Goal: Transaction & Acquisition: Purchase product/service

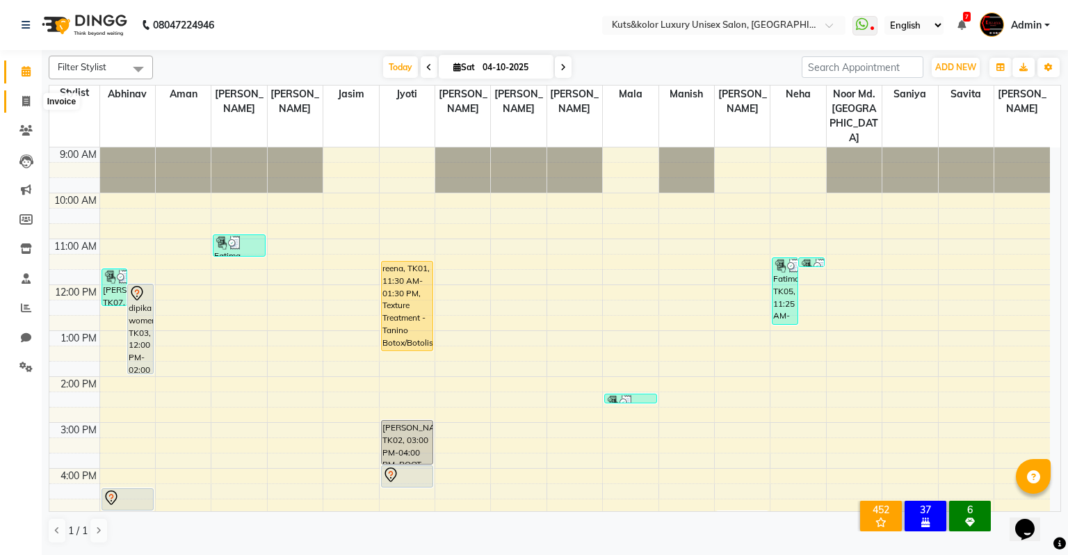
click at [20, 95] on span at bounding box center [26, 102] width 24 height 16
select select "4172"
select select "service"
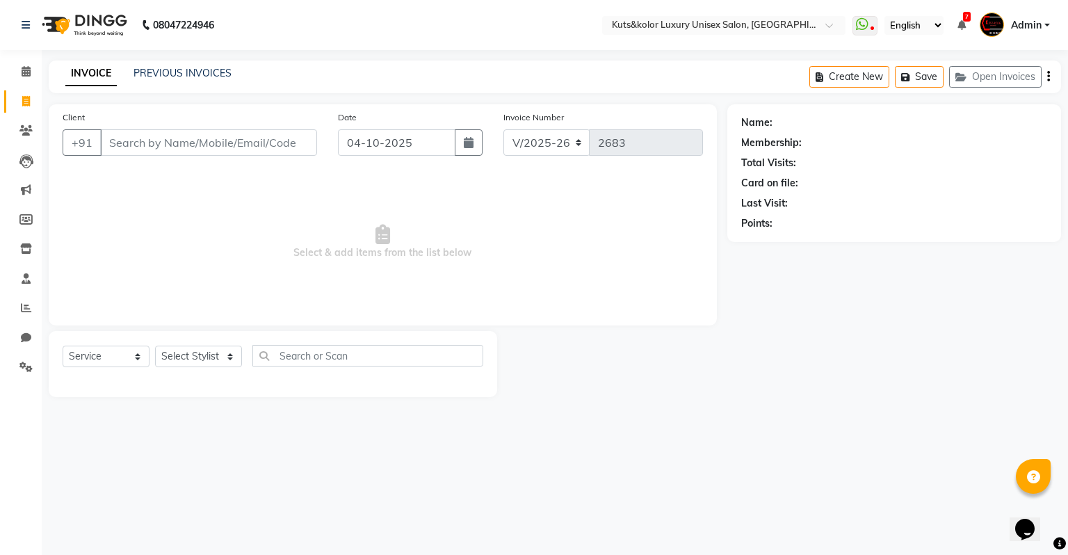
click at [133, 146] on input "Client" at bounding box center [208, 142] width 217 height 26
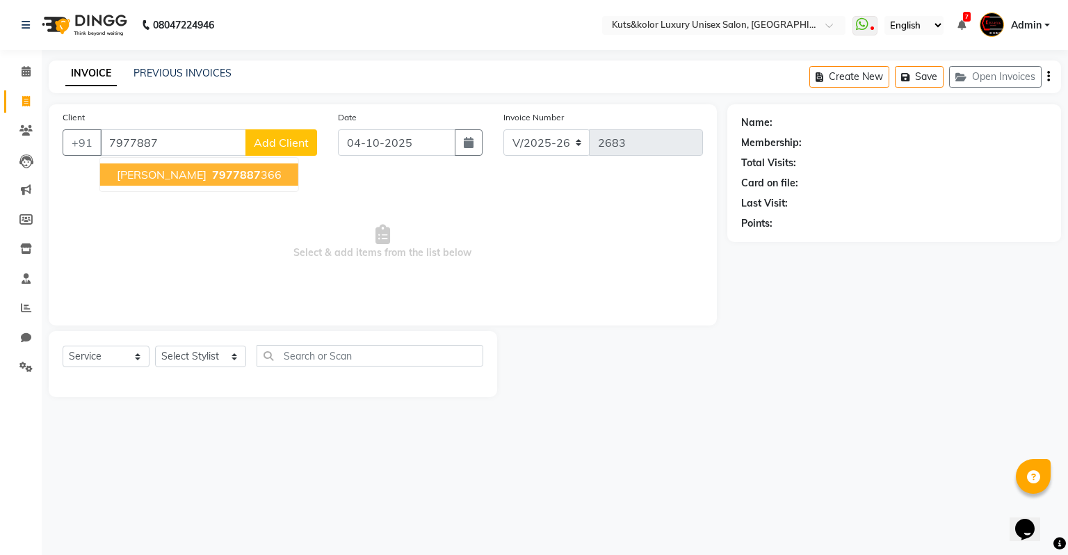
click at [212, 174] on span "7977887" at bounding box center [236, 175] width 49 height 14
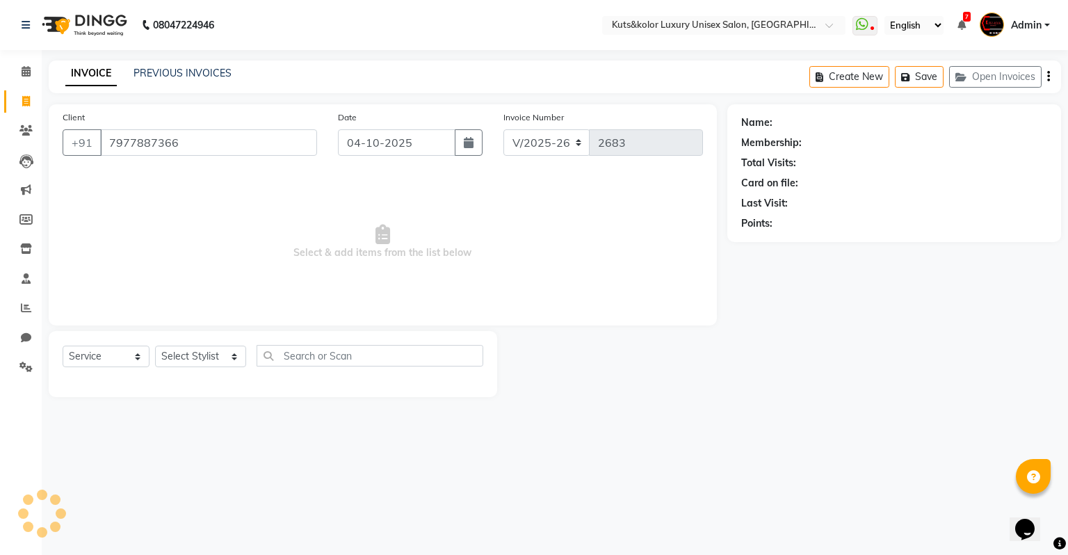
type input "7977887366"
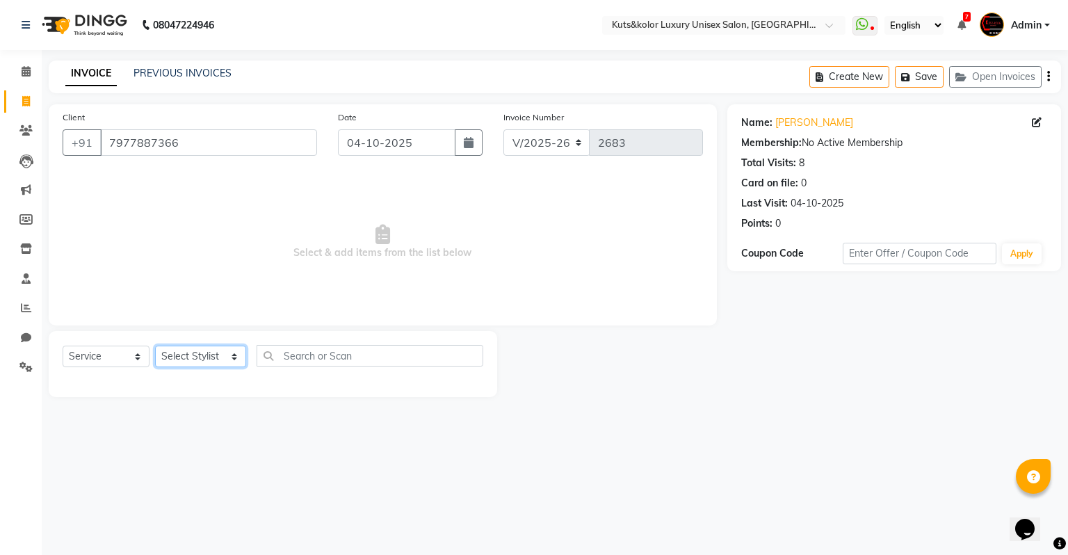
click at [170, 359] on select "Select Stylist [PERSON_NAME] [PERSON_NAME] [PERSON_NAME] [PERSON_NAME] [PERSON_…" at bounding box center [200, 356] width 91 height 22
select select "22558"
click at [155, 346] on select "Select Stylist [PERSON_NAME] [PERSON_NAME] [PERSON_NAME] [PERSON_NAME] [PERSON_…" at bounding box center [200, 356] width 91 height 22
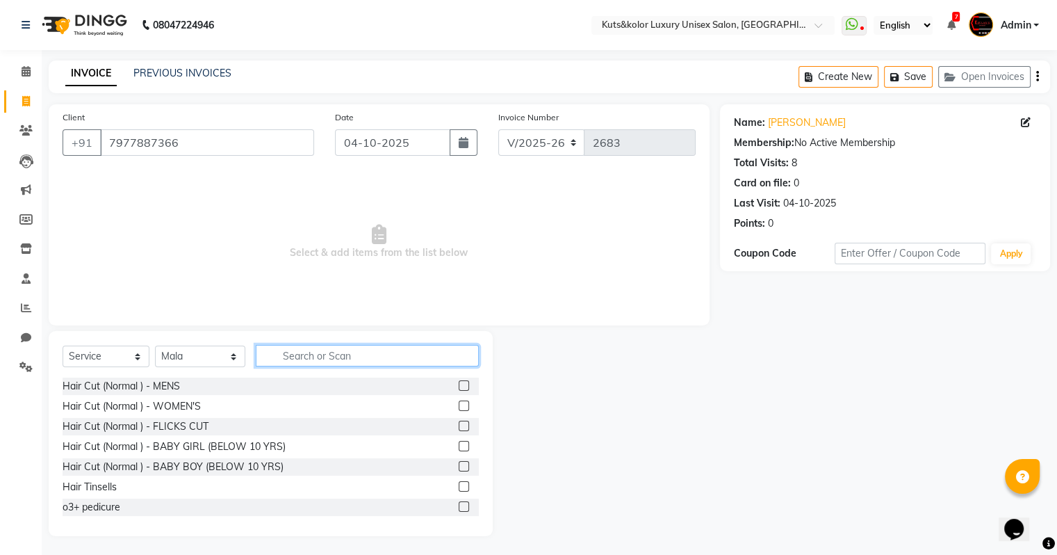
click at [309, 360] on input "text" at bounding box center [367, 356] width 223 height 22
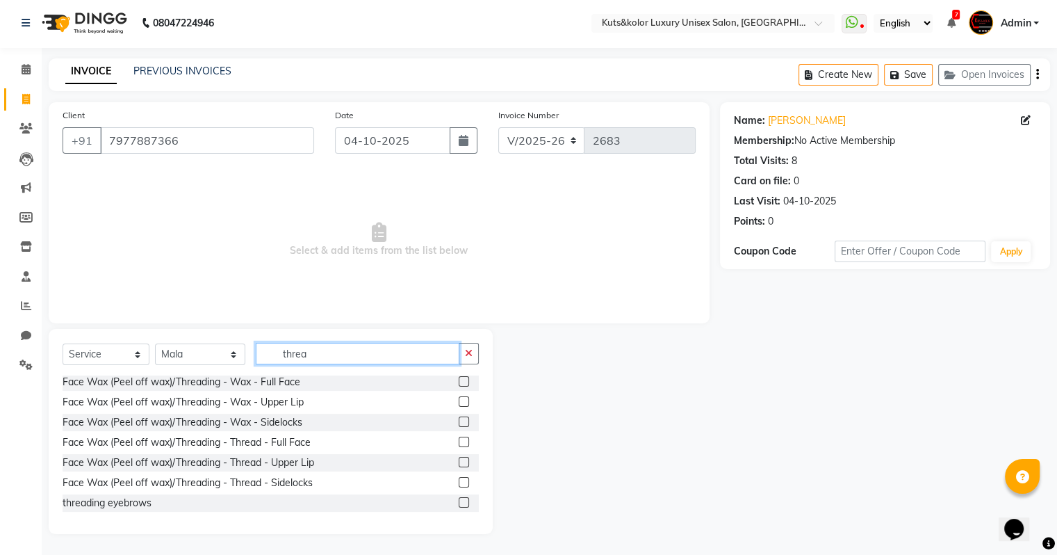
scroll to position [42, 0]
drag, startPoint x: 336, startPoint y: 356, endPoint x: 249, endPoint y: 365, distance: 87.4
click at [249, 365] on div "Select Service Product Membership Package Voucher Prepaid Gift Card Select Styl…" at bounding box center [271, 359] width 416 height 33
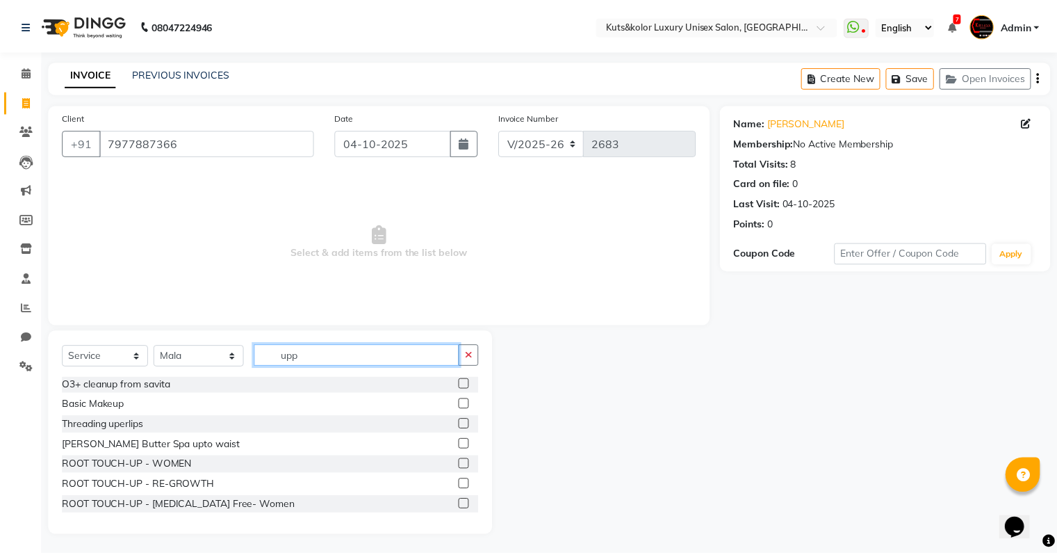
scroll to position [0, 0]
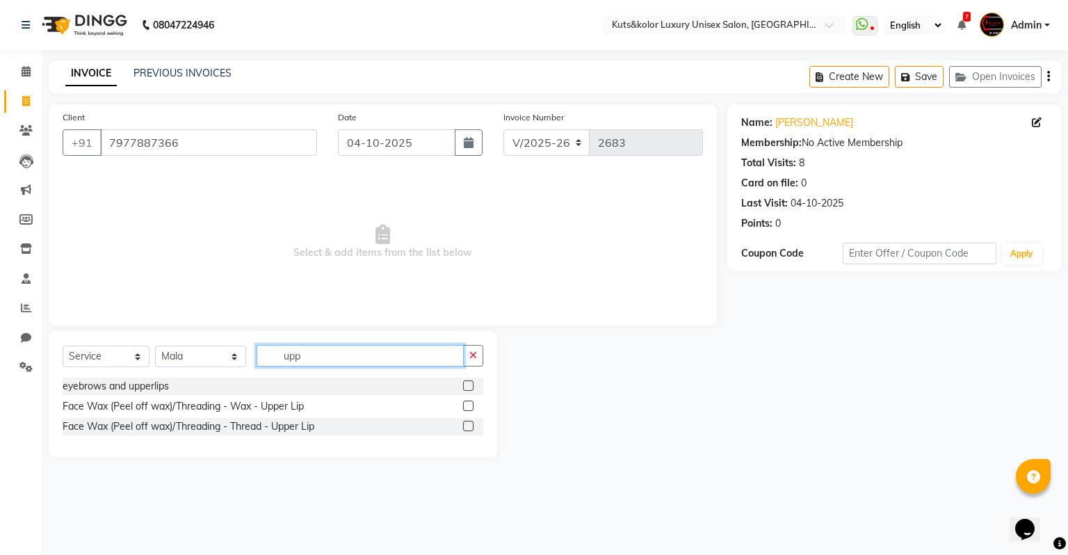
type input "upp"
click at [470, 386] on label at bounding box center [468, 385] width 10 height 10
click at [470, 386] on input "checkbox" at bounding box center [467, 386] width 9 height 9
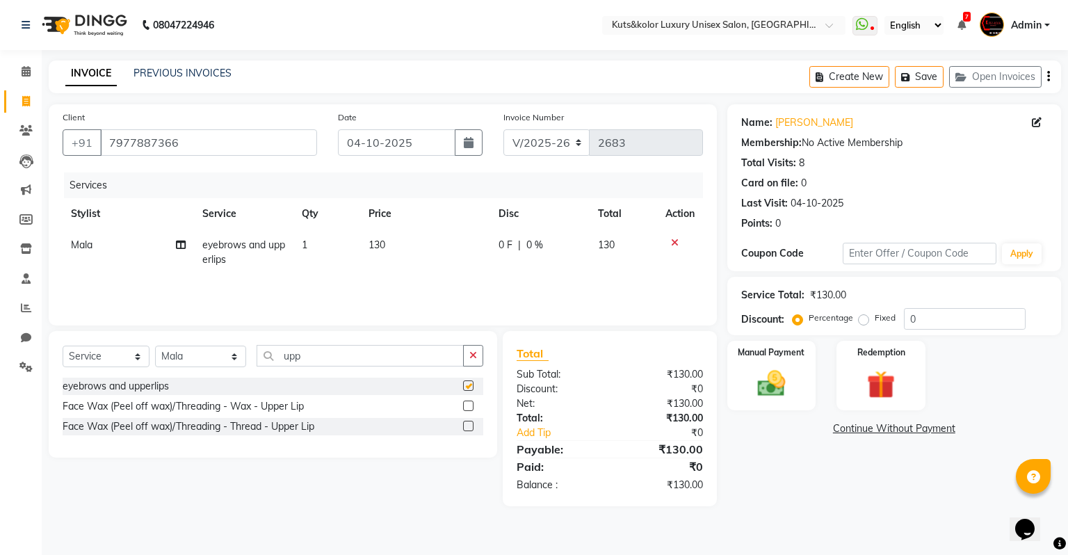
checkbox input "false"
click at [373, 244] on span "130" at bounding box center [376, 244] width 17 height 13
select select "22558"
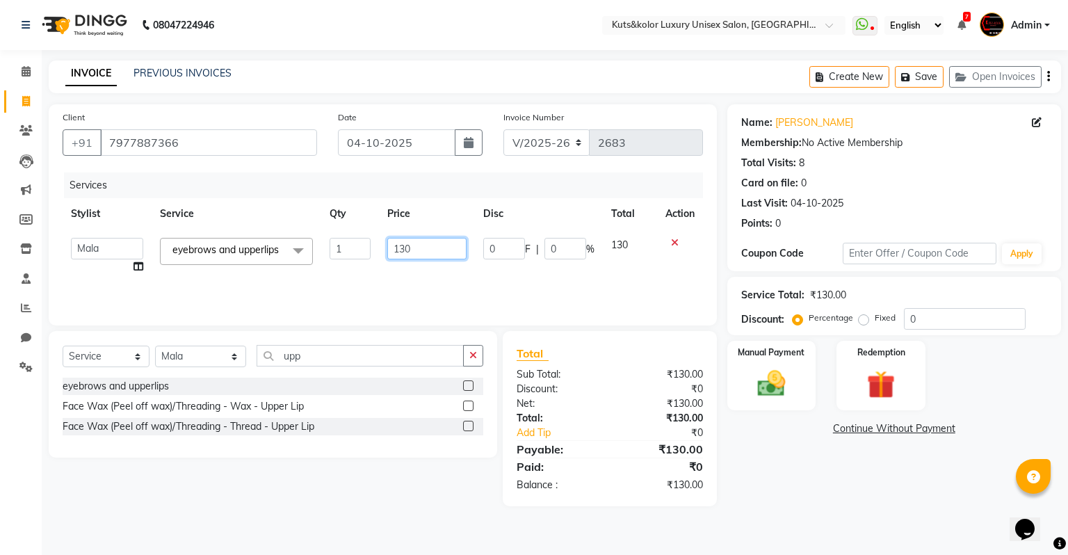
click at [403, 249] on input "130" at bounding box center [426, 249] width 79 height 22
type input "150"
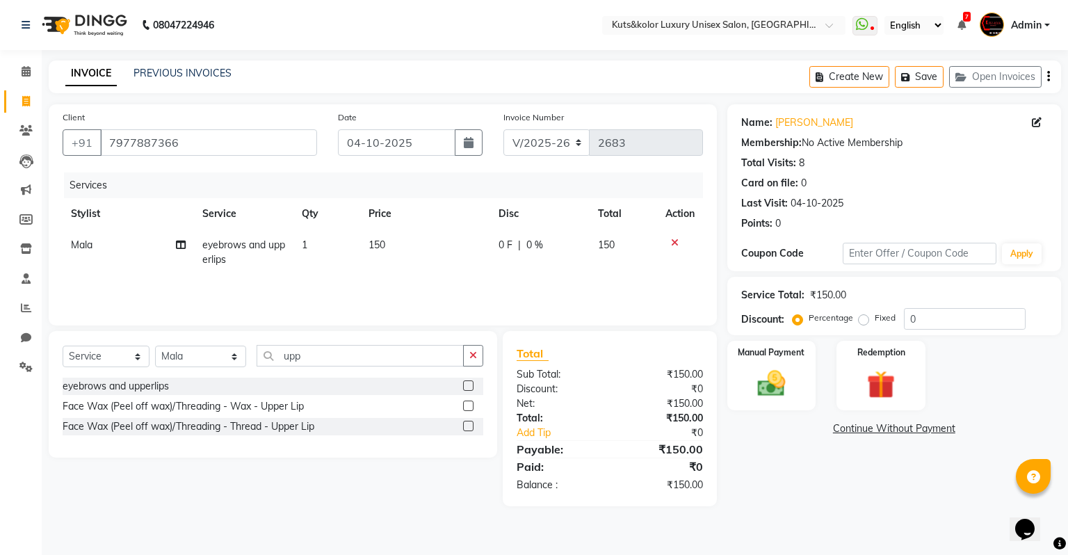
click at [446, 286] on div "Services Stylist Service Qty Price Disc Total Action Mala eyebrows and upperlip…" at bounding box center [383, 241] width 640 height 139
click at [765, 382] on img at bounding box center [770, 383] width 47 height 33
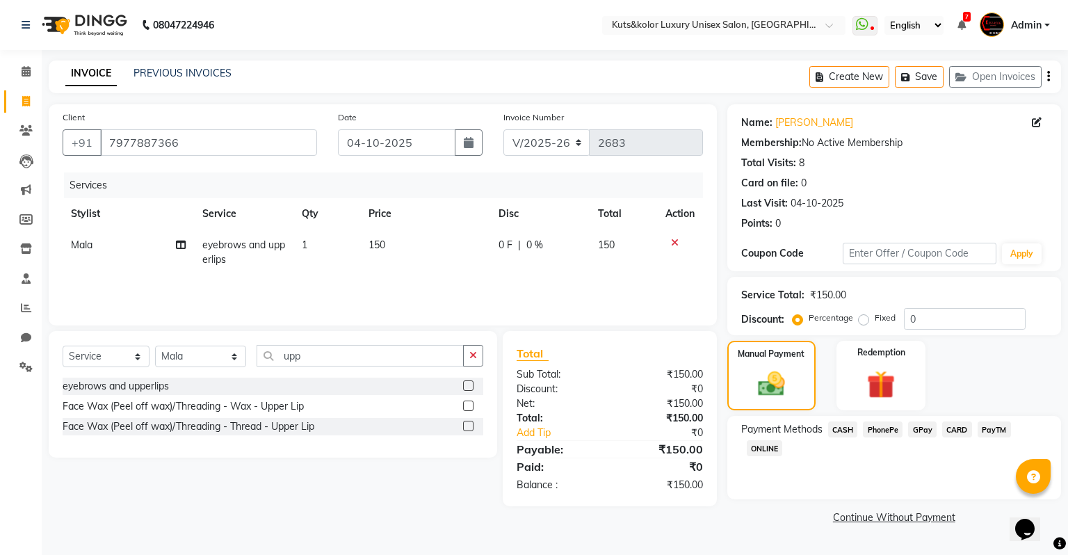
click at [848, 432] on span "CASH" at bounding box center [843, 429] width 30 height 16
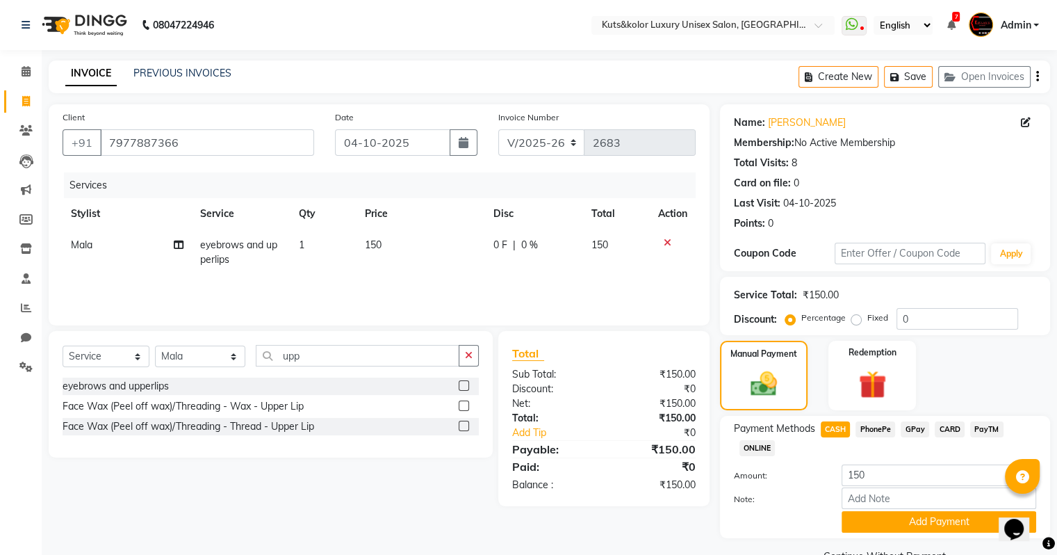
click at [835, 430] on span "CASH" at bounding box center [836, 429] width 30 height 16
click at [951, 523] on button "Add Payment" at bounding box center [939, 522] width 195 height 22
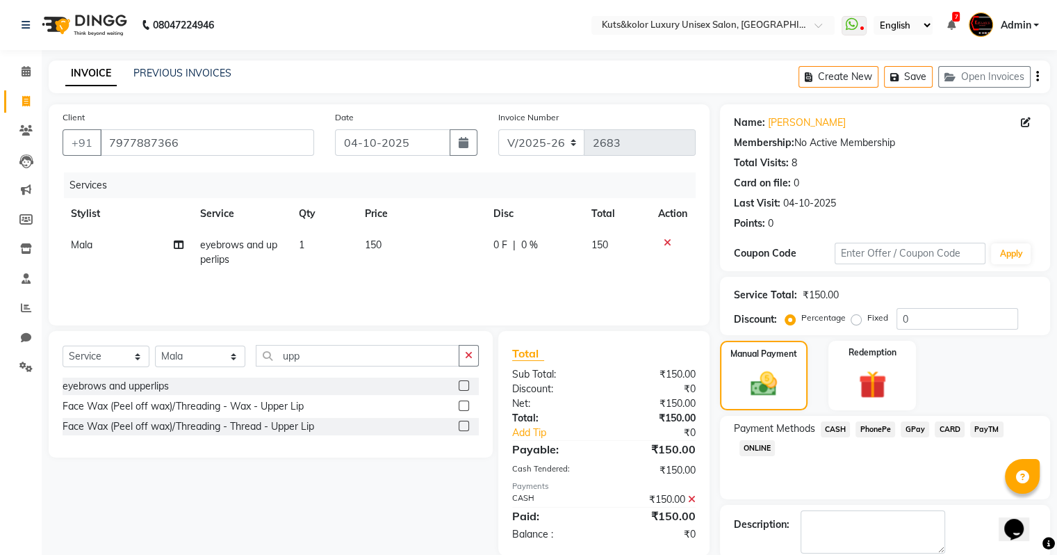
scroll to position [71, 0]
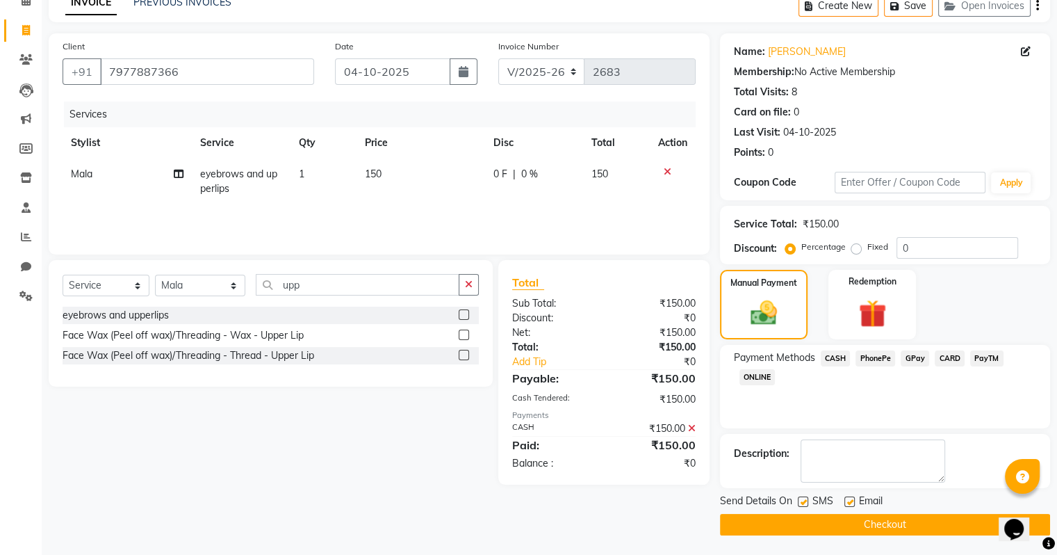
click at [847, 499] on label at bounding box center [850, 501] width 10 height 10
click at [847, 499] on input "checkbox" at bounding box center [849, 502] width 9 height 9
checkbox input "false"
click at [863, 524] on button "Checkout" at bounding box center [885, 525] width 330 height 22
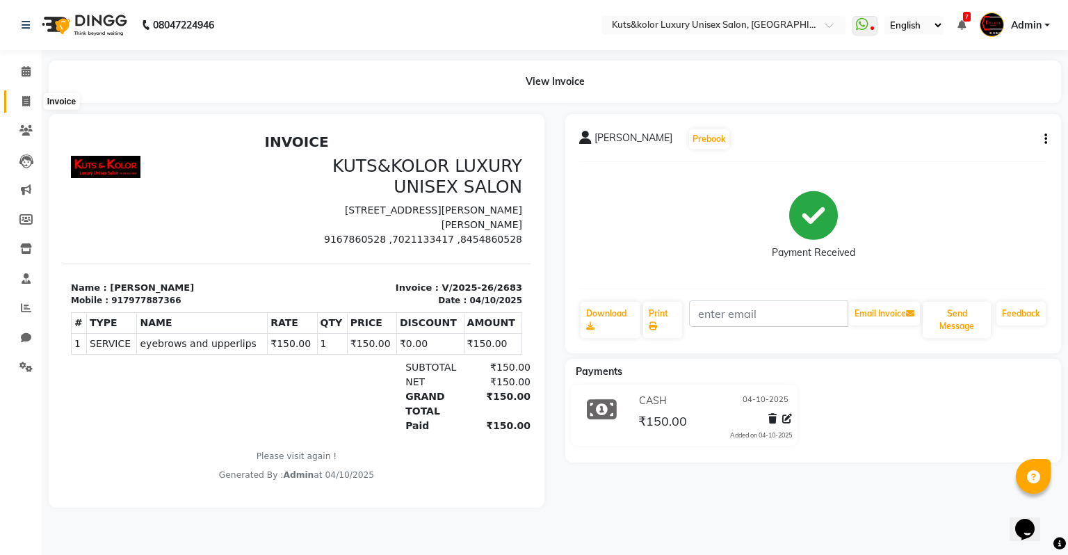
click at [26, 104] on icon at bounding box center [26, 101] width 8 height 10
select select "service"
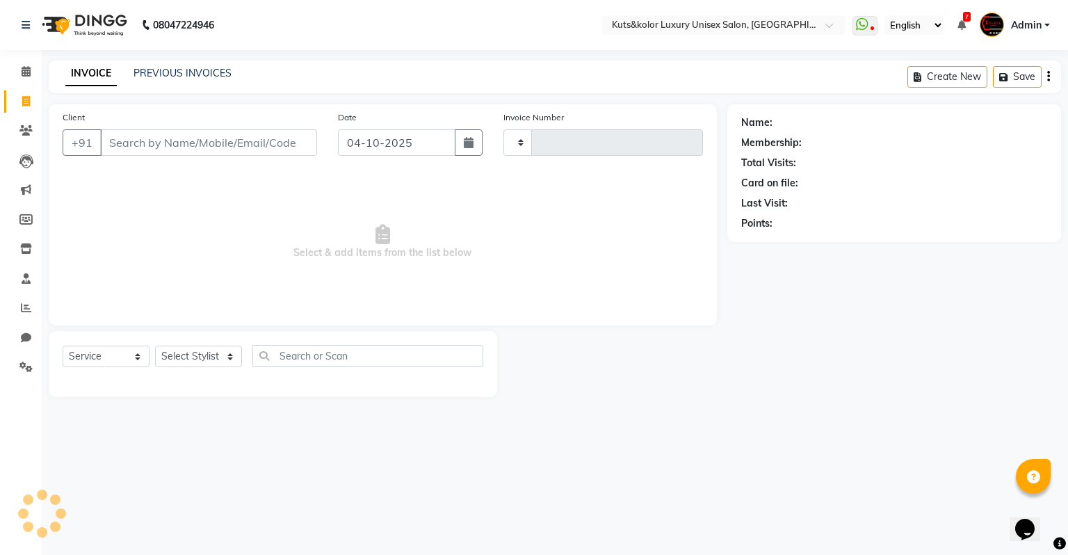
type input "2684"
select select "4172"
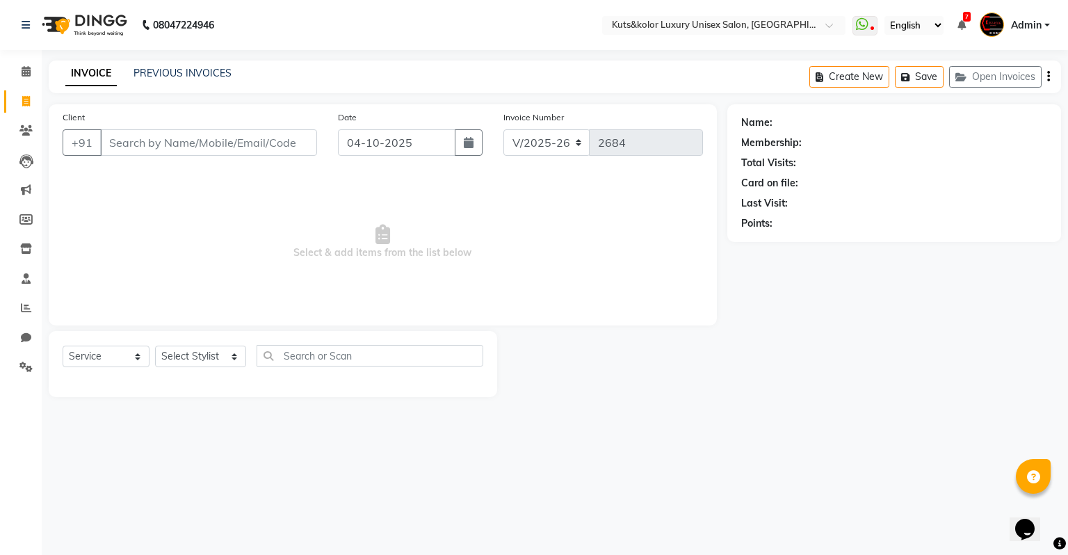
click at [138, 145] on input "Client" at bounding box center [208, 142] width 217 height 26
type input "8879202221"
click at [300, 145] on span "Add Client" at bounding box center [281, 143] width 55 height 14
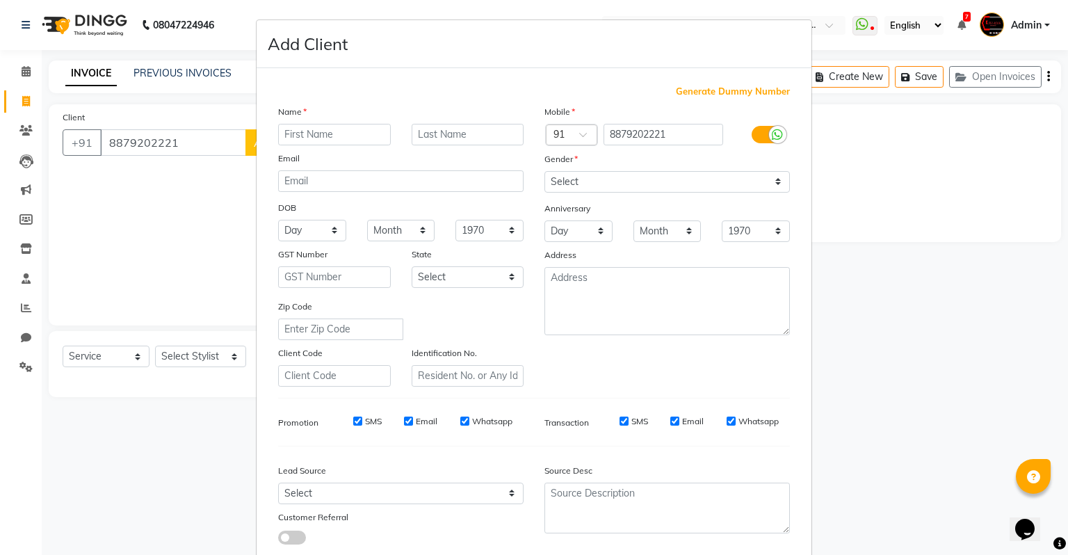
click at [300, 135] on input "text" at bounding box center [334, 135] width 113 height 22
type input "Pavitra"
click at [562, 190] on select "Select Male Female Other Prefer Not To Say" at bounding box center [666, 182] width 245 height 22
select select "[DEMOGRAPHIC_DATA]"
click at [544, 172] on select "Select Male Female Other Prefer Not To Say" at bounding box center [666, 182] width 245 height 22
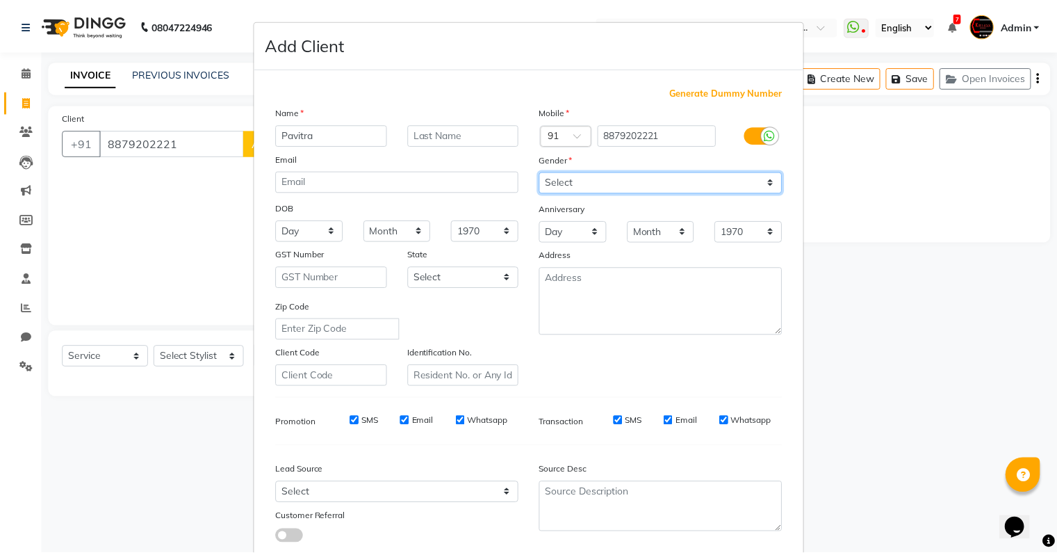
scroll to position [93, 0]
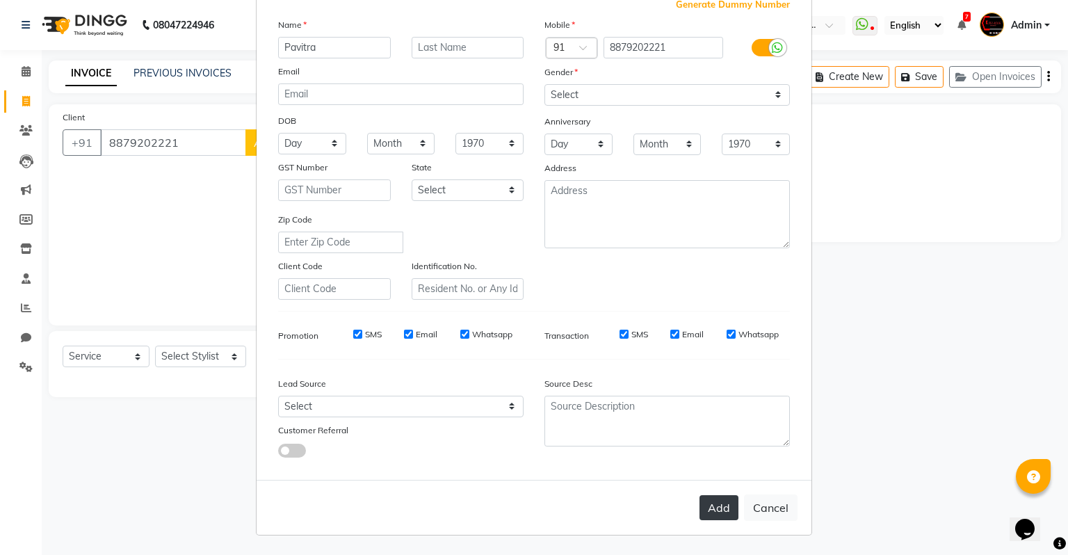
click at [708, 503] on button "Add" at bounding box center [718, 507] width 39 height 25
select select
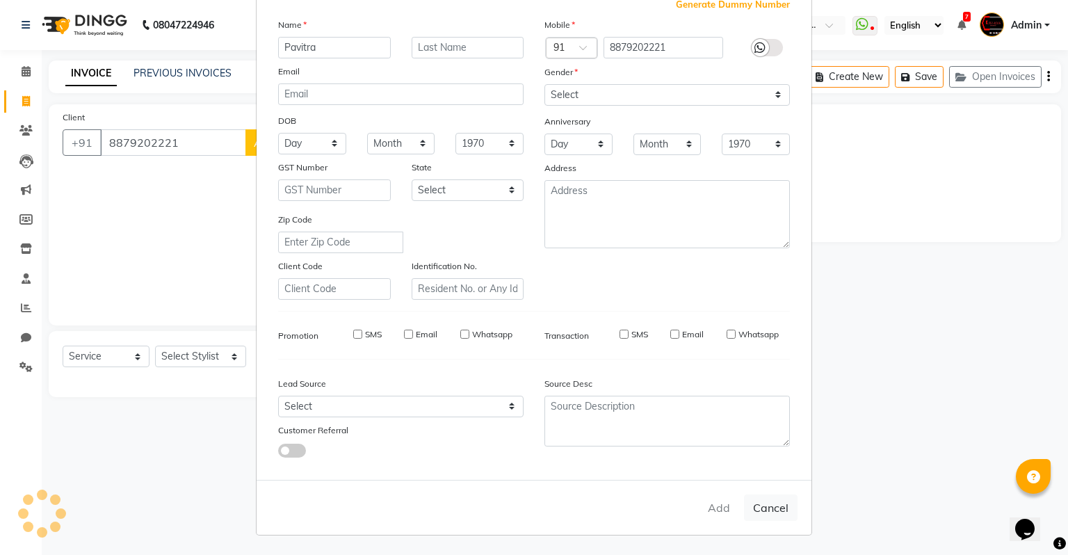
select select
checkbox input "false"
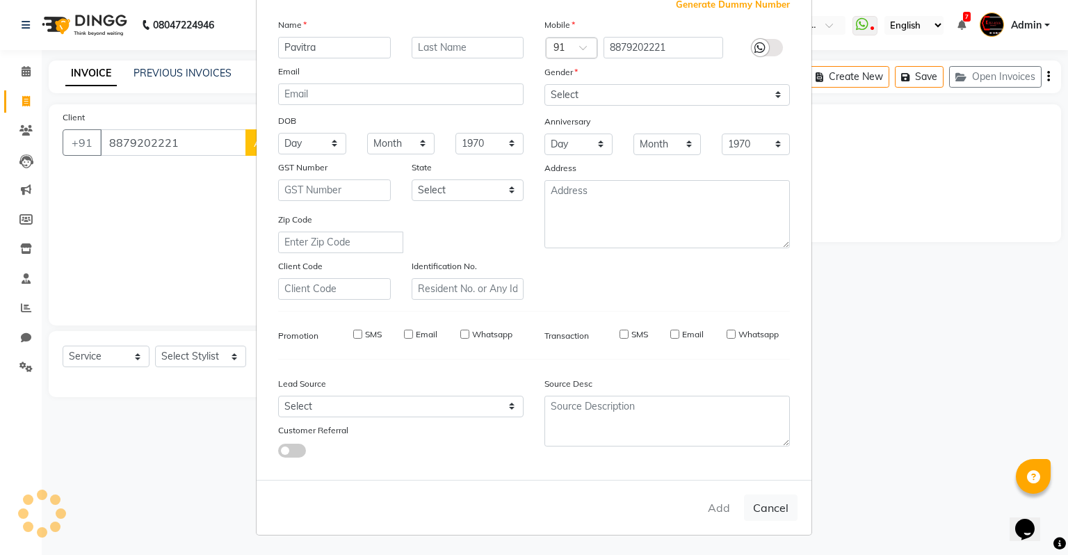
checkbox input "false"
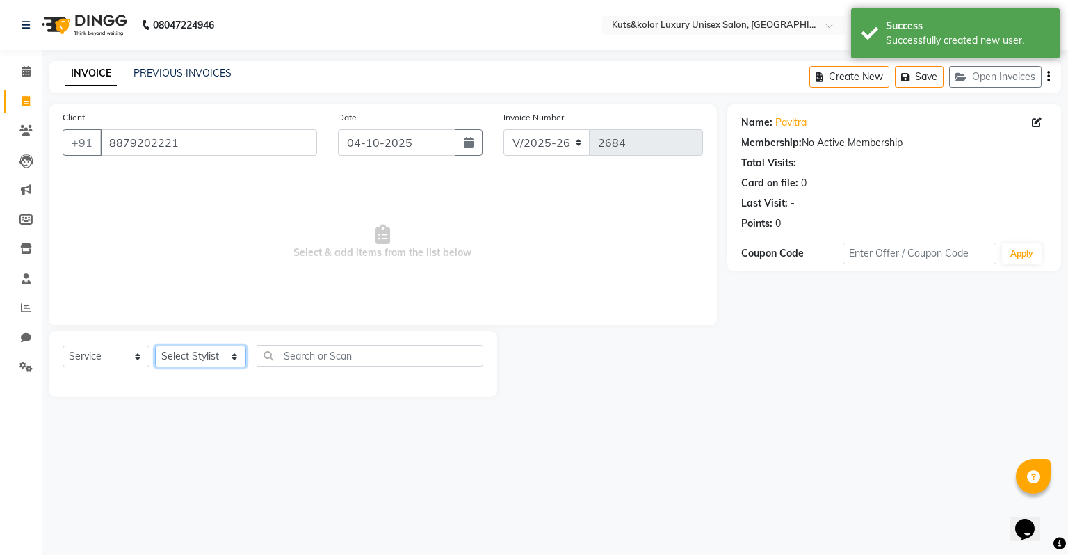
click at [189, 357] on select "Select Stylist [PERSON_NAME] [PERSON_NAME] [PERSON_NAME] [PERSON_NAME] [PERSON_…" at bounding box center [200, 356] width 91 height 22
select select "22558"
click at [155, 346] on select "Select Stylist [PERSON_NAME] [PERSON_NAME] [PERSON_NAME] [PERSON_NAME] [PERSON_…" at bounding box center [200, 356] width 91 height 22
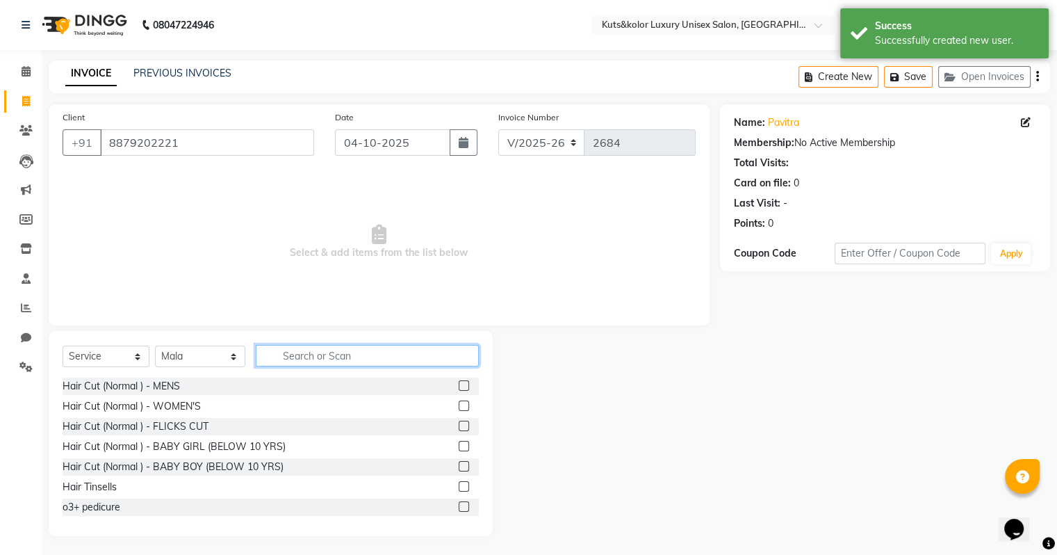
click at [343, 359] on input "text" at bounding box center [367, 356] width 223 height 22
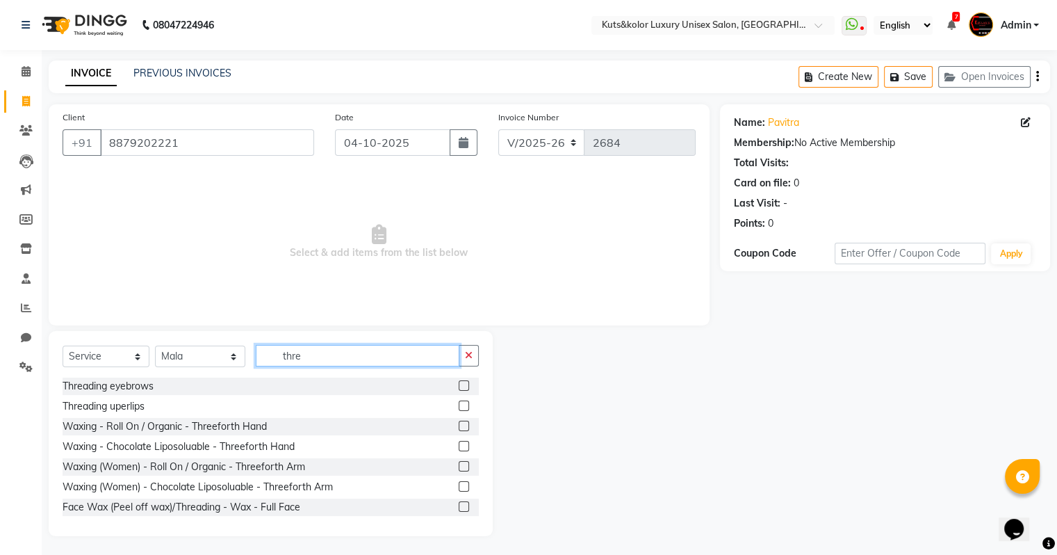
type input "thre"
click at [459, 386] on label at bounding box center [464, 385] width 10 height 10
click at [459, 386] on input "checkbox" at bounding box center [463, 386] width 9 height 9
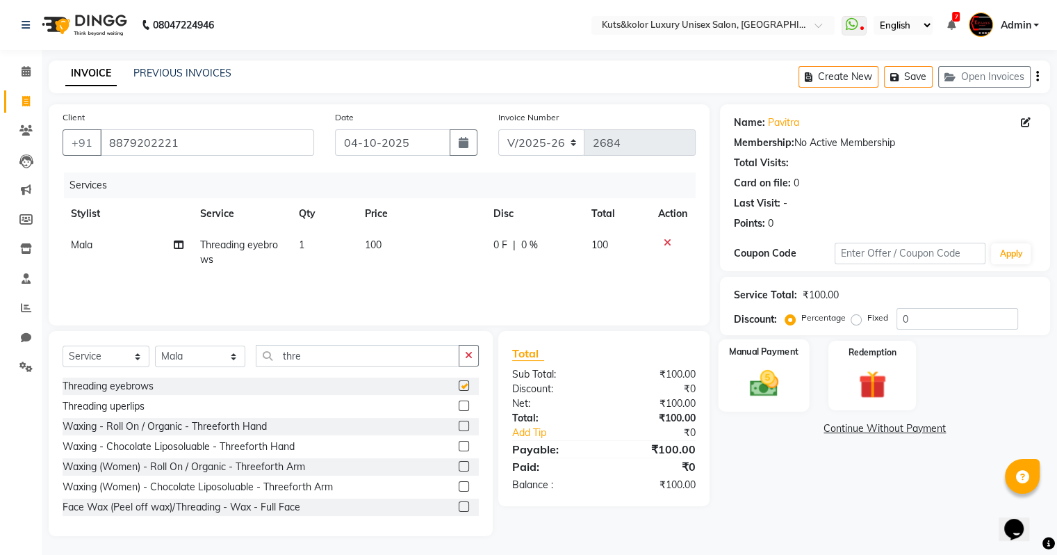
checkbox input "false"
click at [763, 384] on img at bounding box center [763, 383] width 47 height 33
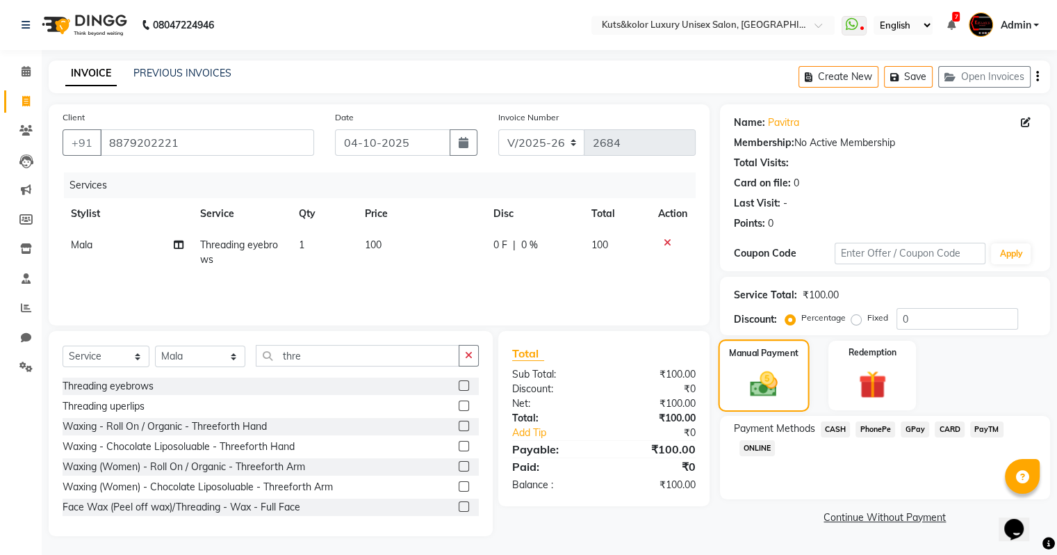
scroll to position [2, 0]
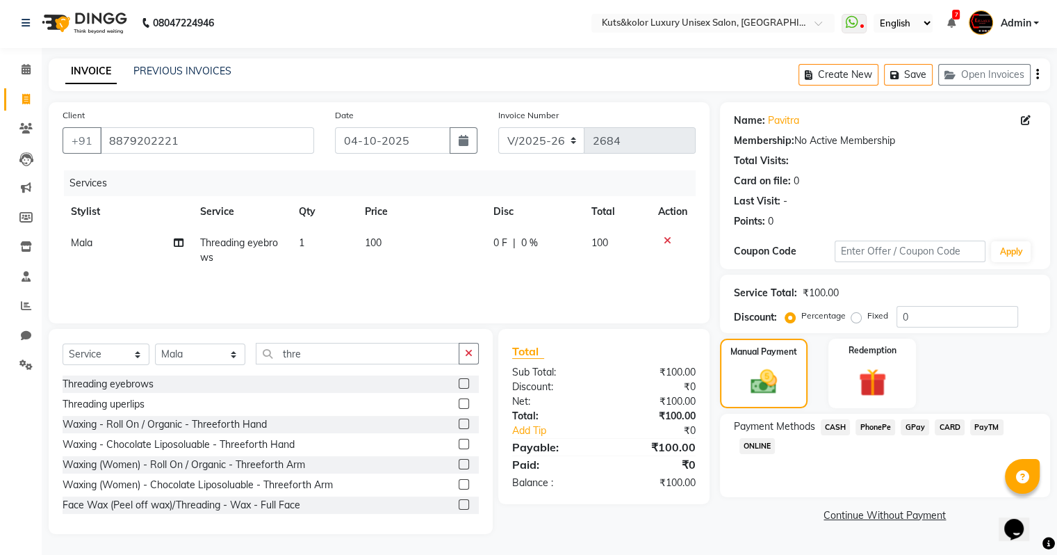
click at [915, 430] on span "GPay" at bounding box center [915, 427] width 28 height 16
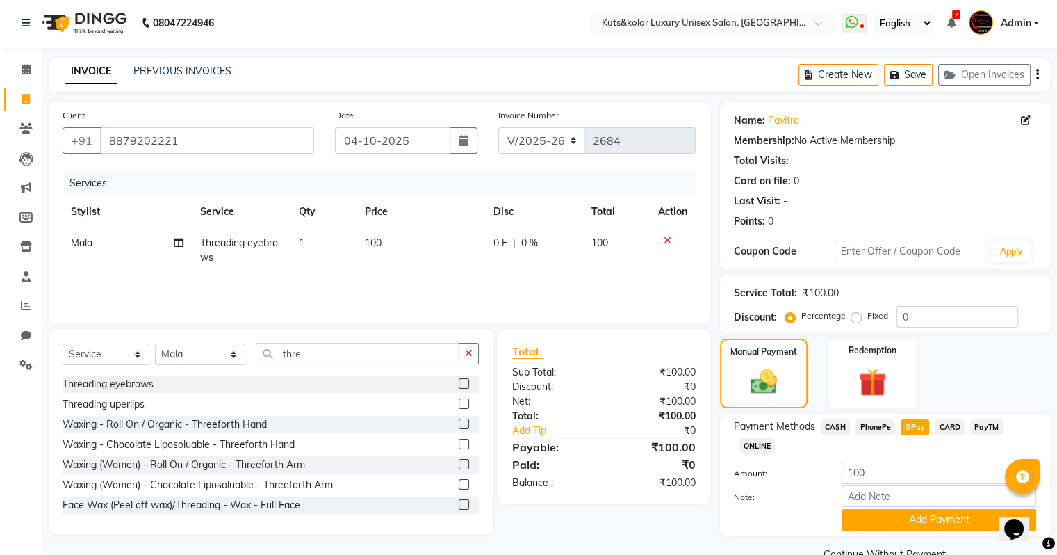
scroll to position [33, 0]
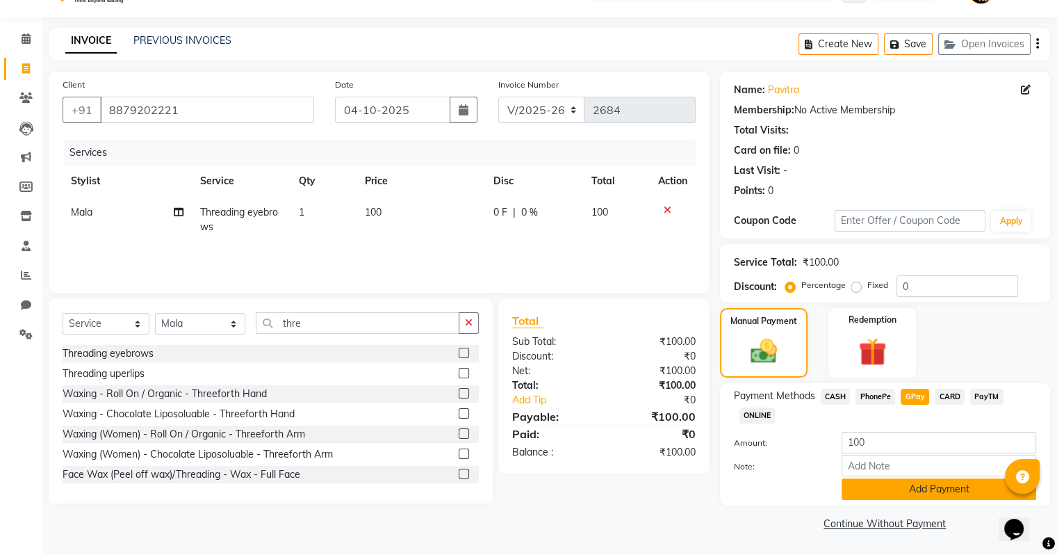
click at [925, 495] on button "Add Payment" at bounding box center [939, 489] width 195 height 22
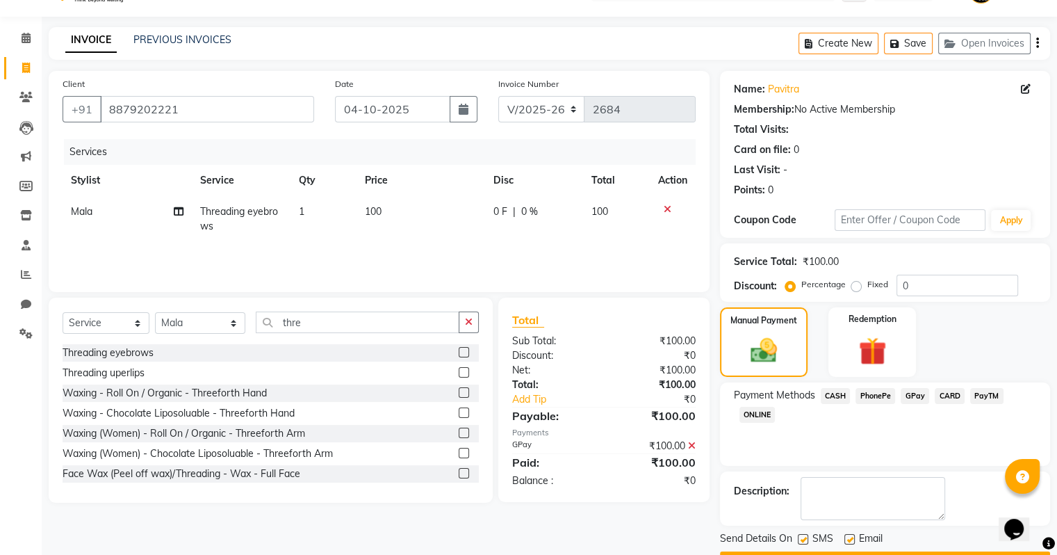
scroll to position [71, 0]
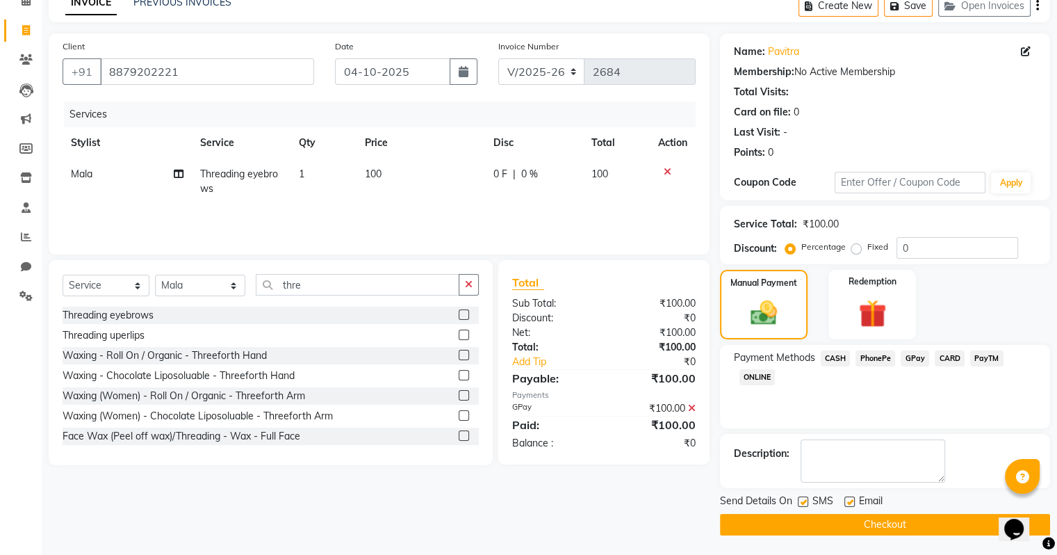
click at [849, 500] on label at bounding box center [850, 501] width 10 height 10
click at [849, 500] on input "checkbox" at bounding box center [849, 502] width 9 height 9
checkbox input "false"
click at [804, 501] on label at bounding box center [803, 501] width 10 height 10
click at [804, 501] on input "checkbox" at bounding box center [802, 502] width 9 height 9
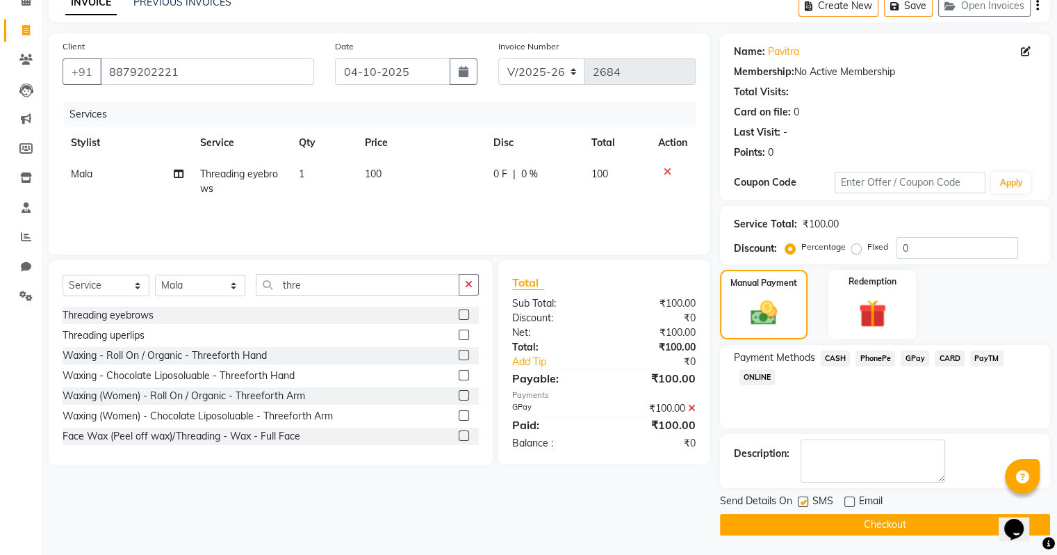
checkbox input "false"
click at [860, 520] on button "Checkout" at bounding box center [885, 525] width 330 height 22
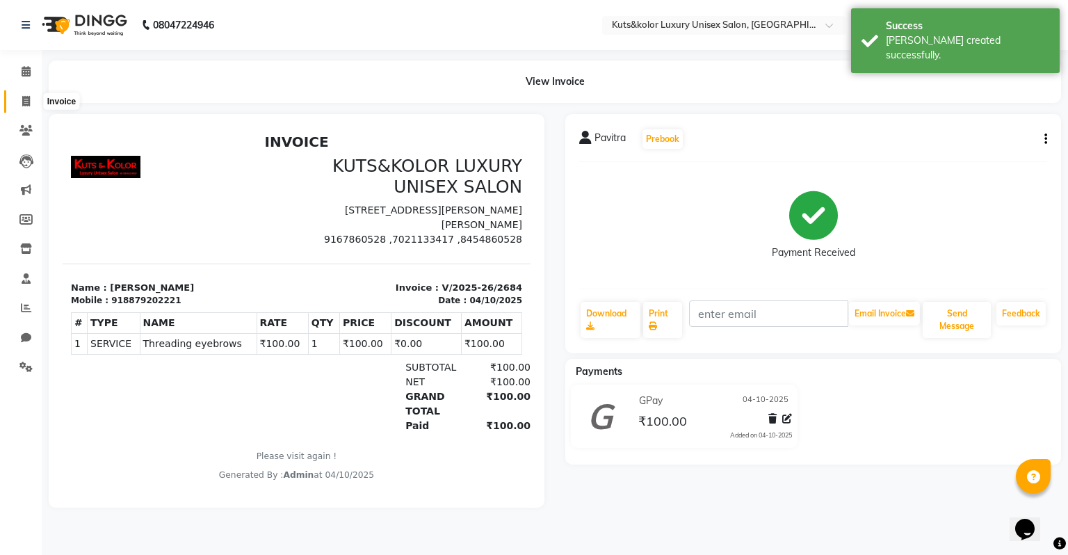
click at [25, 106] on icon at bounding box center [26, 101] width 8 height 10
select select "service"
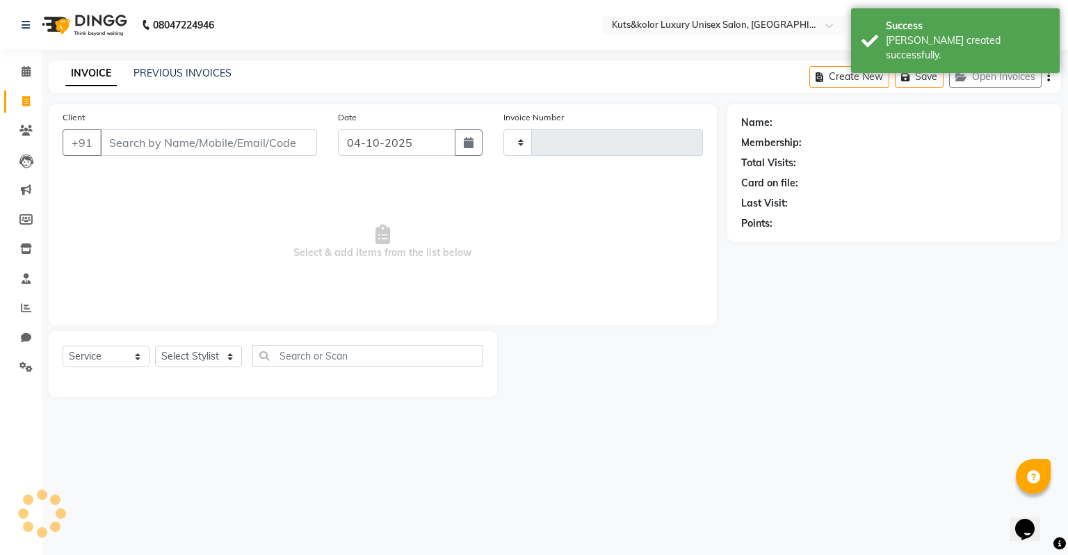
type input "2685"
select select "4172"
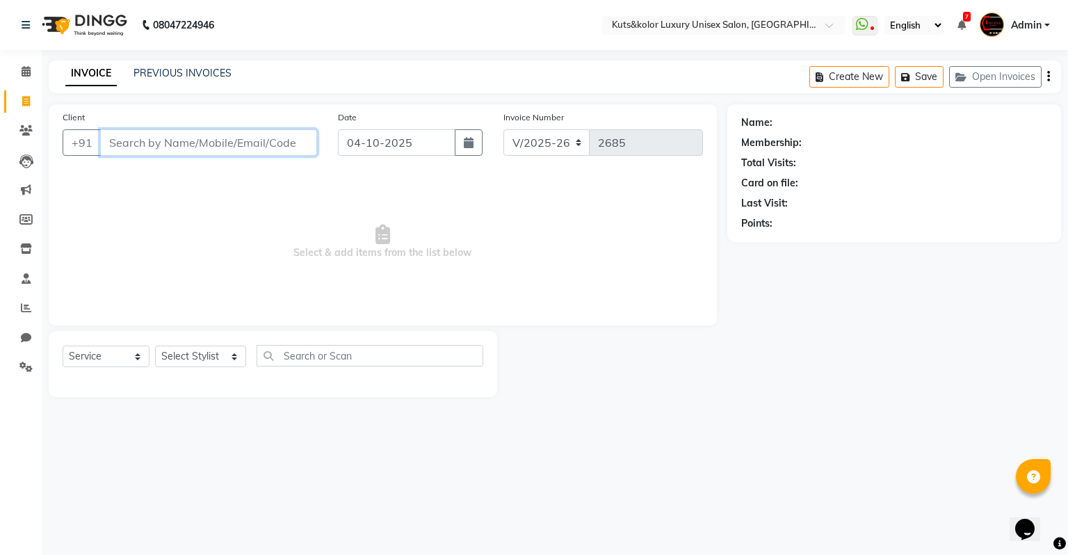
click at [195, 138] on input "Client" at bounding box center [208, 142] width 217 height 26
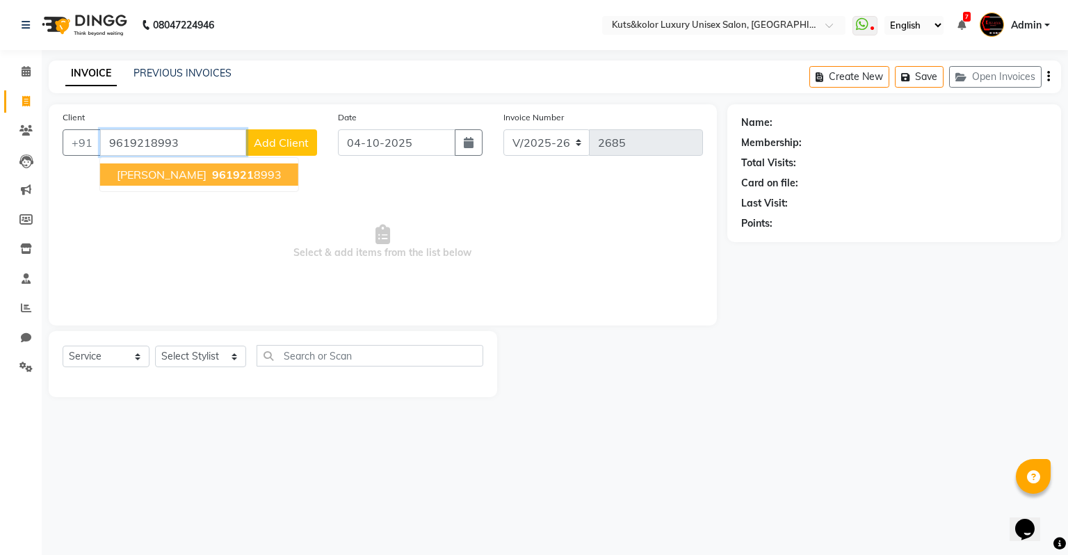
type input "9619218993"
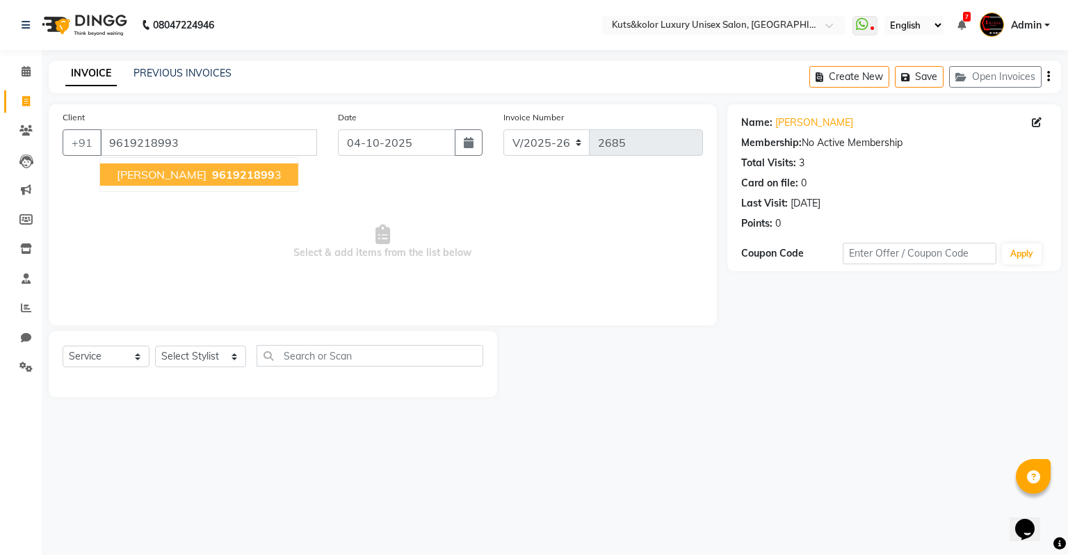
click at [175, 179] on span "[PERSON_NAME]" at bounding box center [162, 175] width 90 height 14
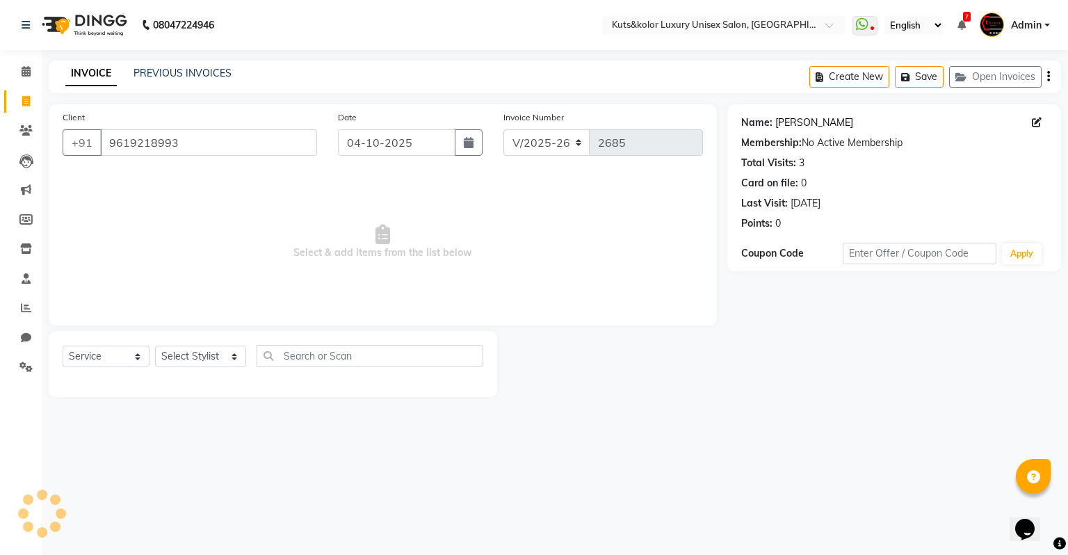
click at [817, 120] on link "[PERSON_NAME]" at bounding box center [814, 122] width 78 height 15
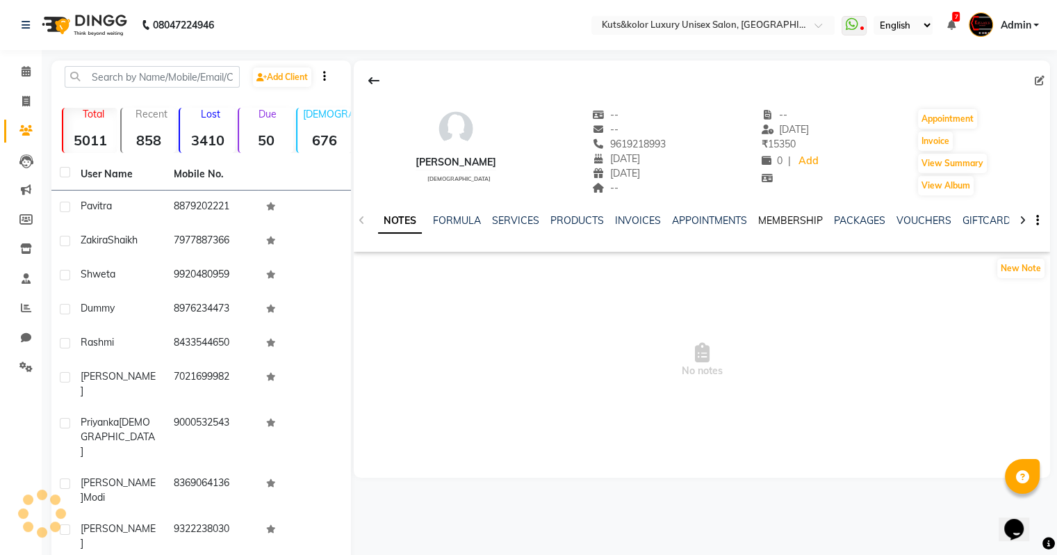
click at [792, 221] on link "MEMBERSHIP" at bounding box center [790, 220] width 65 height 13
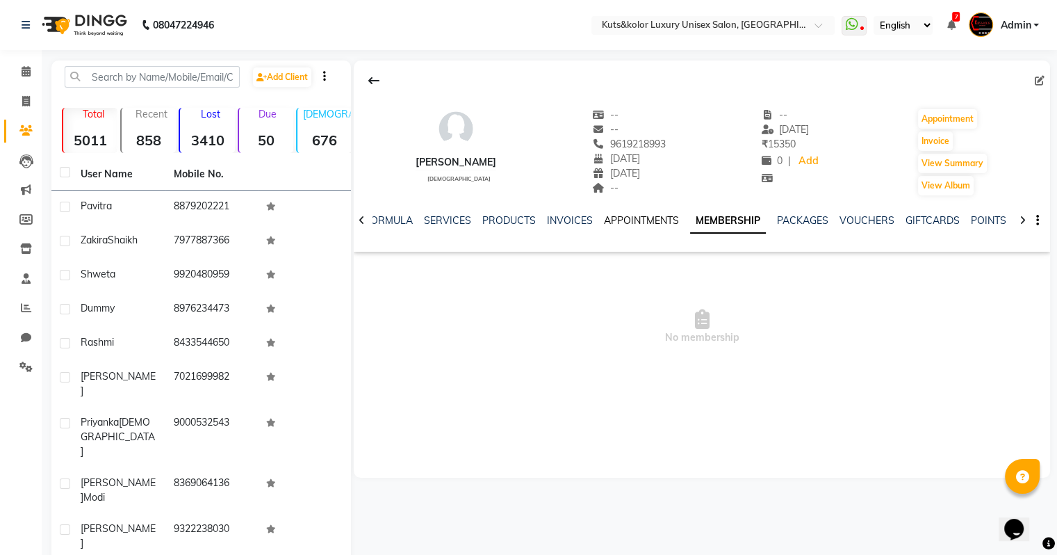
click at [648, 220] on link "APPOINTMENTS" at bounding box center [641, 220] width 75 height 13
click at [730, 228] on div "NOTES FORMULA SERVICES PRODUCTS INVOICES APPOINTMENTS MEMBERSHIP PACKAGES VOUCH…" at bounding box center [685, 226] width 614 height 26
click at [745, 221] on link "MEMBERSHIP" at bounding box center [747, 220] width 65 height 13
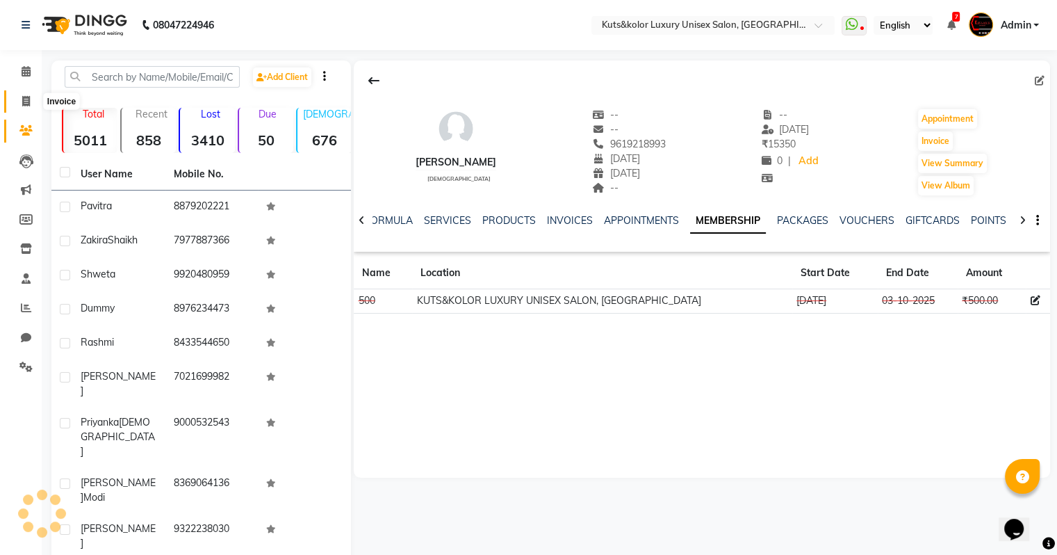
click at [31, 99] on span at bounding box center [26, 102] width 24 height 16
select select "service"
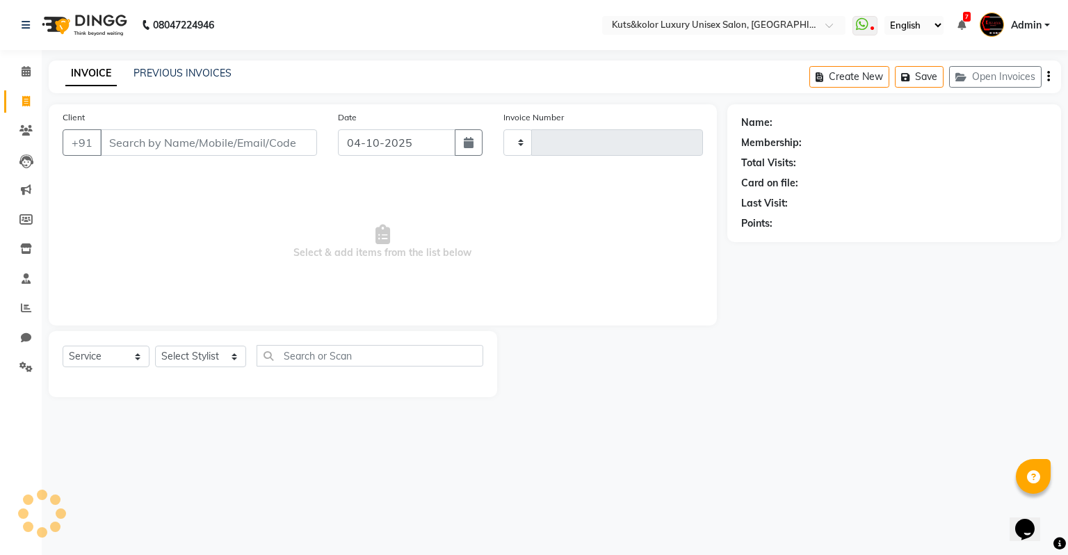
click at [173, 147] on input "Client" at bounding box center [208, 142] width 217 height 26
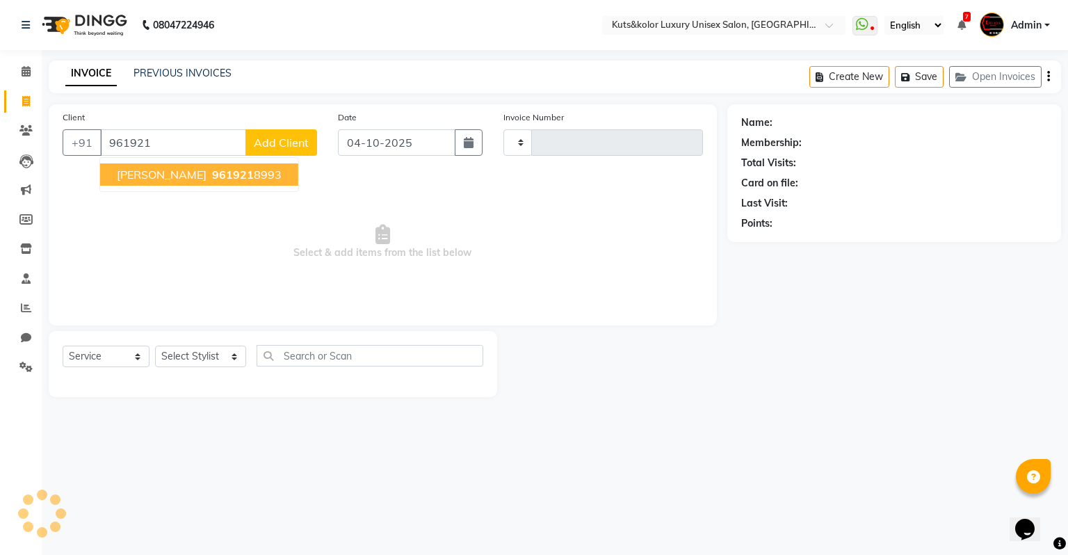
type input "9619218"
type input "2685"
type input "96192189"
select select "4172"
type input "9619218993"
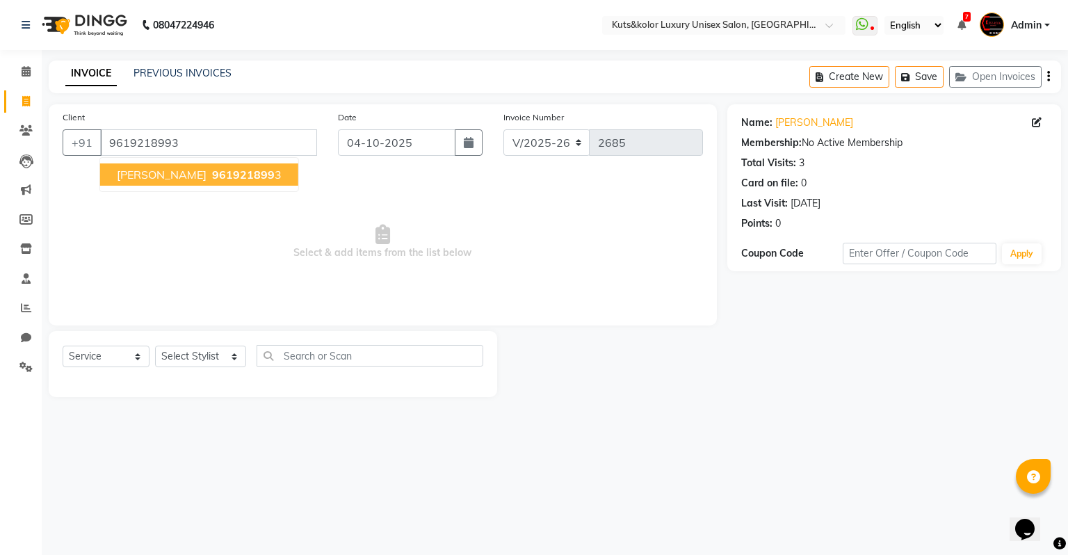
click at [191, 178] on button "[PERSON_NAME] 961921899 3" at bounding box center [199, 174] width 198 height 22
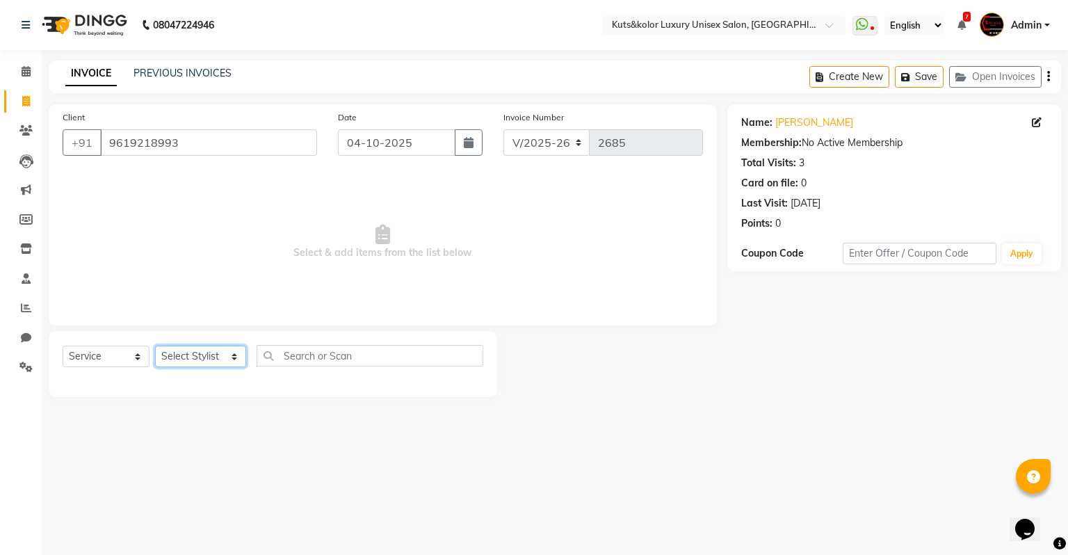
click at [182, 361] on select "Select Stylist [PERSON_NAME] [PERSON_NAME] [PERSON_NAME] [PERSON_NAME] [PERSON_…" at bounding box center [200, 356] width 91 height 22
click at [89, 357] on select "Select Service Product Membership Package Voucher Prepaid Gift Card" at bounding box center [106, 356] width 87 height 22
select select "membership"
click at [63, 346] on select "Select Service Product Membership Package Voucher Prepaid Gift Card" at bounding box center [106, 356] width 87 height 22
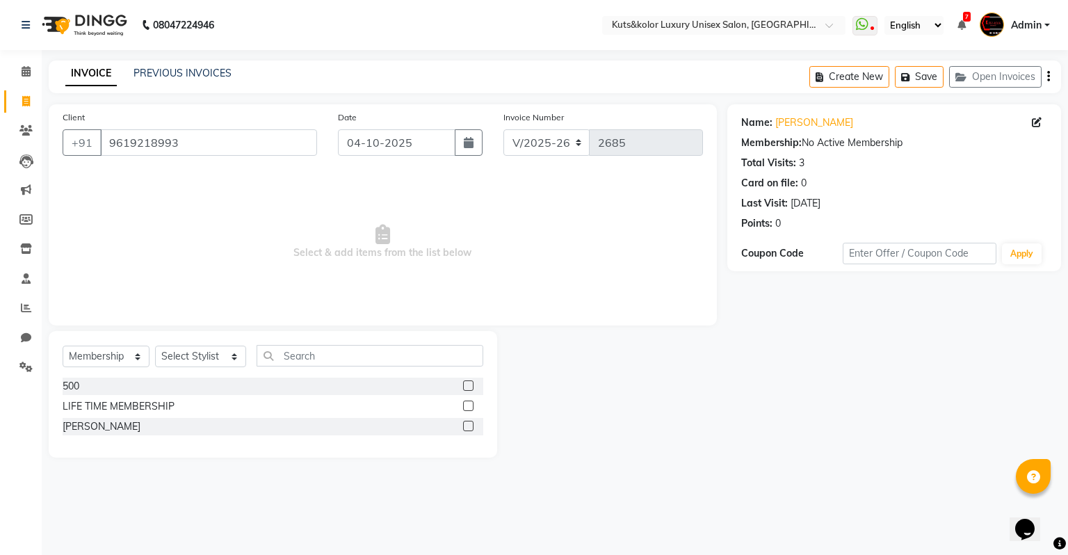
click at [467, 390] on label at bounding box center [468, 385] width 10 height 10
click at [467, 390] on input "checkbox" at bounding box center [467, 386] width 9 height 9
checkbox input "false"
click at [200, 361] on select "Select Stylist [PERSON_NAME] [PERSON_NAME] [PERSON_NAME] [PERSON_NAME] [PERSON_…" at bounding box center [200, 356] width 91 height 22
select select "22535"
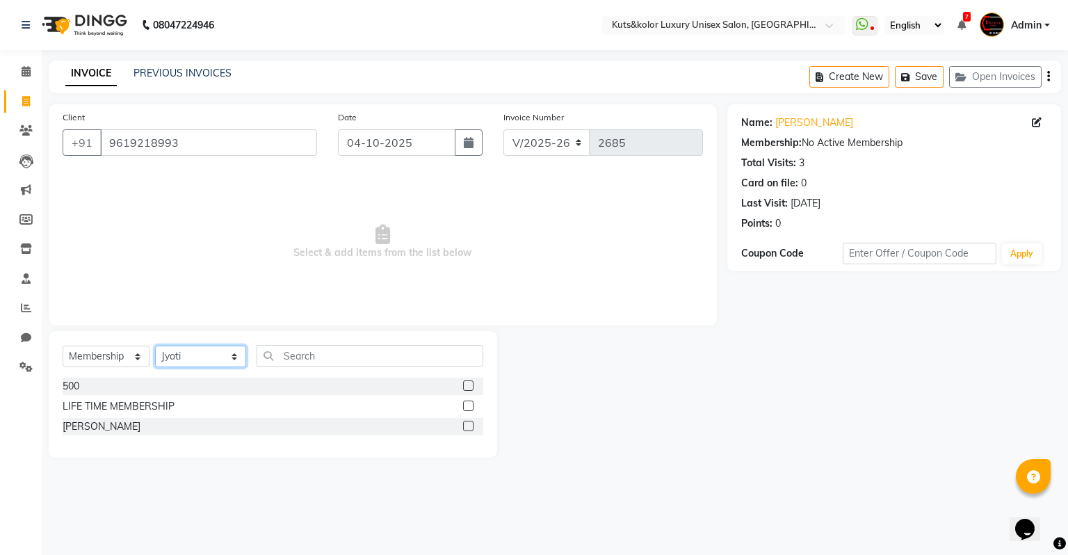
click at [155, 346] on select "Select Stylist [PERSON_NAME] [PERSON_NAME] [PERSON_NAME] [PERSON_NAME] [PERSON_…" at bounding box center [200, 356] width 91 height 22
click at [467, 384] on label at bounding box center [468, 385] width 10 height 10
click at [467, 384] on input "checkbox" at bounding box center [467, 386] width 9 height 9
select select "select"
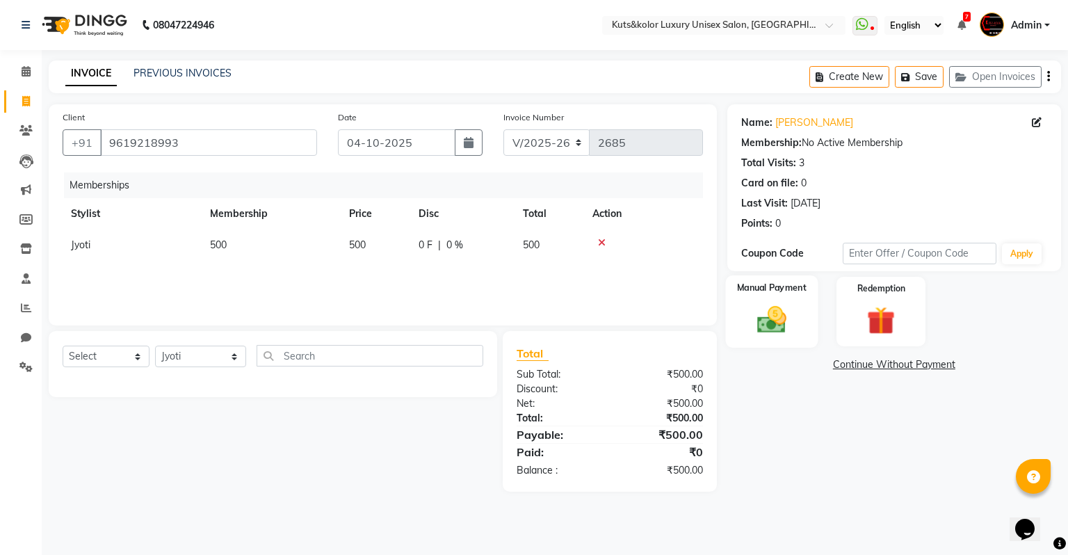
click at [767, 309] on img at bounding box center [770, 319] width 47 height 33
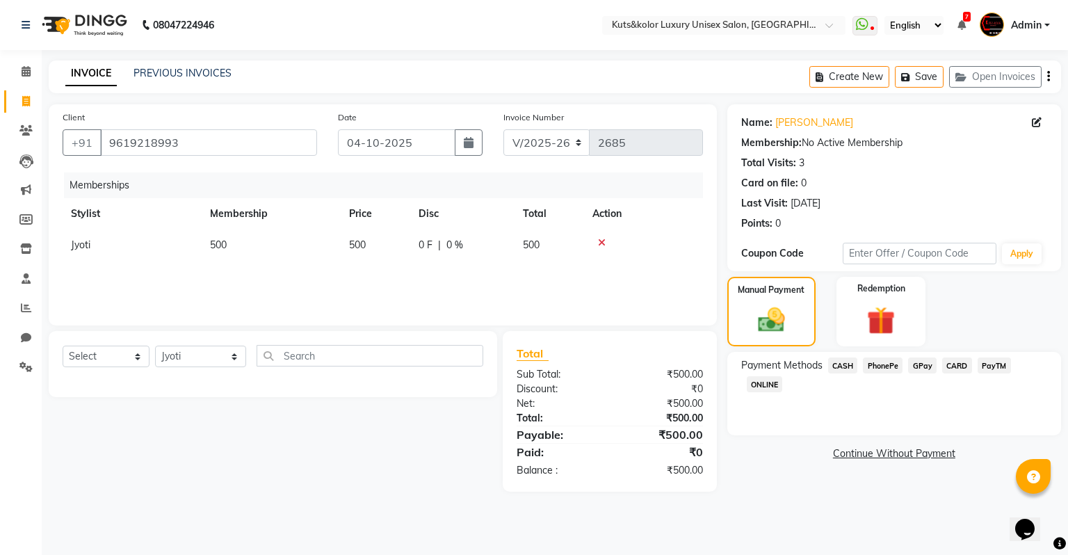
click at [763, 388] on span "ONLINE" at bounding box center [765, 384] width 36 height 16
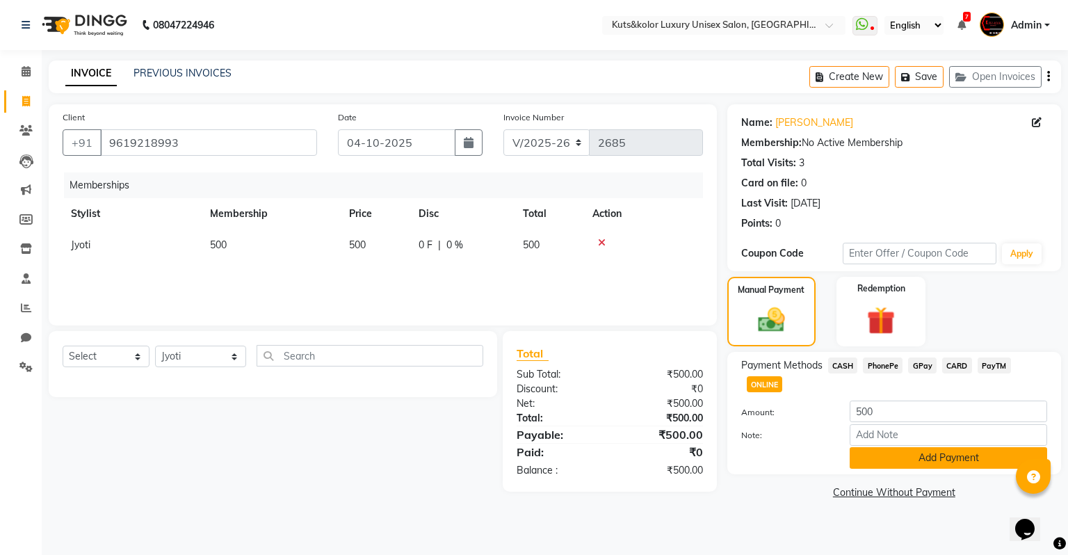
click at [925, 460] on button "Add Payment" at bounding box center [947, 458] width 197 height 22
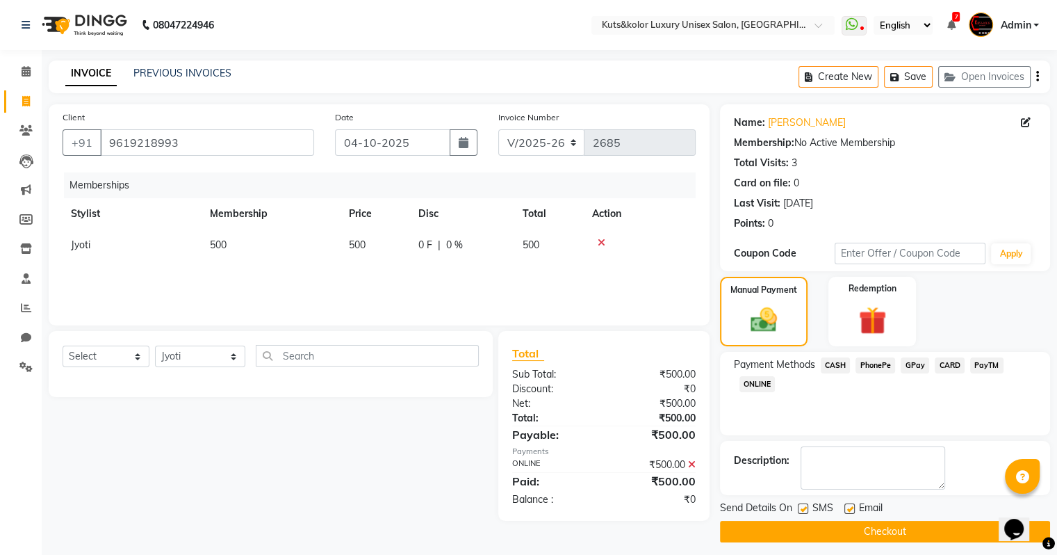
scroll to position [7, 0]
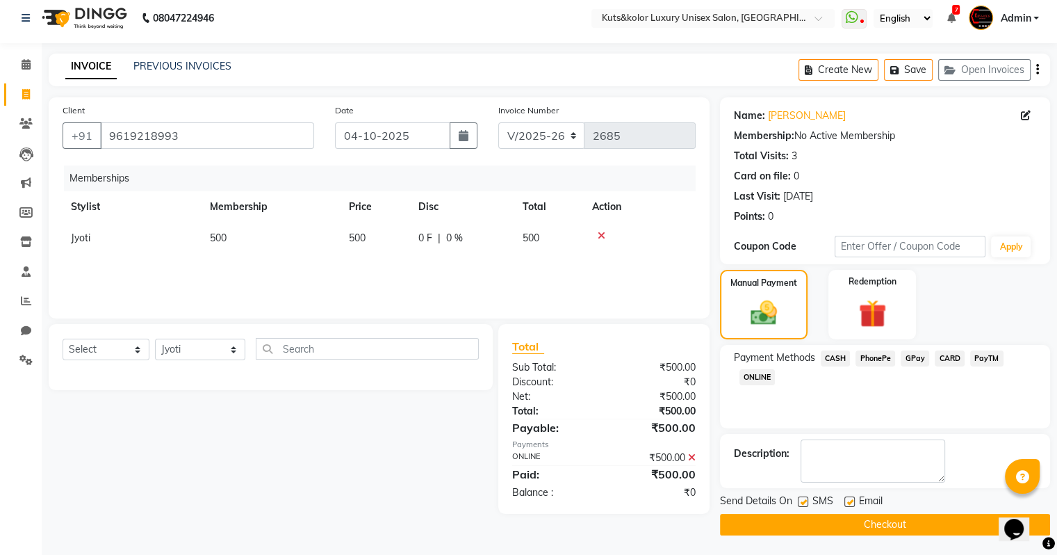
click at [852, 498] on label at bounding box center [850, 501] width 10 height 10
click at [852, 498] on input "checkbox" at bounding box center [849, 502] width 9 height 9
checkbox input "false"
click at [881, 522] on button "Checkout" at bounding box center [885, 525] width 330 height 22
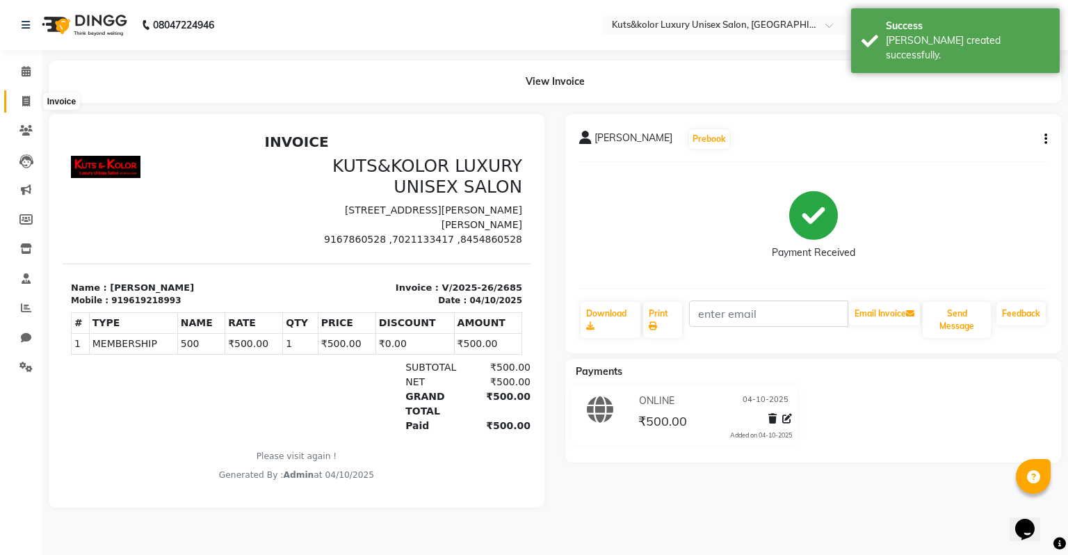
click at [28, 106] on icon at bounding box center [26, 101] width 8 height 10
select select "4172"
select select "service"
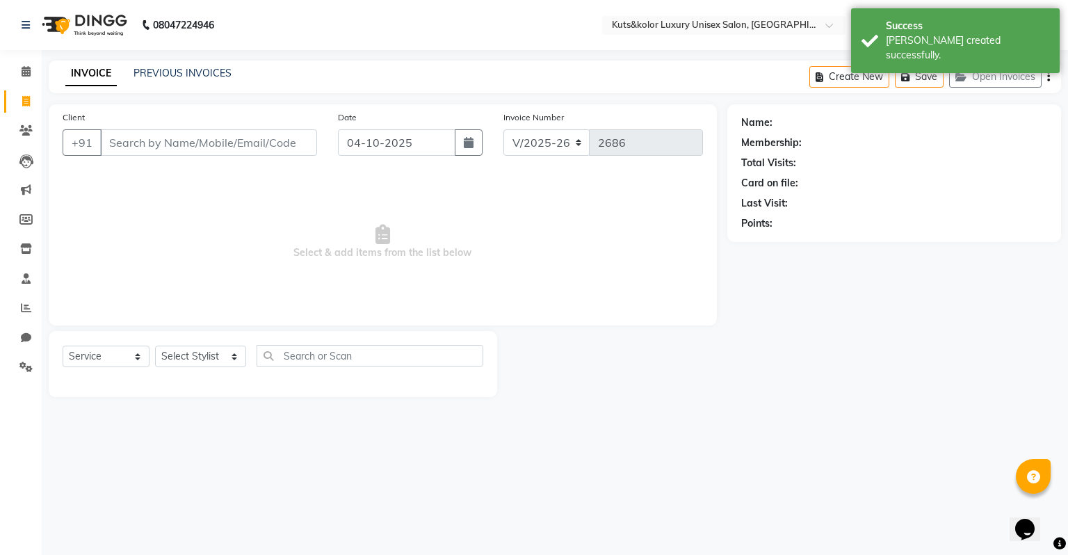
click at [157, 146] on input "Client" at bounding box center [208, 142] width 217 height 26
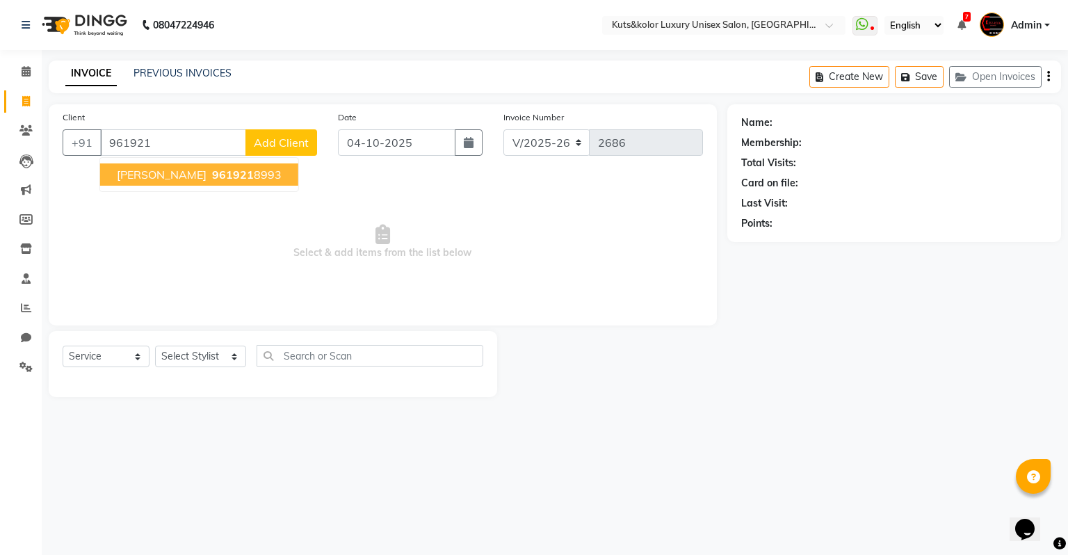
click at [179, 176] on span "[PERSON_NAME]" at bounding box center [162, 175] width 90 height 14
type input "9619218993"
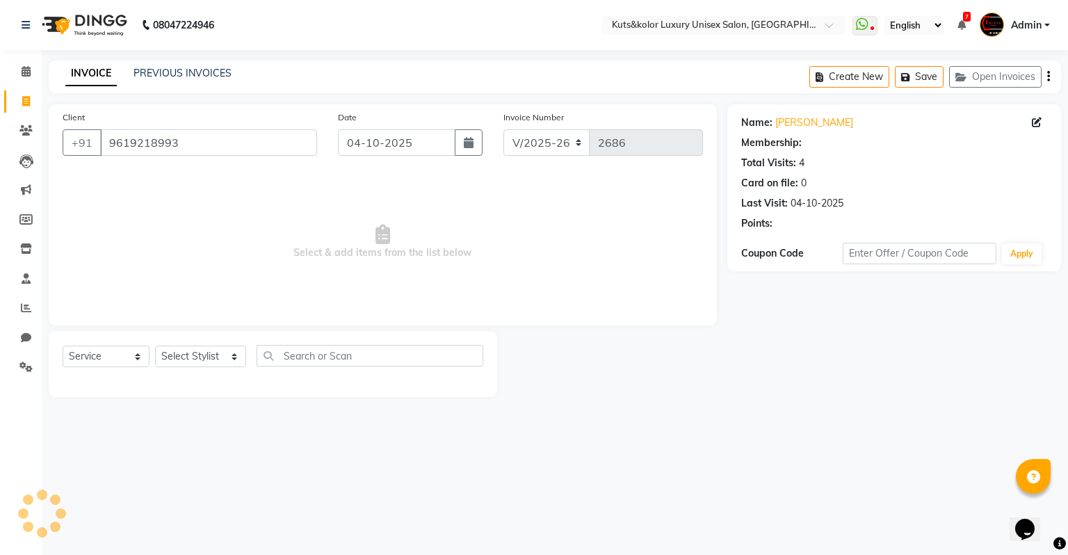
select select "1: Object"
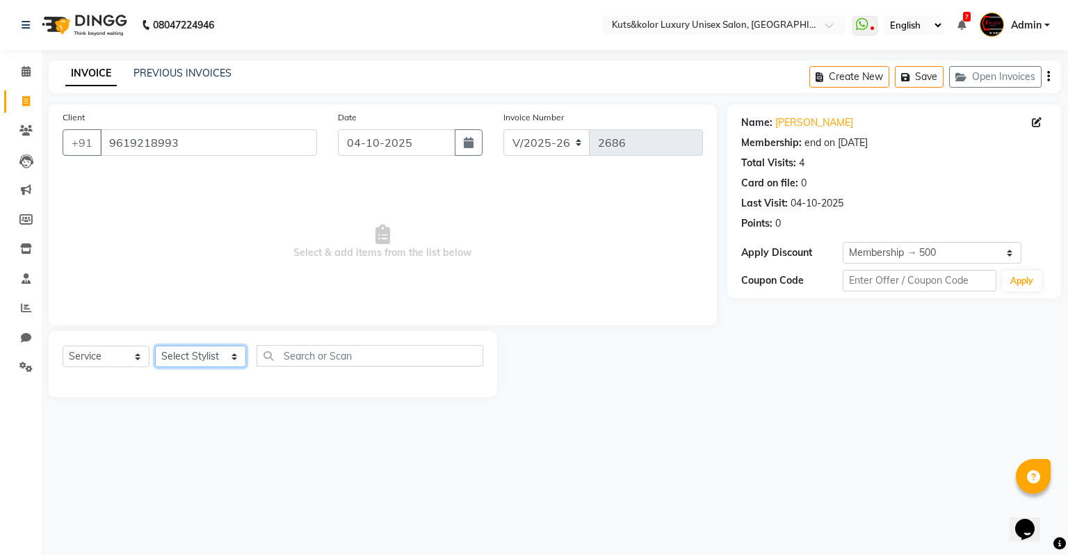
click at [191, 361] on select "Select Stylist [PERSON_NAME] [PERSON_NAME] [PERSON_NAME] [PERSON_NAME] [PERSON_…" at bounding box center [200, 356] width 91 height 22
select select "22535"
click at [155, 346] on select "Select Stylist [PERSON_NAME] [PERSON_NAME] [PERSON_NAME] [PERSON_NAME] [PERSON_…" at bounding box center [200, 356] width 91 height 22
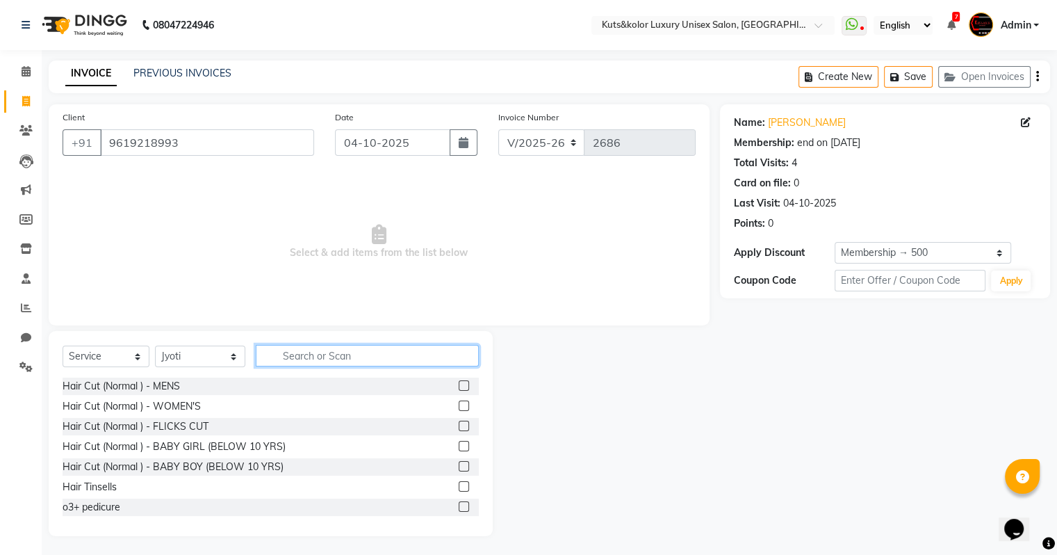
click at [314, 366] on input "text" at bounding box center [367, 356] width 223 height 22
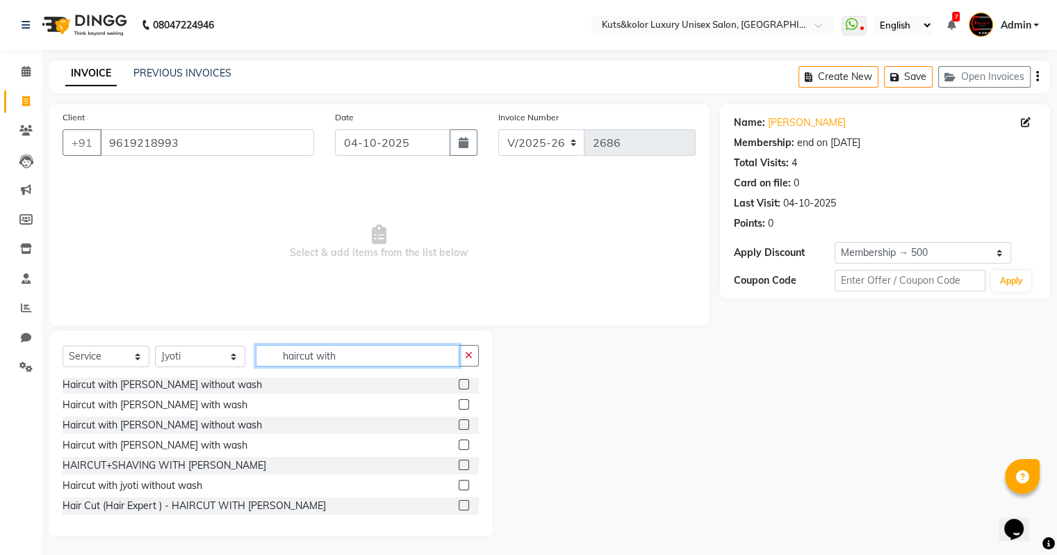
scroll to position [2, 0]
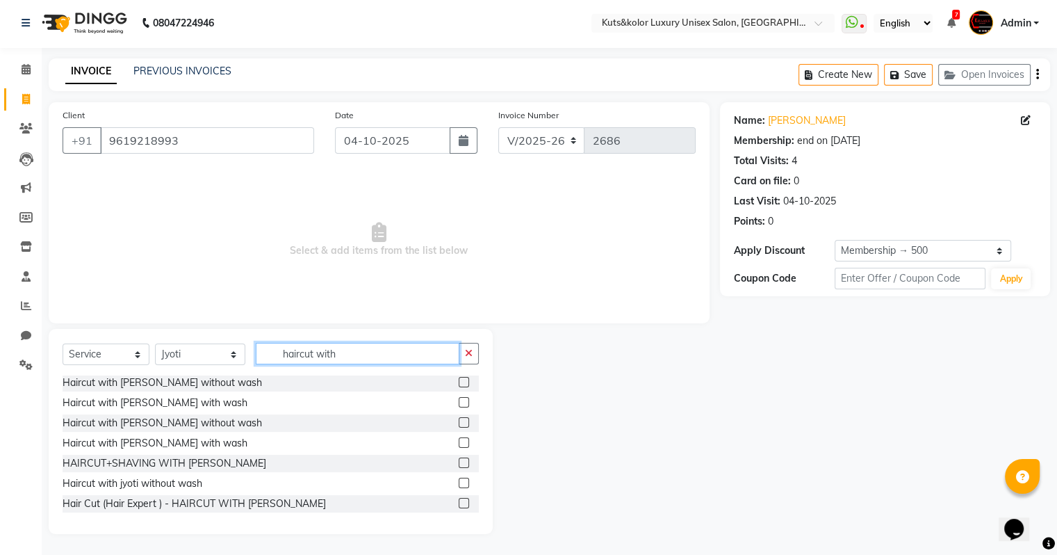
type input "haircut with"
click at [459, 500] on label at bounding box center [464, 503] width 10 height 10
click at [459, 500] on input "checkbox" at bounding box center [463, 503] width 9 height 9
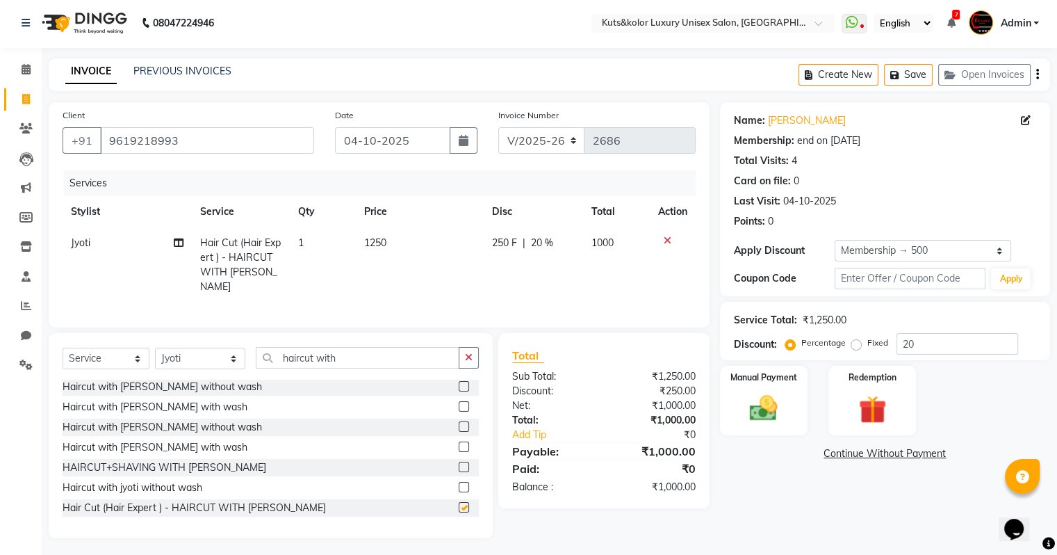
checkbox input "false"
click at [475, 352] on button "button" at bounding box center [469, 358] width 20 height 22
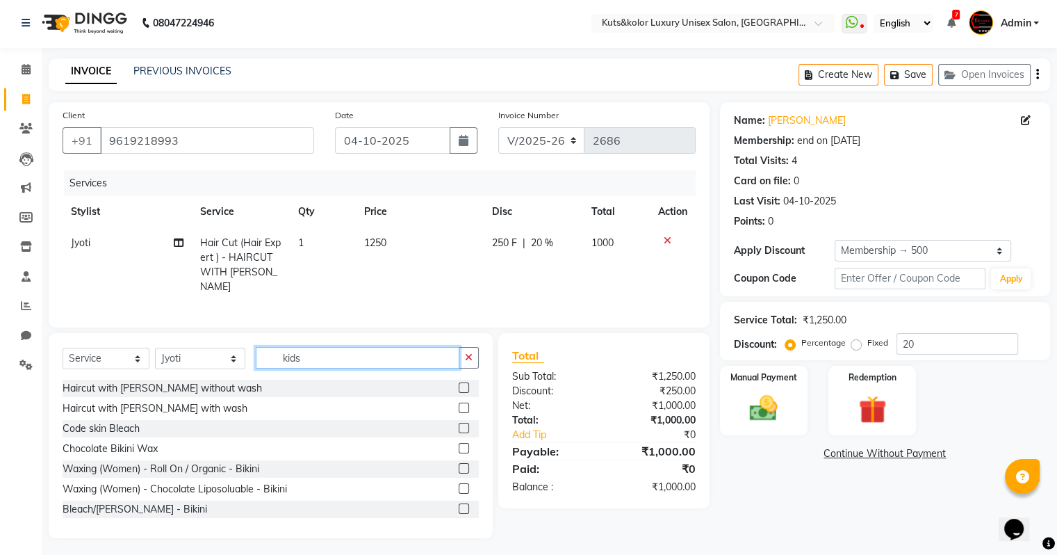
scroll to position [0, 0]
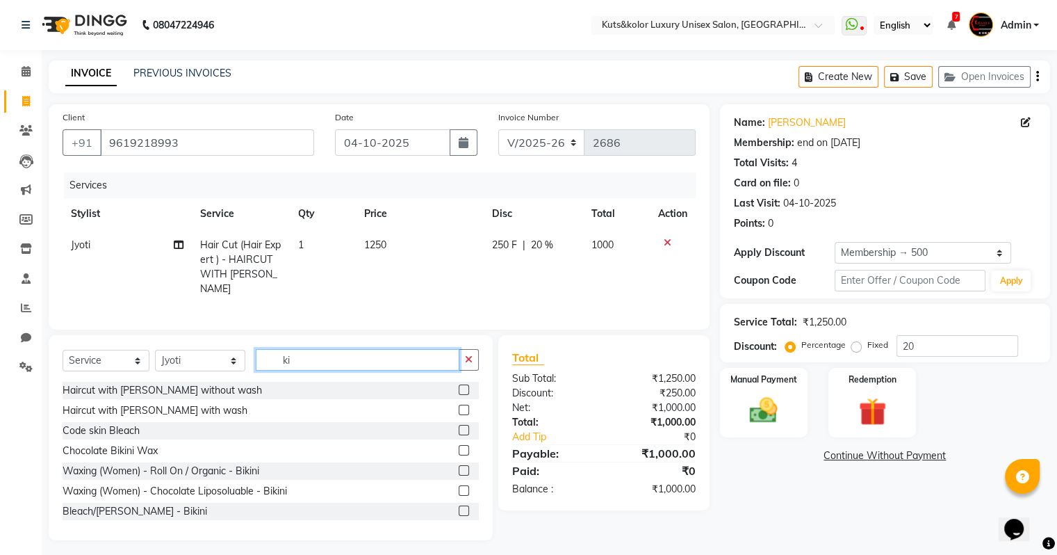
type input "k"
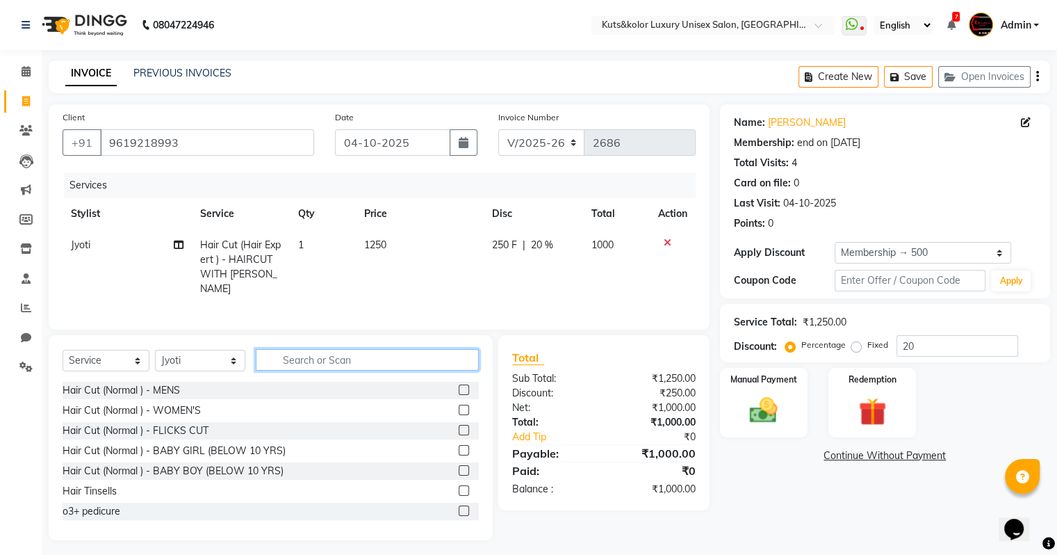
click at [326, 350] on input "text" at bounding box center [367, 360] width 223 height 22
click at [459, 466] on label at bounding box center [464, 470] width 10 height 10
click at [459, 466] on input "checkbox" at bounding box center [463, 470] width 9 height 9
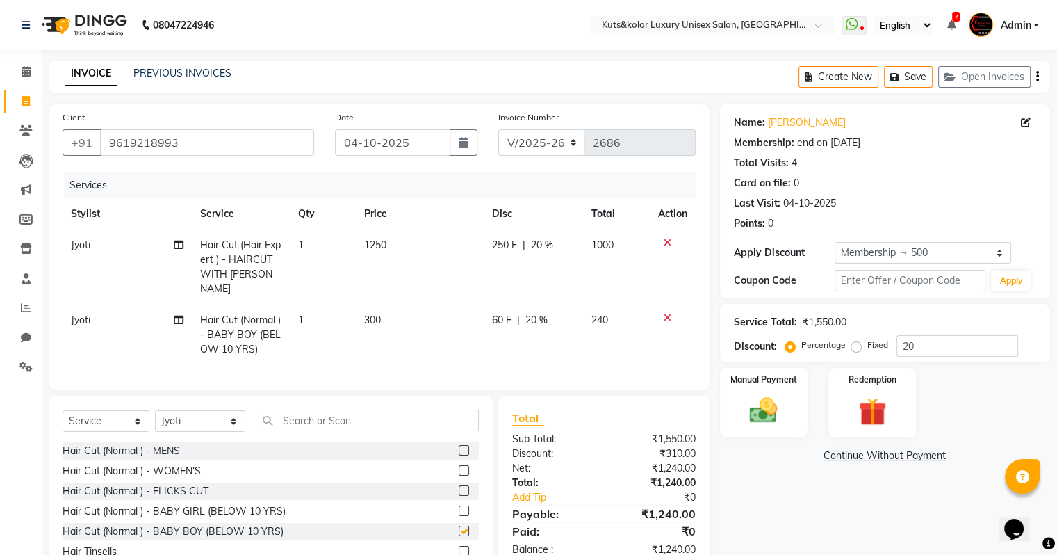
checkbox input "false"
click at [367, 313] on span "300" at bounding box center [372, 319] width 17 height 13
select select "22535"
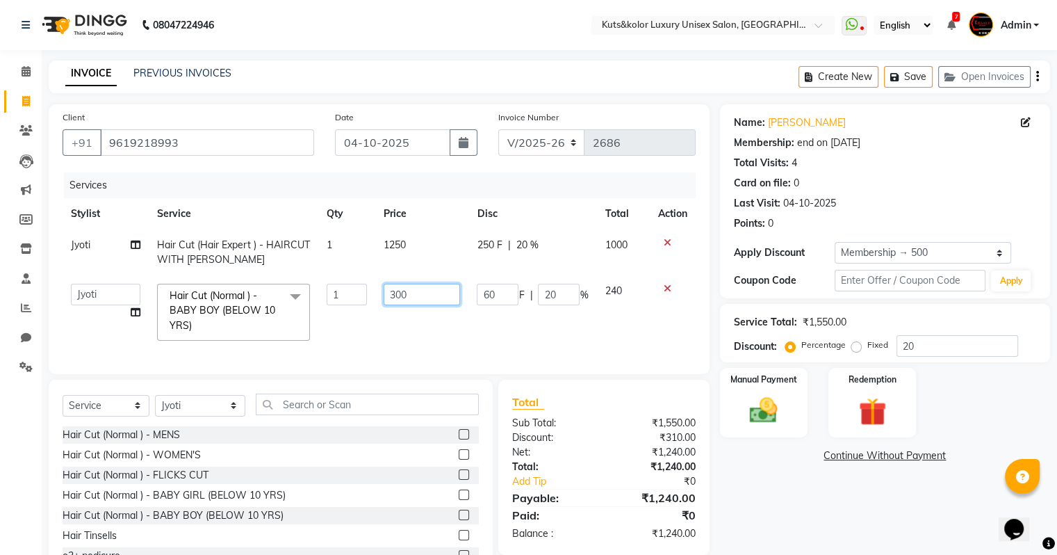
click at [395, 297] on input "300" at bounding box center [422, 295] width 76 height 22
type input "400"
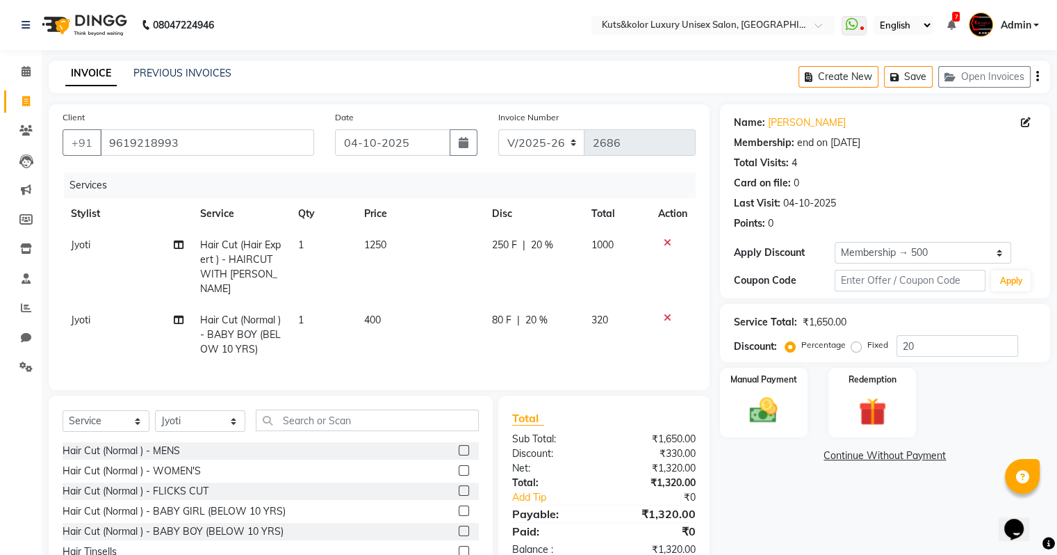
click at [399, 336] on td "400" at bounding box center [420, 334] width 129 height 60
select select "22535"
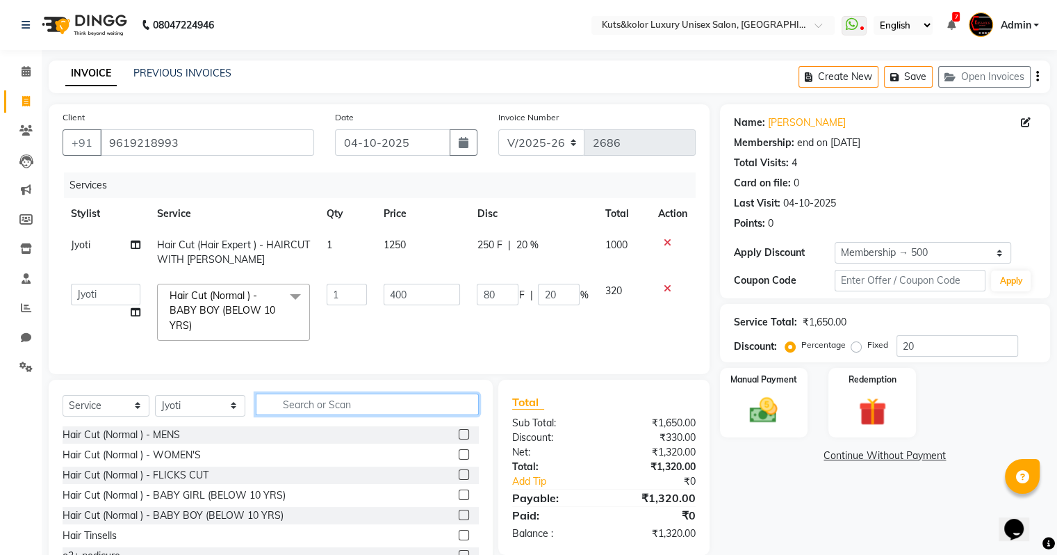
click at [350, 415] on input "text" at bounding box center [367, 404] width 223 height 22
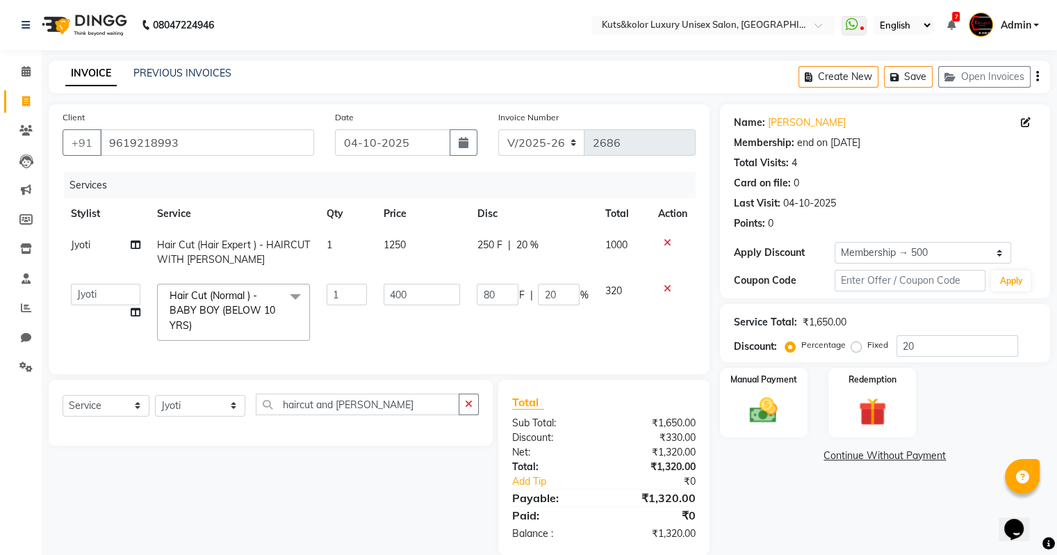
click at [361, 472] on div "Select Service Product Membership Package Voucher Prepaid Gift Card Select Styl…" at bounding box center [265, 467] width 455 height 175
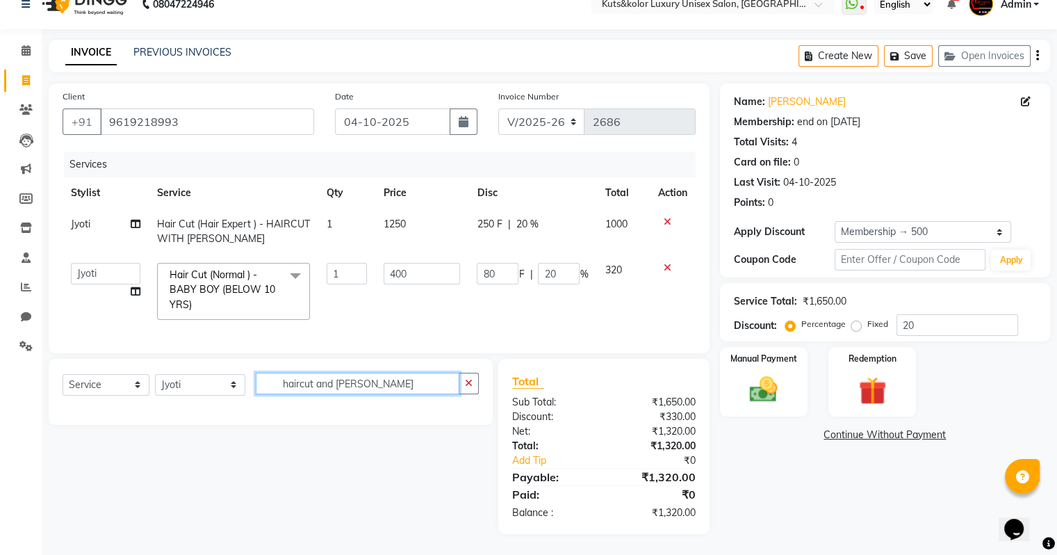
click at [371, 385] on input "haircut and [PERSON_NAME]" at bounding box center [358, 384] width 204 height 22
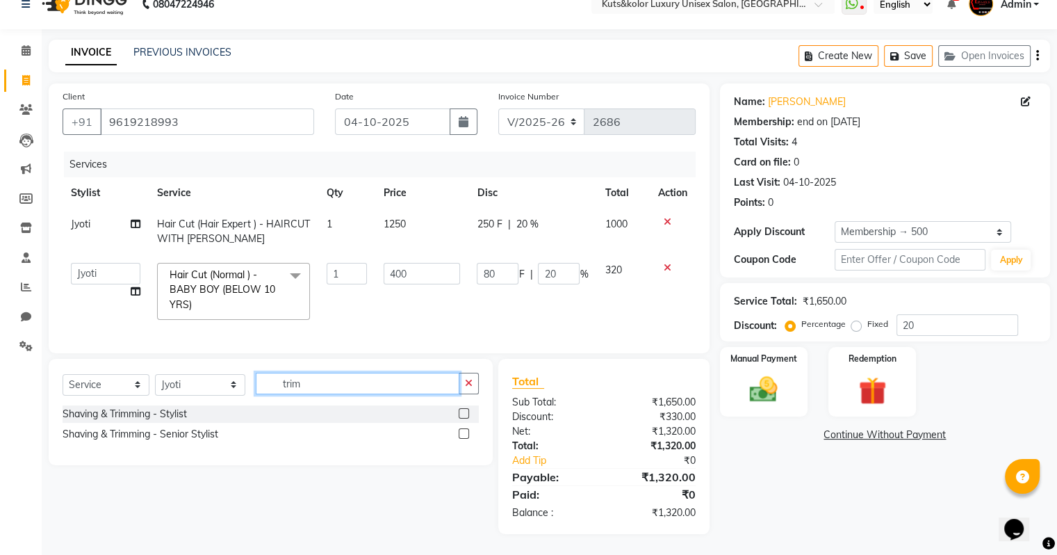
type input "trim"
click at [462, 434] on label at bounding box center [464, 433] width 10 height 10
click at [462, 434] on input "checkbox" at bounding box center [463, 434] width 9 height 9
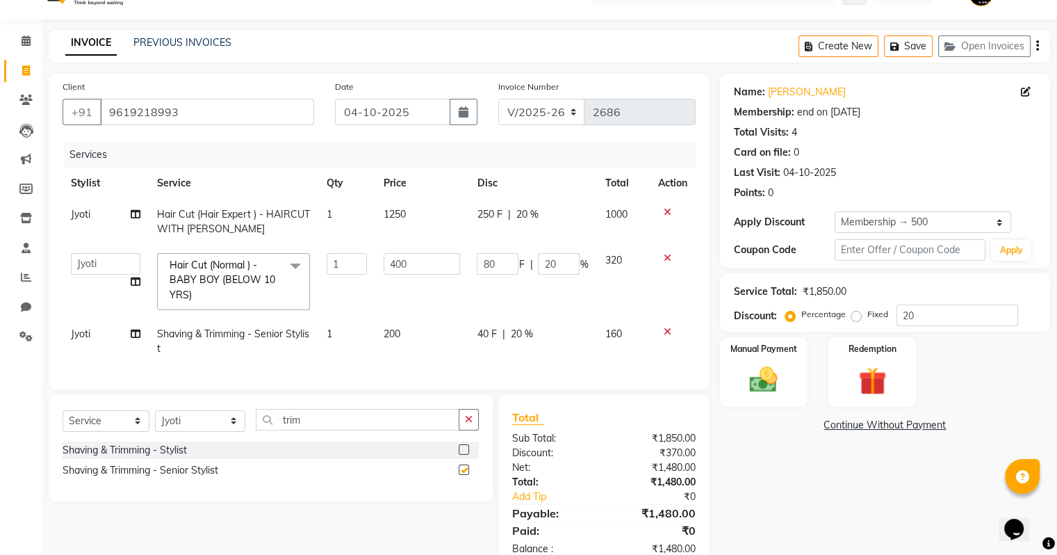
checkbox input "false"
click at [487, 332] on span "40 F" at bounding box center [486, 334] width 19 height 15
select select "22535"
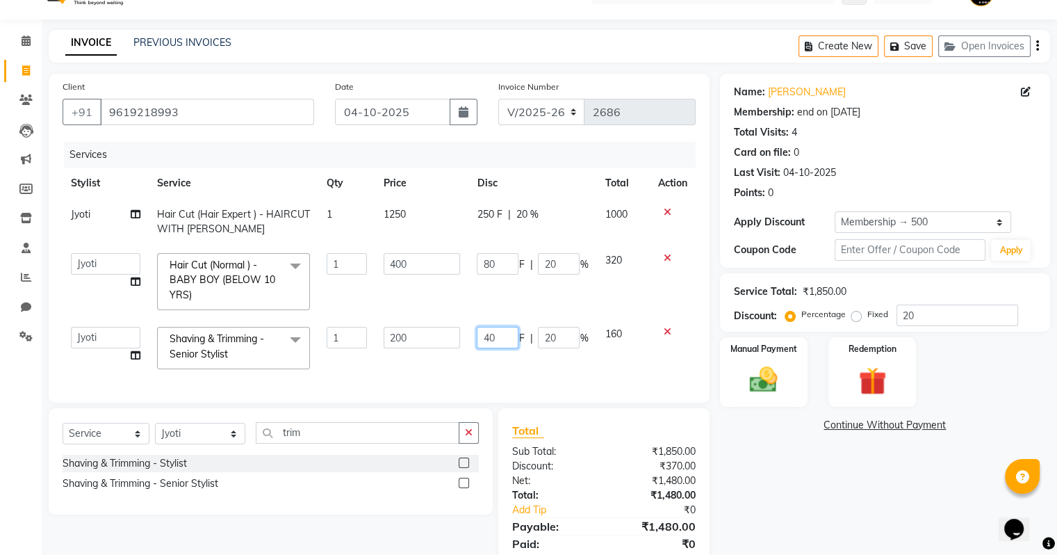
click at [497, 337] on input "40" at bounding box center [498, 338] width 42 height 22
type input "4"
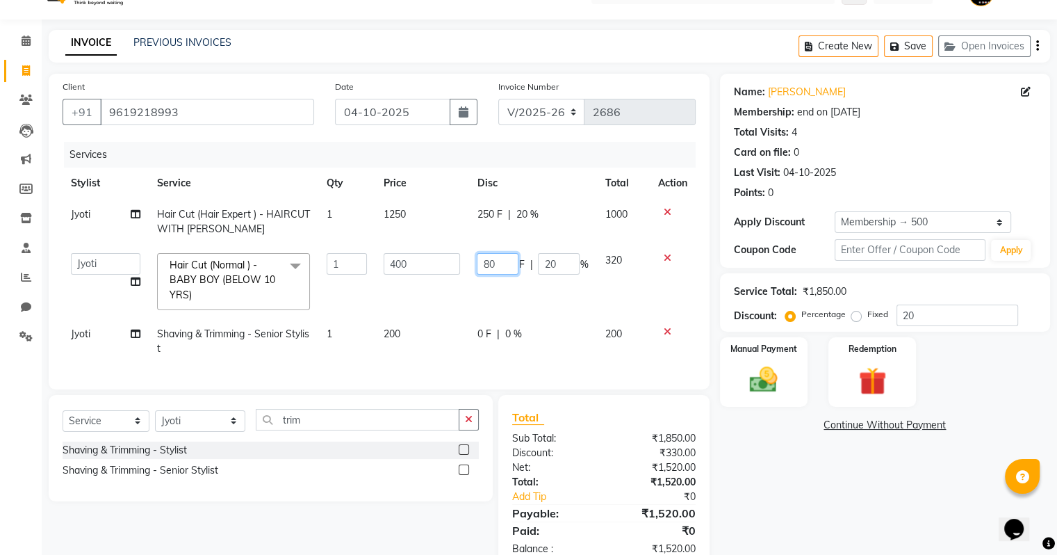
click at [503, 258] on input "80" at bounding box center [498, 264] width 42 height 22
type input "8"
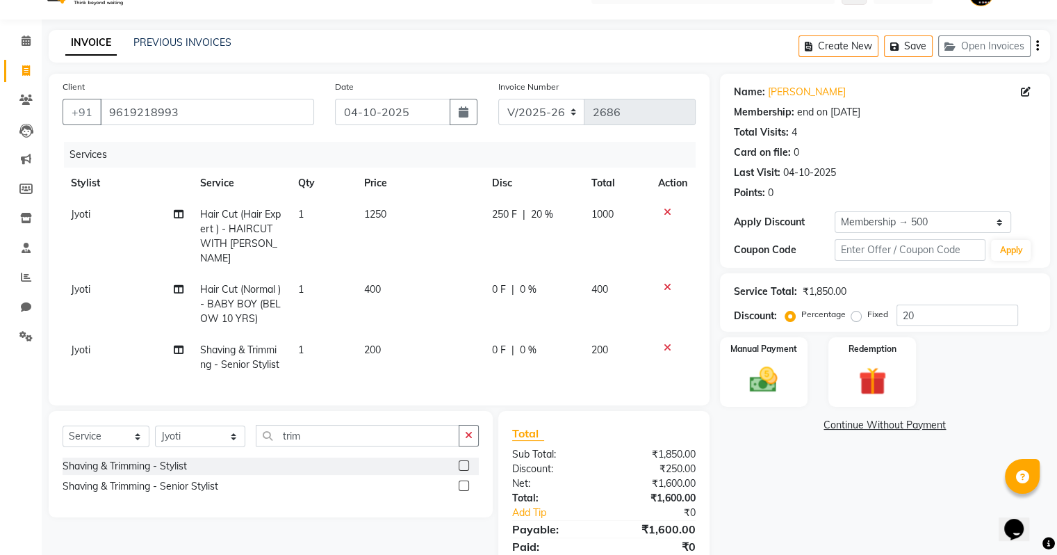
click at [498, 212] on span "250 F" at bounding box center [504, 214] width 25 height 15
select select "22535"
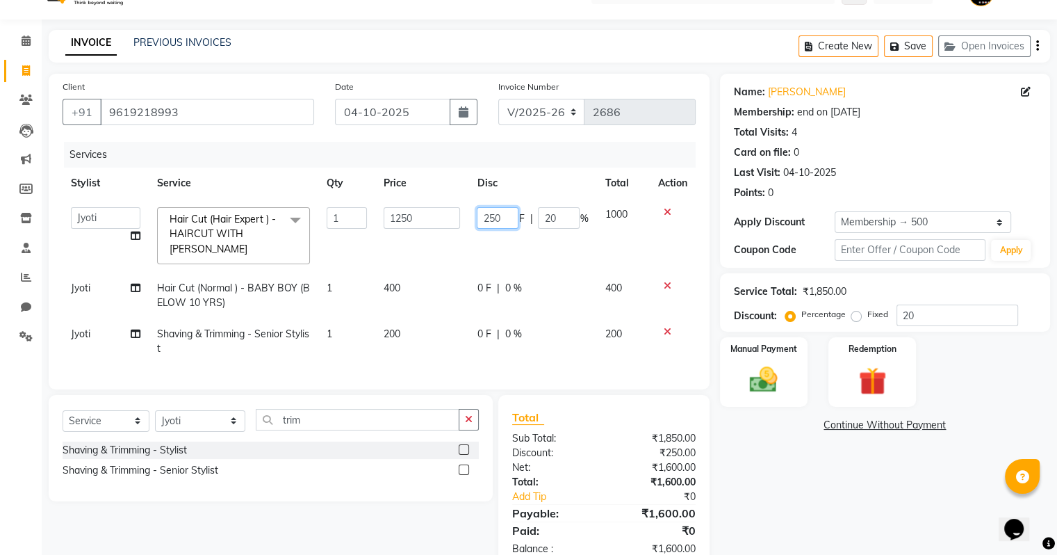
click at [505, 220] on input "250" at bounding box center [498, 218] width 42 height 22
type input "2"
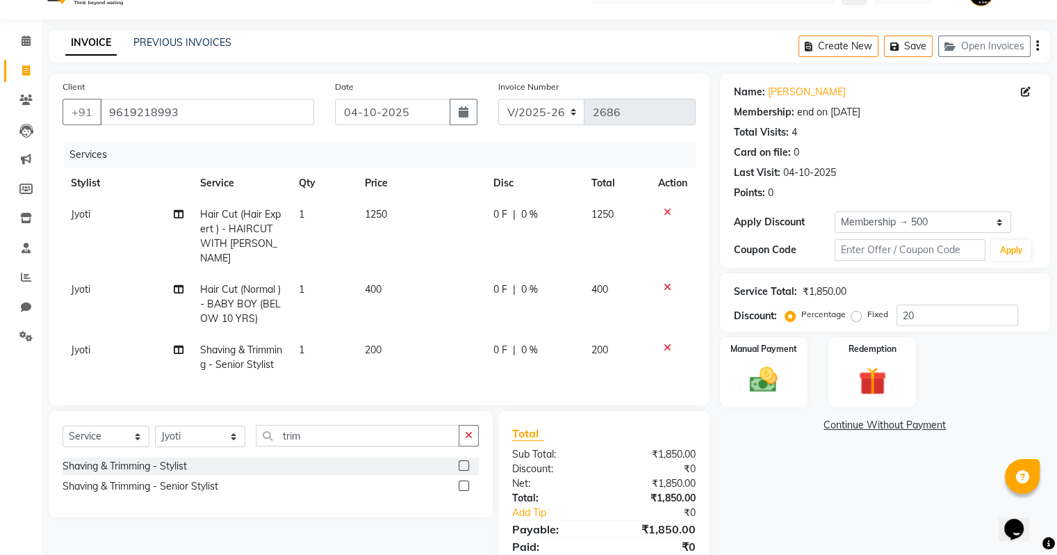
click at [444, 274] on td "400" at bounding box center [421, 304] width 129 height 60
select select "22535"
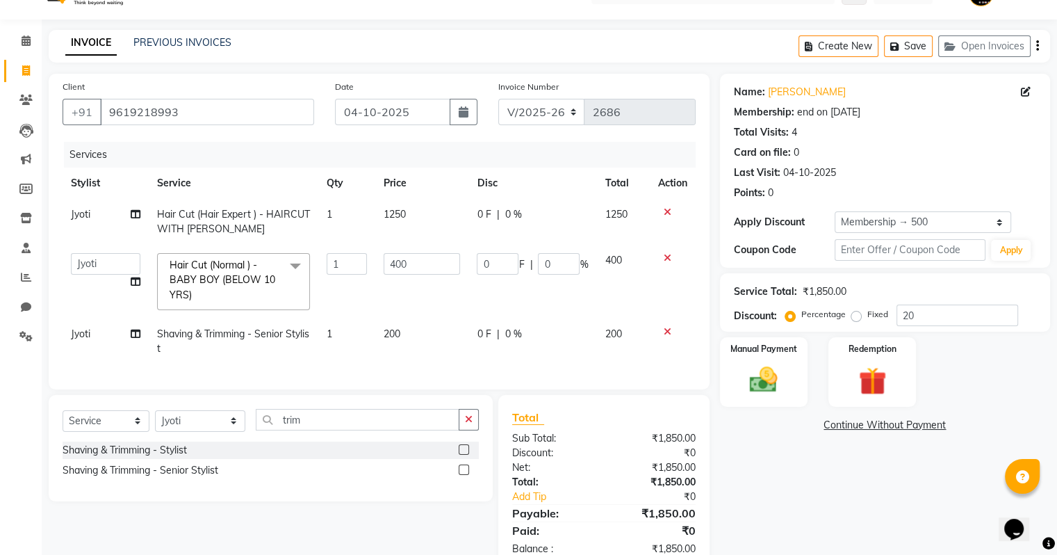
click at [387, 334] on span "200" at bounding box center [392, 333] width 17 height 13
select select "22535"
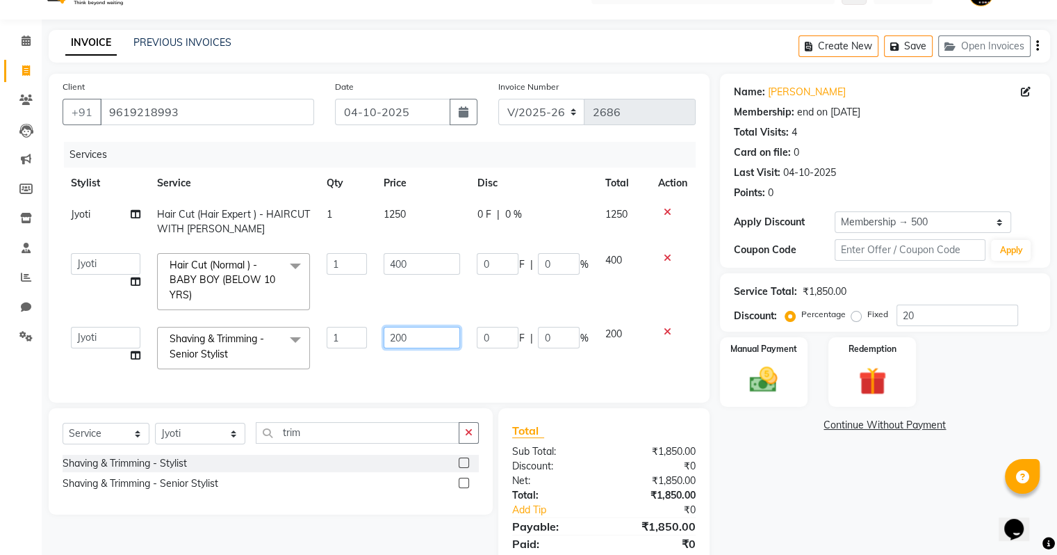
click at [394, 338] on input "200" at bounding box center [422, 338] width 76 height 22
type input "600"
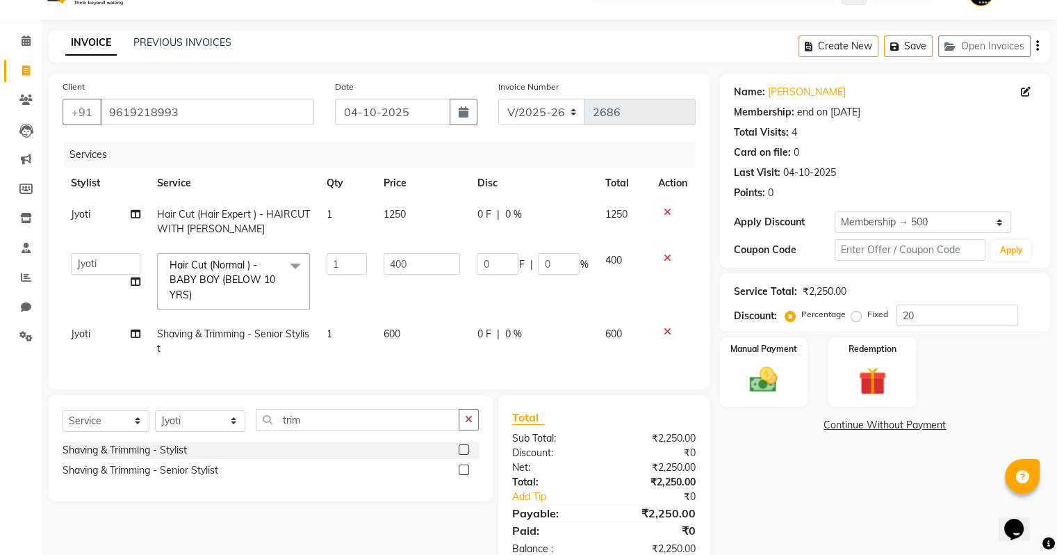
click at [430, 361] on td "600" at bounding box center [421, 341] width 93 height 46
select select "22535"
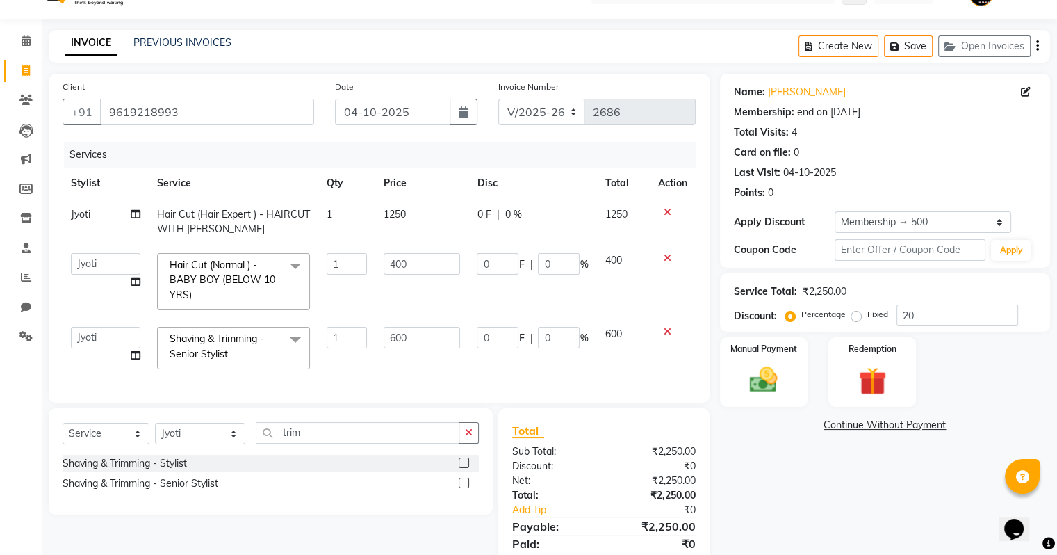
scroll to position [90, 0]
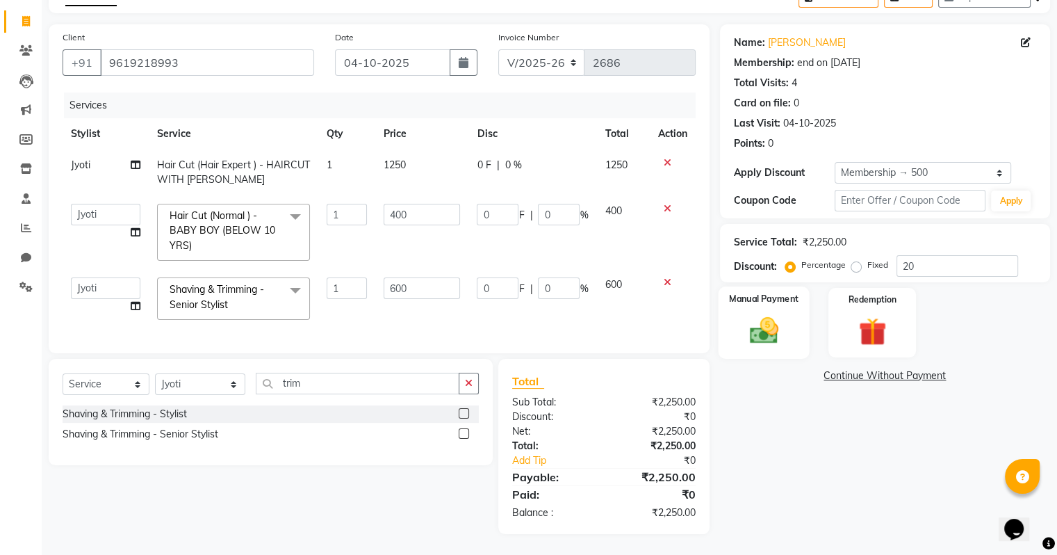
click at [753, 332] on img at bounding box center [763, 330] width 47 height 33
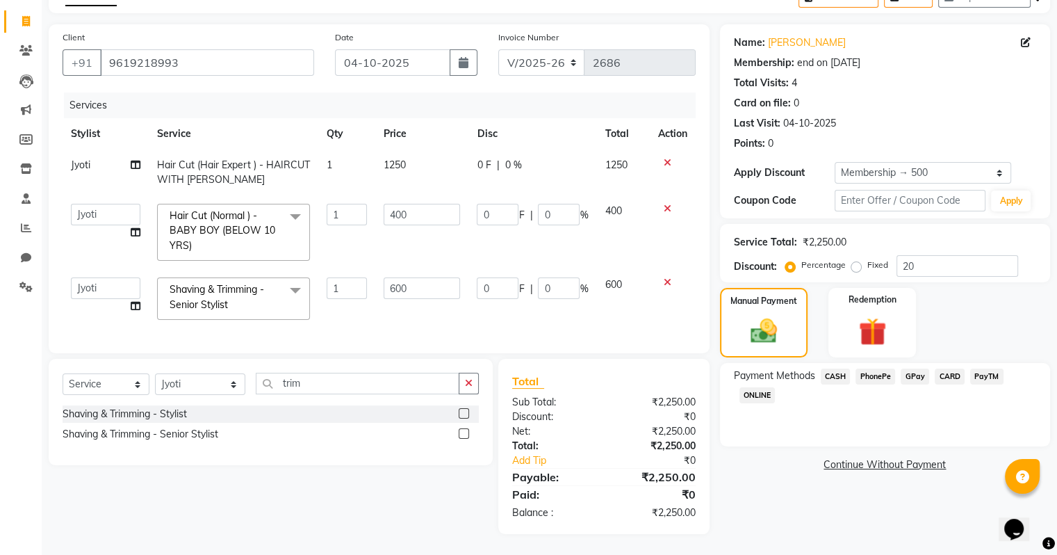
click at [918, 368] on span "GPay" at bounding box center [915, 376] width 28 height 16
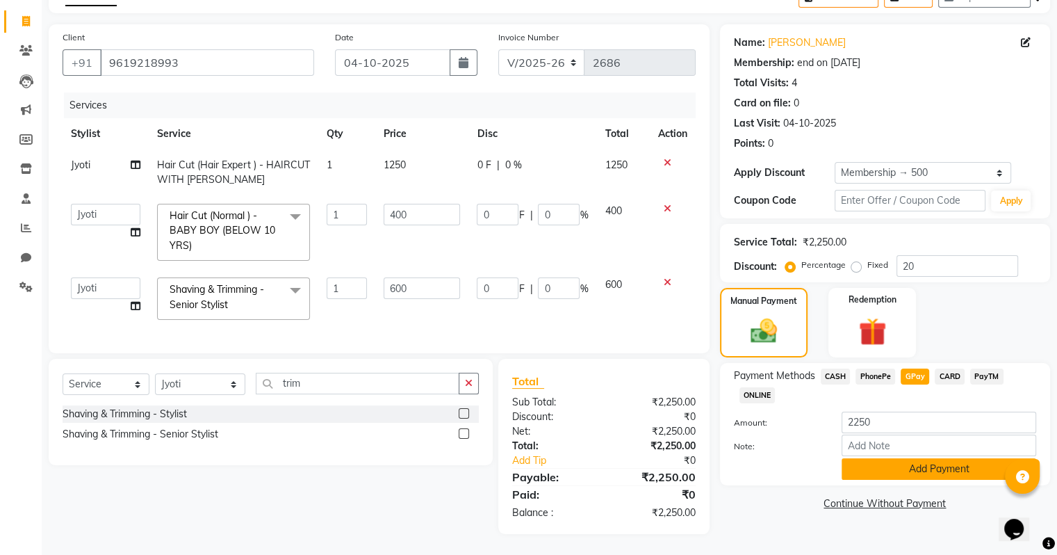
click at [915, 462] on button "Add Payment" at bounding box center [939, 469] width 195 height 22
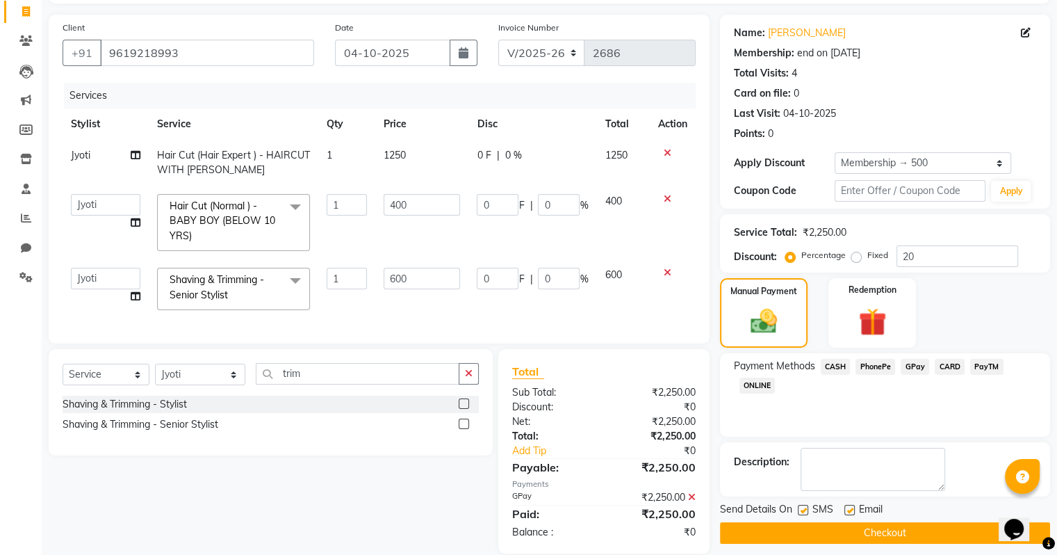
scroll to position [119, 0]
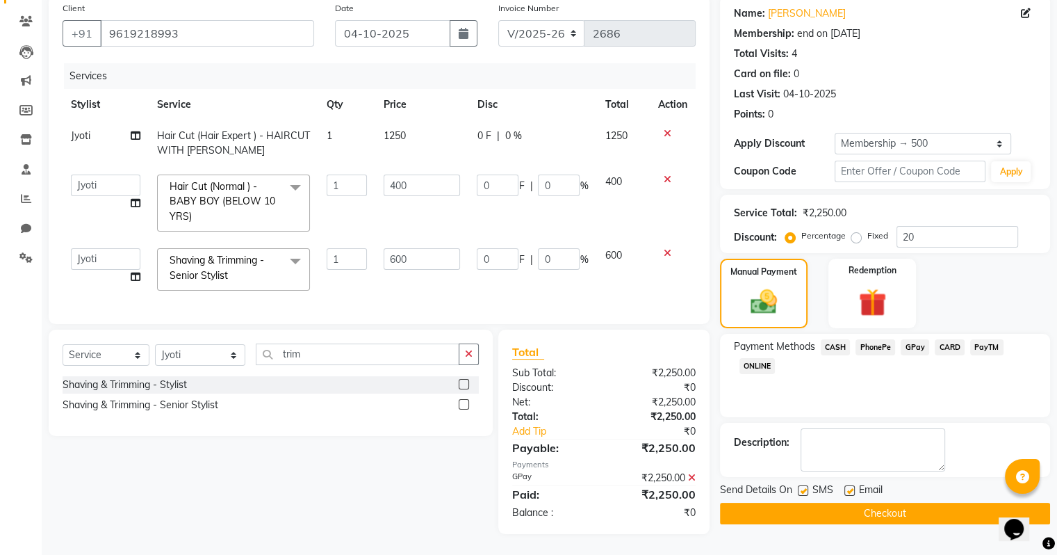
click at [847, 485] on label at bounding box center [850, 490] width 10 height 10
click at [847, 487] on input "checkbox" at bounding box center [849, 491] width 9 height 9
checkbox input "false"
click at [872, 503] on button "Checkout" at bounding box center [885, 514] width 330 height 22
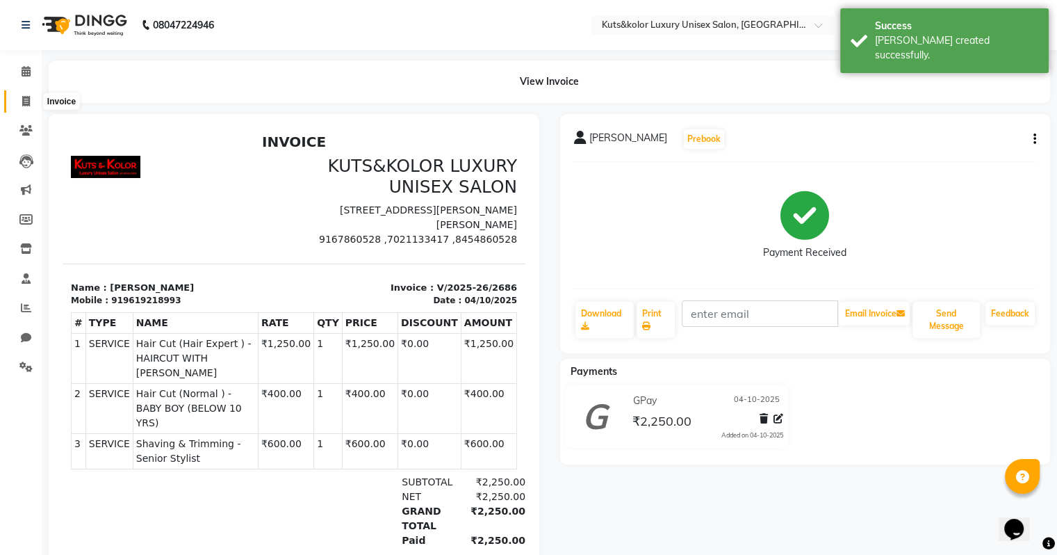
click at [25, 106] on icon at bounding box center [26, 101] width 8 height 10
select select "service"
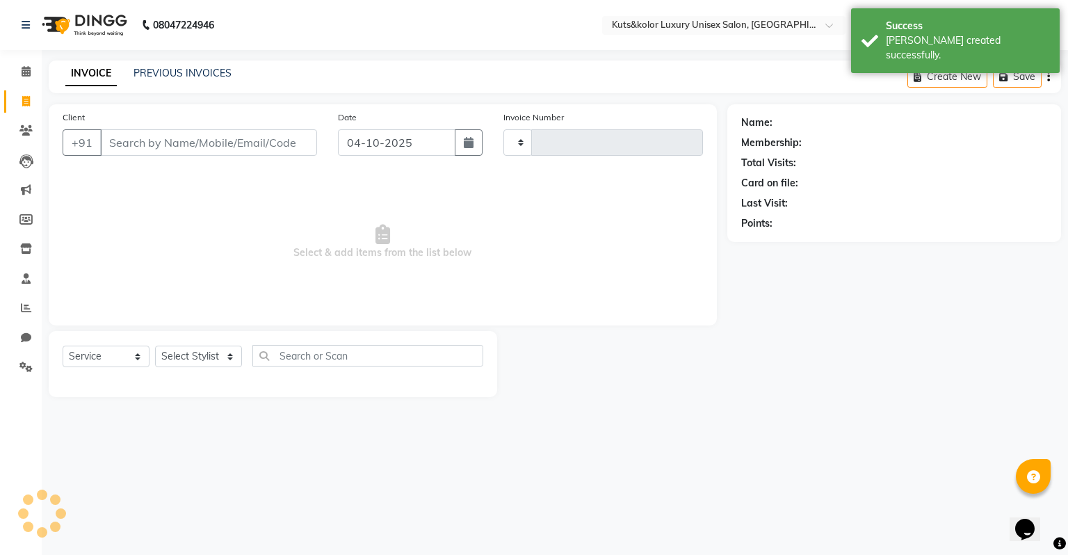
type input "2687"
select select "4172"
click at [187, 254] on span "Select & add items from the list below" at bounding box center [383, 241] width 640 height 139
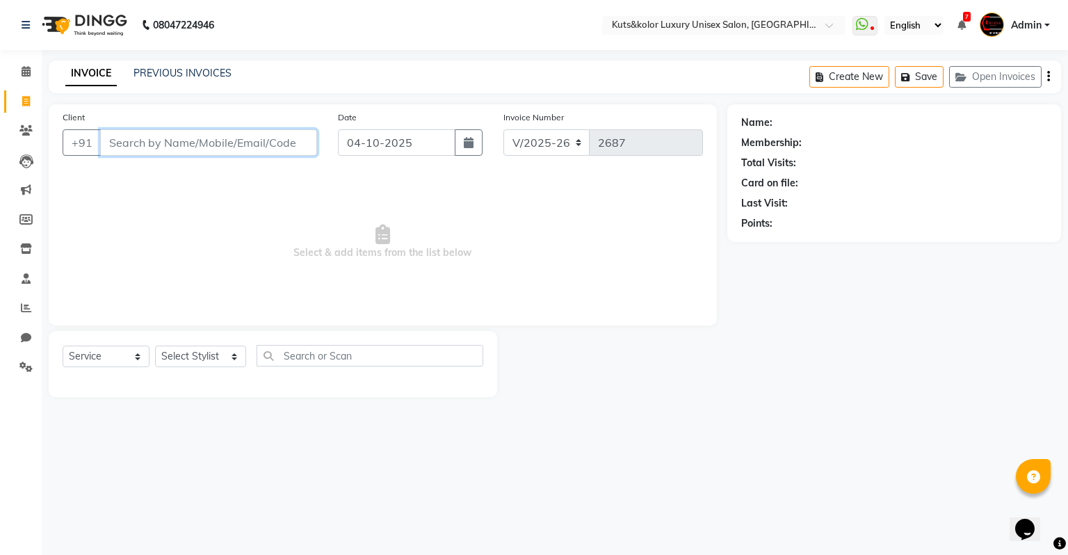
click at [275, 138] on input "Client" at bounding box center [208, 142] width 217 height 26
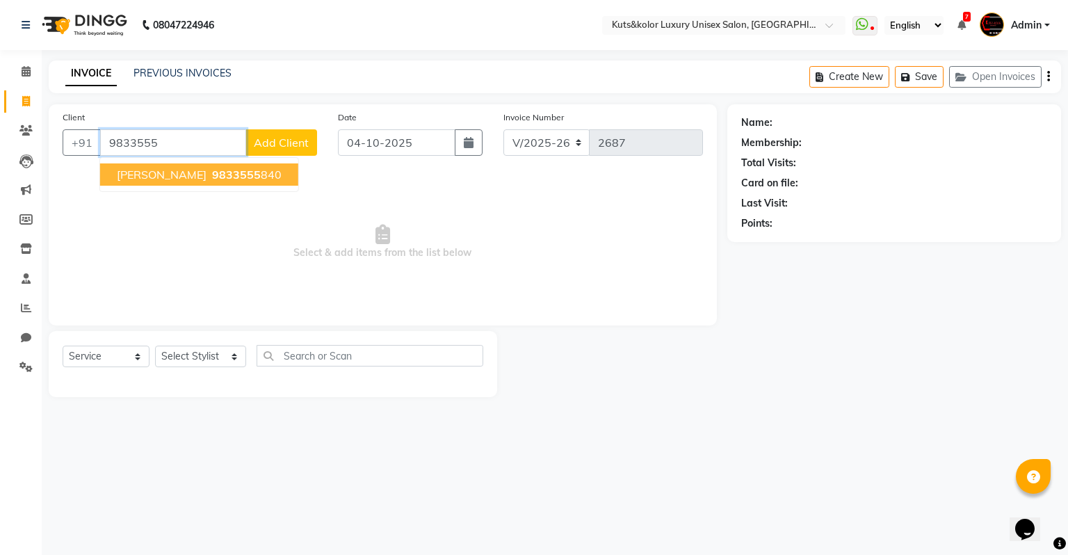
click at [236, 175] on span "9833555" at bounding box center [236, 175] width 49 height 14
type input "9833555840"
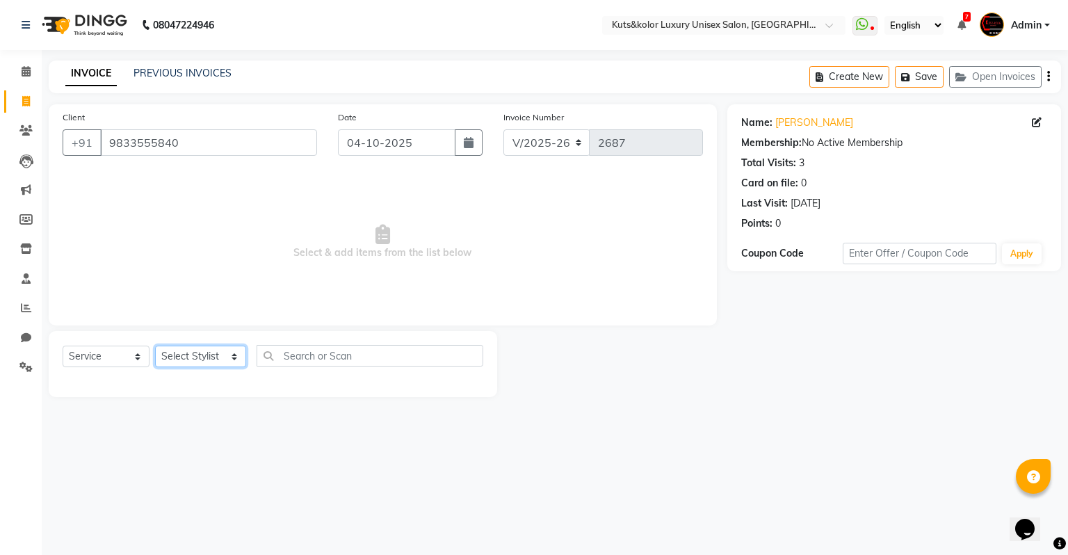
click at [209, 352] on select "Select Stylist [PERSON_NAME] [PERSON_NAME] [PERSON_NAME] [PERSON_NAME] [PERSON_…" at bounding box center [200, 356] width 91 height 22
select select "22558"
click at [155, 346] on select "Select Stylist [PERSON_NAME] [PERSON_NAME] [PERSON_NAME] [PERSON_NAME] [PERSON_…" at bounding box center [200, 356] width 91 height 22
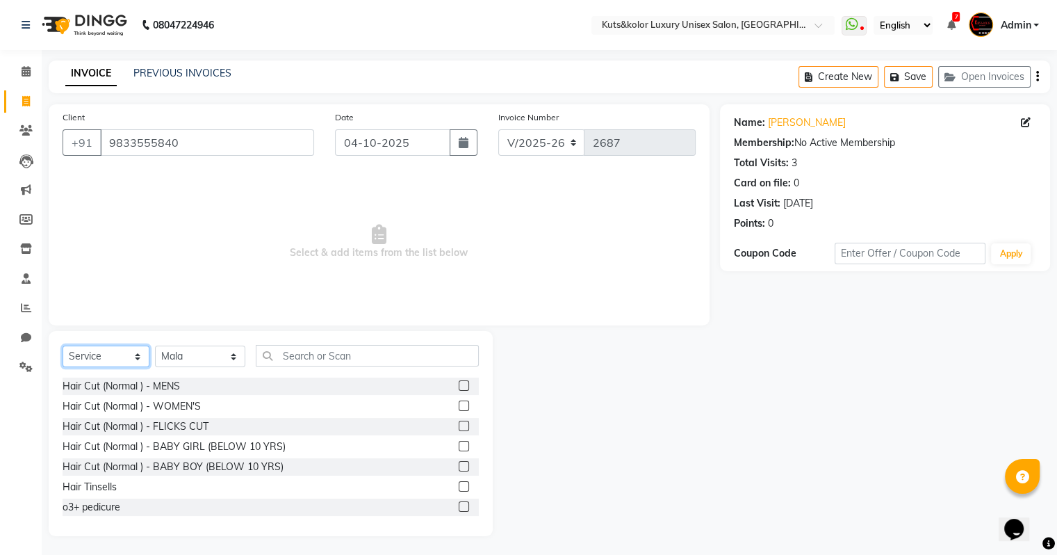
click at [119, 351] on select "Select Service Product Membership Package Voucher Prepaid Gift Card" at bounding box center [106, 356] width 87 height 22
select select "package"
click at [63, 346] on select "Select Service Product Membership Package Voucher Prepaid Gift Card" at bounding box center [106, 356] width 87 height 22
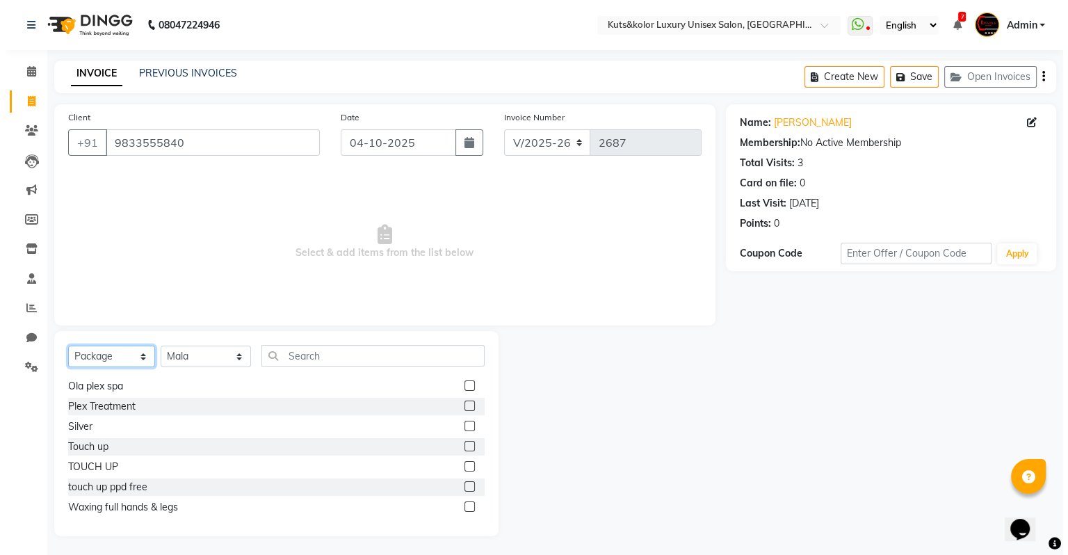
scroll to position [142, 0]
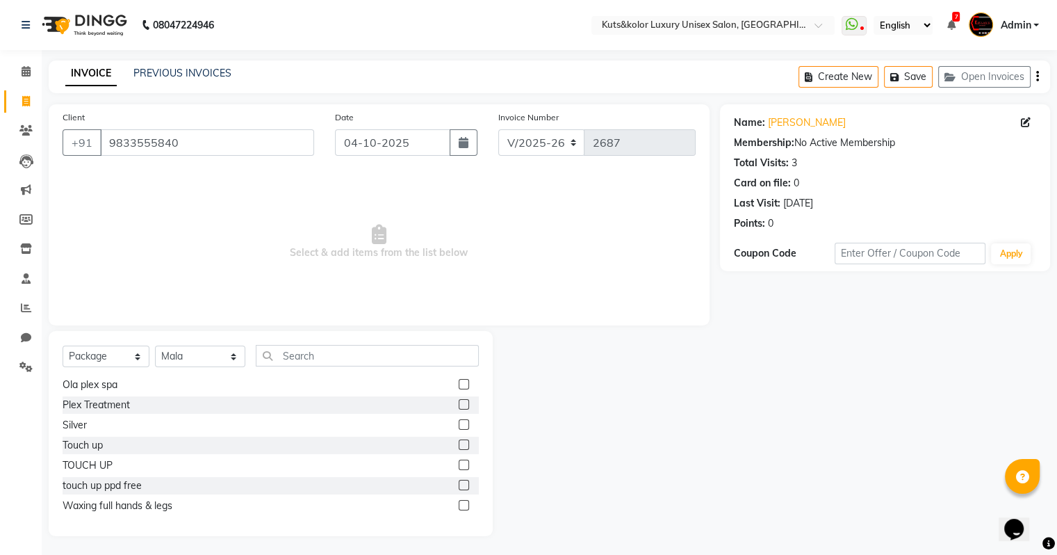
click at [459, 507] on label at bounding box center [464, 505] width 10 height 10
click at [459, 507] on input "checkbox" at bounding box center [463, 505] width 9 height 9
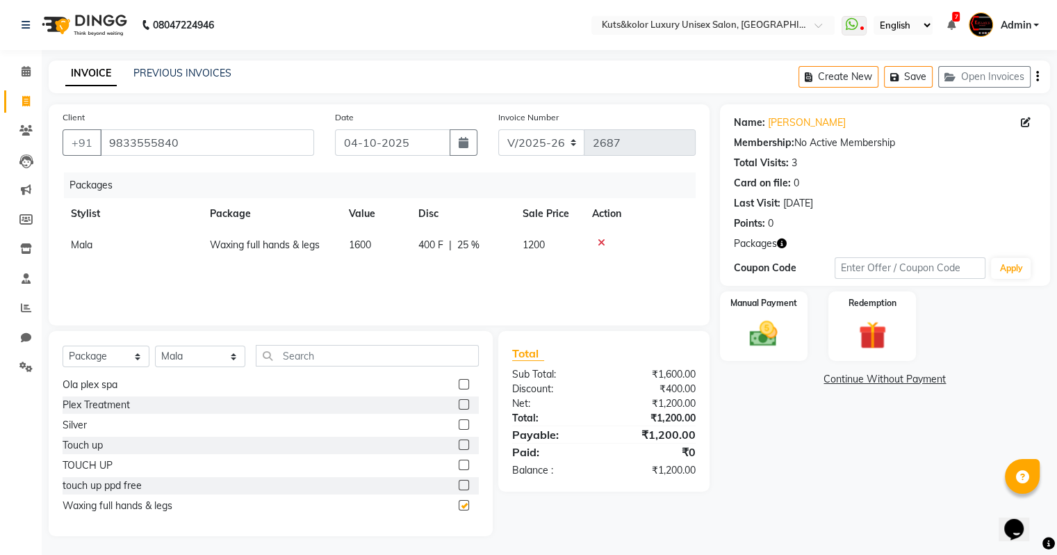
checkbox input "false"
click at [774, 343] on img at bounding box center [763, 334] width 47 height 33
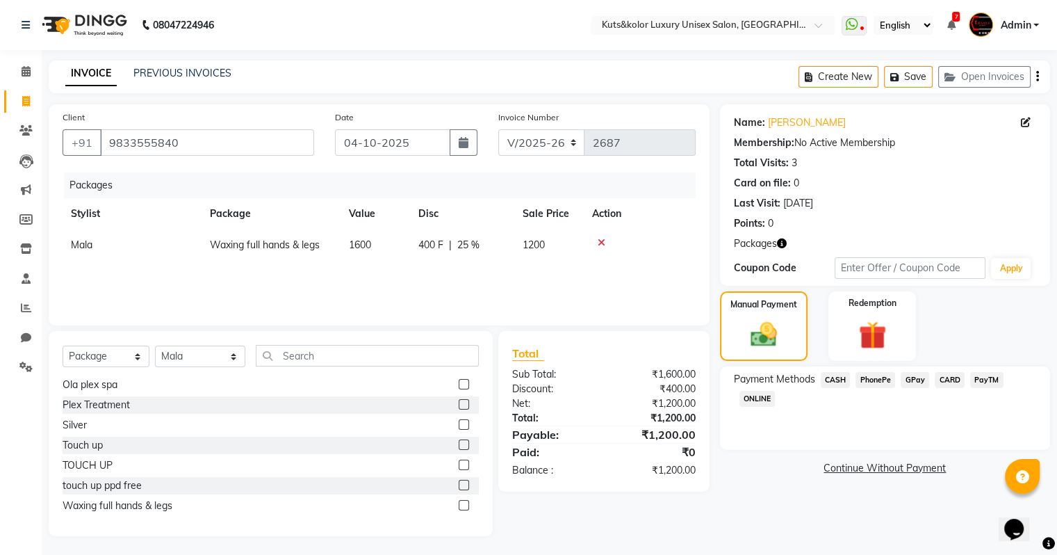
click at [913, 379] on span "GPay" at bounding box center [915, 380] width 28 height 16
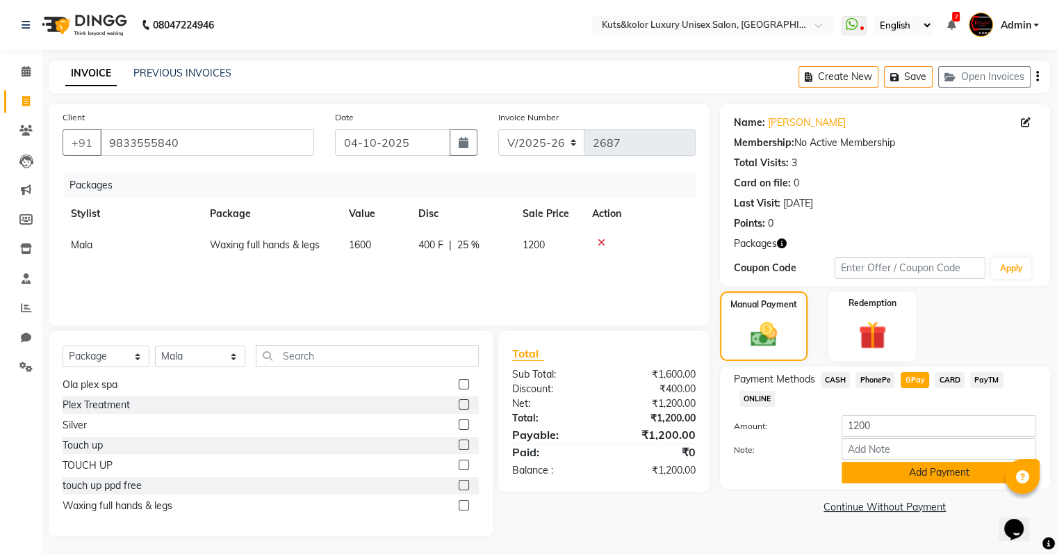
click at [932, 478] on button "Add Payment" at bounding box center [939, 473] width 195 height 22
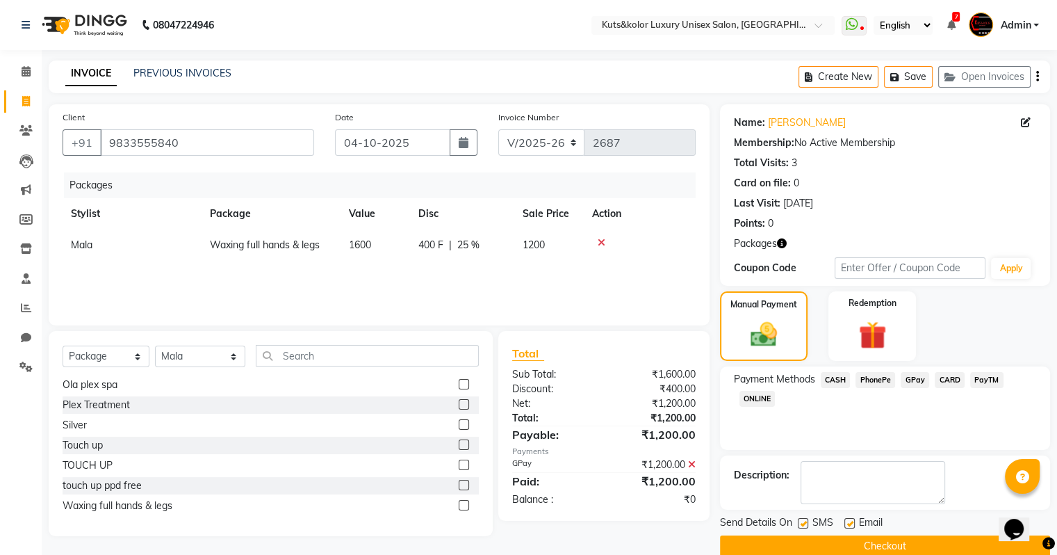
click at [987, 539] on button "Checkout" at bounding box center [885, 546] width 330 height 22
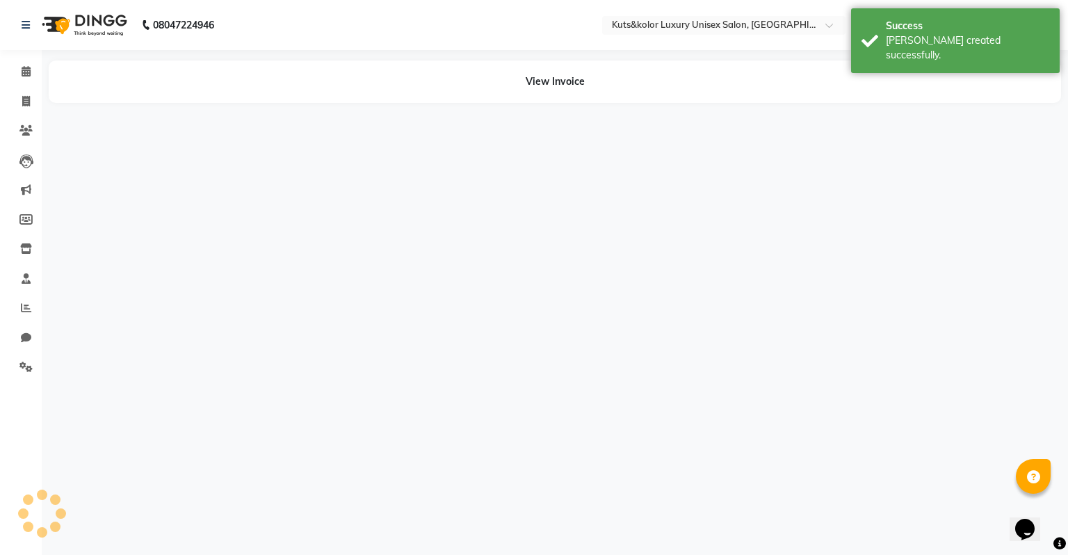
drag, startPoint x: 188, startPoint y: 359, endPoint x: 0, endPoint y: 202, distance: 245.3
click at [0, 202] on div "08047224946 Select Location × Kuts&kolor Luxury Unisex Salon, [GEOGRAPHIC_DATA]…" at bounding box center [534, 277] width 1068 height 555
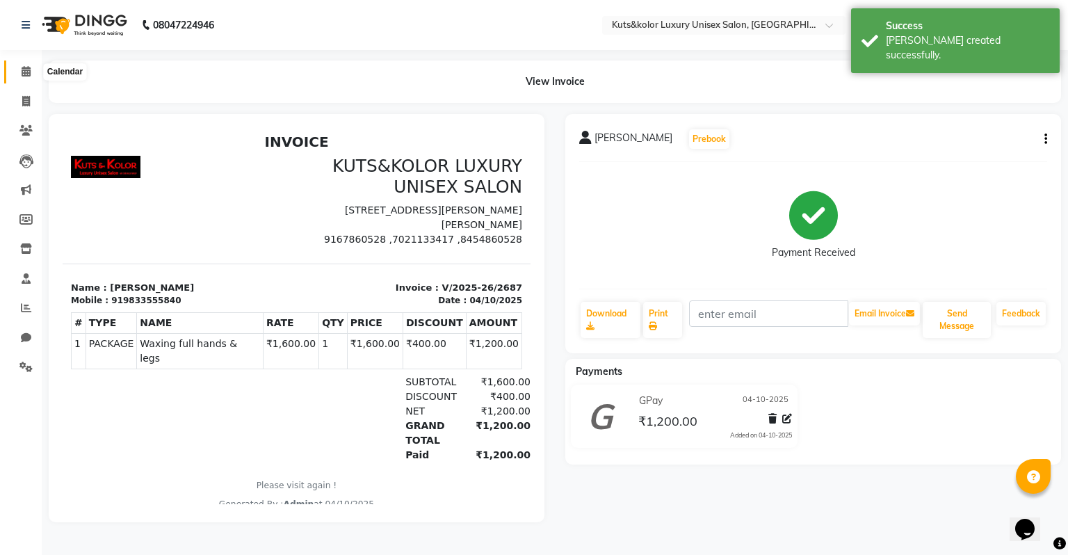
click at [22, 69] on icon at bounding box center [26, 71] width 9 height 10
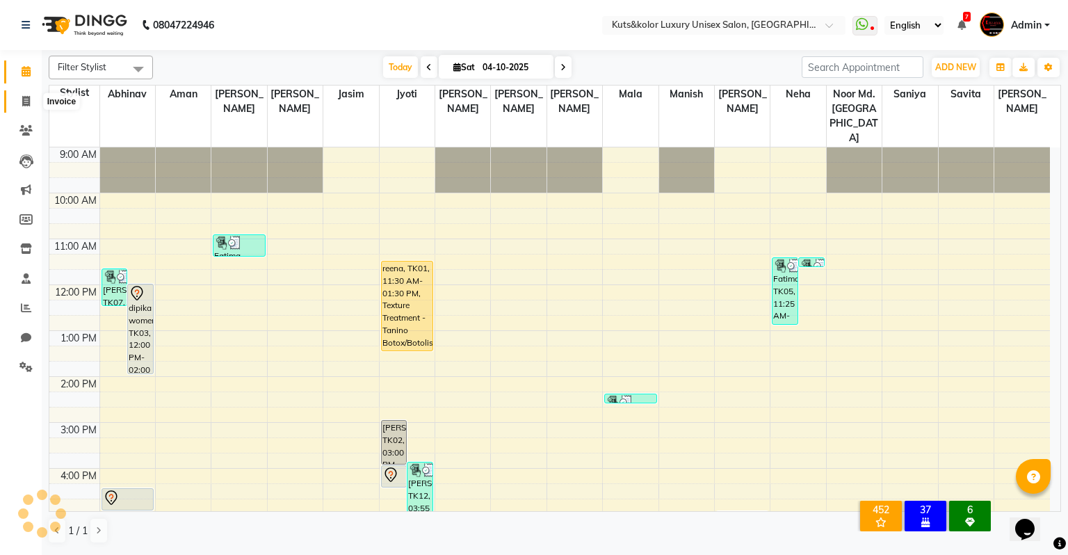
click at [19, 99] on span at bounding box center [26, 102] width 24 height 16
select select "4172"
select select "service"
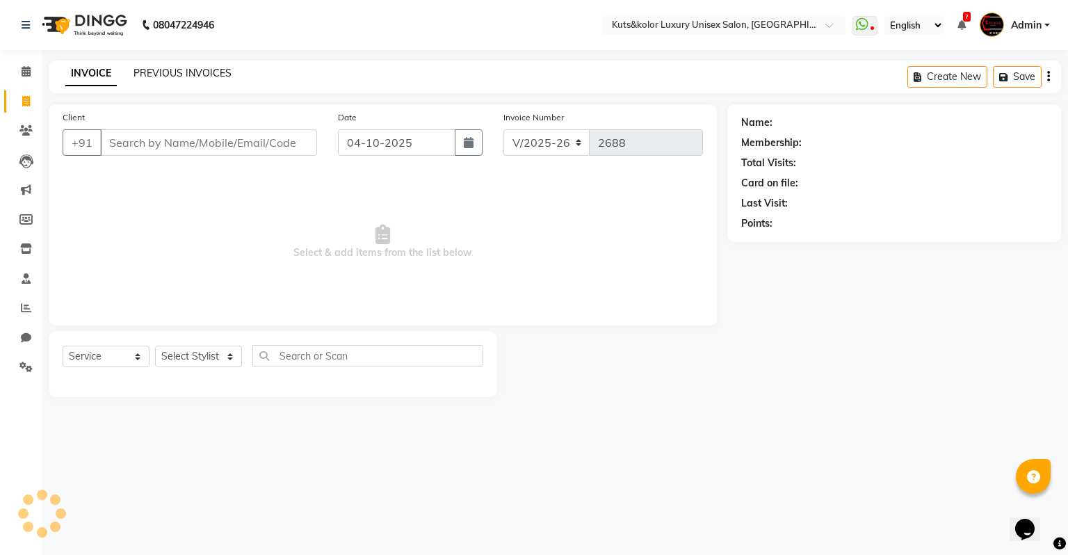
click at [180, 76] on link "PREVIOUS INVOICES" at bounding box center [182, 73] width 98 height 13
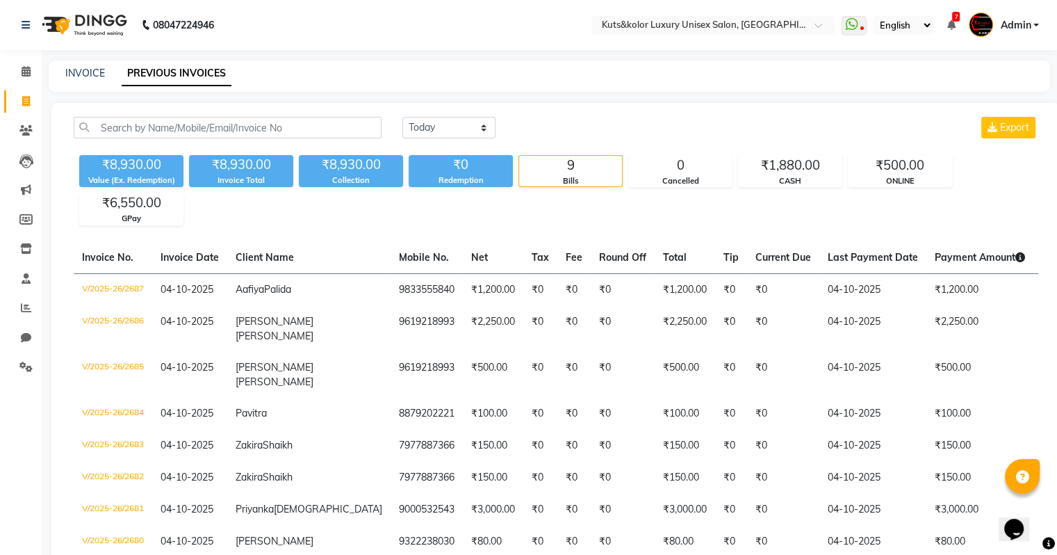
click at [1055, 544] on div "[DATE] [DATE] Custom Range Export ₹8,930.00 Value (Ex. Redemption) ₹8,930.00 In…" at bounding box center [555, 373] width 1009 height 541
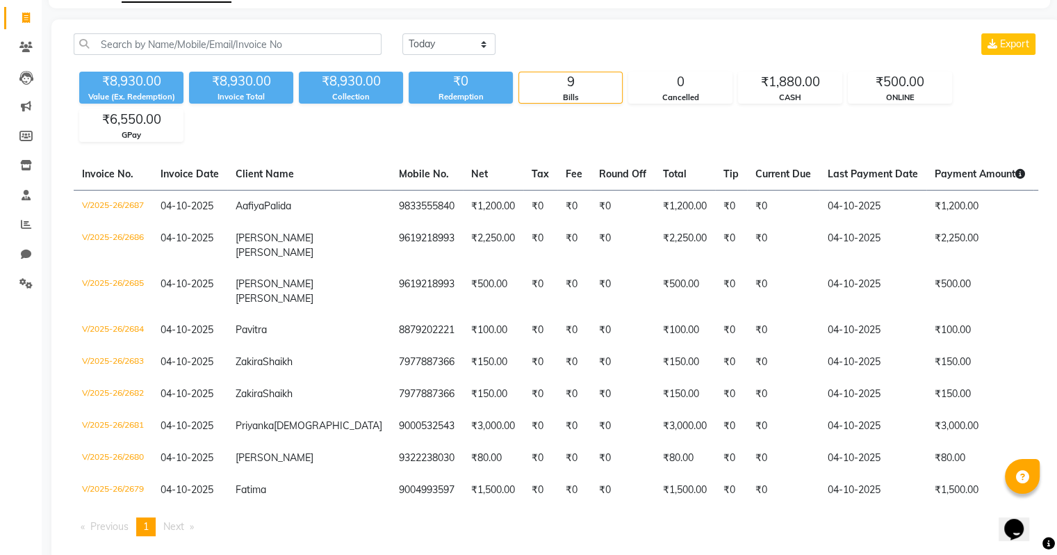
scroll to position [111, 0]
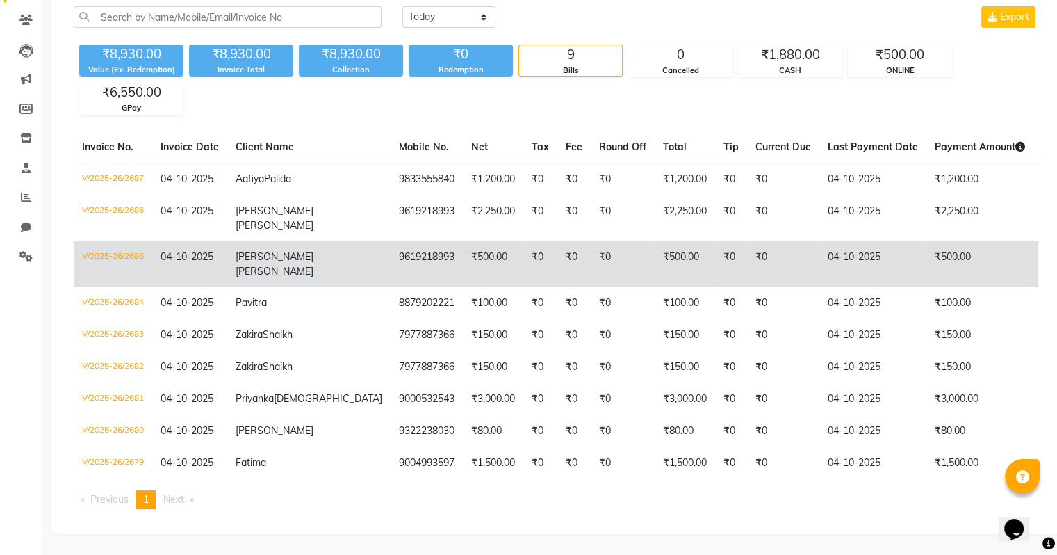
click at [190, 280] on td "04-10-2025" at bounding box center [189, 264] width 75 height 46
click at [166, 263] on span "04-10-2025" at bounding box center [187, 256] width 53 height 13
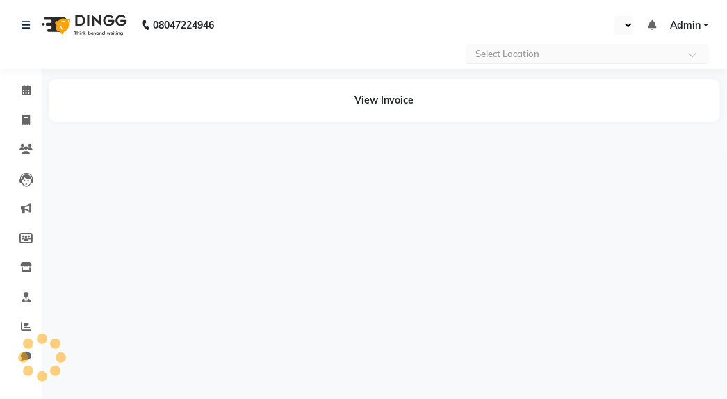
select select "en"
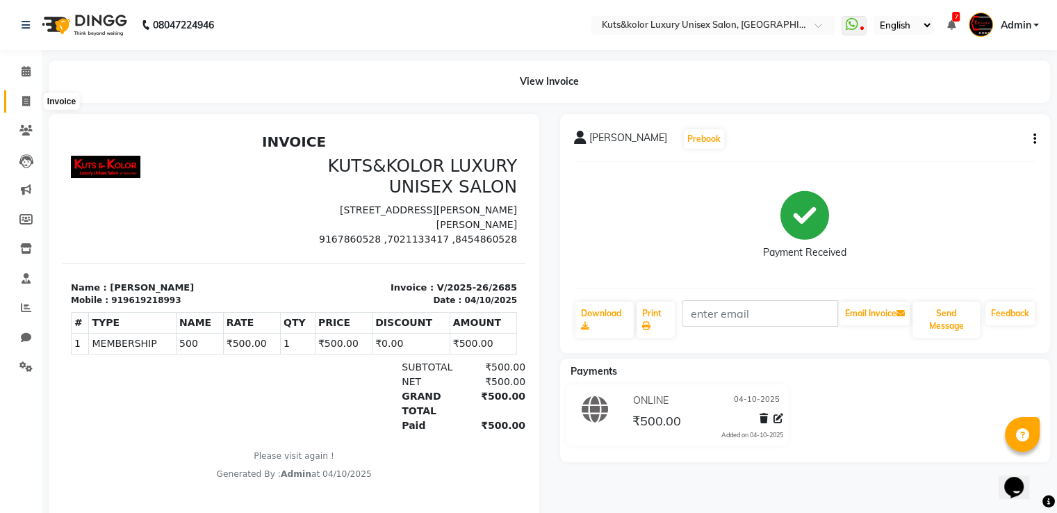
click at [28, 97] on icon at bounding box center [26, 101] width 8 height 10
select select "service"
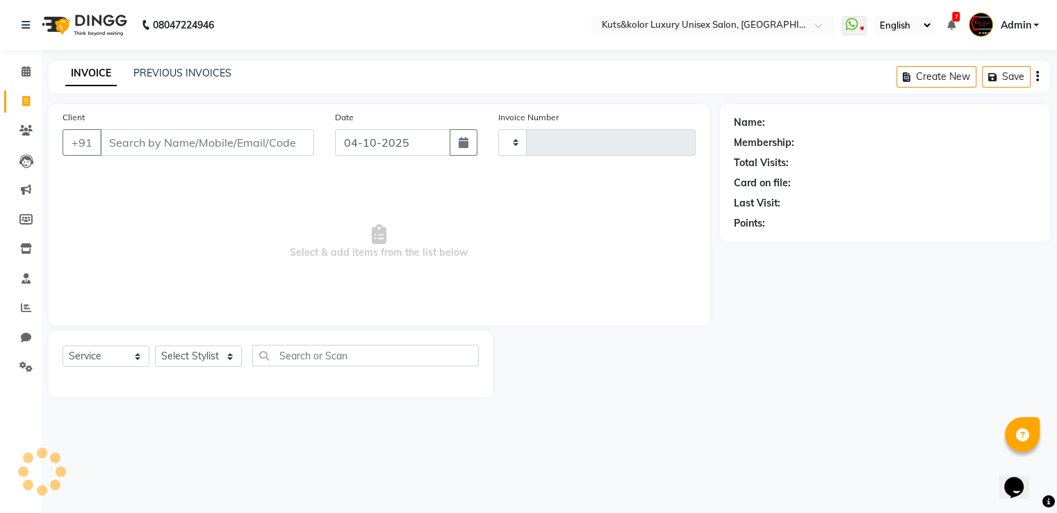
type input "2688"
select select "4172"
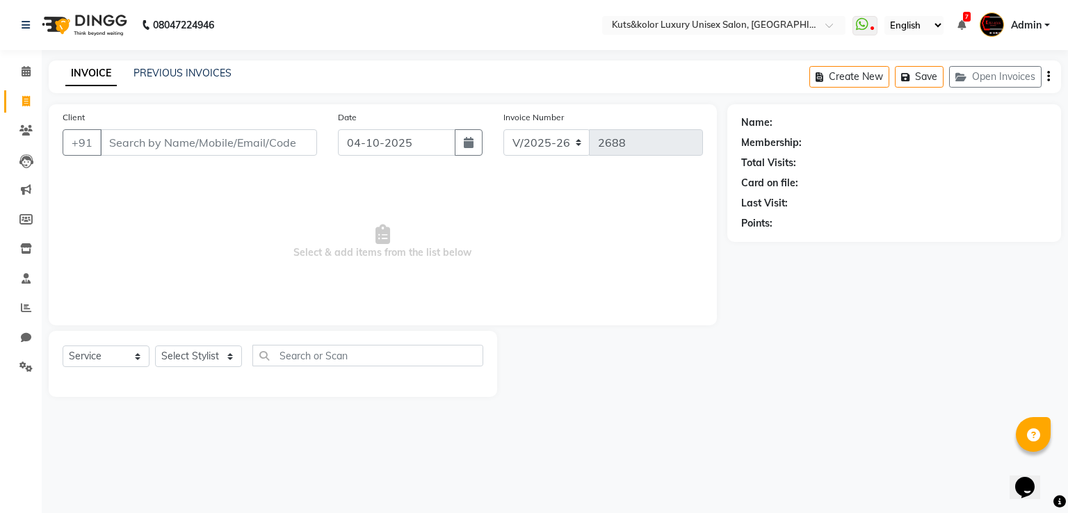
click at [133, 142] on input "Client" at bounding box center [208, 142] width 217 height 26
click at [28, 67] on icon at bounding box center [26, 71] width 9 height 10
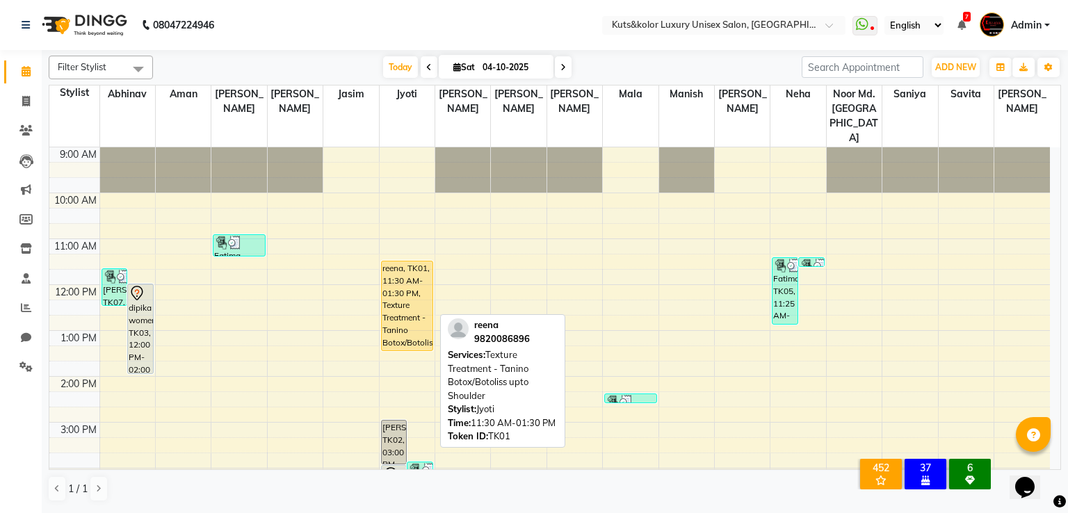
click at [389, 261] on div "reena, TK01, 11:30 AM-01:30 PM, Texture Treatment - Tanino Botox/Botoliss upto …" at bounding box center [407, 305] width 51 height 89
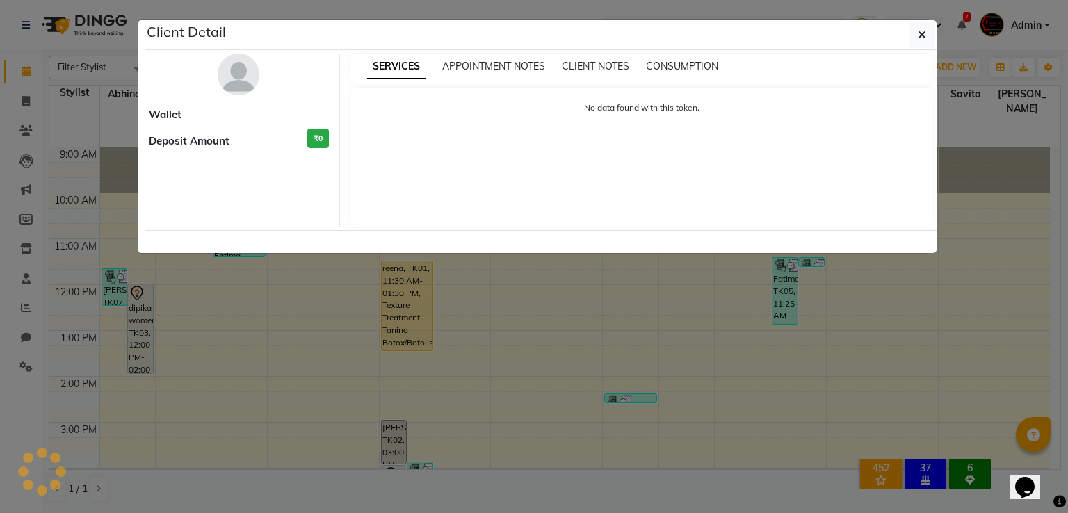
select select "1"
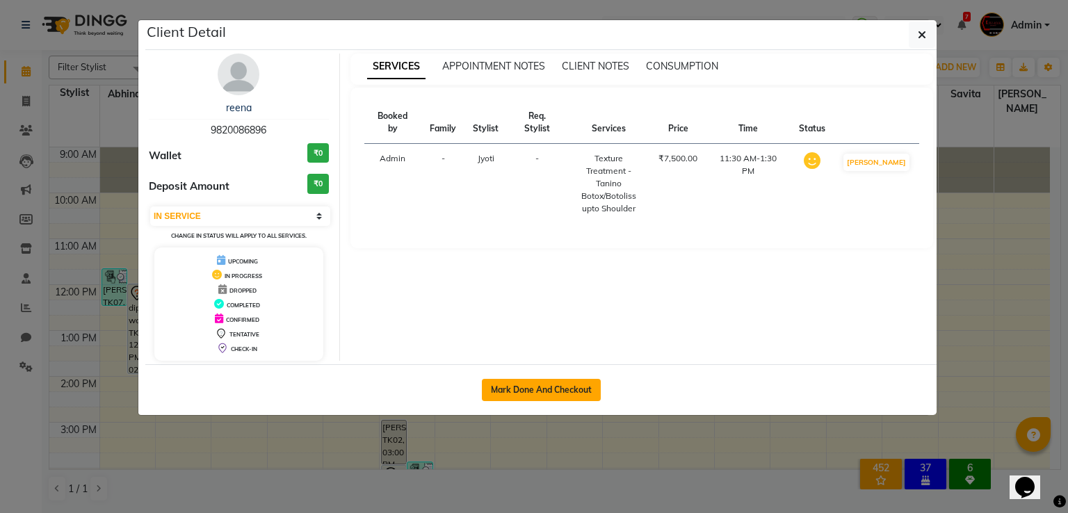
click at [560, 379] on button "Mark Done And Checkout" at bounding box center [541, 390] width 119 height 22
select select "service"
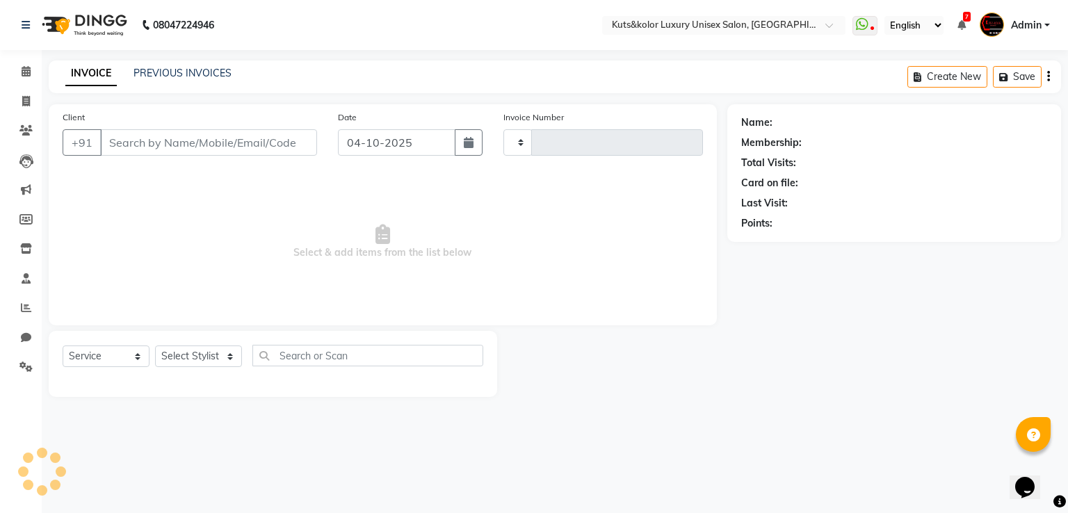
type input "2688"
select select "4172"
type input "9820086896"
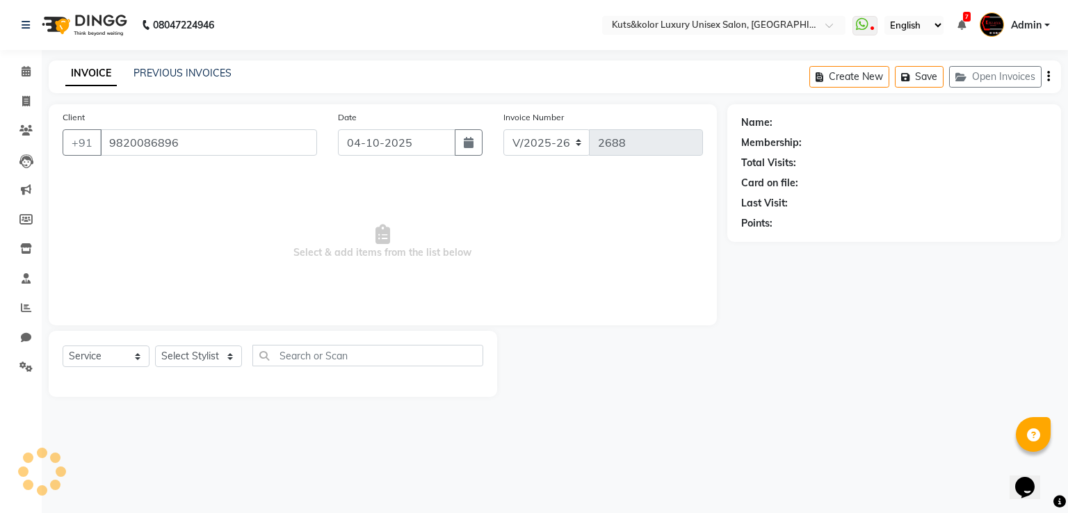
select select "22535"
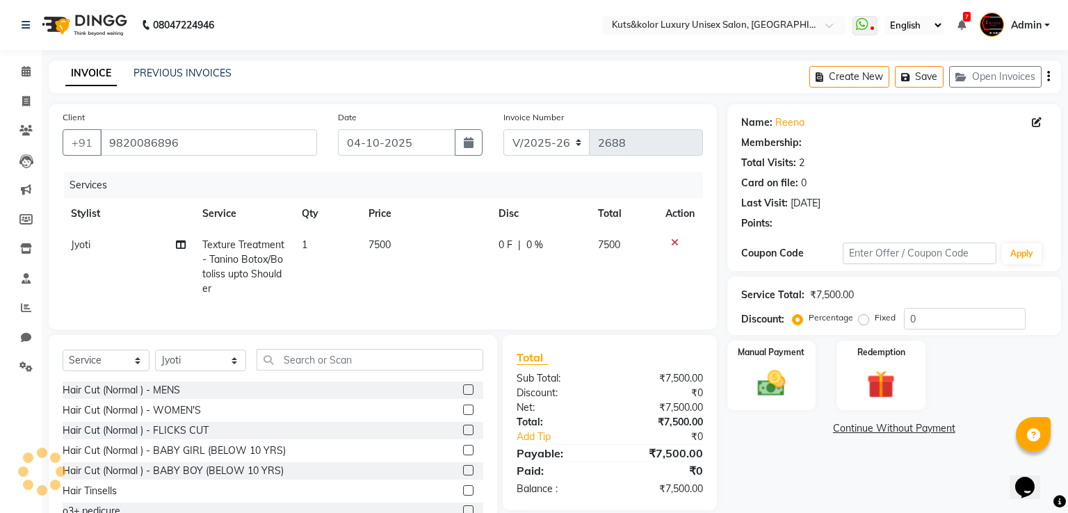
click at [560, 379] on div "Total Sub Total: ₹7,500.00 Discount: ₹0 Net: ₹7,500.00 Total: ₹7,500.00 Add Tip…" at bounding box center [609, 422] width 186 height 147
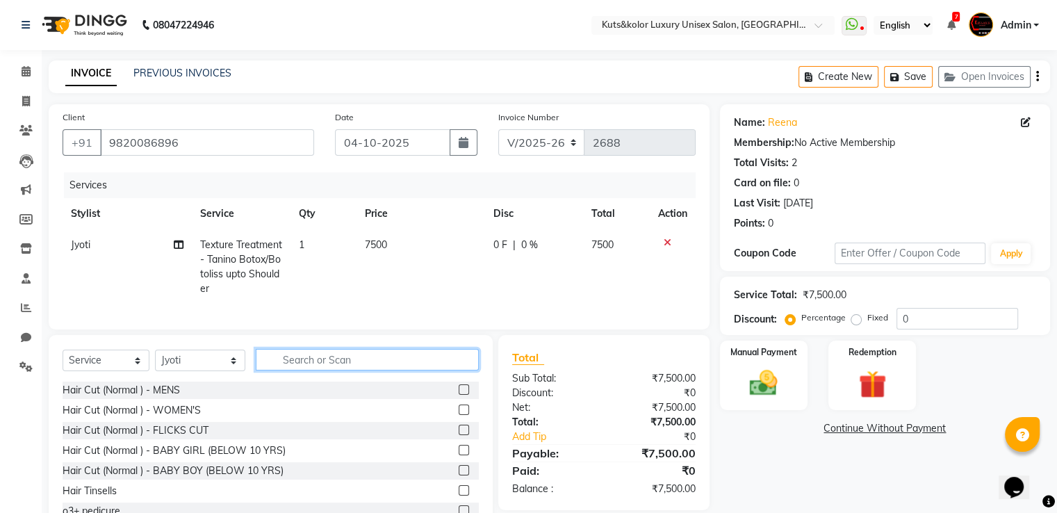
click at [304, 368] on input "text" at bounding box center [367, 360] width 223 height 22
type input "g"
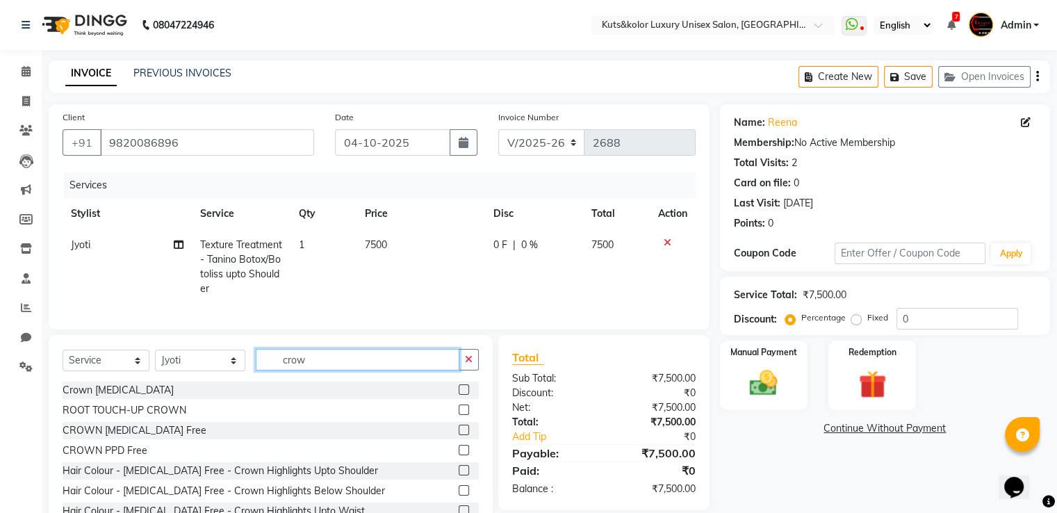
type input "crow"
click at [459, 395] on label at bounding box center [464, 389] width 10 height 10
click at [459, 395] on input "checkbox" at bounding box center [463, 390] width 9 height 9
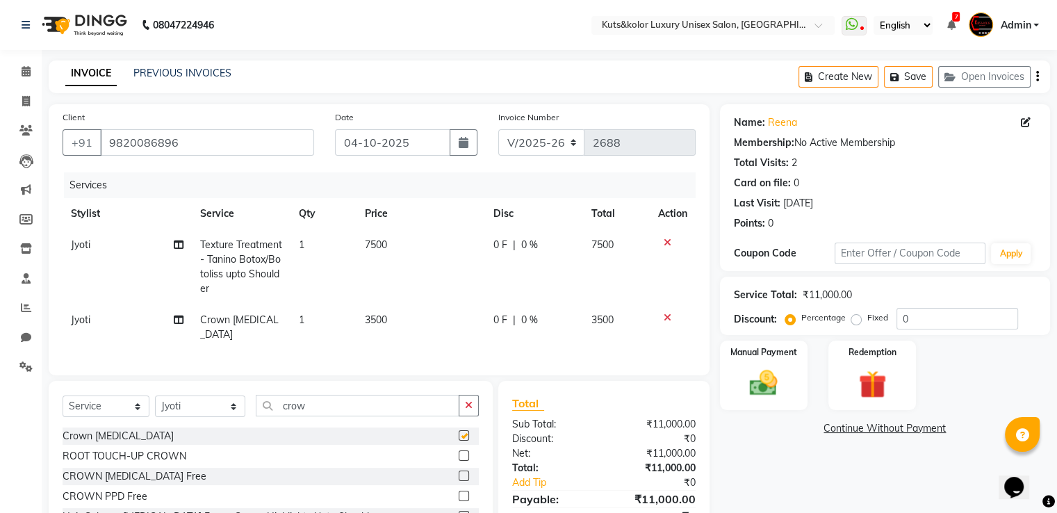
checkbox input "false"
click at [387, 316] on td "3500" at bounding box center [421, 327] width 129 height 46
select select "22535"
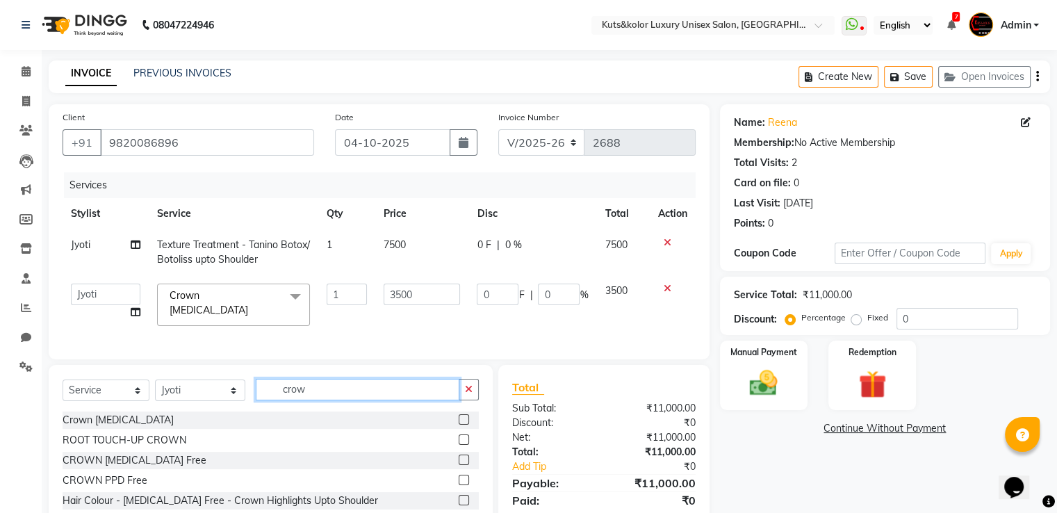
click at [350, 396] on input "crow" at bounding box center [358, 390] width 204 height 22
type input "c"
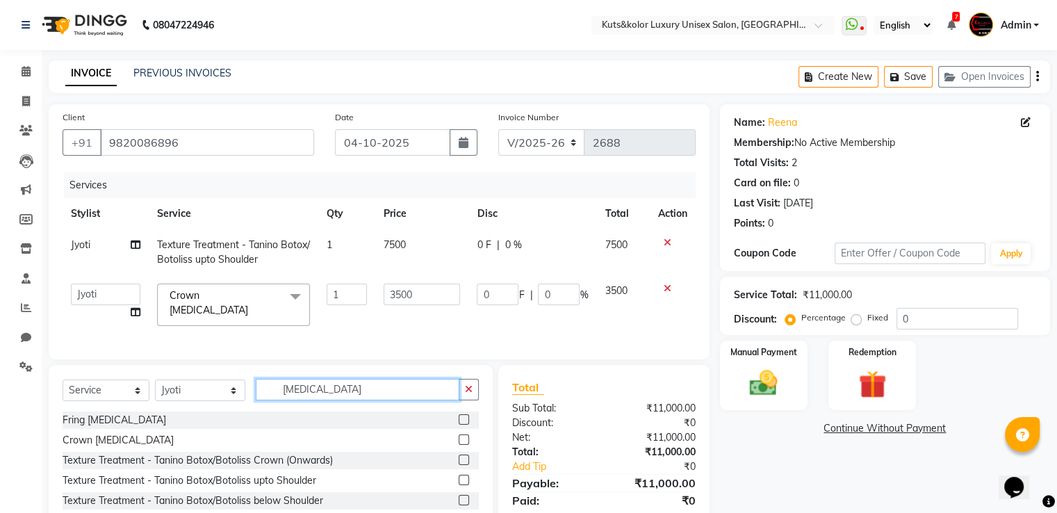
type input "botox"
click at [459, 398] on label at bounding box center [464, 480] width 10 height 10
click at [459, 398] on input "checkbox" at bounding box center [463, 480] width 9 height 9
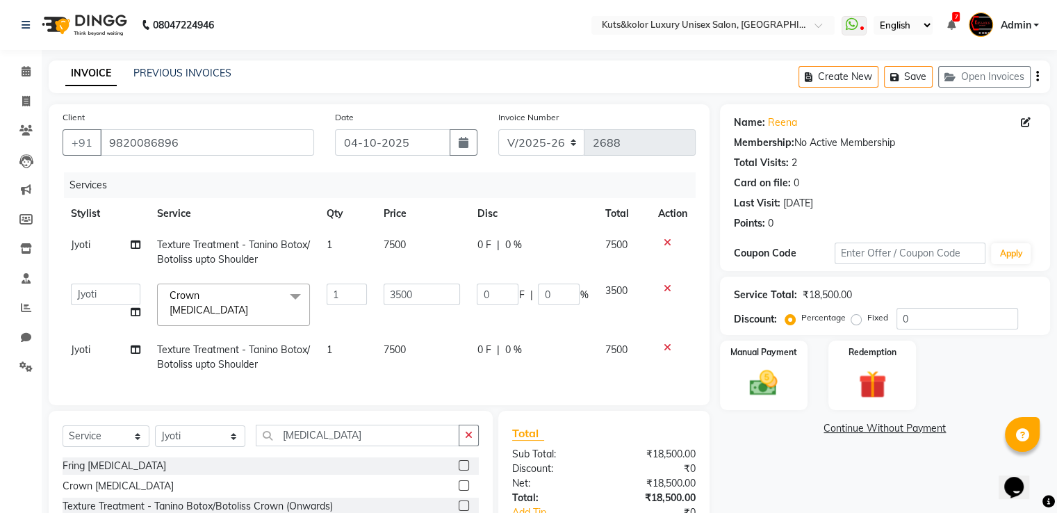
checkbox input "false"
click at [667, 293] on icon at bounding box center [668, 289] width 8 height 10
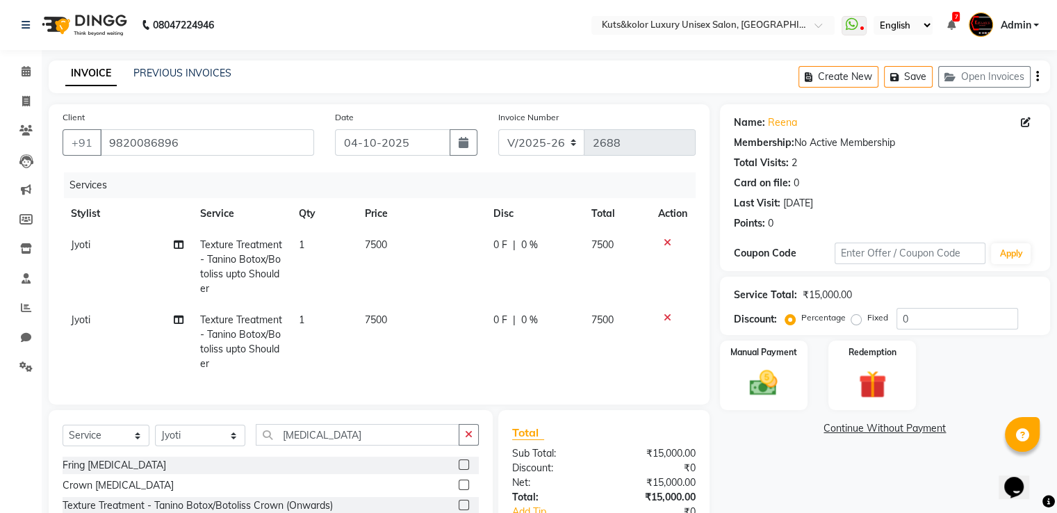
click at [505, 241] on span "0 F" at bounding box center [501, 245] width 14 height 15
select select "22535"
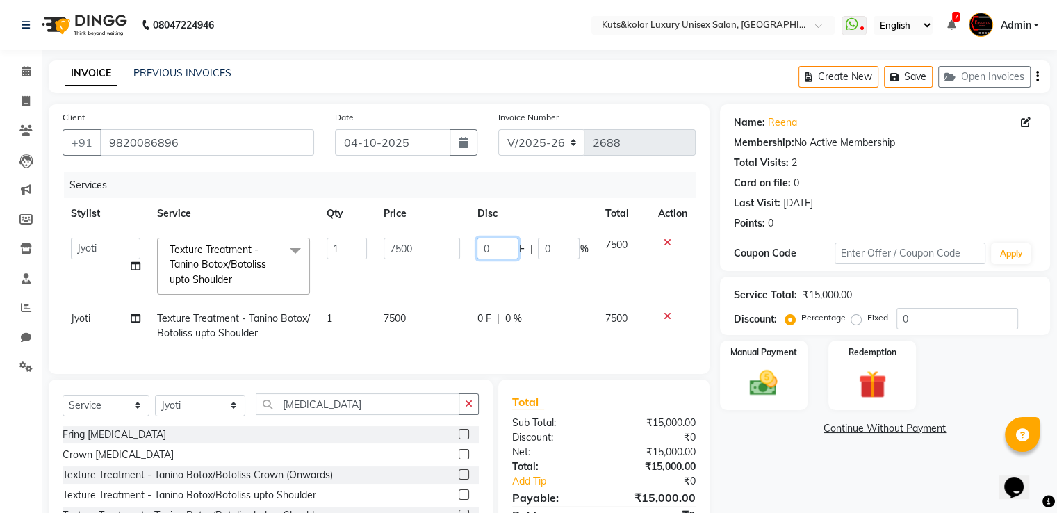
click at [506, 243] on input "0" at bounding box center [498, 249] width 42 height 22
type input "1500"
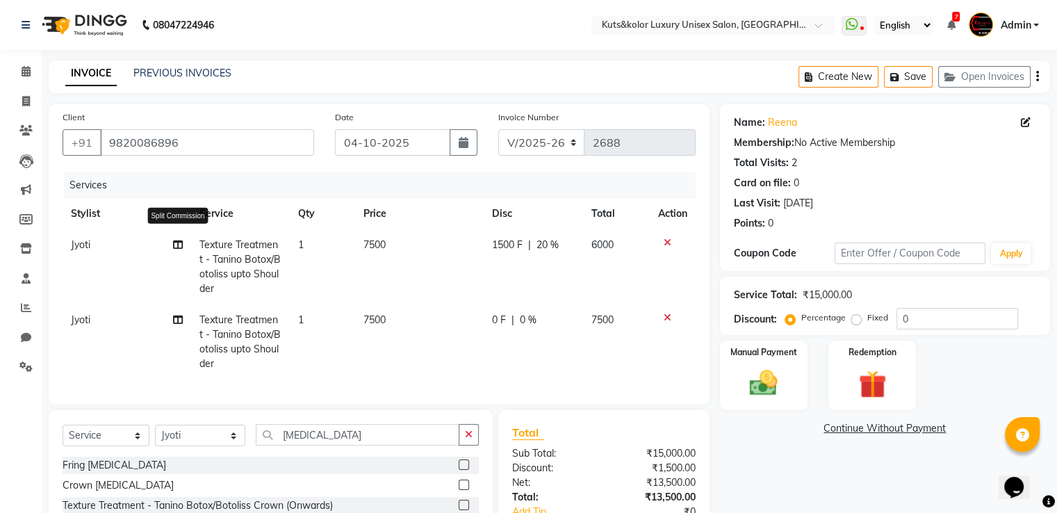
click at [173, 246] on icon at bounding box center [178, 245] width 10 height 10
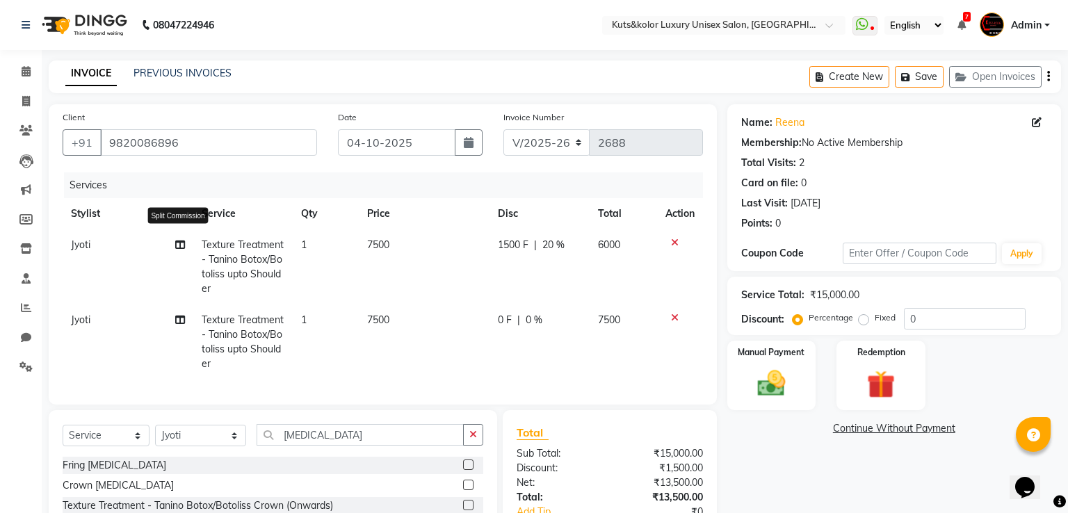
select select "22535"
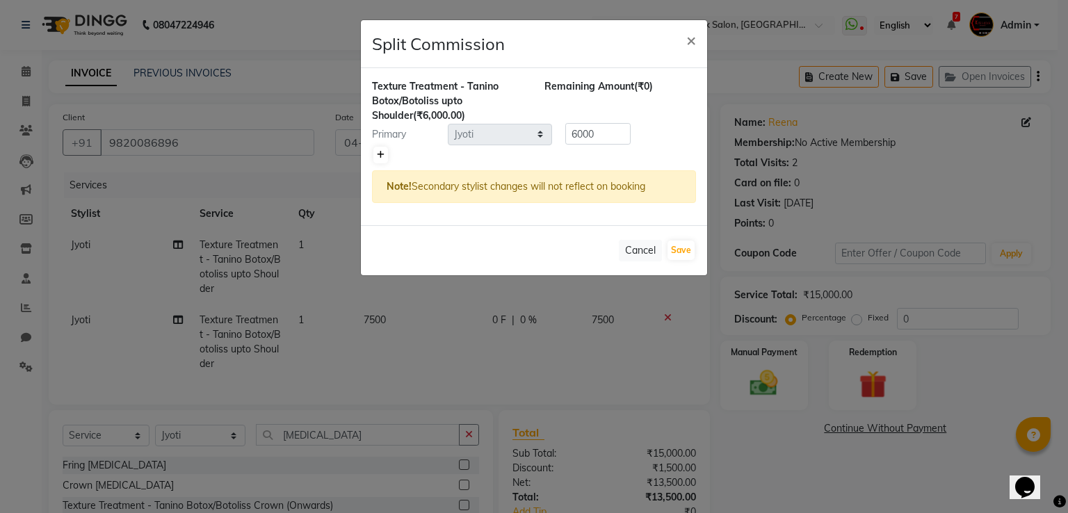
click at [380, 156] on icon at bounding box center [381, 155] width 8 height 8
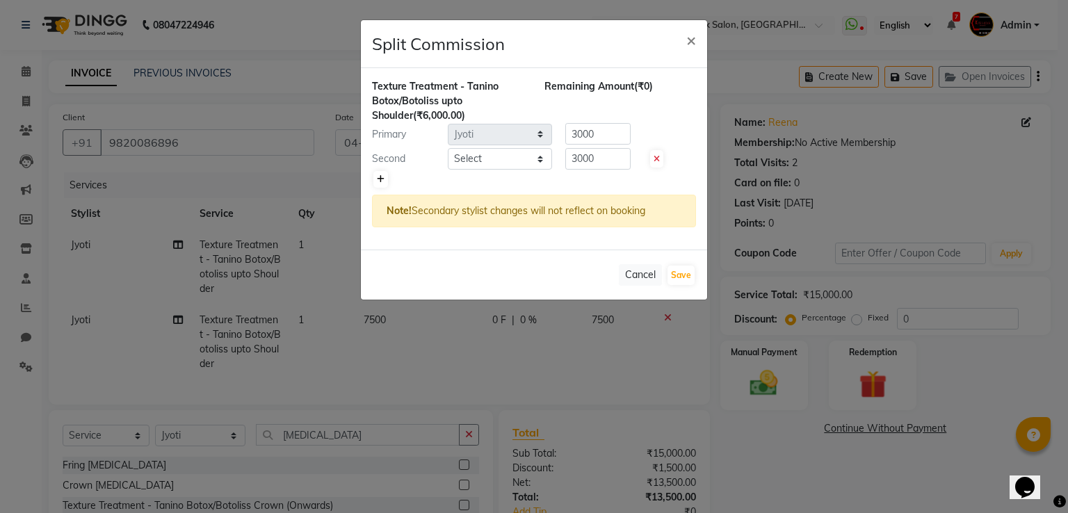
click at [379, 180] on icon at bounding box center [381, 179] width 8 height 8
type input "2000"
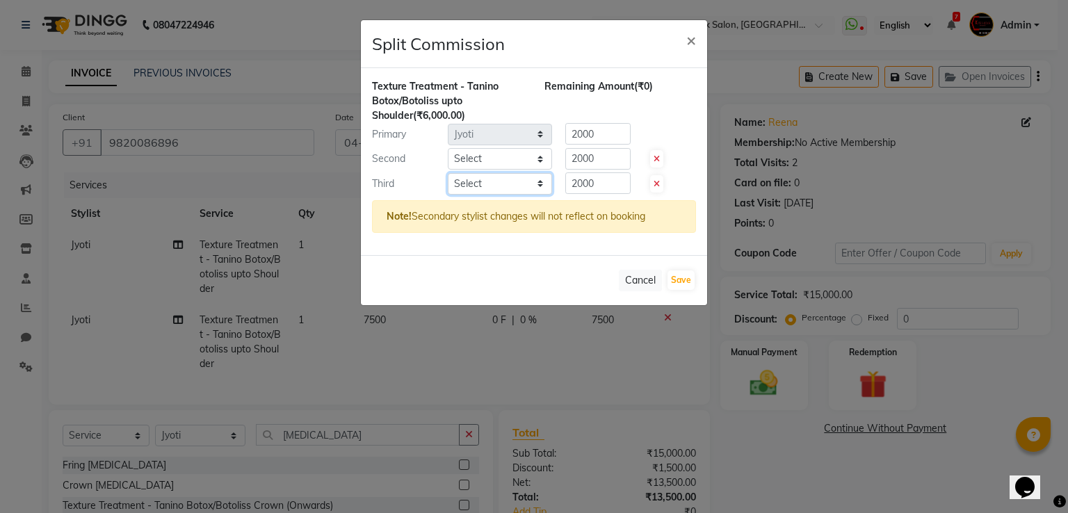
click at [521, 181] on select "Select Abhinav Aman Arif Divya pujari Jasim Jyoti Jyoti Jaiswar Kavya kinjal Ma…" at bounding box center [500, 184] width 104 height 22
select select "22558"
click at [448, 173] on select "Select Abhinav Aman Arif Divya pujari Jasim Jyoti Jyoti Jaiswar Kavya kinjal Ma…" at bounding box center [500, 184] width 104 height 22
click at [521, 154] on select "Select Abhinav Aman Arif Divya pujari Jasim Jyoti Jyoti Jaiswar Kavya kinjal Ma…" at bounding box center [500, 159] width 104 height 22
select select "72682"
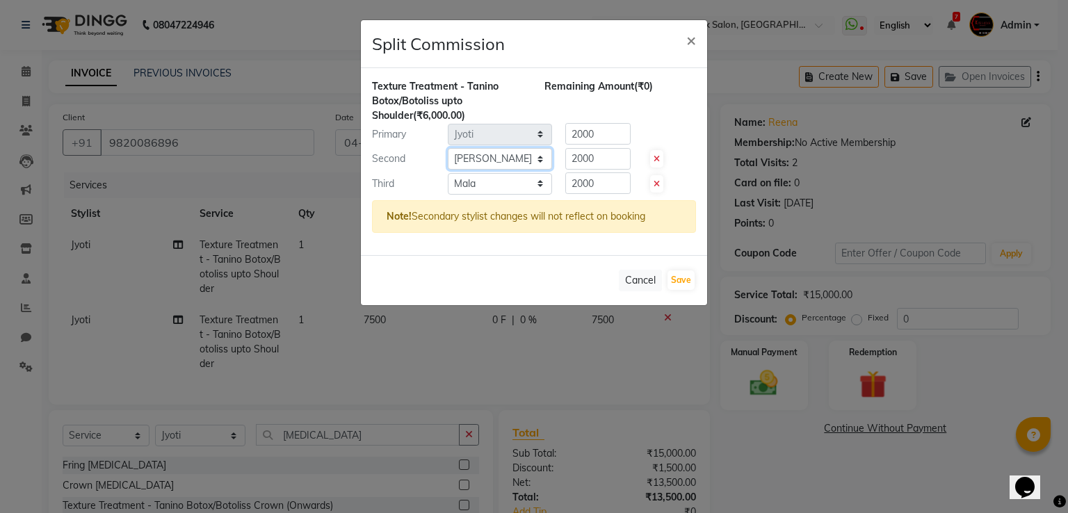
click at [448, 148] on select "Select Abhinav Aman Arif Divya pujari Jasim Jyoti Jyoti Jaiswar Kavya kinjal Ma…" at bounding box center [500, 159] width 104 height 22
click at [603, 185] on input "2000" at bounding box center [597, 183] width 65 height 22
type input "2"
type input "1000"
click at [609, 154] on input "2000" at bounding box center [597, 159] width 65 height 22
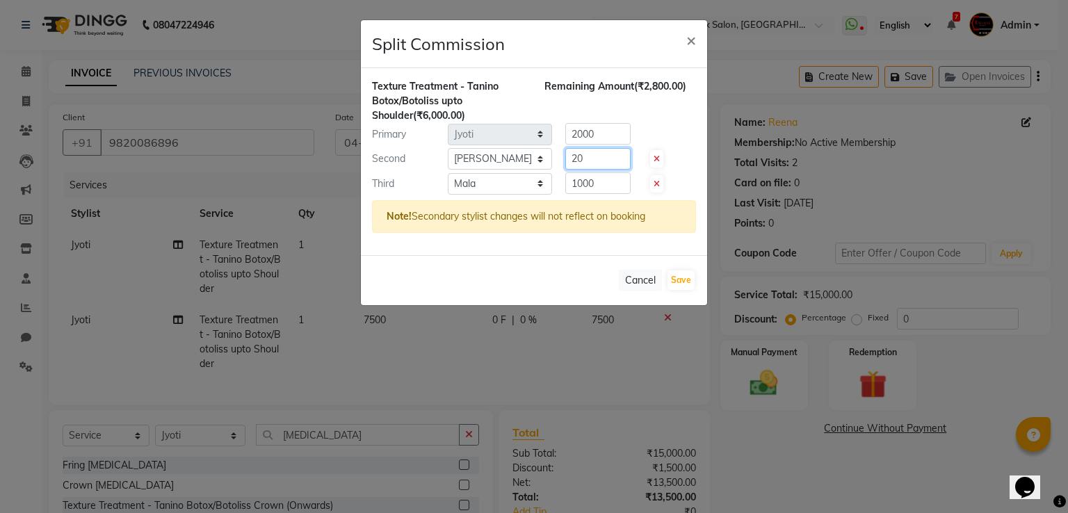
type input "2"
type input "5"
type input "4000"
click at [609, 127] on input "2000" at bounding box center [597, 134] width 65 height 22
type input "2"
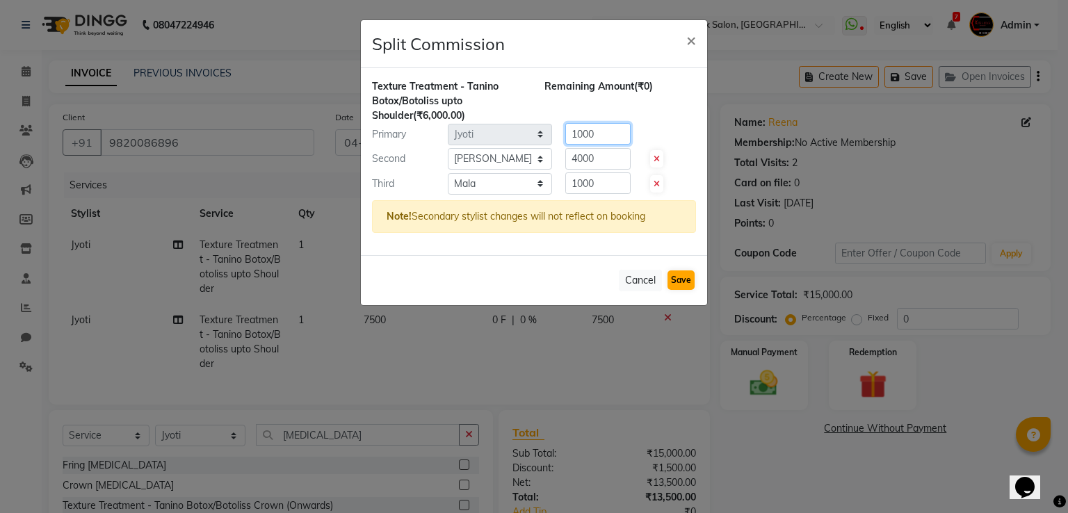
type input "1000"
click at [692, 275] on button "Save" at bounding box center [680, 279] width 27 height 19
select select "Select"
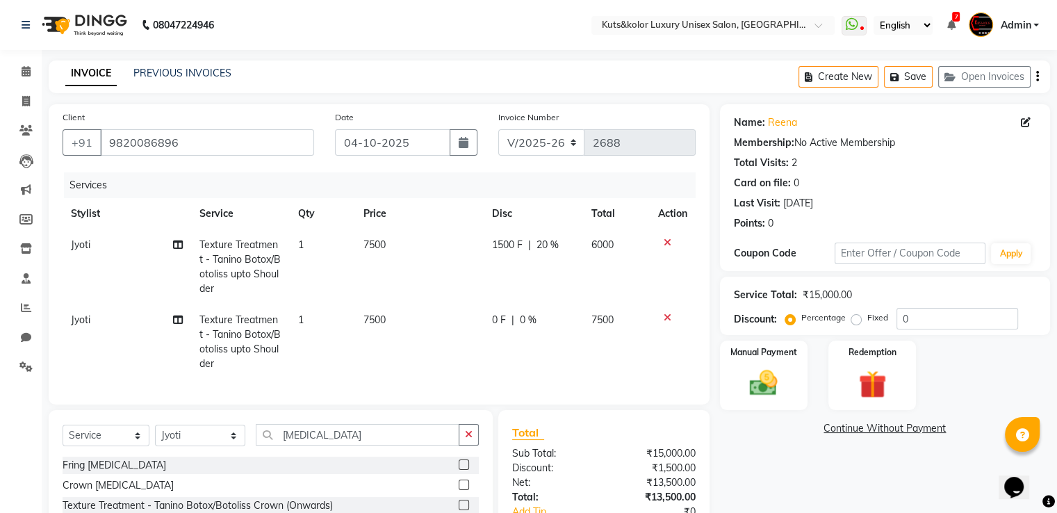
click at [665, 318] on icon at bounding box center [668, 318] width 8 height 10
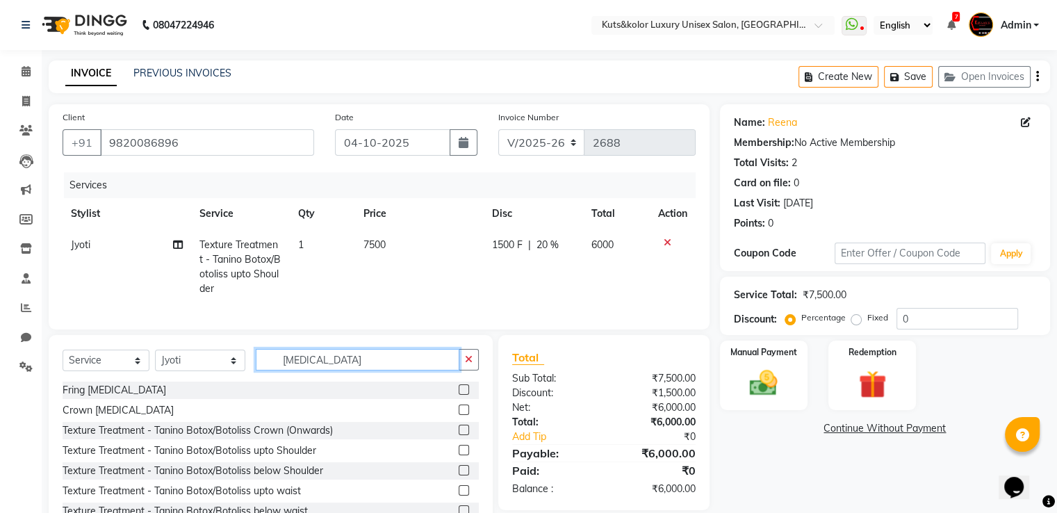
click at [350, 364] on input "botox" at bounding box center [358, 360] width 204 height 22
type input "b"
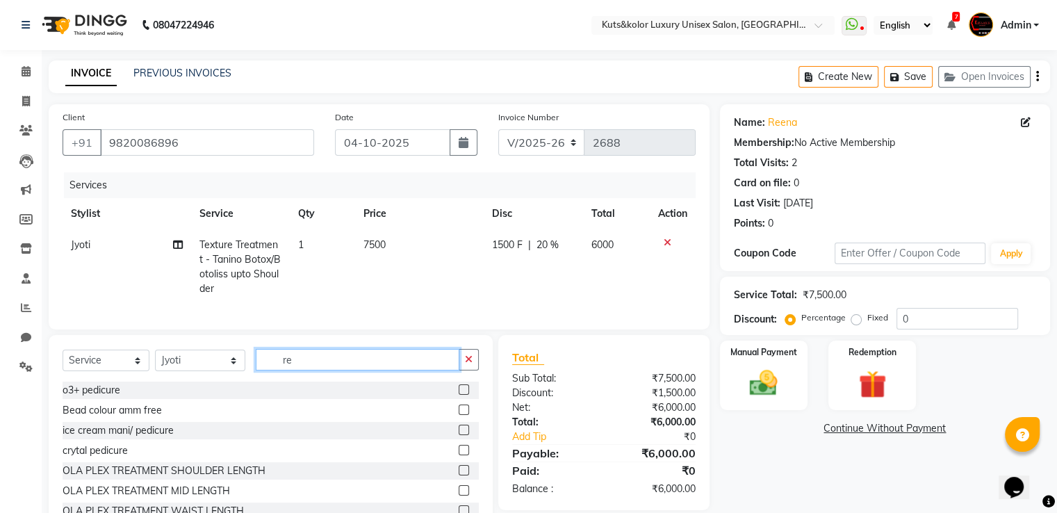
type input "re"
click at [478, 398] on div "Select Service Product Membership Package Voucher Prepaid Gift Card Select Styl…" at bounding box center [271, 437] width 444 height 205
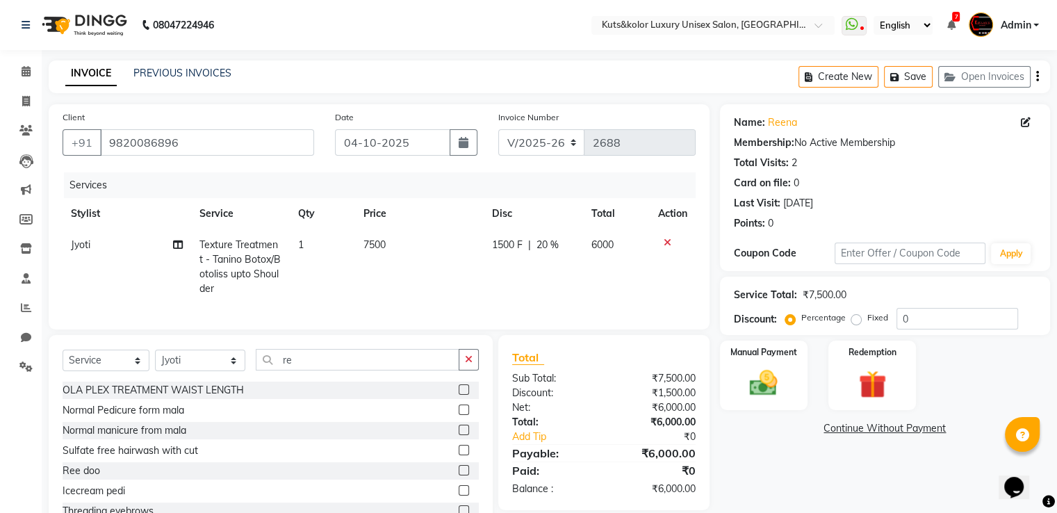
scroll to position [242, 0]
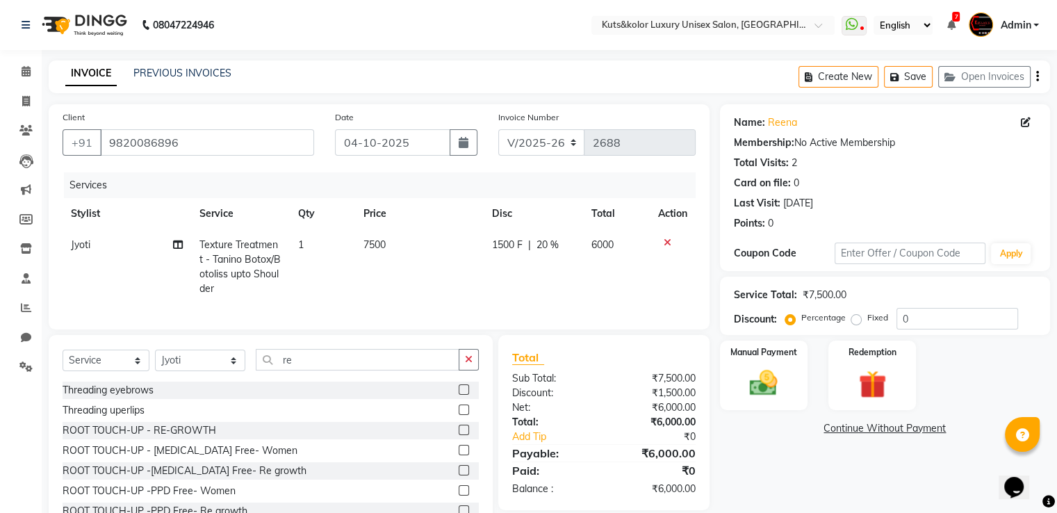
click at [459, 398] on label at bounding box center [464, 430] width 10 height 10
click at [459, 398] on input "checkbox" at bounding box center [463, 430] width 9 height 9
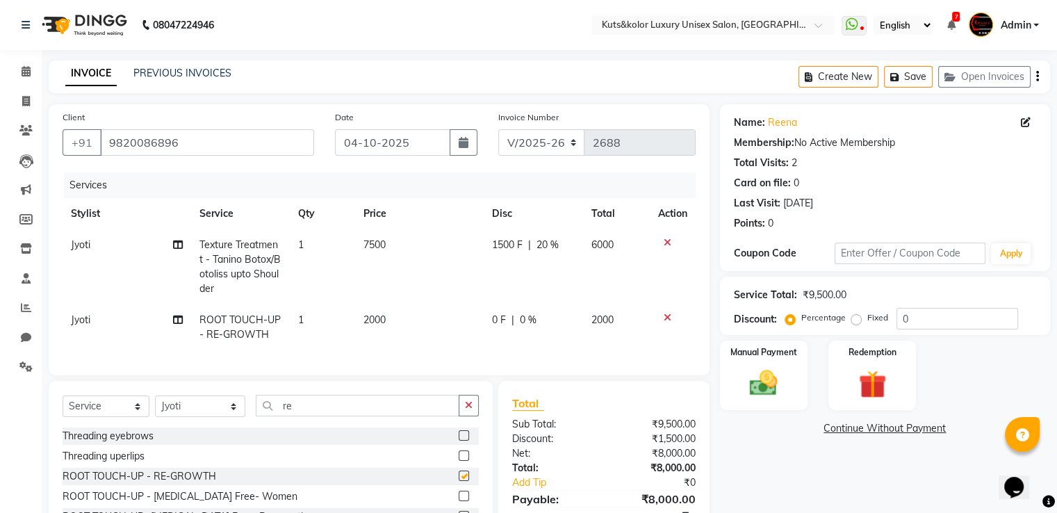
checkbox input "false"
click at [726, 358] on div "Manual Payment" at bounding box center [763, 375] width 91 height 72
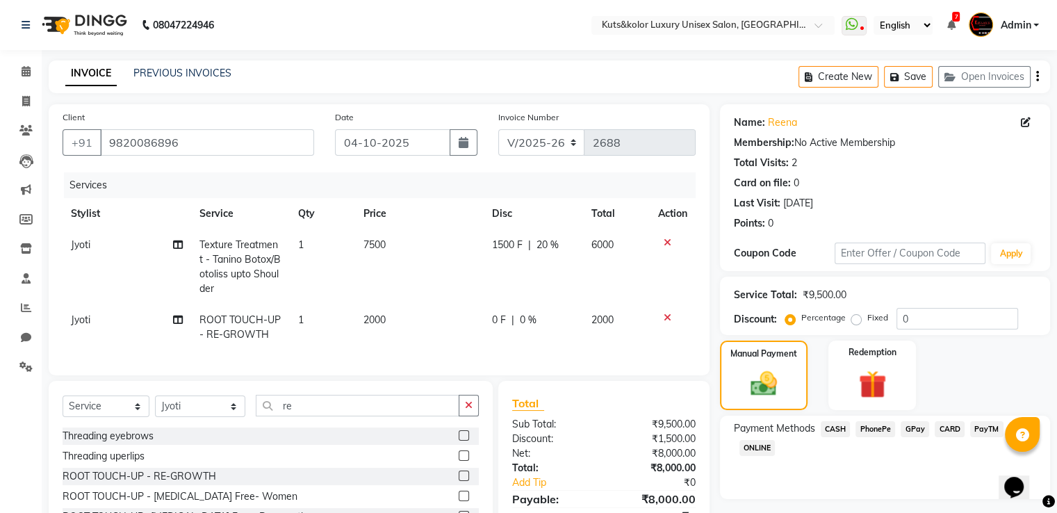
click at [83, 322] on span "Jyoti" at bounding box center [80, 319] width 19 height 13
select select "22535"
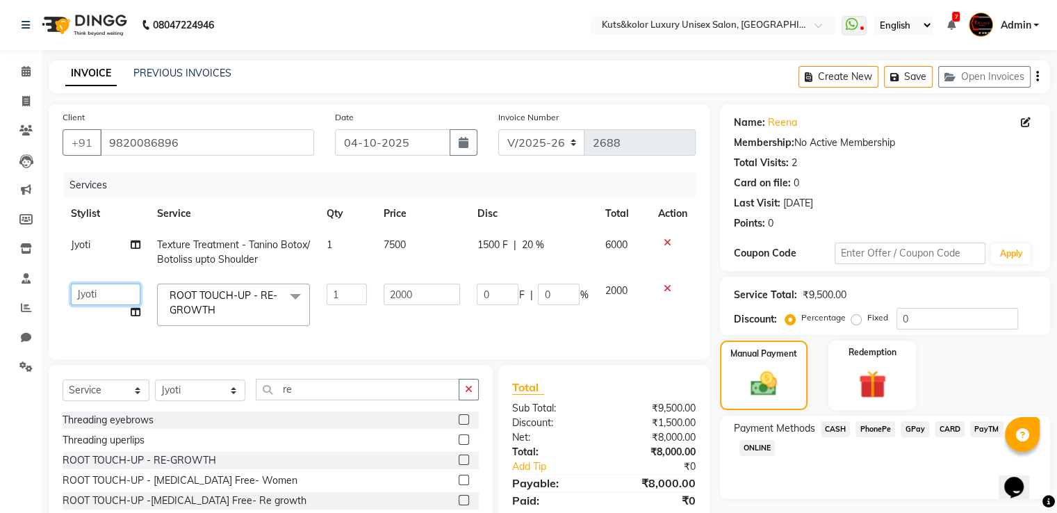
click at [121, 303] on select "Abhinav Aman Arif Divya pujari Jasim Jyoti Jyoti Jaiswar Kavya kinjal Mala Mani…" at bounding box center [106, 295] width 70 height 22
select select "72682"
click at [135, 307] on icon at bounding box center [136, 312] width 10 height 10
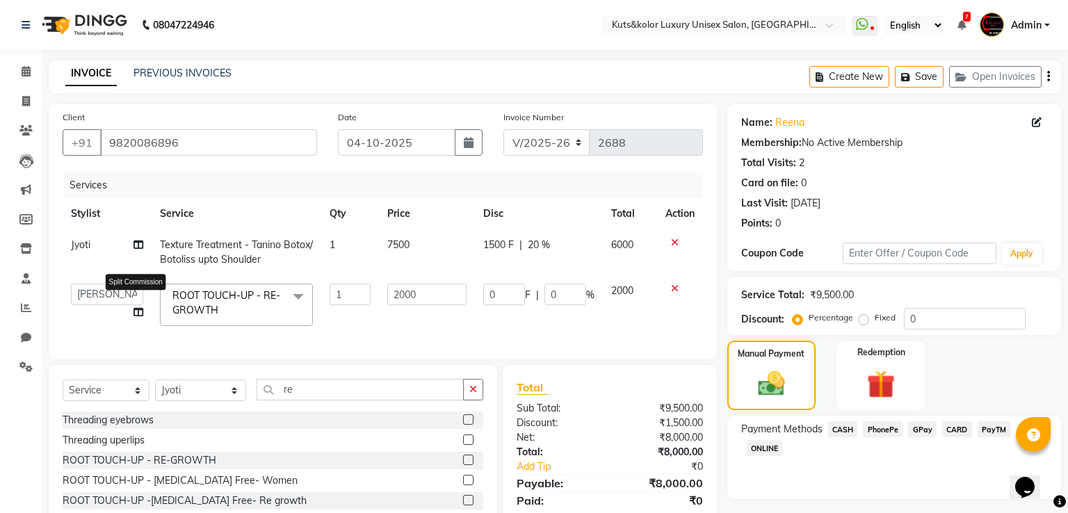
select select "72682"
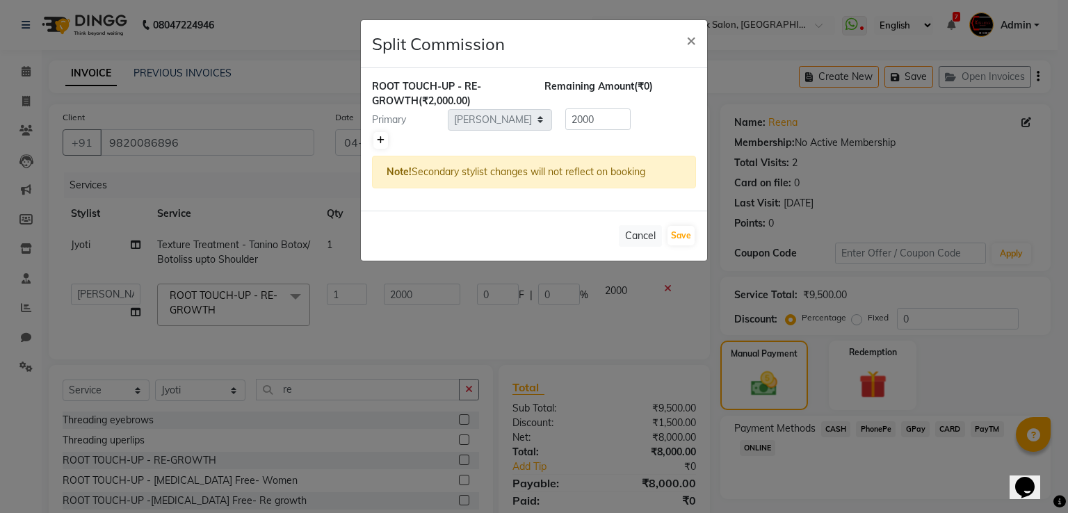
click at [375, 139] on link at bounding box center [380, 140] width 15 height 17
type input "1000"
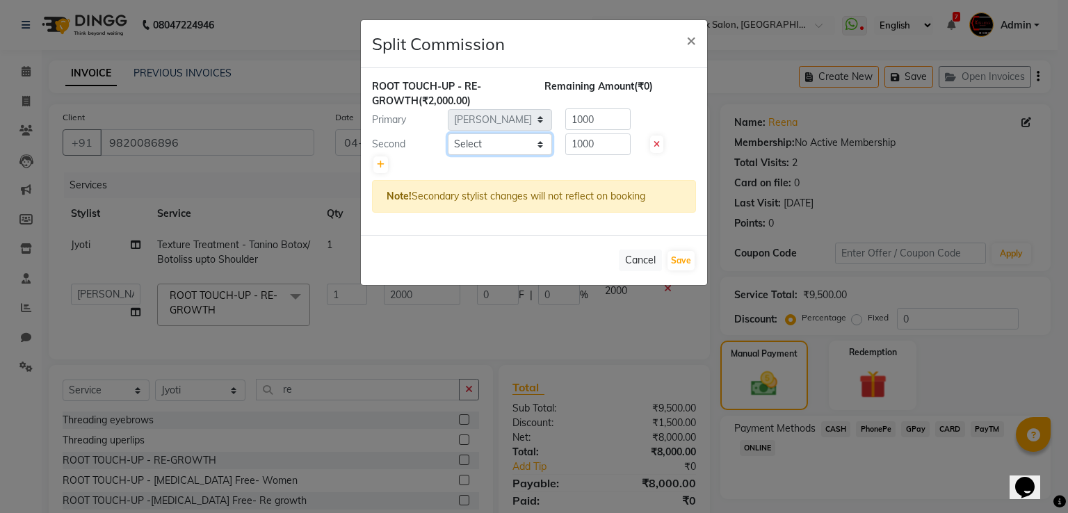
click at [475, 142] on select "Select Abhinav Aman Arif Divya pujari Jasim Jyoti Jyoti Jaiswar Kavya kinjal Ma…" at bounding box center [500, 144] width 104 height 22
select select "22535"
click at [448, 133] on select "Select Abhinav Aman Arif Divya pujari Jasim Jyoti Jyoti Jaiswar Kavya kinjal Ma…" at bounding box center [500, 144] width 104 height 22
click at [691, 259] on button "Save" at bounding box center [680, 260] width 27 height 19
select select "Select"
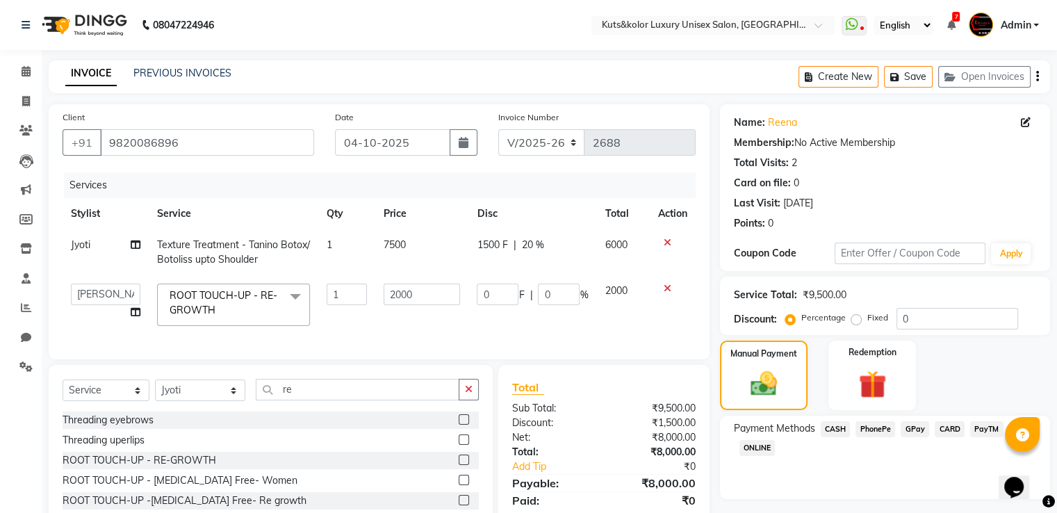
click at [726, 398] on span "CASH" at bounding box center [836, 429] width 30 height 16
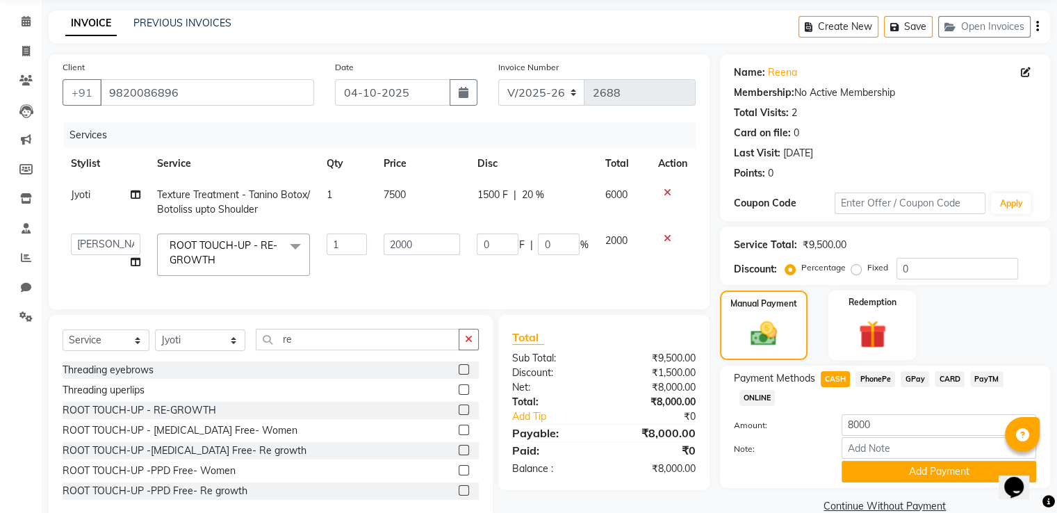
scroll to position [89, 0]
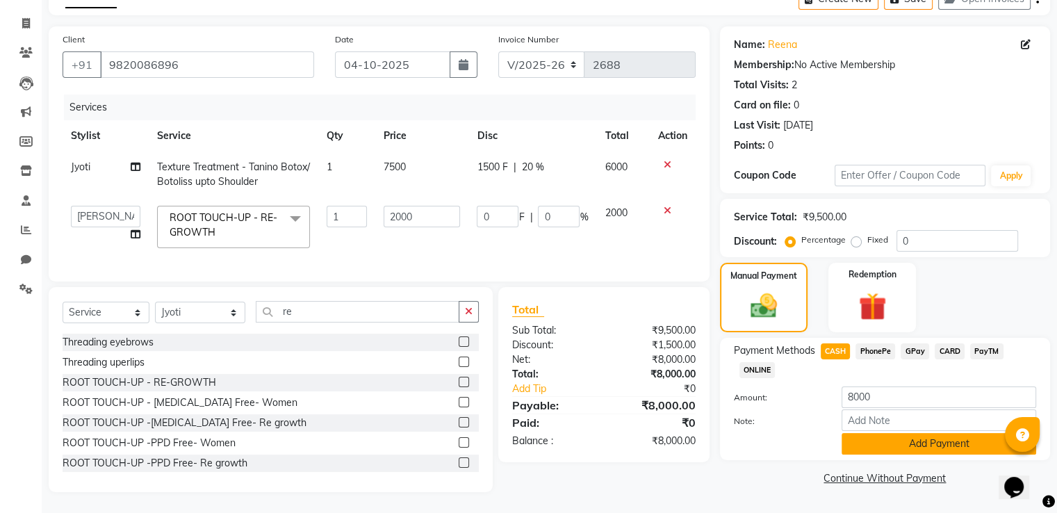
click at [726, 398] on button "Add Payment" at bounding box center [939, 444] width 195 height 22
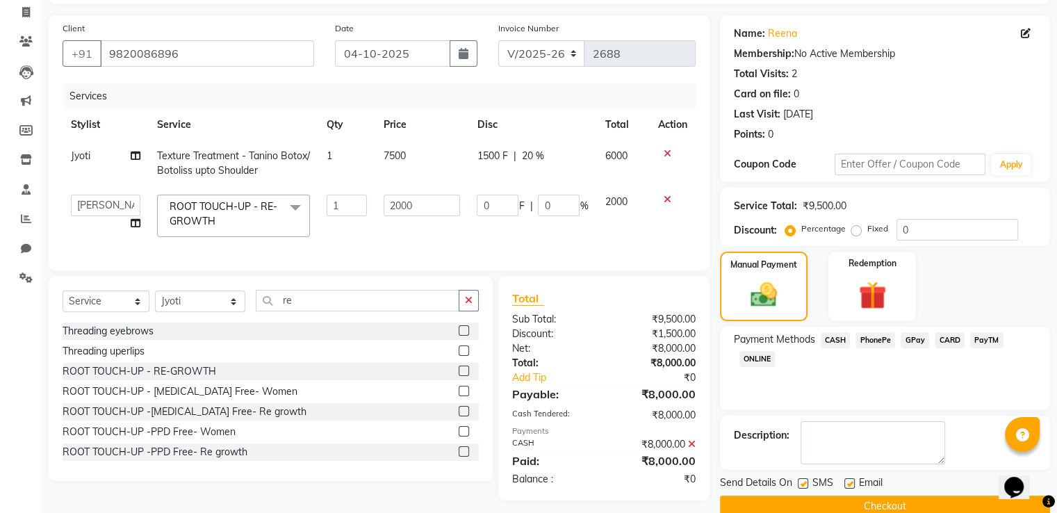
click at [726, 398] on button "Checkout" at bounding box center [885, 507] width 330 height 22
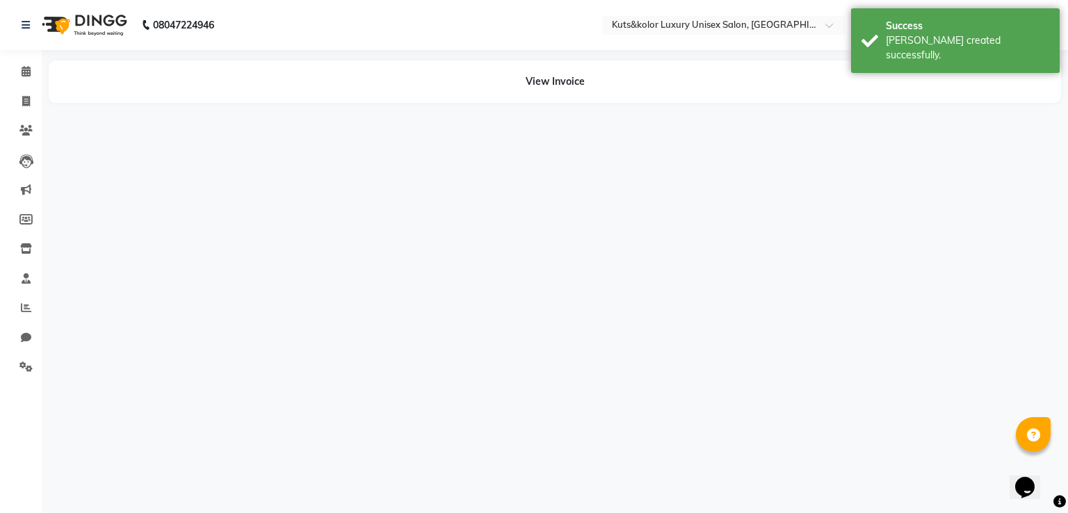
select select "22535"
select select "72682"
select select "22558"
select select "72682"
select select "22535"
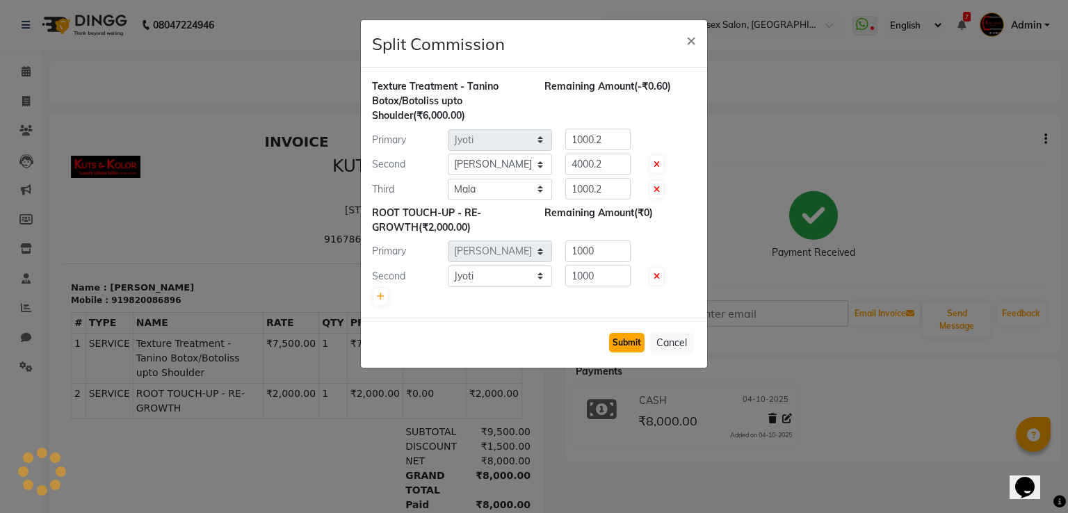
click at [628, 334] on button "Submit" at bounding box center [626, 342] width 35 height 19
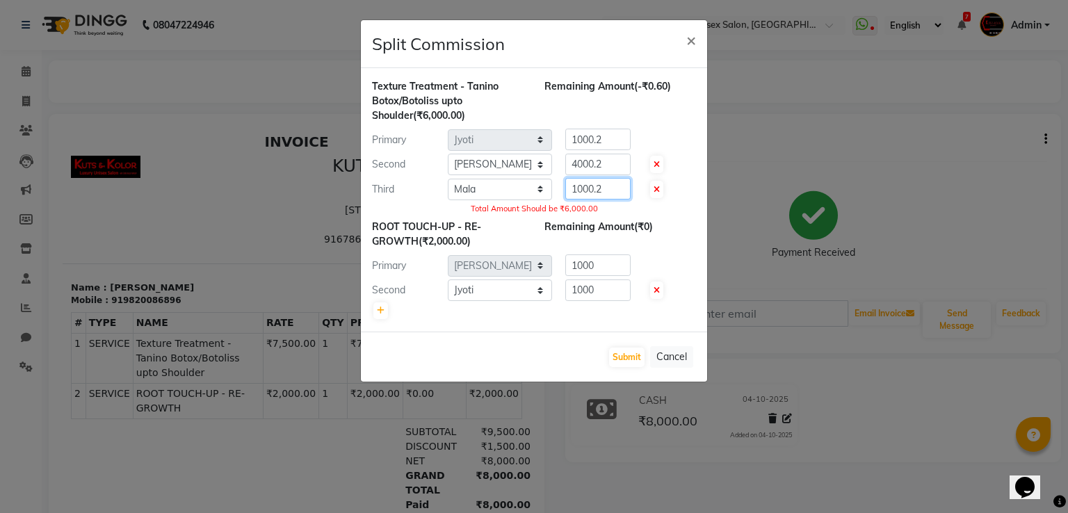
click at [611, 186] on input "1000.2" at bounding box center [597, 189] width 65 height 22
type input "1000"
click at [607, 159] on input "4000.2" at bounding box center [597, 165] width 65 height 22
type input "4000"
click at [605, 133] on input "1000.2" at bounding box center [597, 140] width 65 height 22
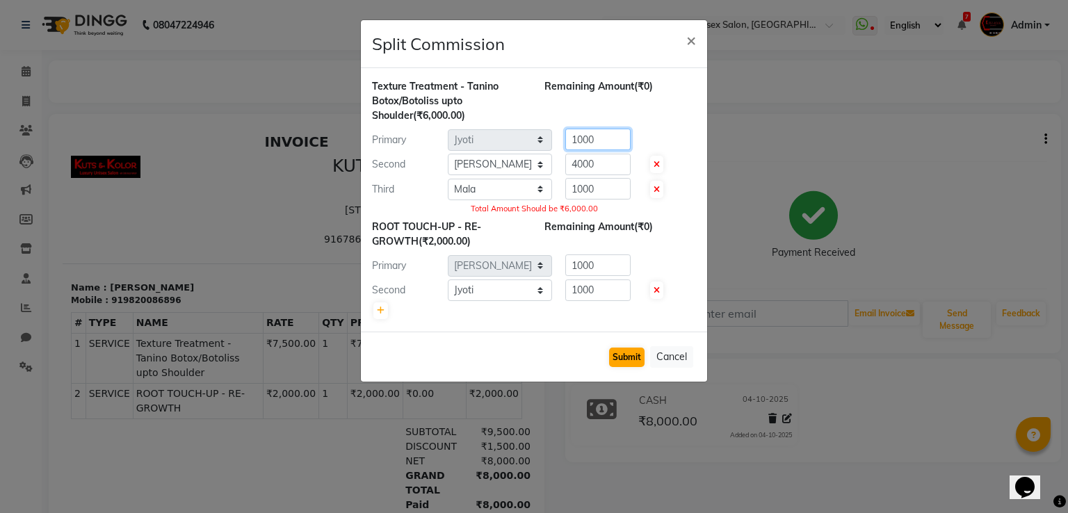
type input "1000"
click at [616, 350] on button "Submit" at bounding box center [626, 357] width 35 height 19
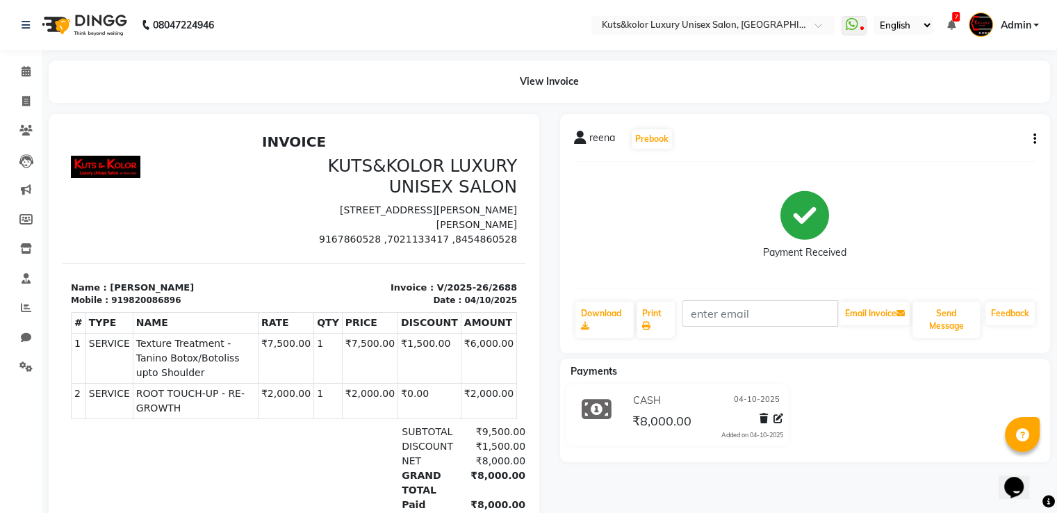
click at [551, 81] on div "View Invoice" at bounding box center [550, 81] width 1002 height 42
click at [26, 106] on icon at bounding box center [26, 101] width 8 height 10
select select "service"
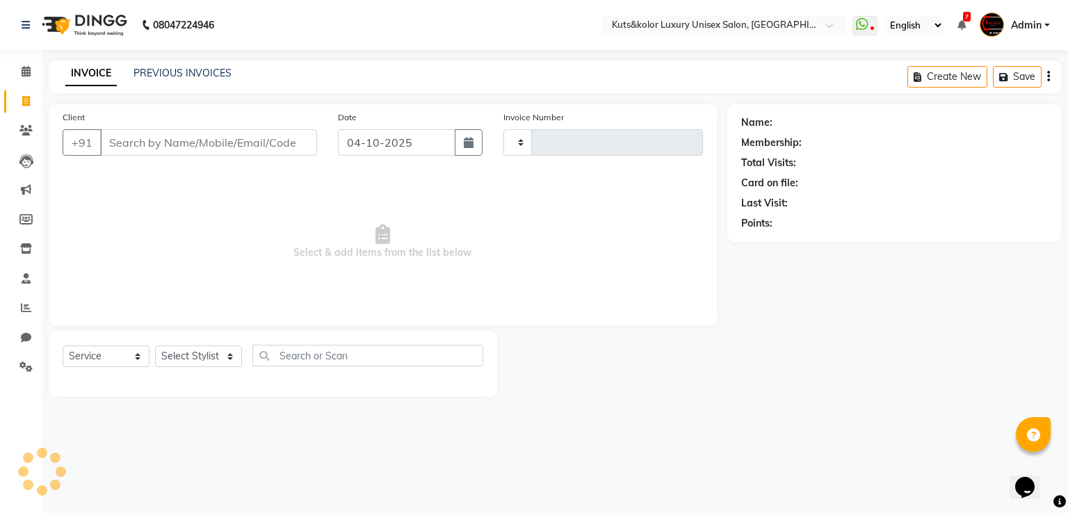
type input "2689"
select select "4172"
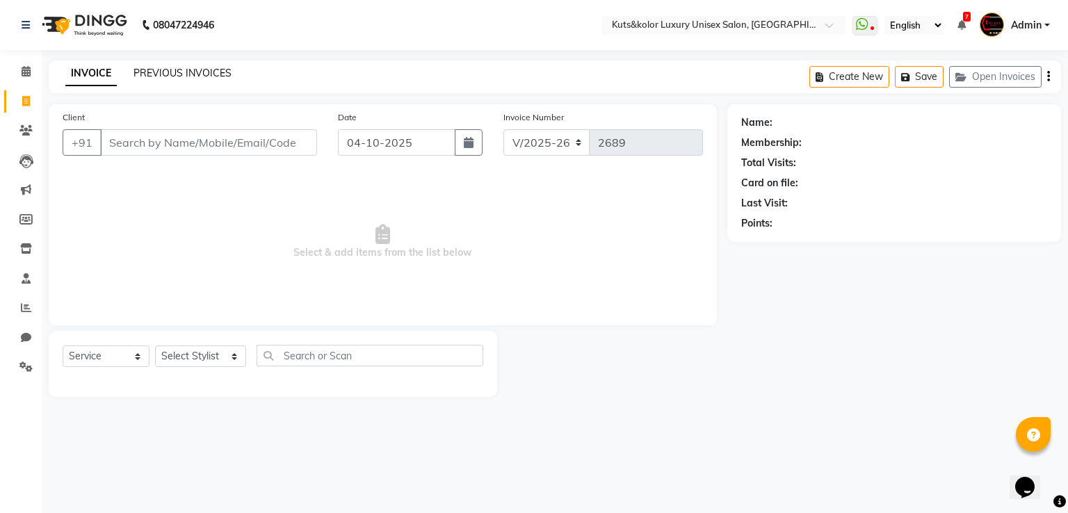
click at [161, 79] on link "PREVIOUS INVOICES" at bounding box center [182, 73] width 98 height 13
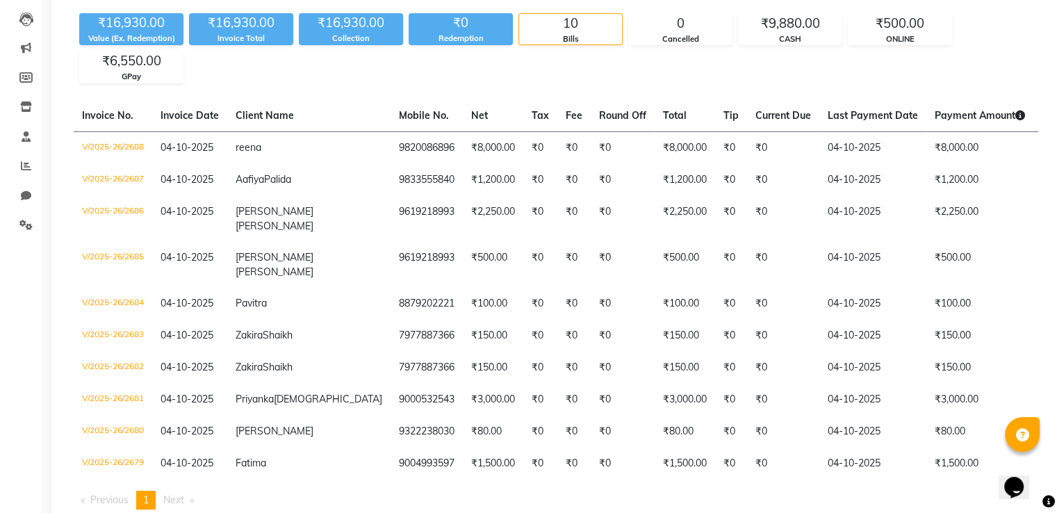
scroll to position [139, 0]
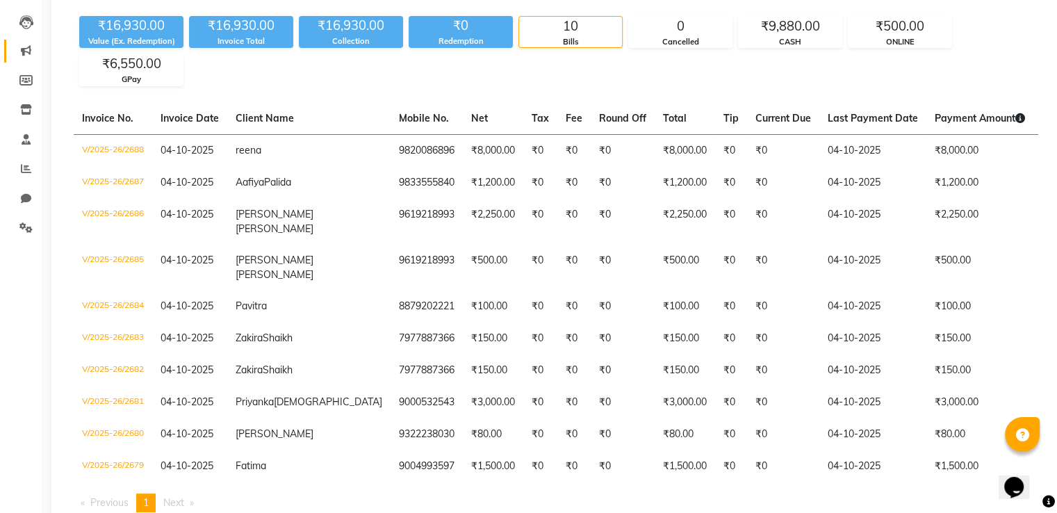
click at [28, 62] on link "Marketing" at bounding box center [20, 51] width 33 height 23
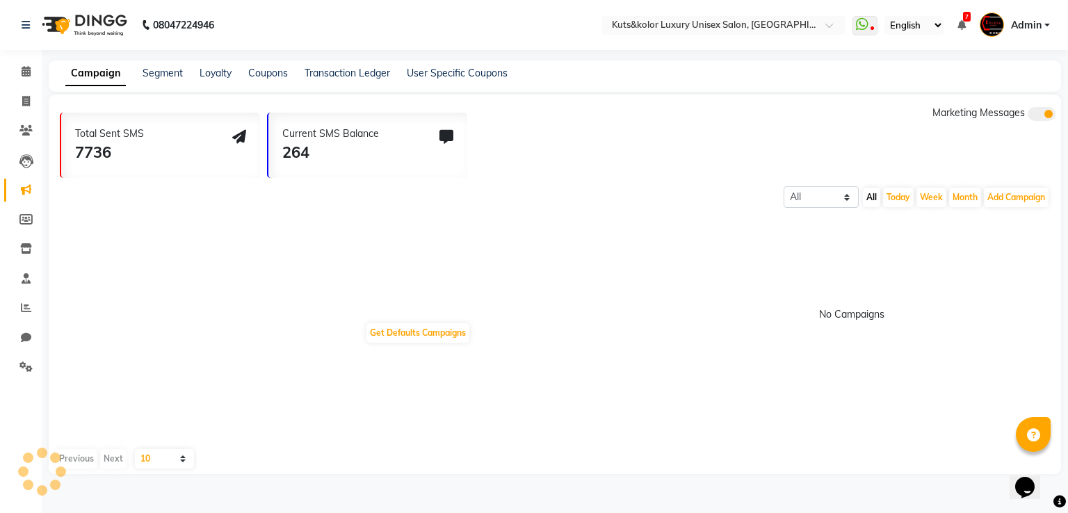
click at [171, 80] on div "Segment" at bounding box center [162, 73] width 40 height 15
click at [25, 106] on icon at bounding box center [26, 101] width 8 height 10
select select "service"
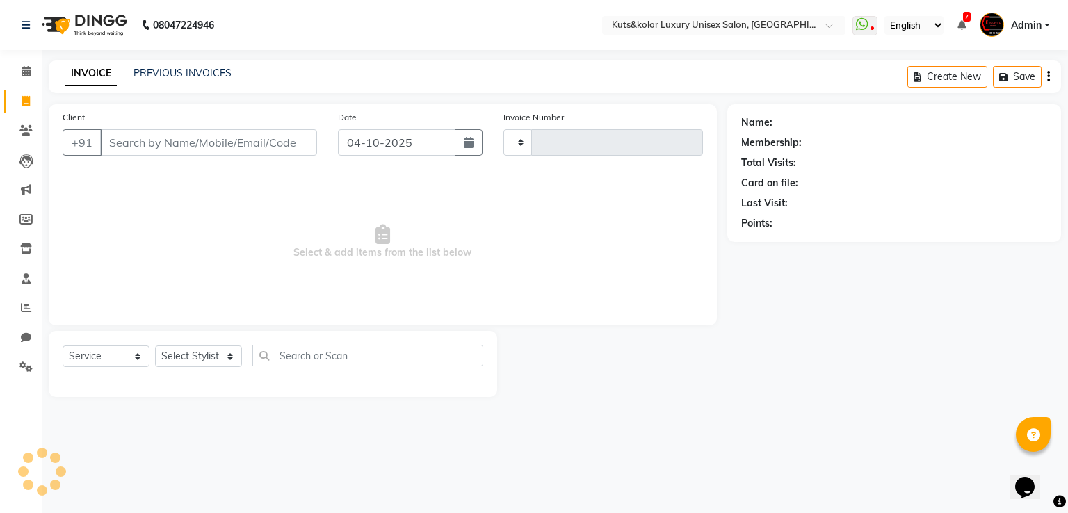
type input "2689"
select select "4172"
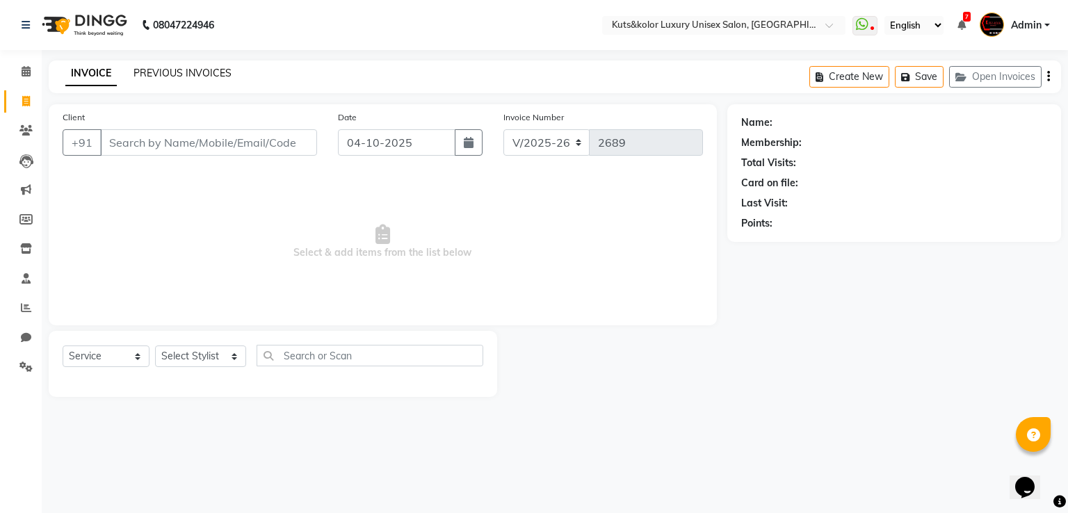
click at [161, 74] on link "PREVIOUS INVOICES" at bounding box center [182, 73] width 98 height 13
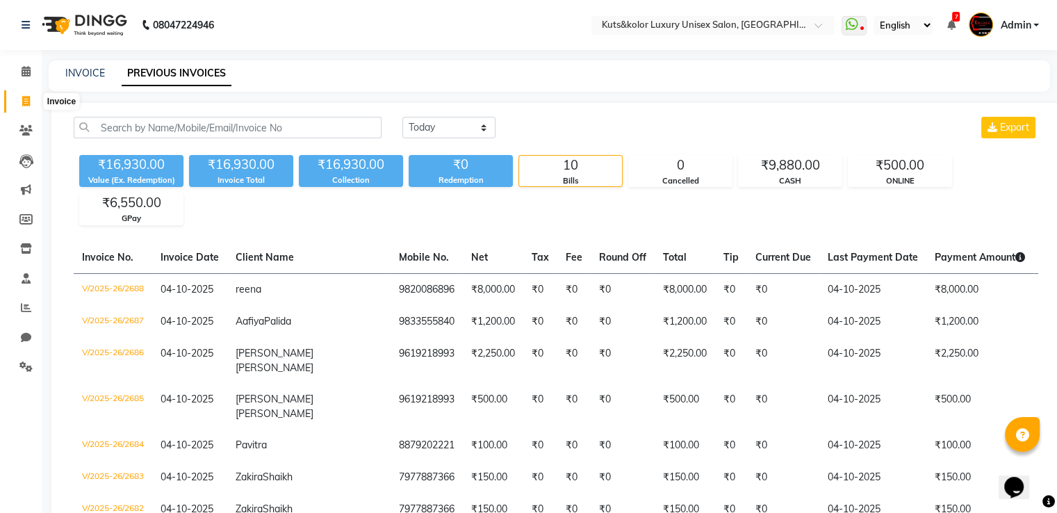
click at [21, 99] on span at bounding box center [26, 102] width 24 height 16
select select "service"
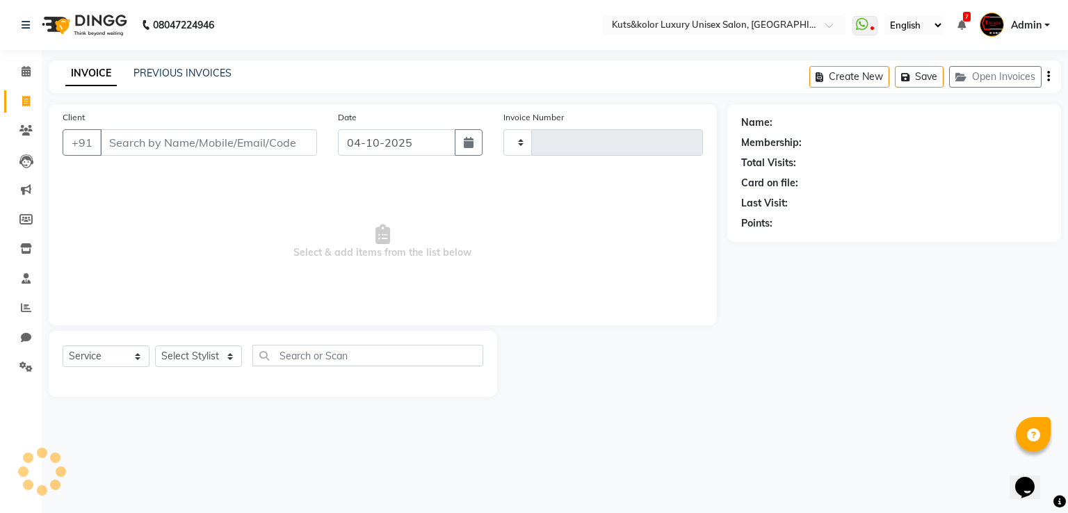
type input "2689"
select select "4172"
click at [118, 137] on input "Client" at bounding box center [208, 142] width 217 height 26
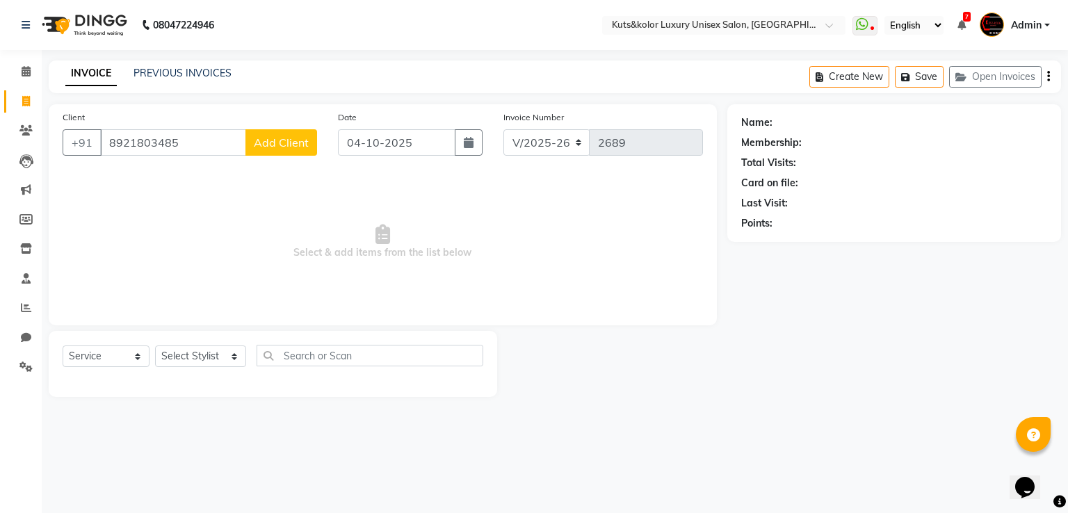
type input "8921803485"
click at [292, 150] on button "Add Client" at bounding box center [281, 142] width 72 height 26
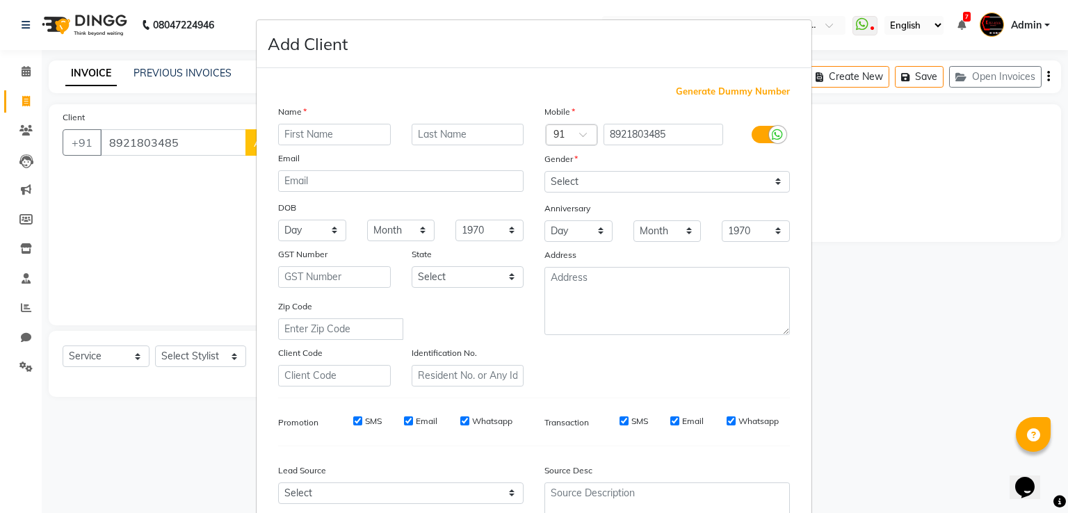
click at [306, 145] on input "text" at bounding box center [334, 135] width 113 height 22
type input "a"
type input "AMULIYA"
click at [456, 135] on input "text" at bounding box center [467, 135] width 113 height 22
click at [561, 182] on select "Select Male Female Other Prefer Not To Say" at bounding box center [666, 182] width 245 height 22
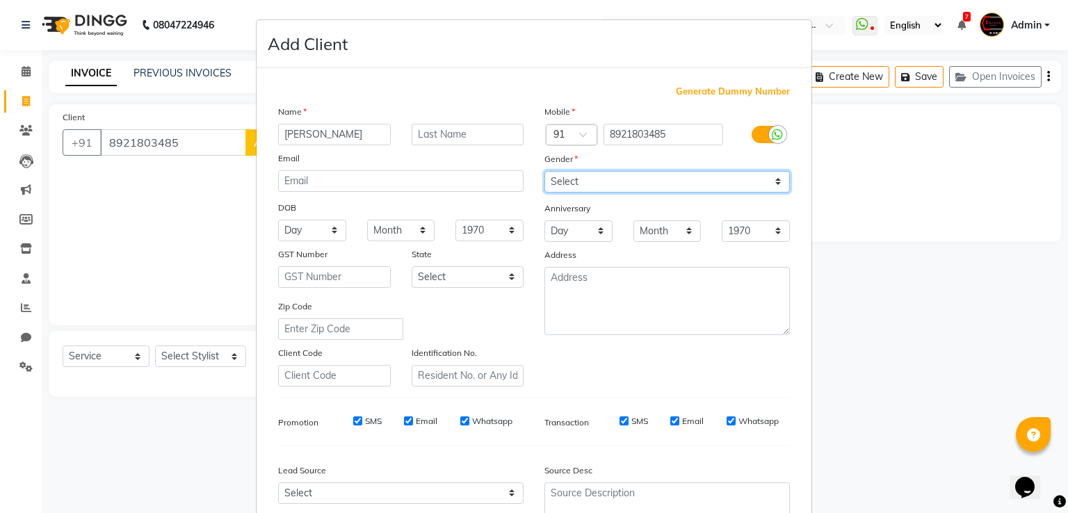
select select "[DEMOGRAPHIC_DATA]"
click at [544, 172] on select "Select Male Female Other Prefer Not To Say" at bounding box center [666, 182] width 245 height 22
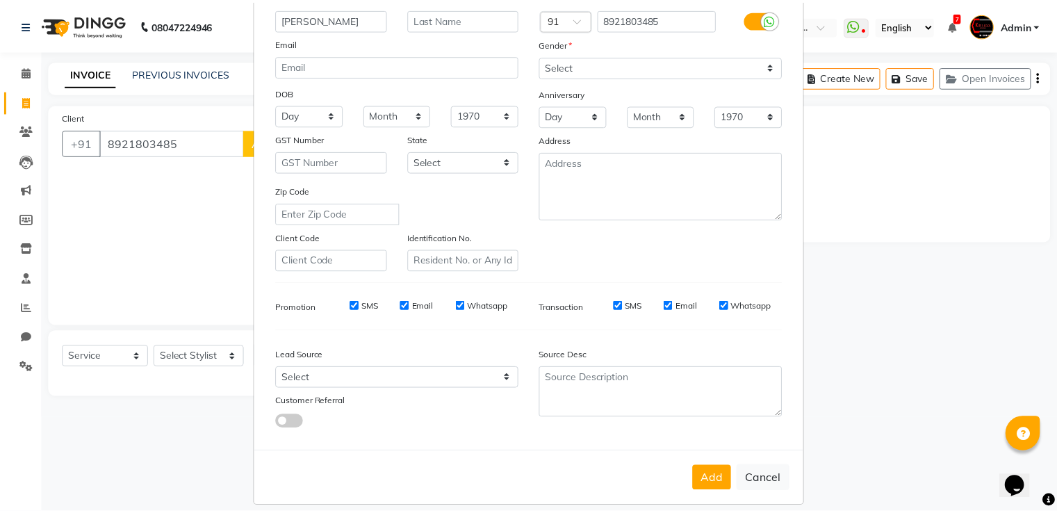
scroll to position [136, 0]
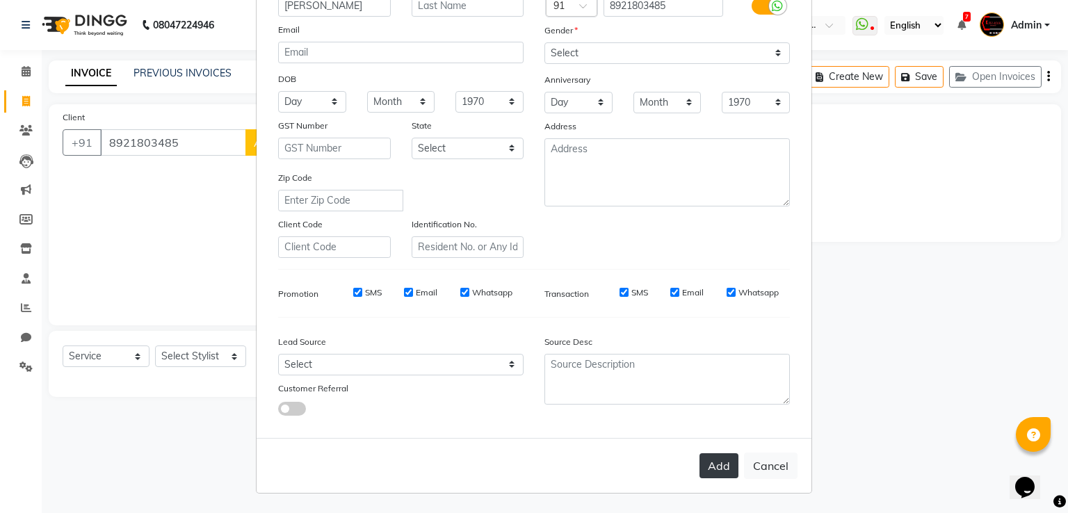
click at [721, 398] on button "Add" at bounding box center [718, 465] width 39 height 25
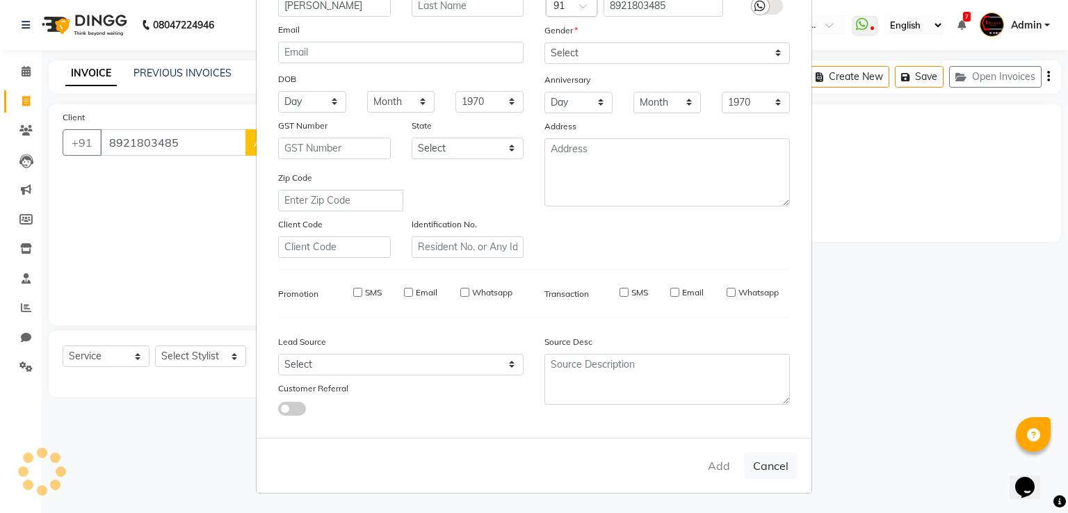
select select
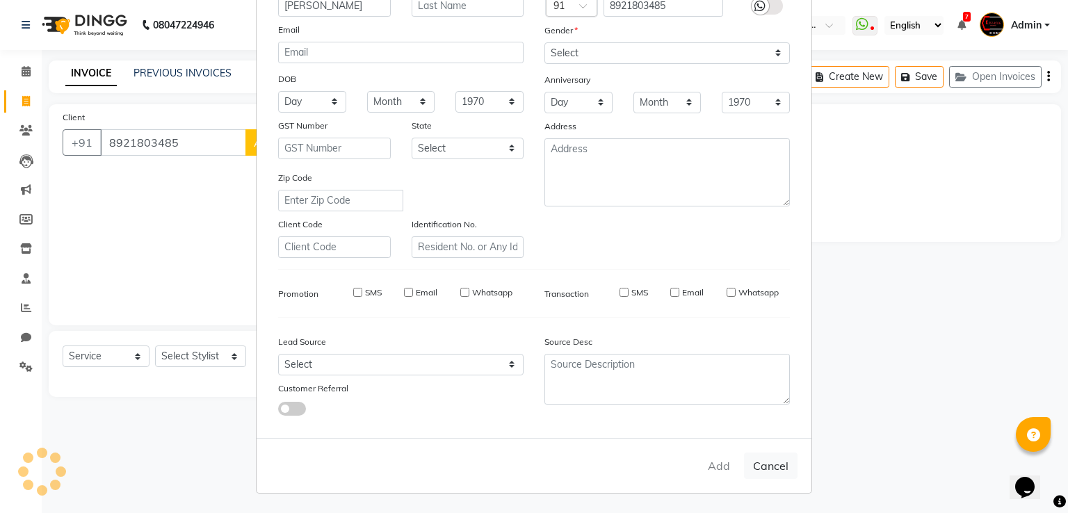
select select
checkbox input "false"
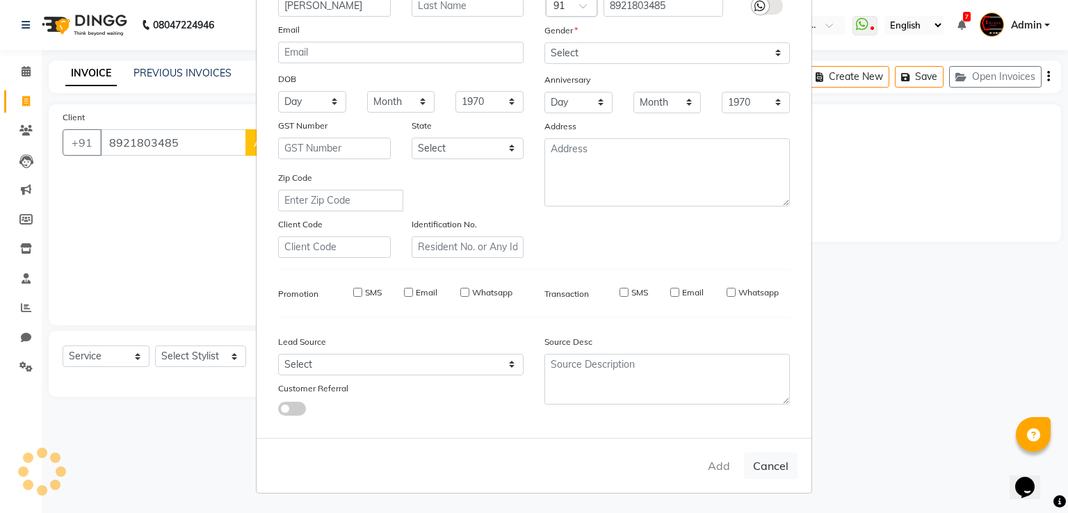
checkbox input "false"
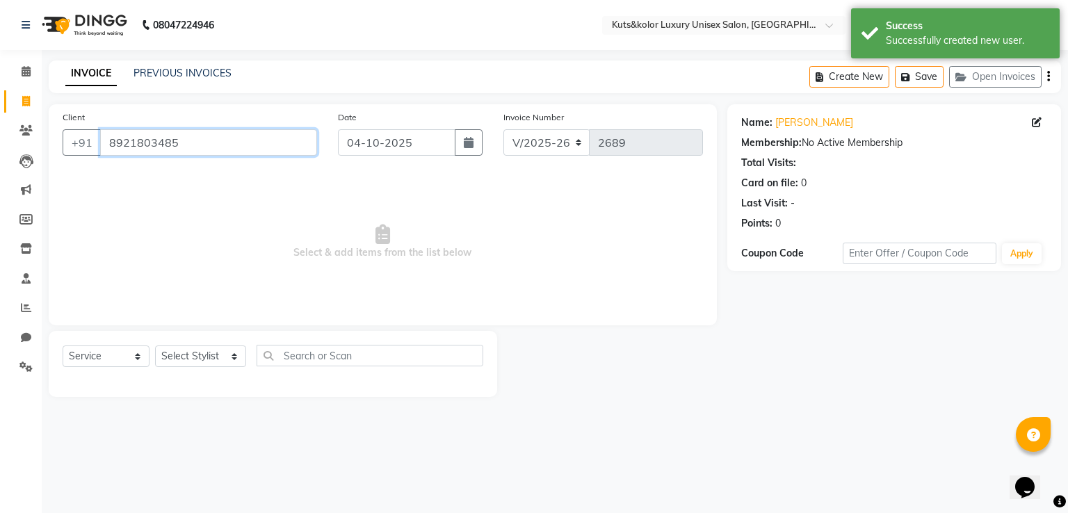
click at [231, 134] on input "8921803485" at bounding box center [208, 142] width 217 height 26
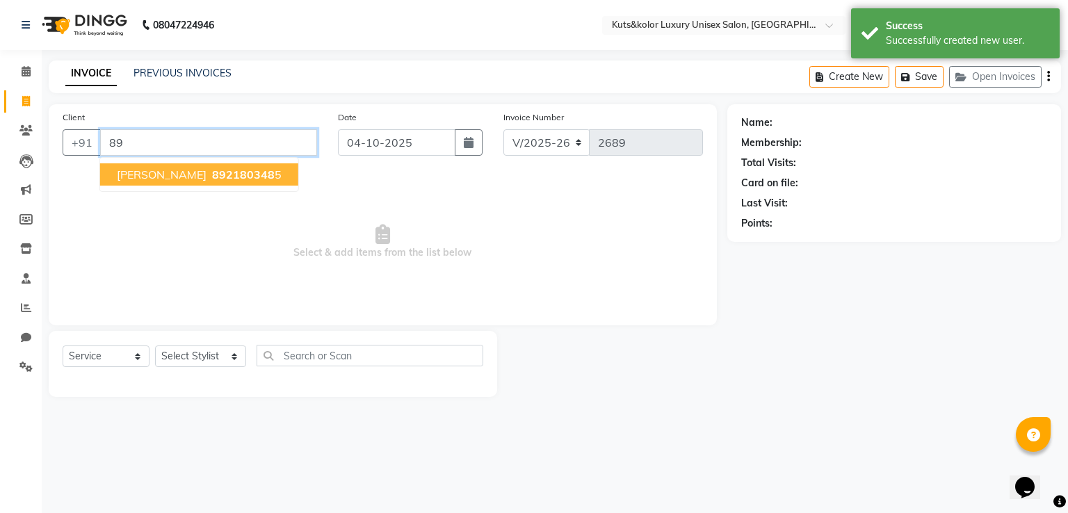
type input "8"
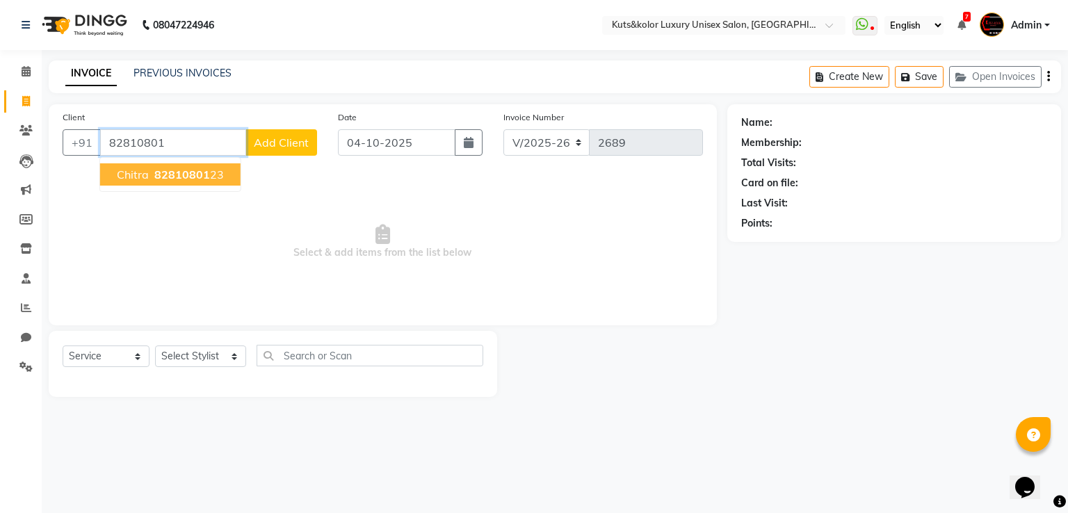
click at [206, 182] on button "chitra 82810801 23" at bounding box center [170, 174] width 140 height 22
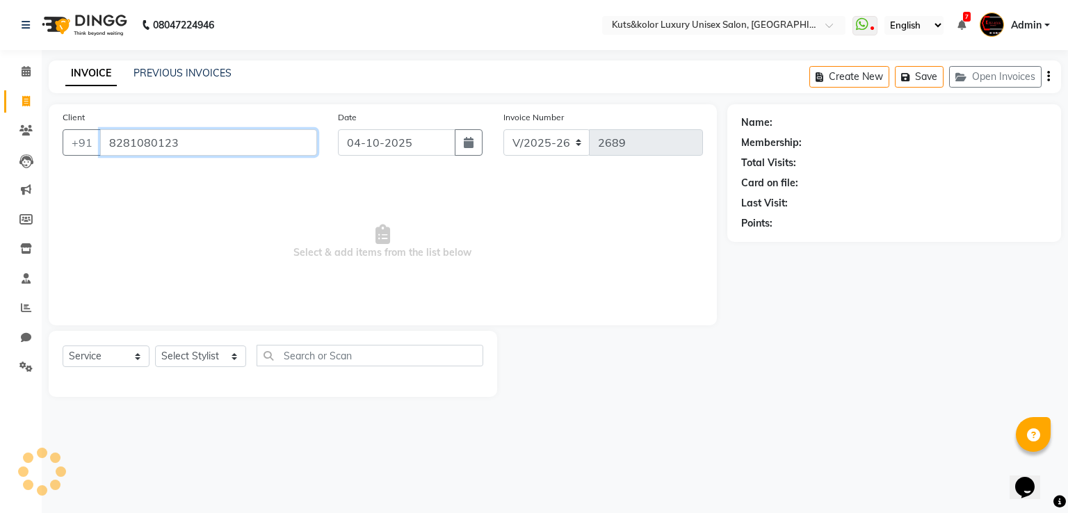
type input "8281080123"
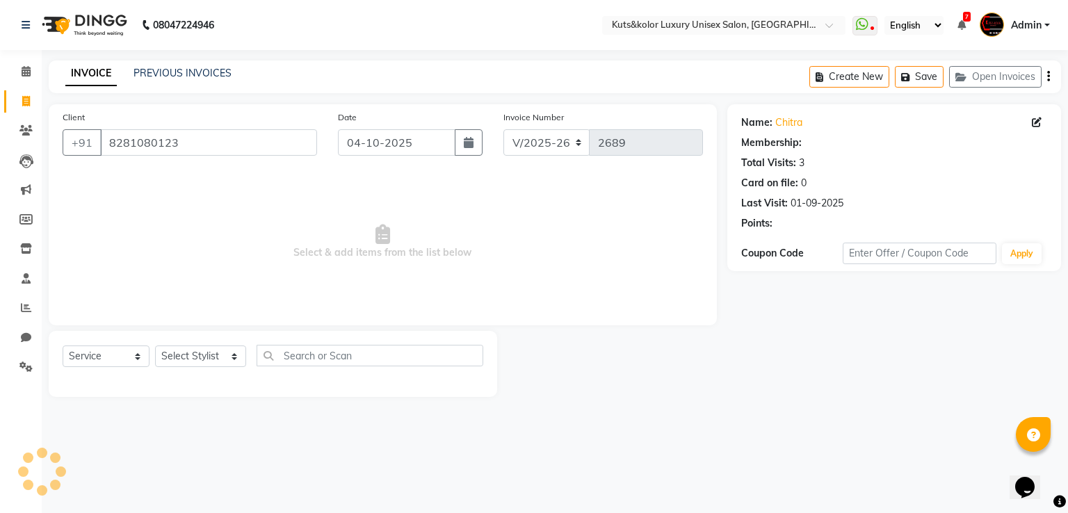
select select "1: Object"
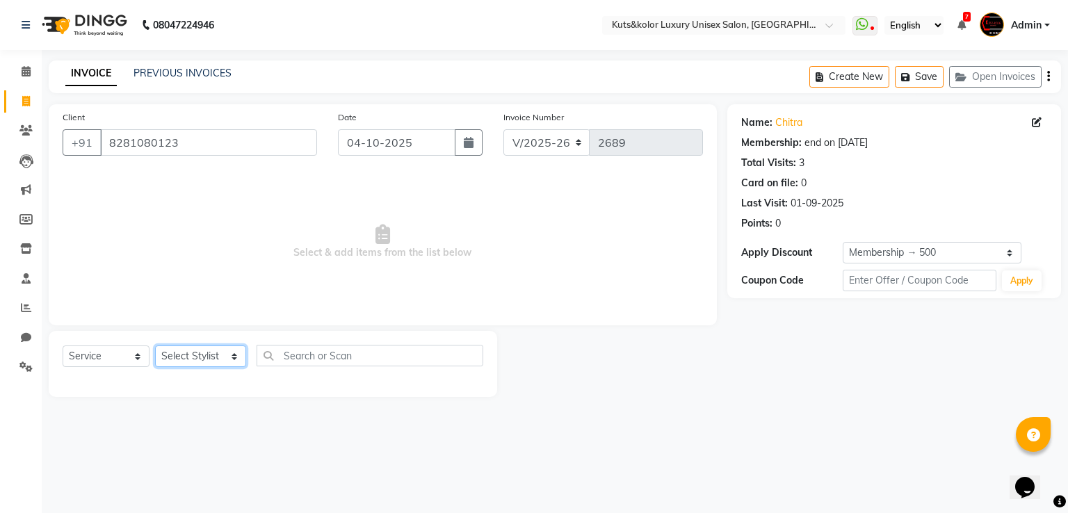
click at [204, 362] on select "Select Stylist [PERSON_NAME] [PERSON_NAME] [PERSON_NAME] [PERSON_NAME] [PERSON_…" at bounding box center [200, 356] width 91 height 22
select select "37169"
click at [155, 346] on select "Select Stylist [PERSON_NAME] [PERSON_NAME] [PERSON_NAME] [PERSON_NAME] [PERSON_…" at bounding box center [200, 356] width 91 height 22
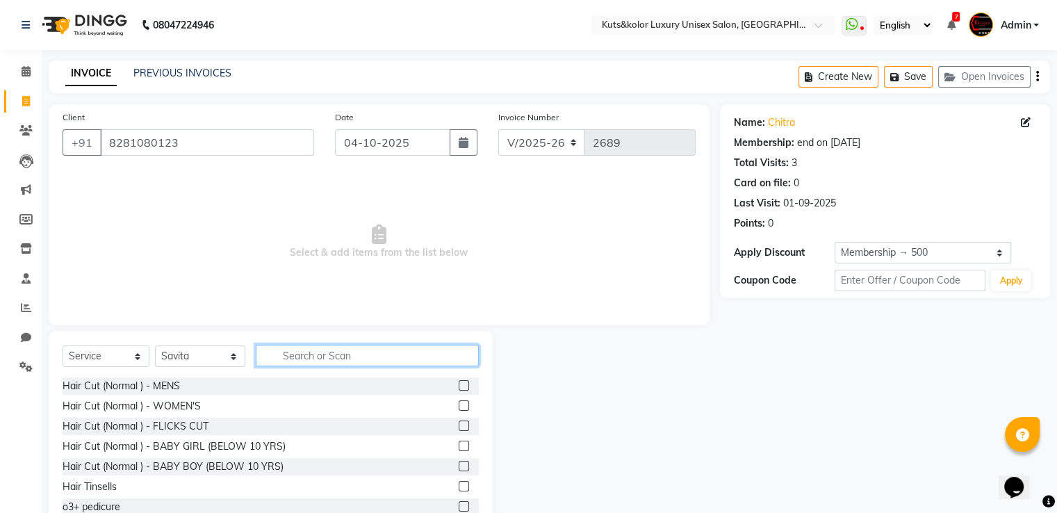
click at [300, 352] on input "text" at bounding box center [367, 356] width 223 height 22
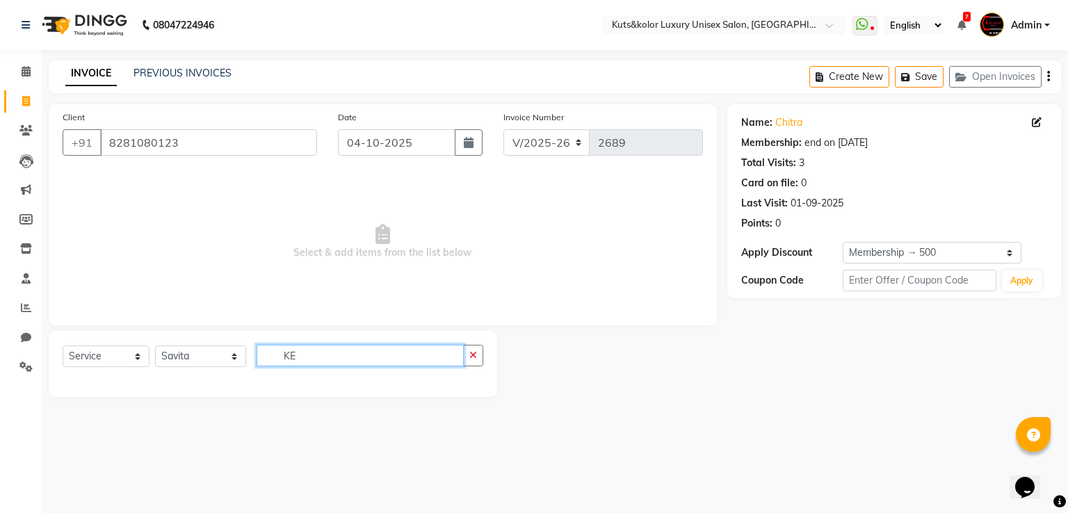
type input "K"
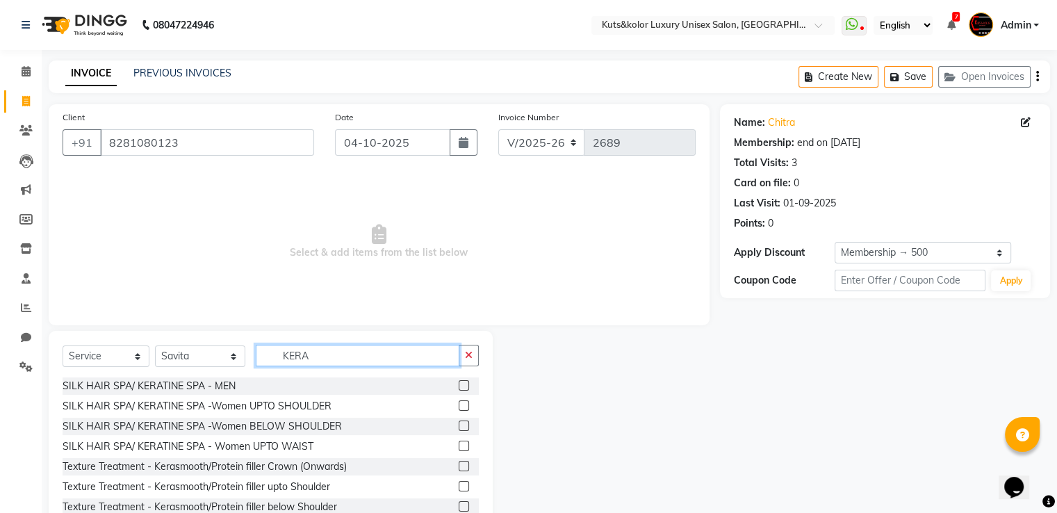
type input "KERA"
click at [459, 398] on label at bounding box center [464, 426] width 10 height 10
click at [459, 398] on input "checkbox" at bounding box center [463, 426] width 9 height 9
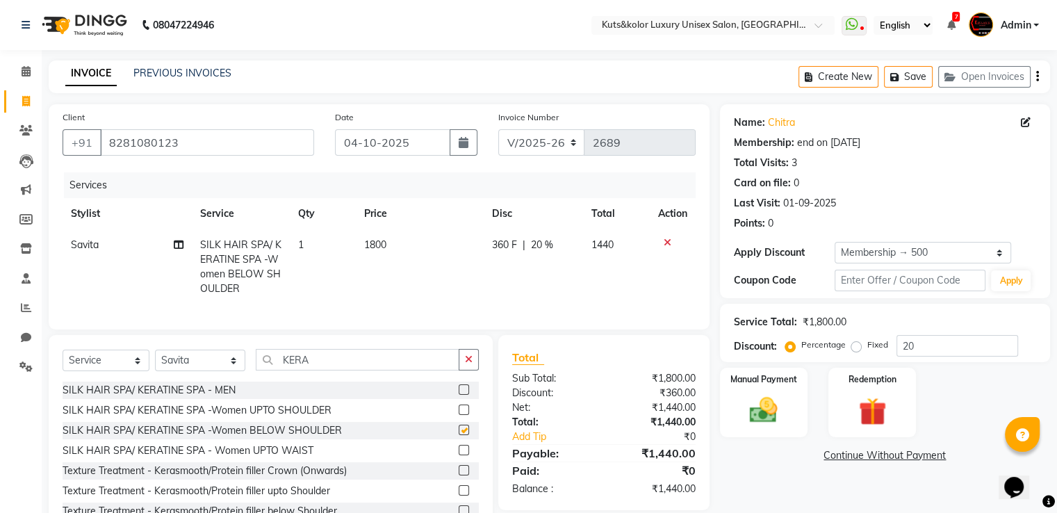
checkbox input "false"
click at [459, 398] on label at bounding box center [464, 450] width 10 height 10
click at [459, 398] on input "checkbox" at bounding box center [463, 450] width 9 height 9
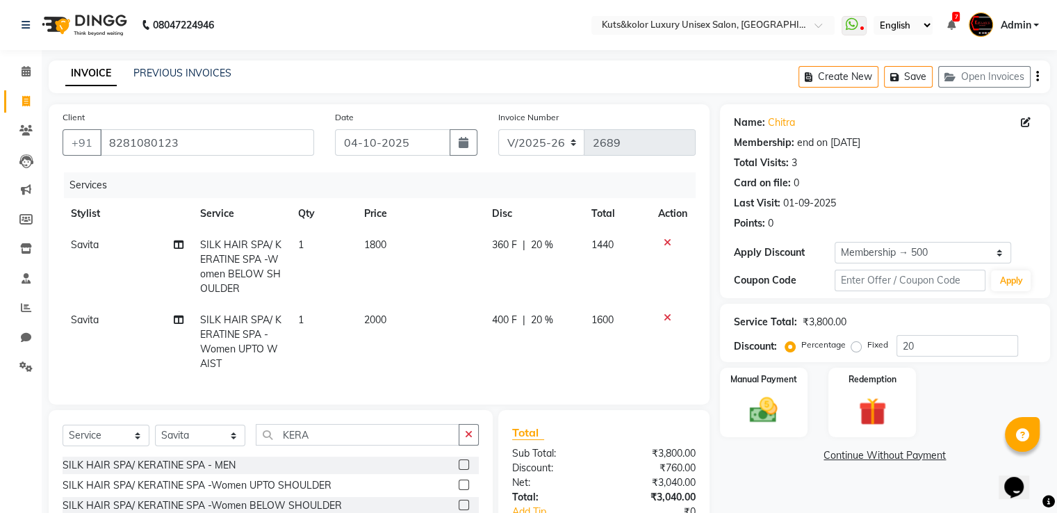
checkbox input "false"
click at [665, 246] on icon at bounding box center [668, 243] width 8 height 10
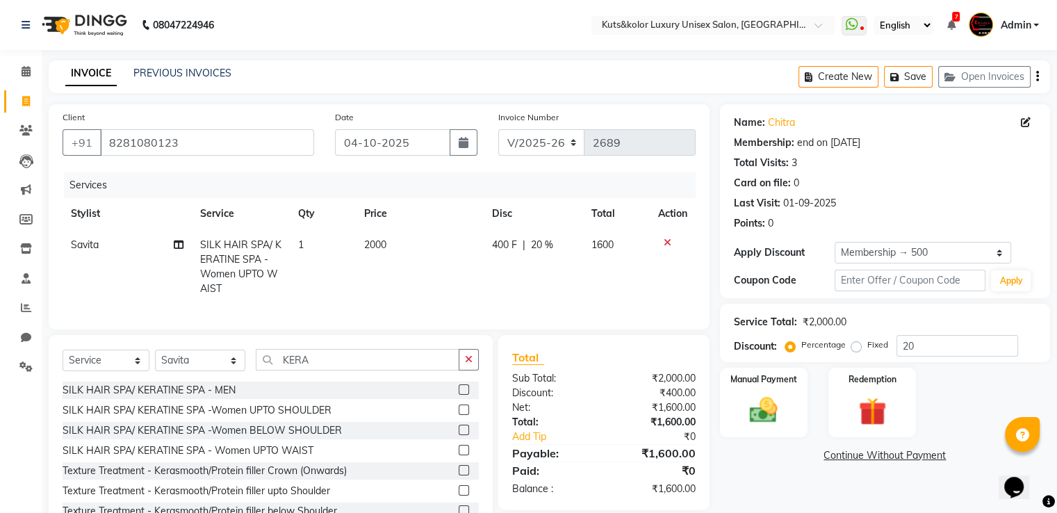
click at [379, 240] on span "2000" at bounding box center [375, 244] width 22 height 13
select select "37169"
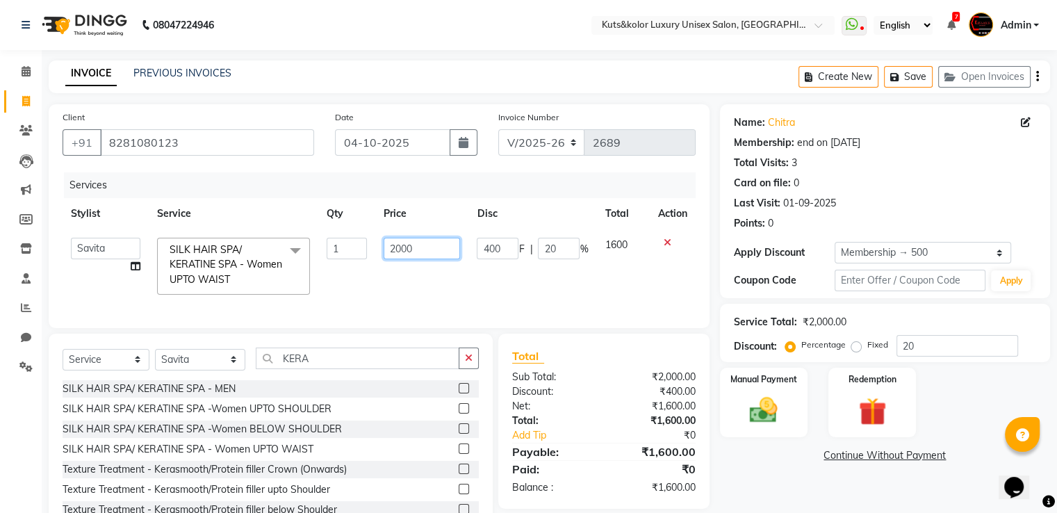
click at [402, 248] on input "2000" at bounding box center [422, 249] width 76 height 22
type input "2600"
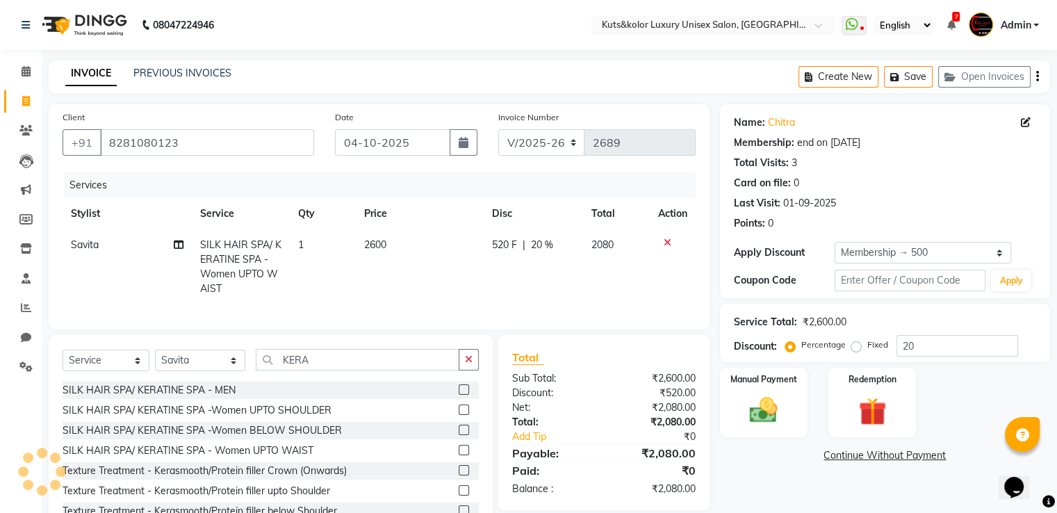
click at [446, 275] on td "2600" at bounding box center [420, 266] width 129 height 75
select select "37169"
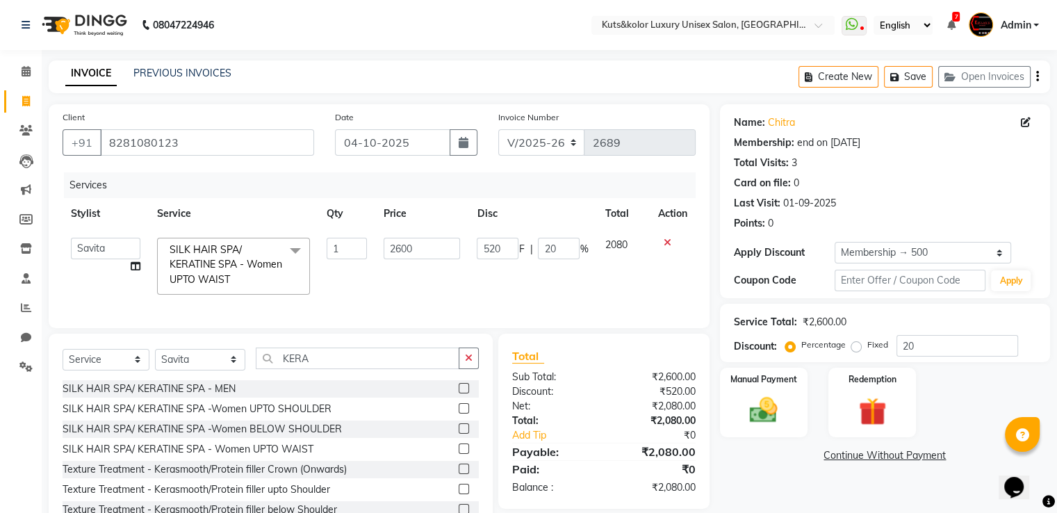
click at [295, 241] on span at bounding box center [296, 251] width 28 height 26
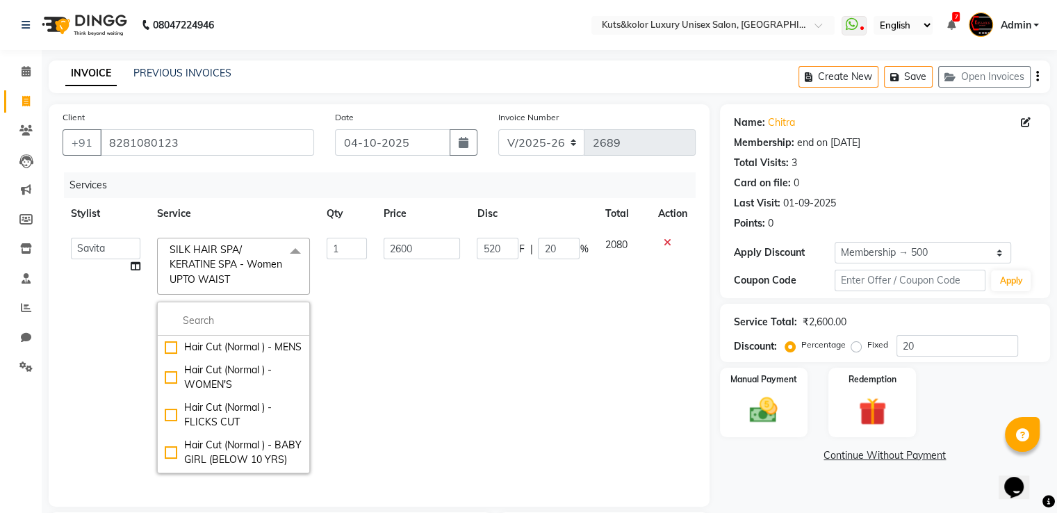
click at [404, 300] on td "2600" at bounding box center [421, 355] width 93 height 252
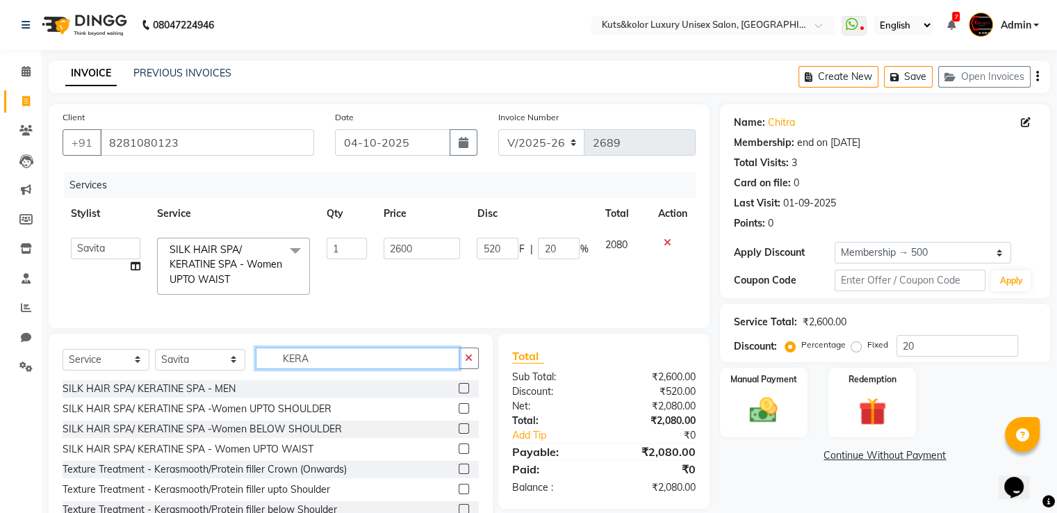
click at [311, 369] on input "KERA" at bounding box center [358, 359] width 204 height 22
type input "K"
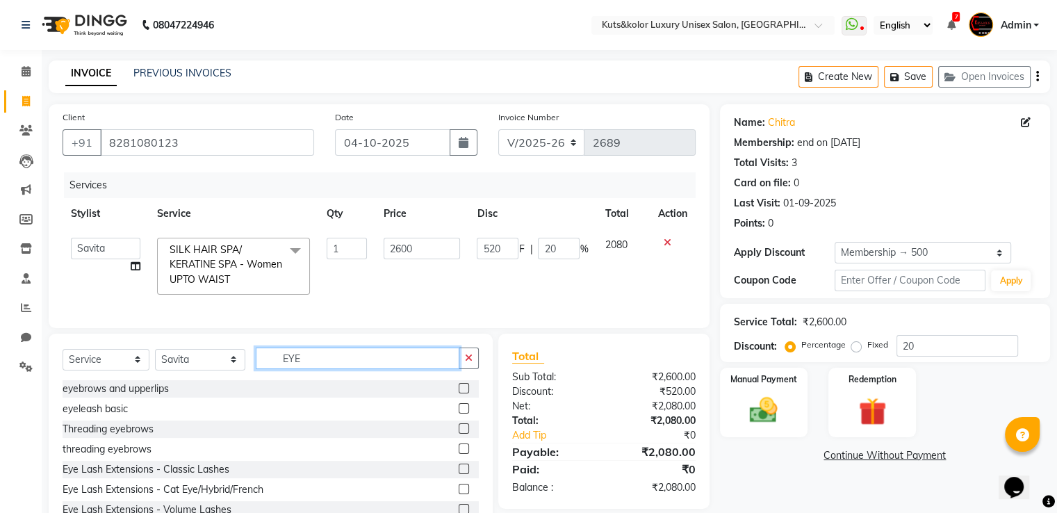
type input "EYE"
click at [459, 398] on label at bounding box center [464, 408] width 10 height 10
click at [459, 398] on input "checkbox" at bounding box center [463, 409] width 9 height 9
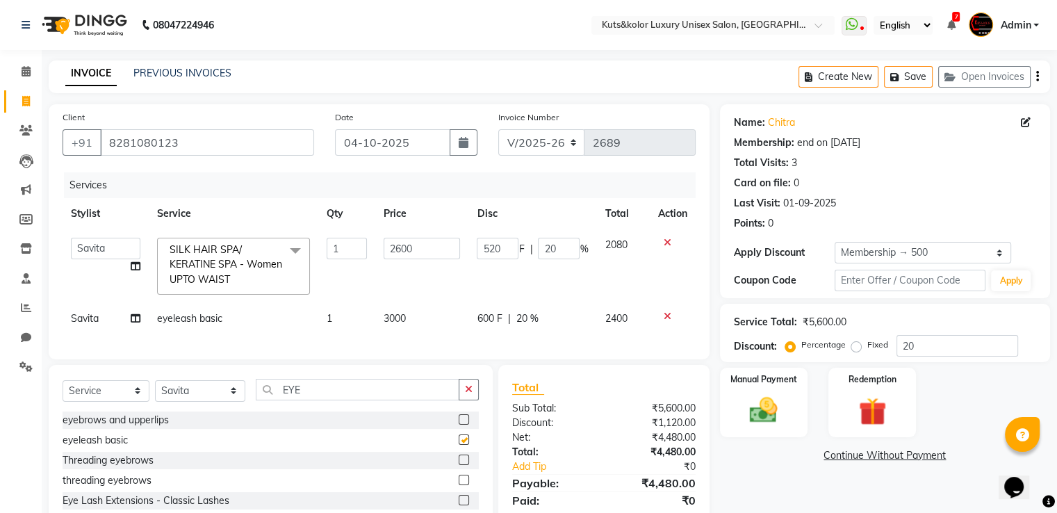
checkbox input "false"
click at [664, 316] on icon at bounding box center [668, 316] width 8 height 10
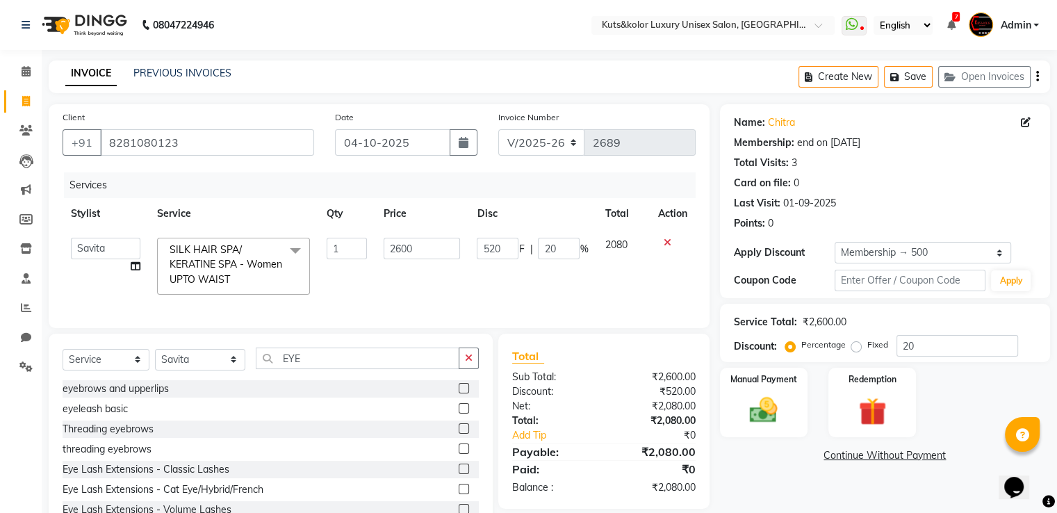
click at [459, 398] on label at bounding box center [464, 428] width 10 height 10
click at [459, 398] on input "checkbox" at bounding box center [463, 429] width 9 height 9
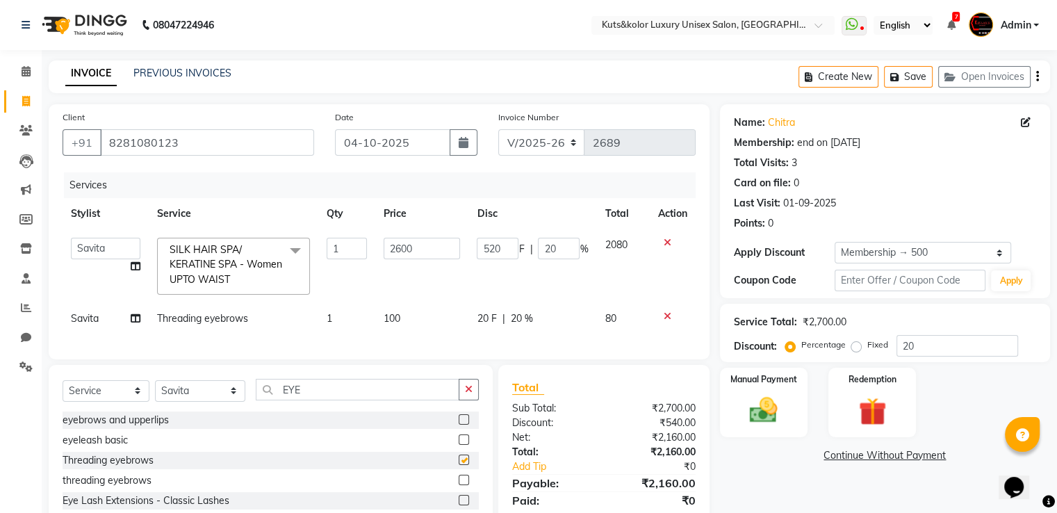
checkbox input "false"
click at [341, 390] on input "EYE" at bounding box center [358, 390] width 204 height 22
click at [459, 398] on label at bounding box center [464, 419] width 10 height 10
click at [459, 398] on input "checkbox" at bounding box center [463, 420] width 9 height 9
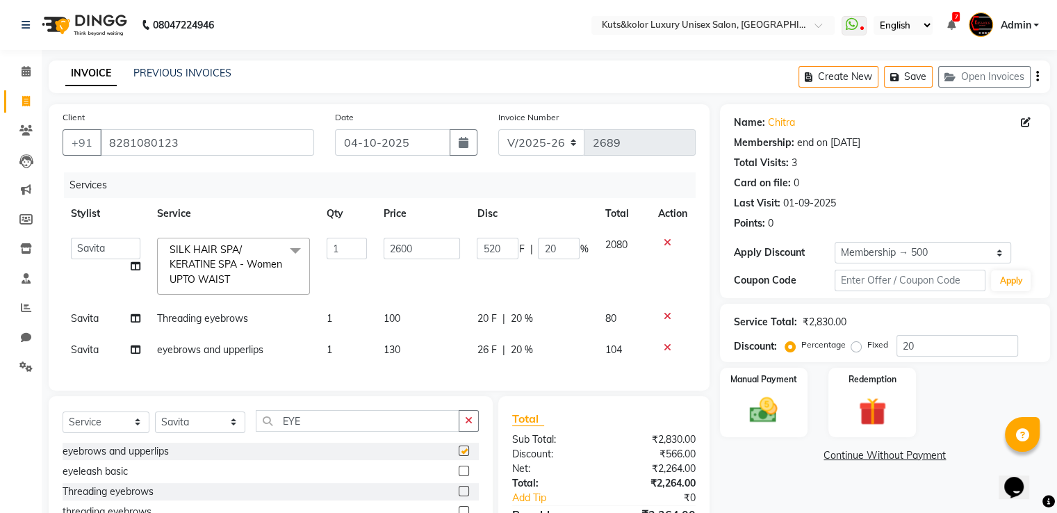
checkbox input "false"
click at [407, 350] on td "130" at bounding box center [421, 349] width 93 height 31
select select "37169"
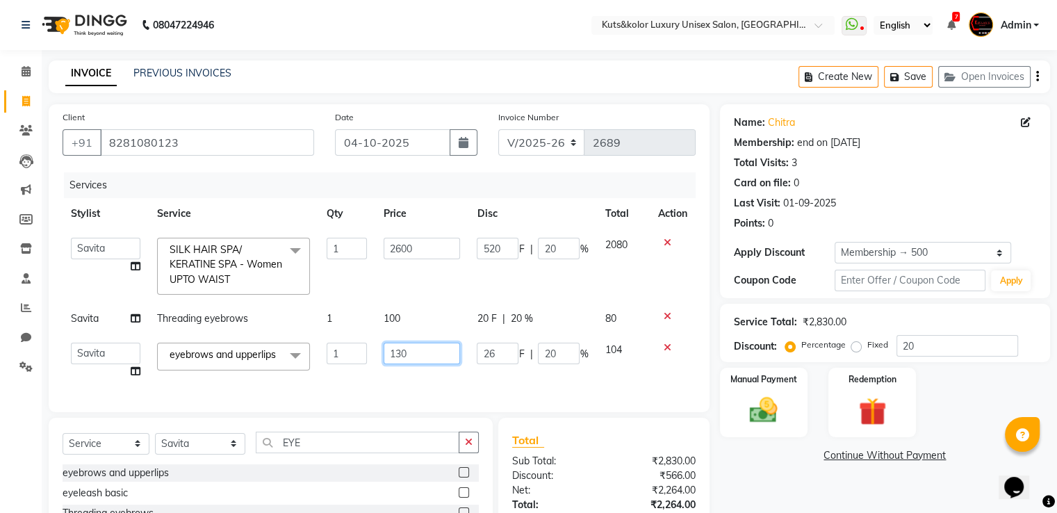
click at [407, 350] on input "130" at bounding box center [422, 354] width 76 height 22
type input "1"
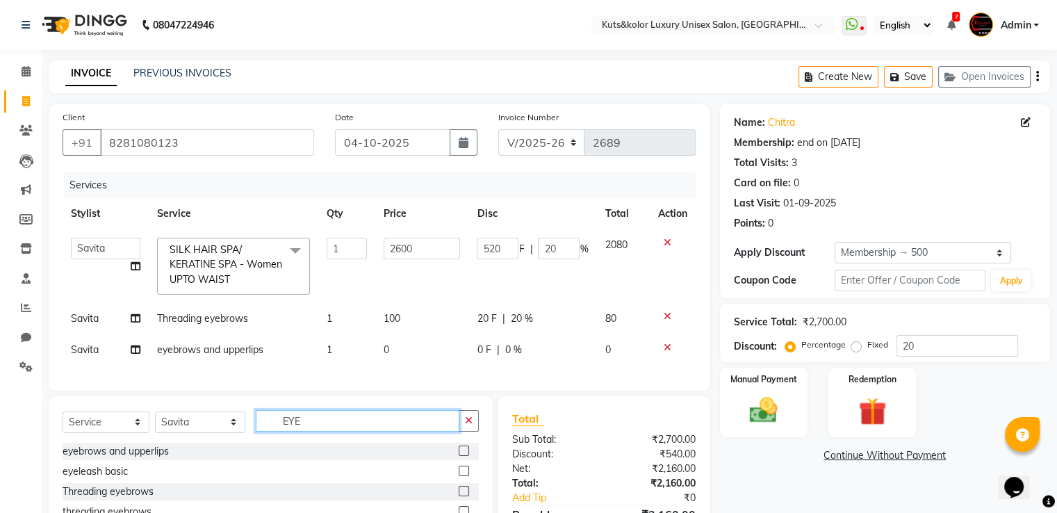
click at [320, 398] on input "EYE" at bounding box center [358, 421] width 204 height 22
type input "E"
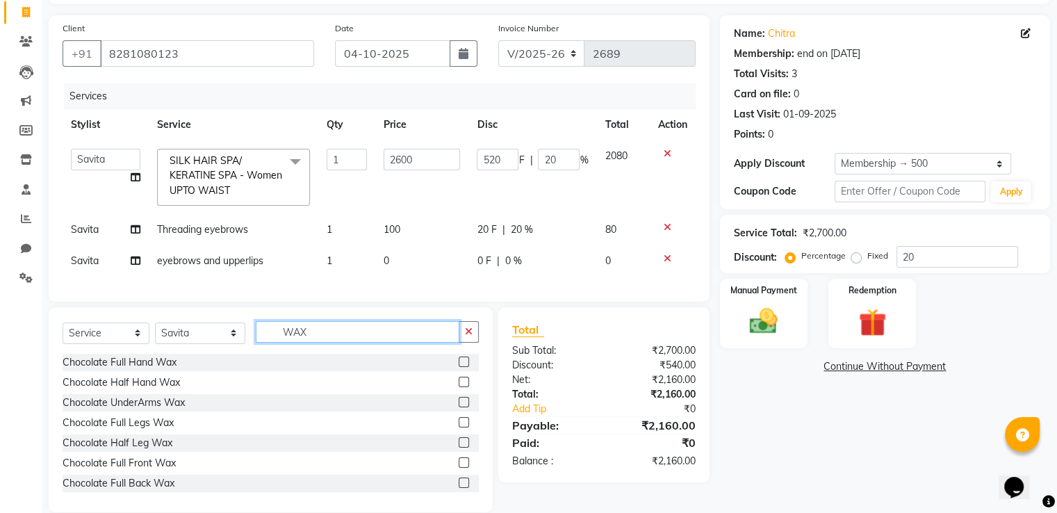
scroll to position [120, 0]
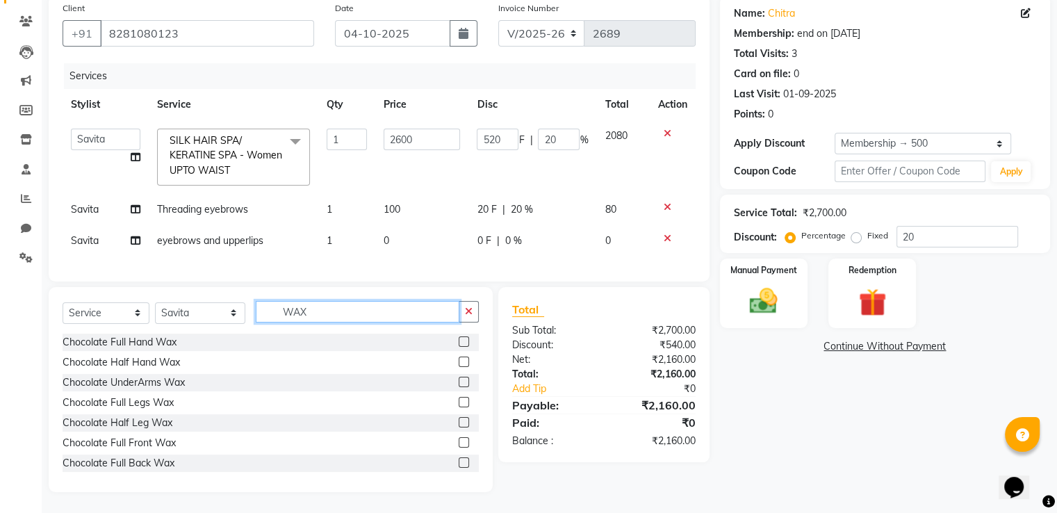
type input "WAX"
click at [459, 381] on label at bounding box center [464, 382] width 10 height 10
click at [459, 381] on input "checkbox" at bounding box center [463, 382] width 9 height 9
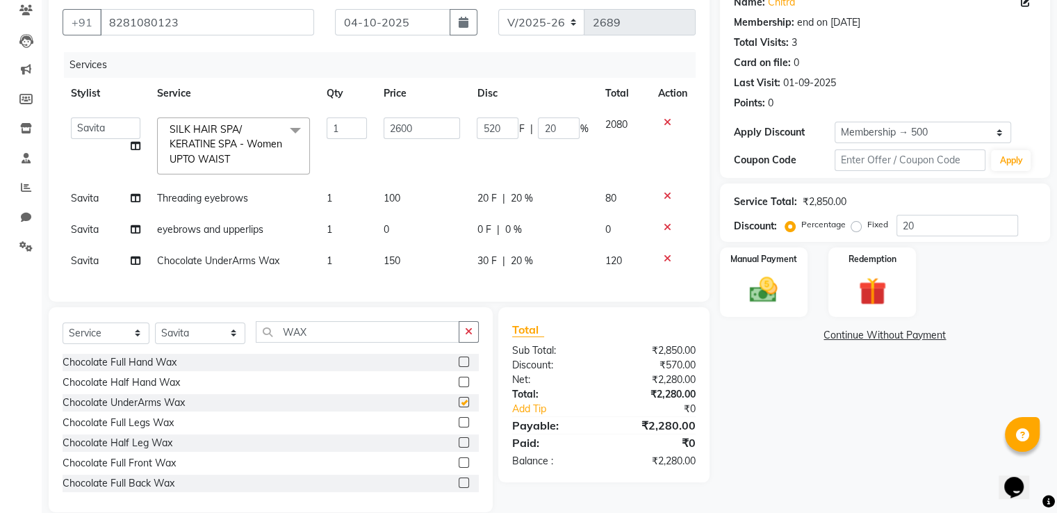
checkbox input "false"
click at [387, 256] on span "150" at bounding box center [392, 260] width 17 height 13
select select "37169"
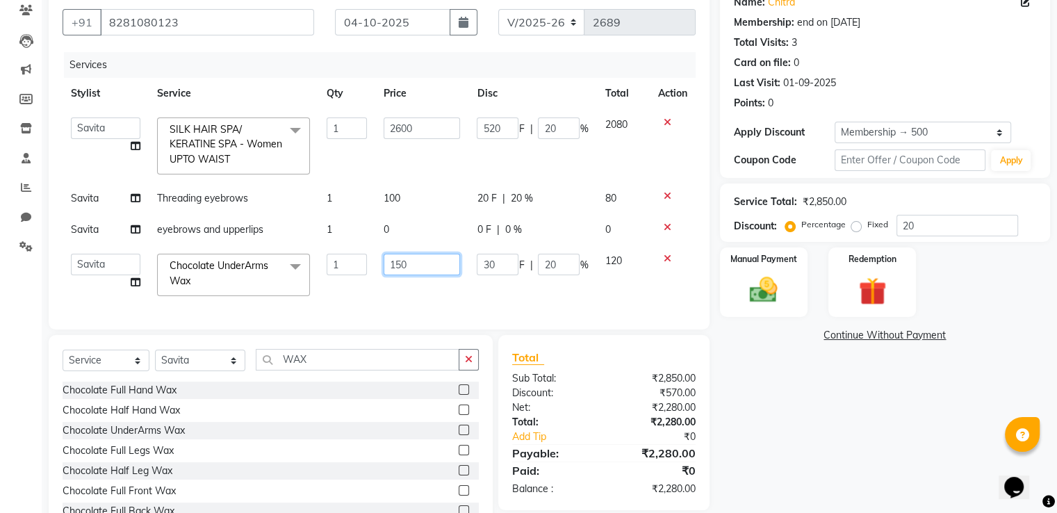
click at [400, 263] on input "150" at bounding box center [422, 265] width 76 height 22
type input "250"
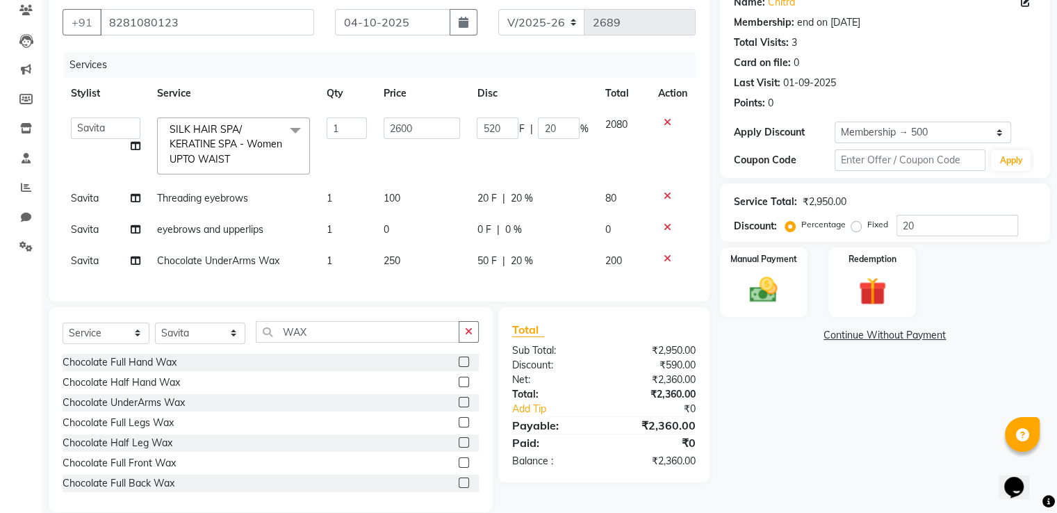
click at [413, 353] on div "Select Service Product Membership Package Voucher Prepaid Gift Card Select Styl…" at bounding box center [271, 409] width 444 height 205
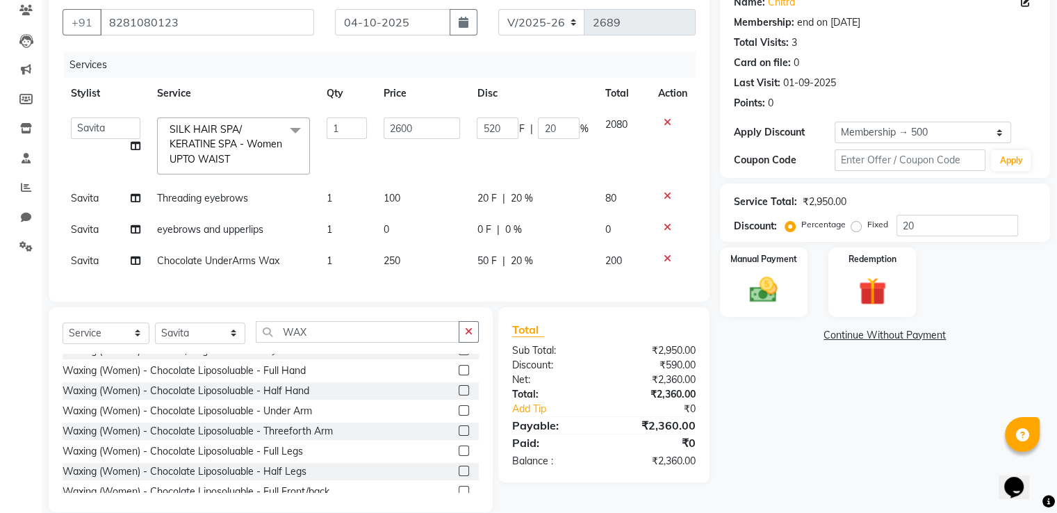
scroll to position [751, 0]
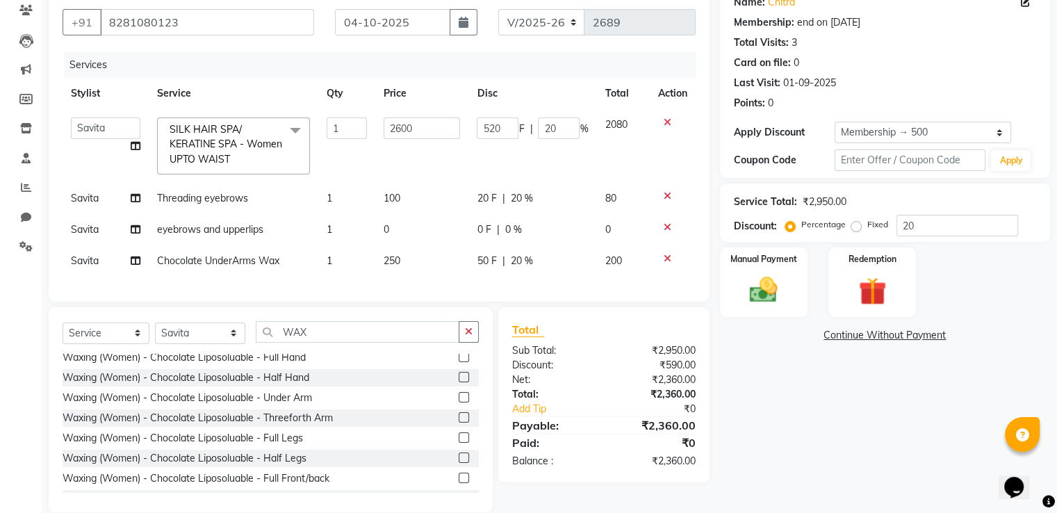
click at [459, 398] on label at bounding box center [464, 397] width 10 height 10
click at [459, 398] on input "checkbox" at bounding box center [463, 397] width 9 height 9
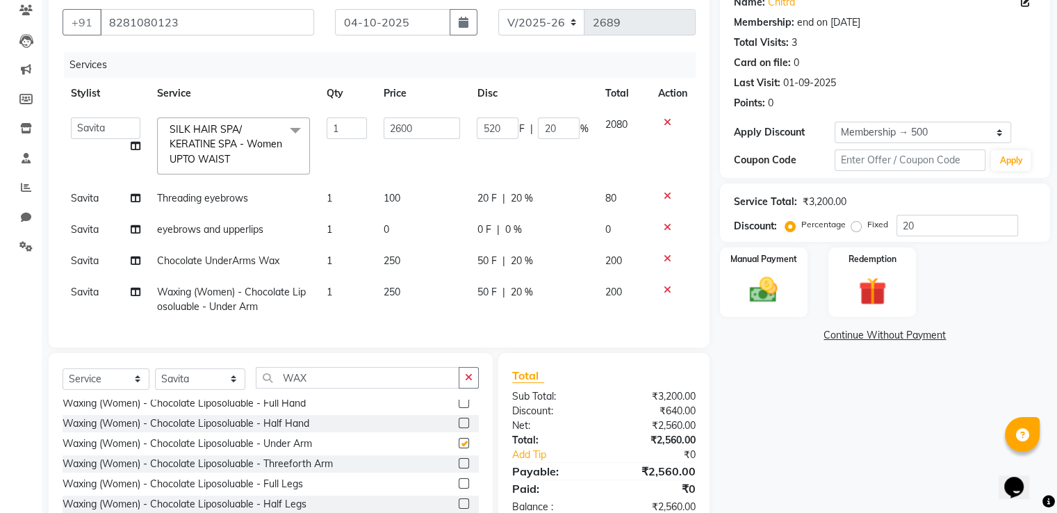
checkbox input "false"
click at [661, 259] on div at bounding box center [672, 259] width 29 height 10
click at [672, 259] on div at bounding box center [672, 259] width 29 height 10
click at [665, 257] on icon at bounding box center [668, 259] width 8 height 10
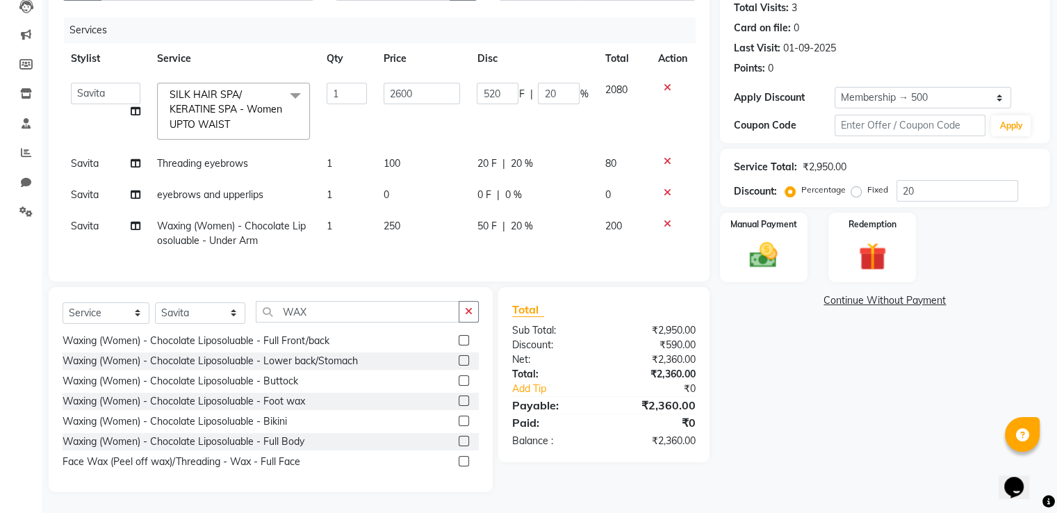
scroll to position [166, 0]
click at [431, 302] on input "WAX" at bounding box center [358, 312] width 204 height 22
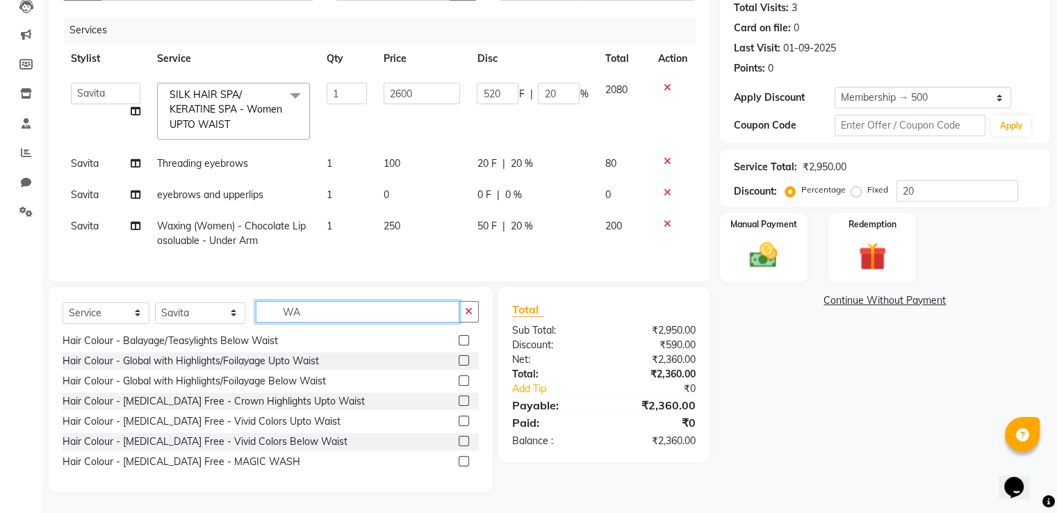
type input "W"
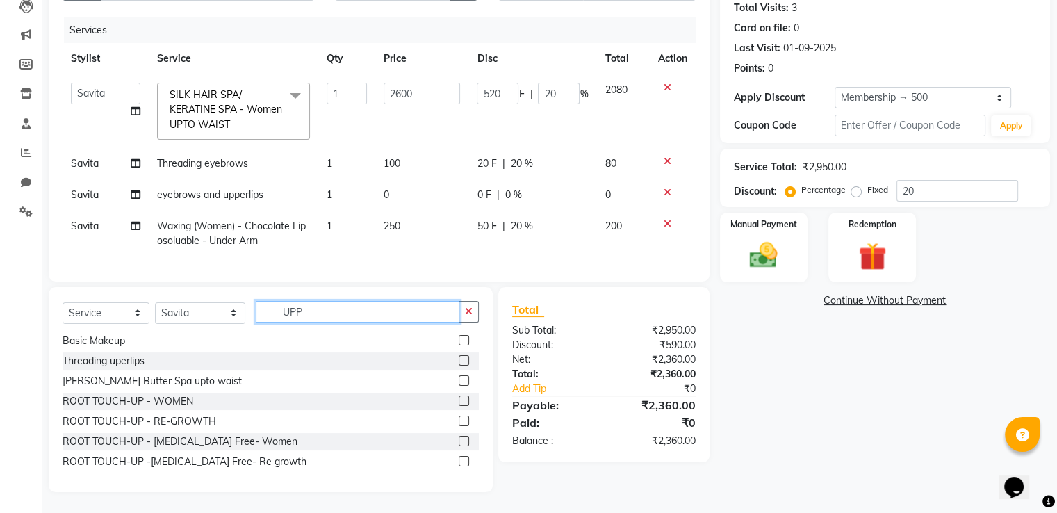
scroll to position [136, 0]
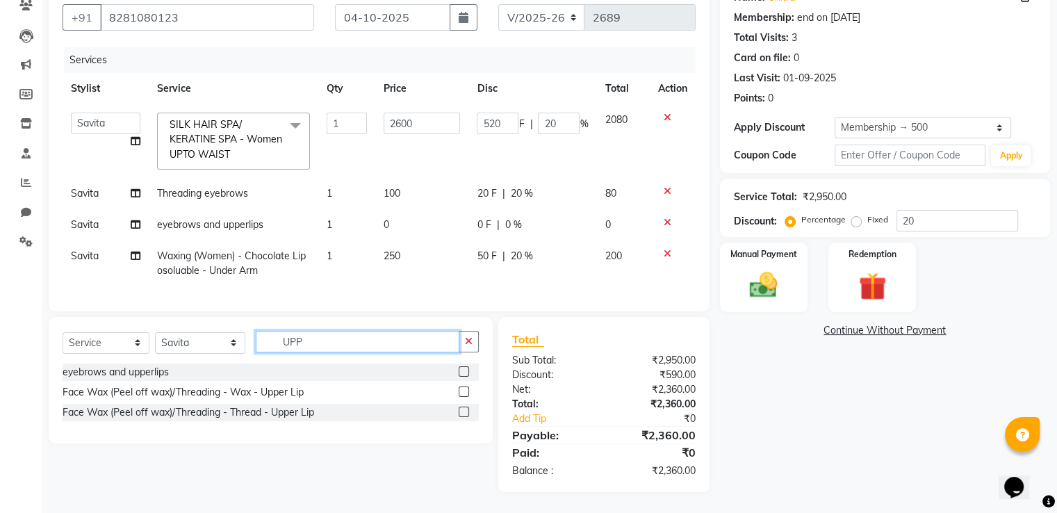
type input "UPP"
click at [462, 393] on label at bounding box center [464, 391] width 10 height 10
click at [462, 393] on input "checkbox" at bounding box center [463, 392] width 9 height 9
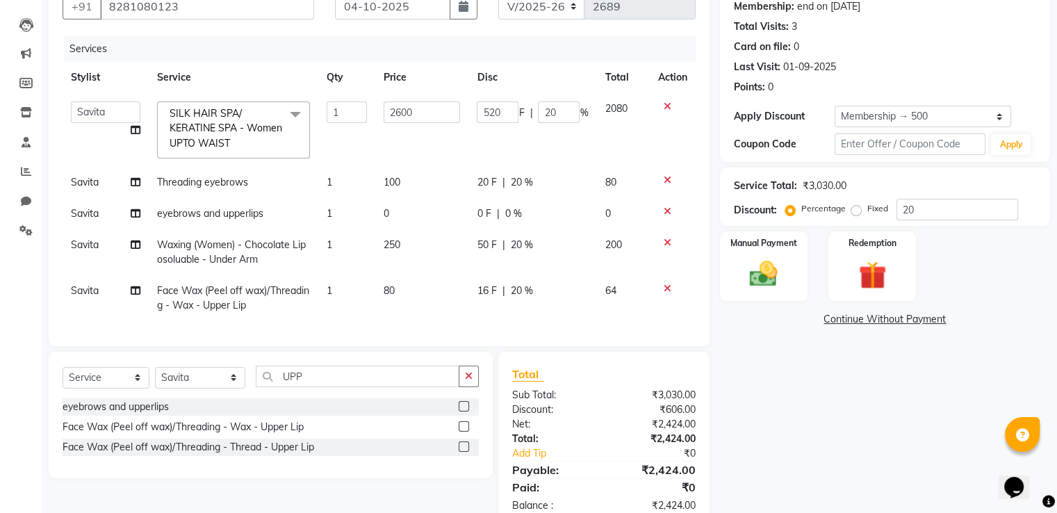
click at [464, 398] on label at bounding box center [464, 426] width 10 height 10
click at [464, 398] on input "checkbox" at bounding box center [463, 427] width 9 height 9
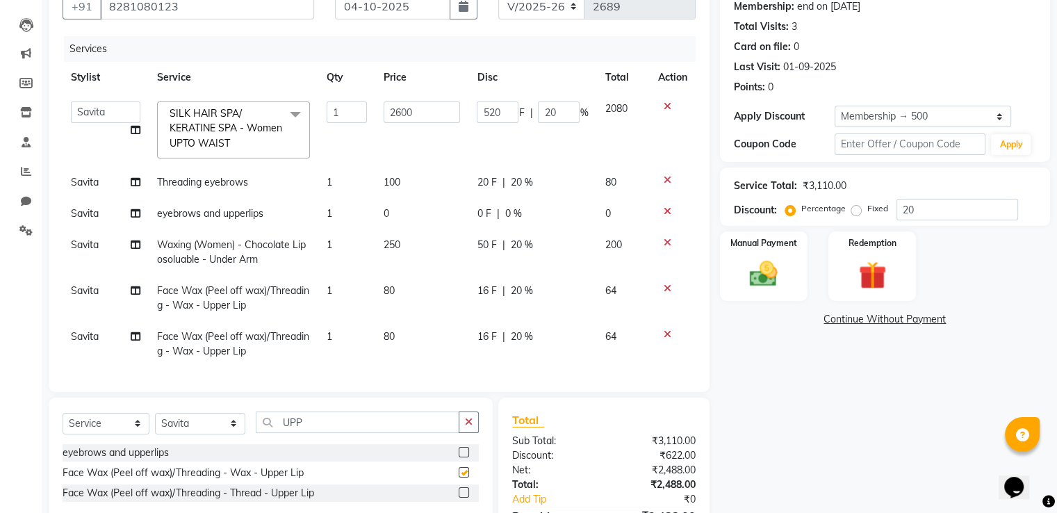
checkbox input "false"
click at [418, 296] on td "80" at bounding box center [421, 298] width 93 height 46
select select "37169"
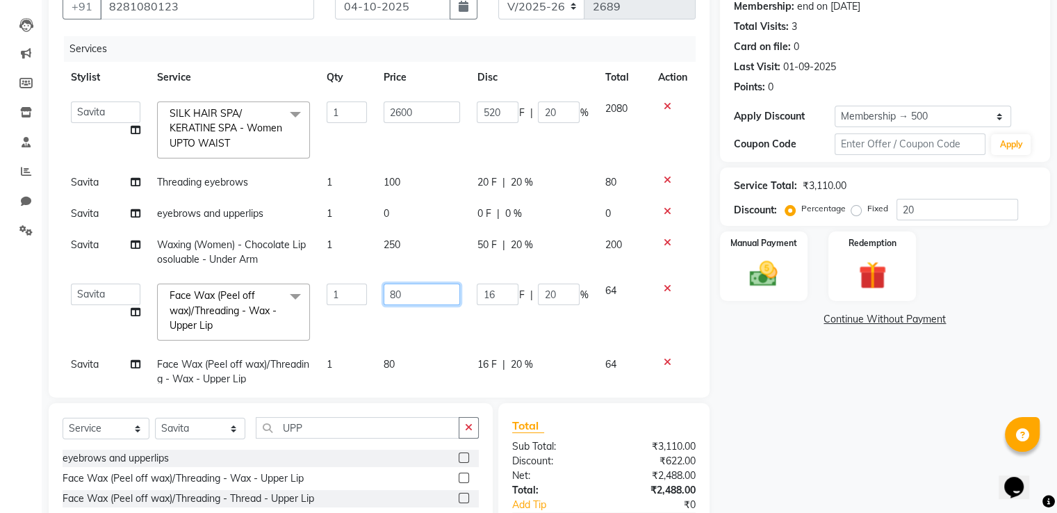
click at [418, 296] on input "80" at bounding box center [422, 295] width 76 height 22
type input "8"
type input "100"
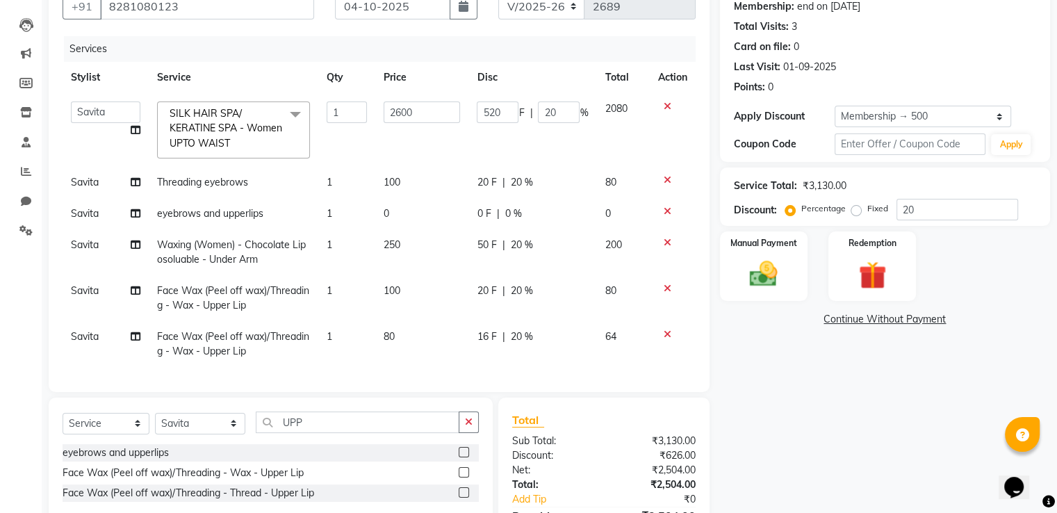
click at [403, 352] on td "80" at bounding box center [421, 344] width 93 height 46
select select "37169"
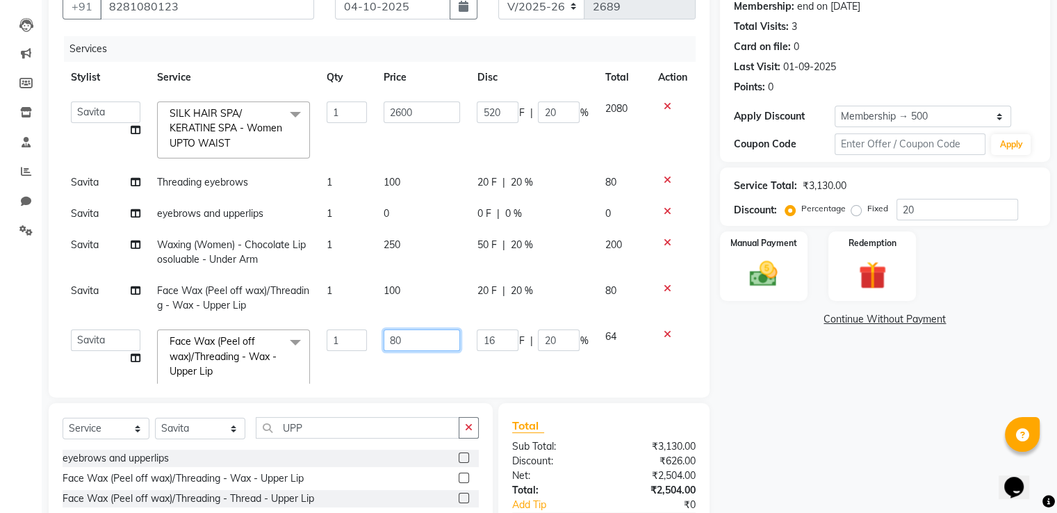
click at [406, 339] on input "80" at bounding box center [422, 340] width 76 height 22
type input "8"
type input "100"
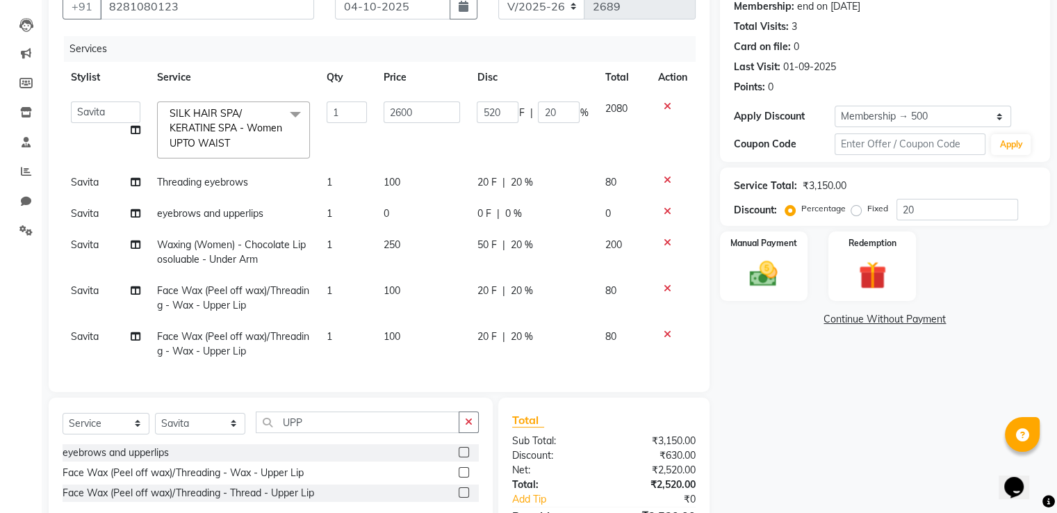
click at [625, 351] on td "80" at bounding box center [622, 344] width 53 height 46
select select "37169"
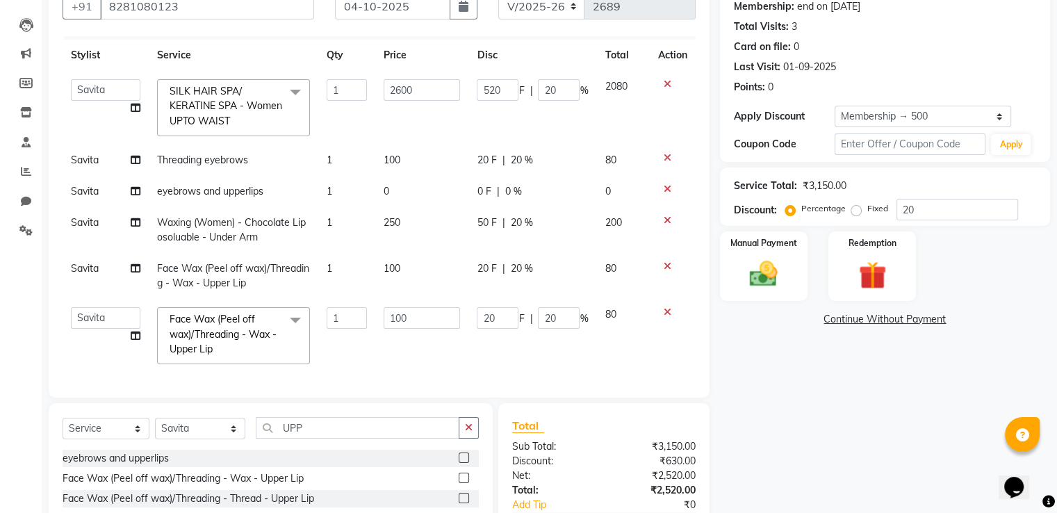
scroll to position [33, 0]
click at [344, 313] on input "1" at bounding box center [347, 318] width 40 height 22
type input "2"
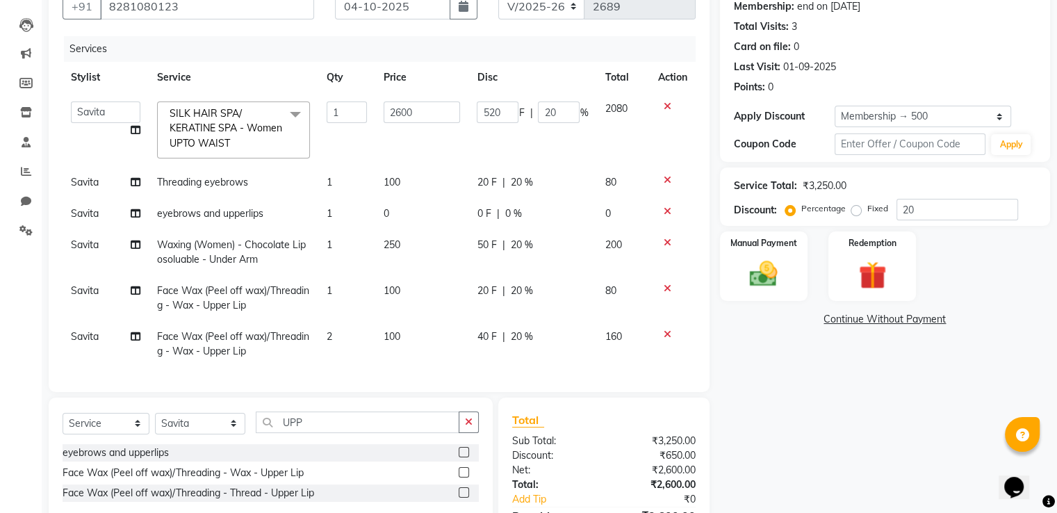
click at [364, 325] on td "2" at bounding box center [346, 344] width 57 height 46
select select "37169"
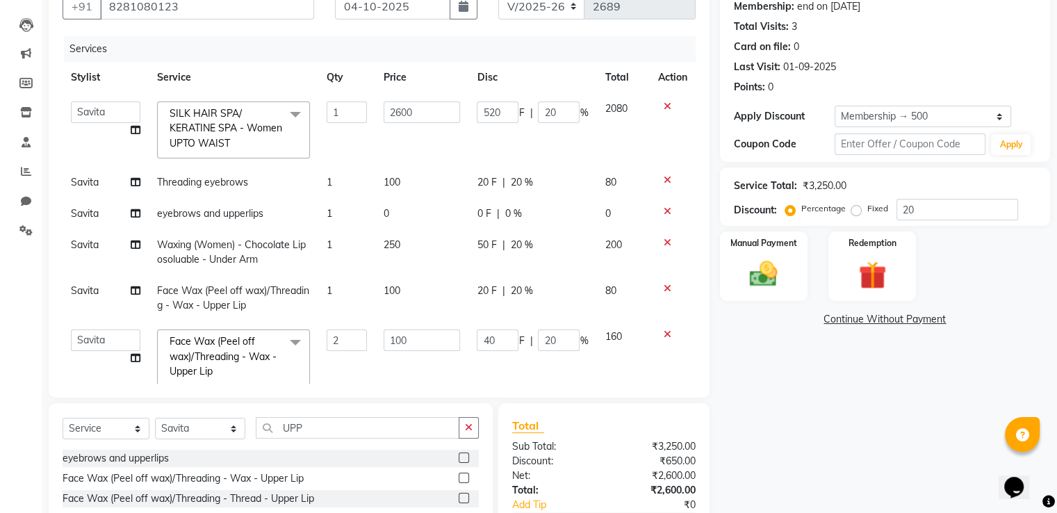
click at [664, 215] on icon at bounding box center [668, 211] width 8 height 10
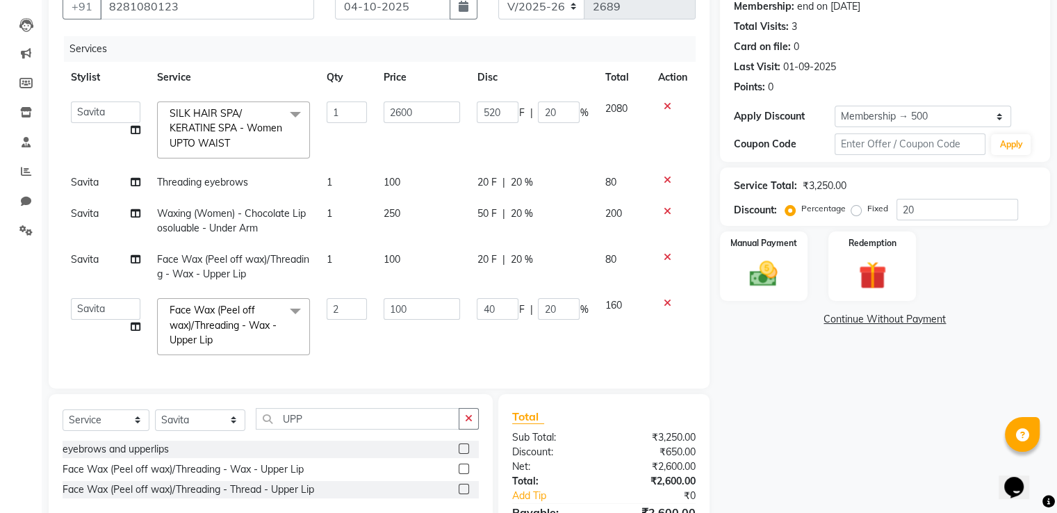
click at [665, 258] on icon at bounding box center [668, 257] width 8 height 10
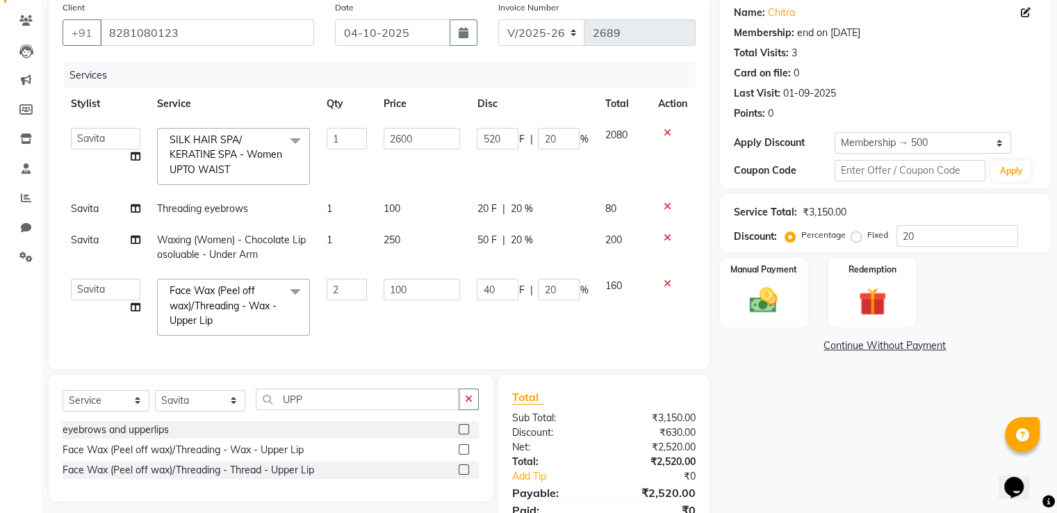
scroll to position [108, 0]
click at [566, 141] on input "20" at bounding box center [559, 140] width 42 height 22
type input "2"
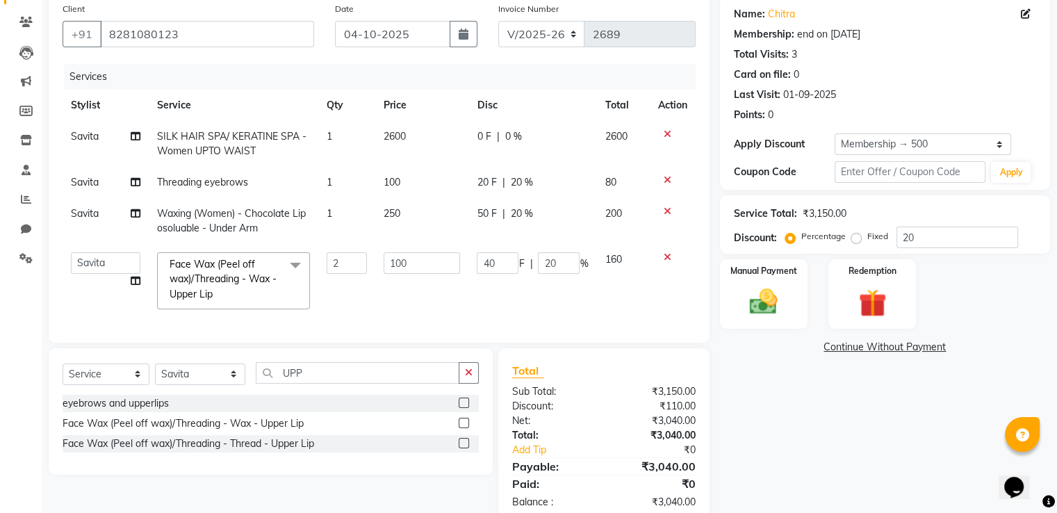
click at [486, 137] on span "0 F" at bounding box center [484, 136] width 14 height 15
select select "37169"
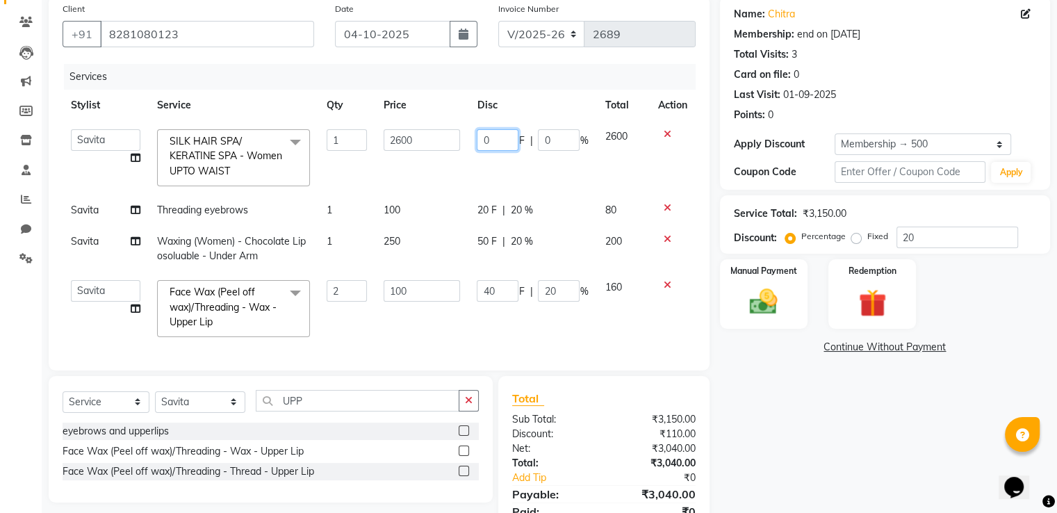
click at [493, 147] on input "0" at bounding box center [498, 140] width 42 height 22
type input "300"
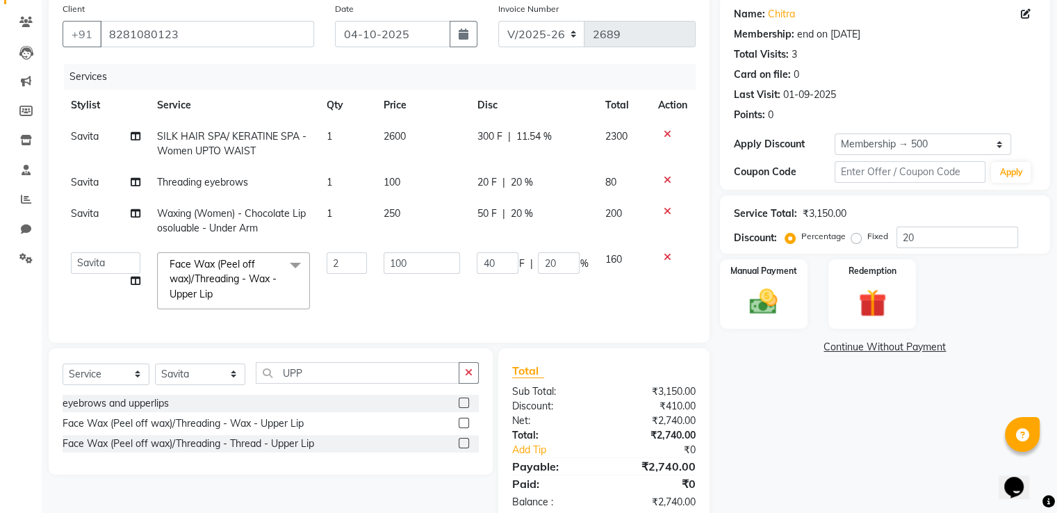
click at [409, 184] on tbody "Savita SILK HAIR SPA/ KERATINE SPA - Women UPTO WAIST 1 2600 300 F | 11.54 % 23…" at bounding box center [379, 219] width 633 height 197
click at [430, 303] on td "100" at bounding box center [421, 281] width 93 height 74
click at [498, 269] on input "40" at bounding box center [498, 263] width 42 height 22
type input "4"
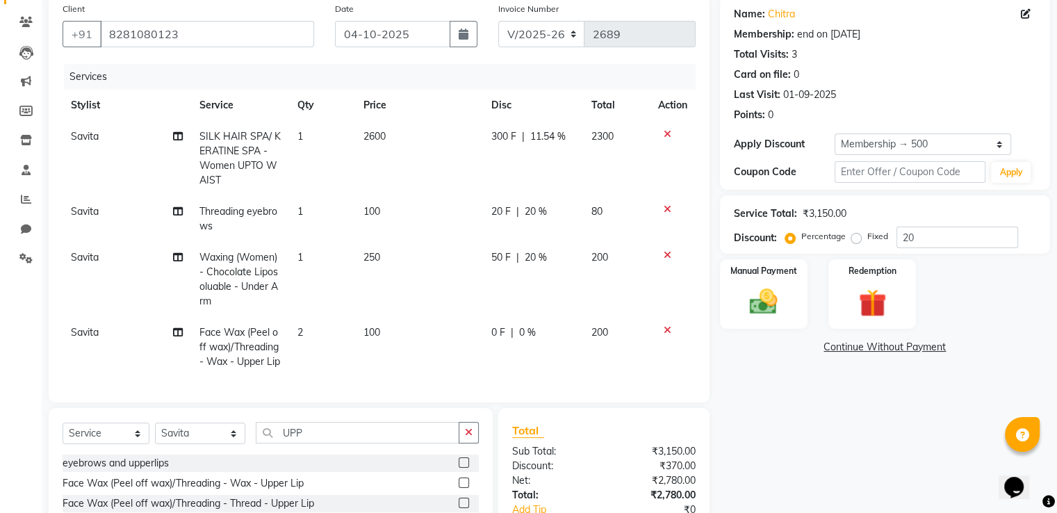
click at [422, 288] on tbody "Savita SILK HAIR SPA/ KERATINE SPA - Women UPTO WAIST 1 2600 300 F | 11.54 % 23…" at bounding box center [379, 249] width 633 height 256
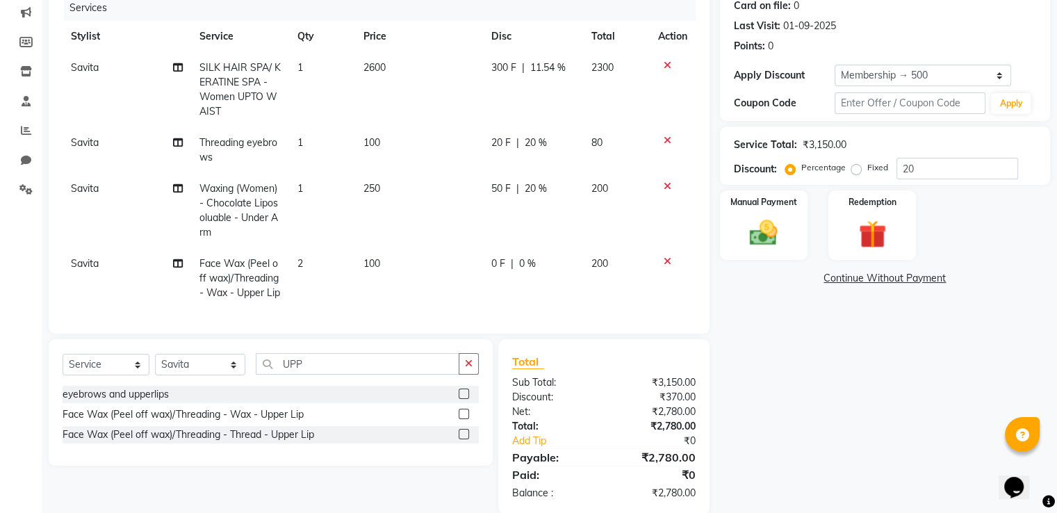
scroll to position [176, 0]
click at [503, 193] on span "50 F" at bounding box center [500, 190] width 19 height 15
select select "37169"
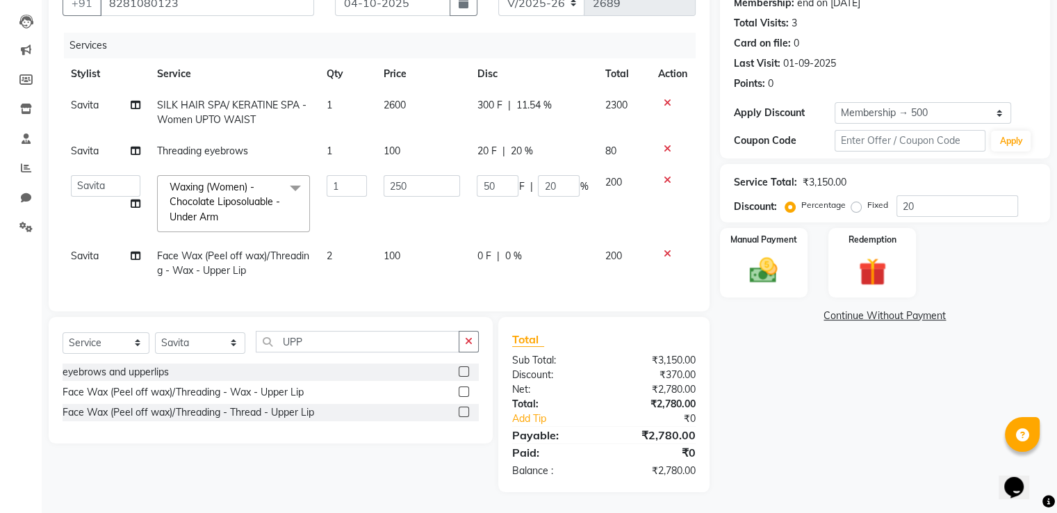
scroll to position [150, 0]
click at [498, 181] on input "50" at bounding box center [498, 186] width 42 height 22
type input "5"
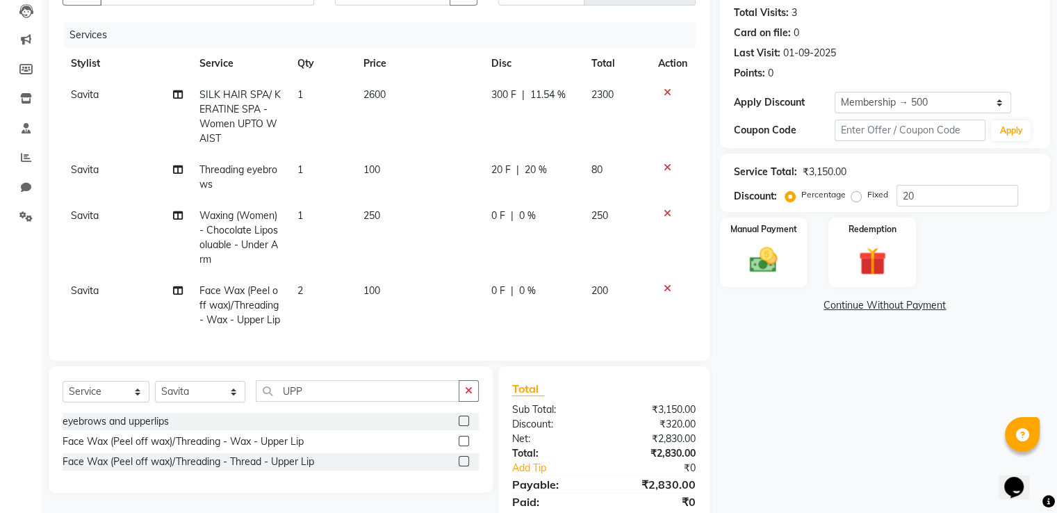
click at [386, 215] on td "250" at bounding box center [419, 237] width 128 height 75
select select "37169"
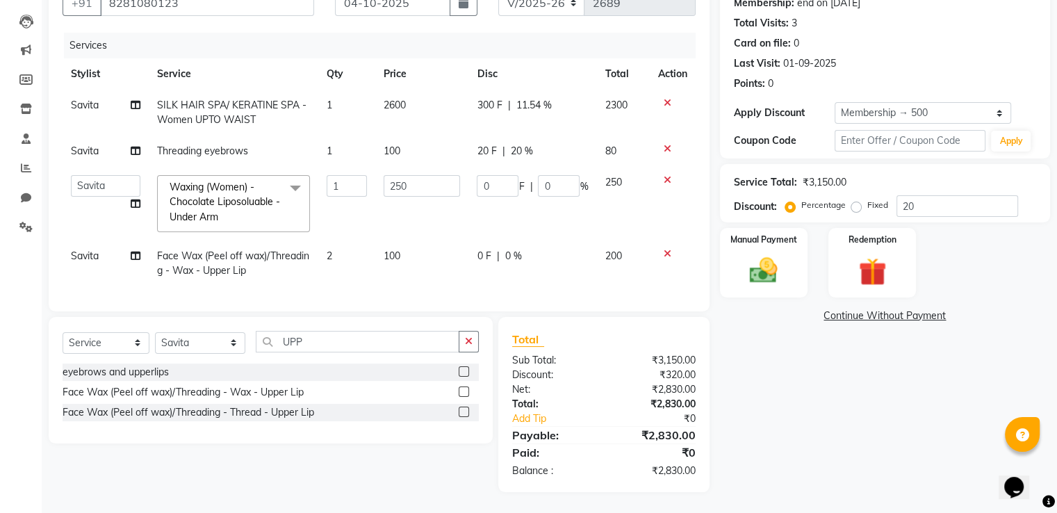
click at [490, 144] on span "20 F" at bounding box center [486, 151] width 19 height 15
select select "37169"
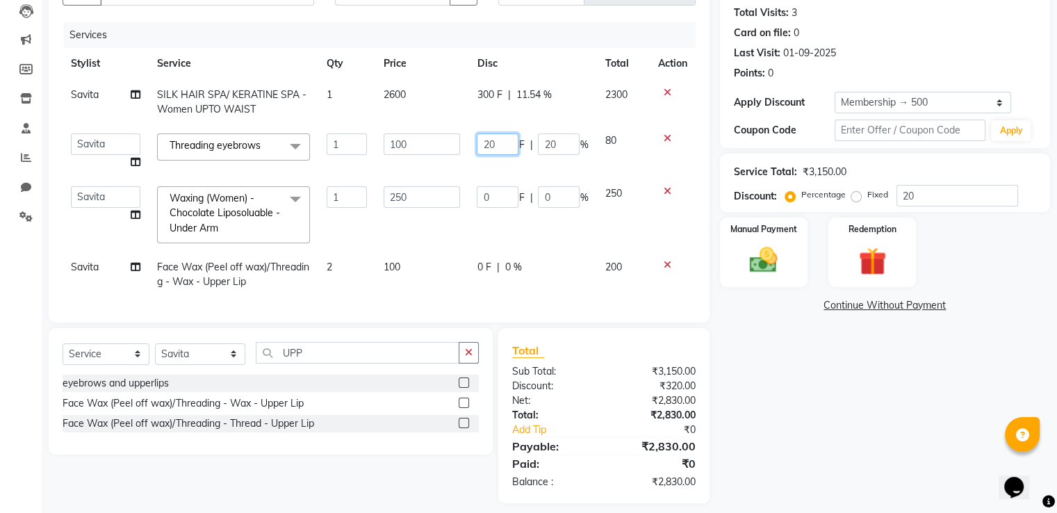
click at [501, 148] on input "20" at bounding box center [498, 144] width 42 height 22
type input "2"
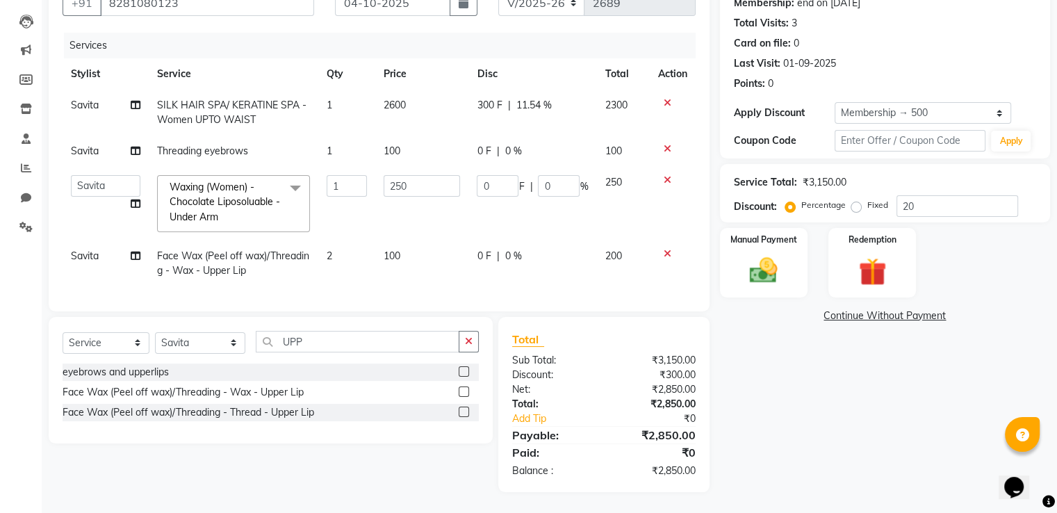
click at [445, 170] on tbody "Savita SILK HAIR SPA/ KERATINE SPA - Women UPTO WAIST 1 2600 300 F | 11.54 % 23…" at bounding box center [379, 188] width 633 height 197
click at [726, 268] on img at bounding box center [763, 270] width 47 height 33
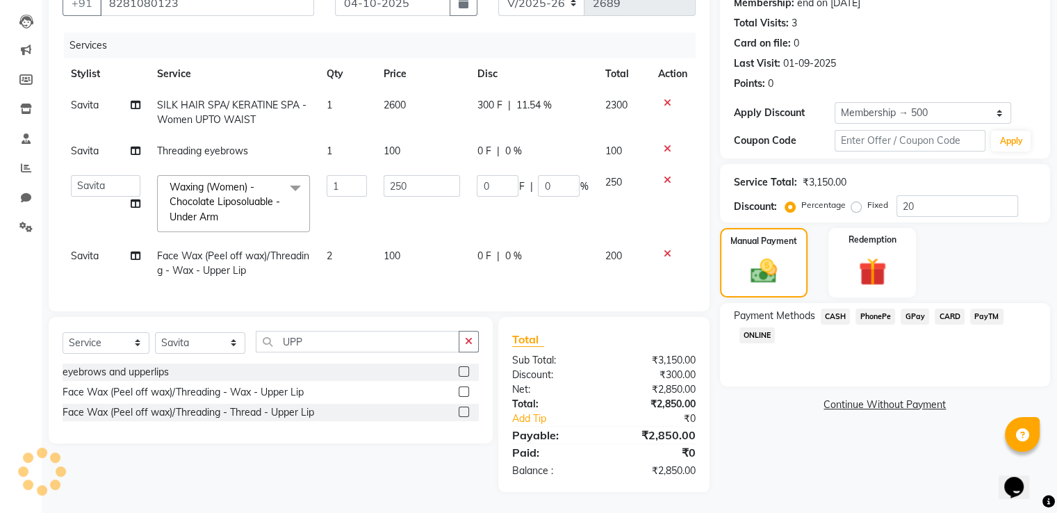
click at [726, 309] on span "GPay" at bounding box center [915, 317] width 28 height 16
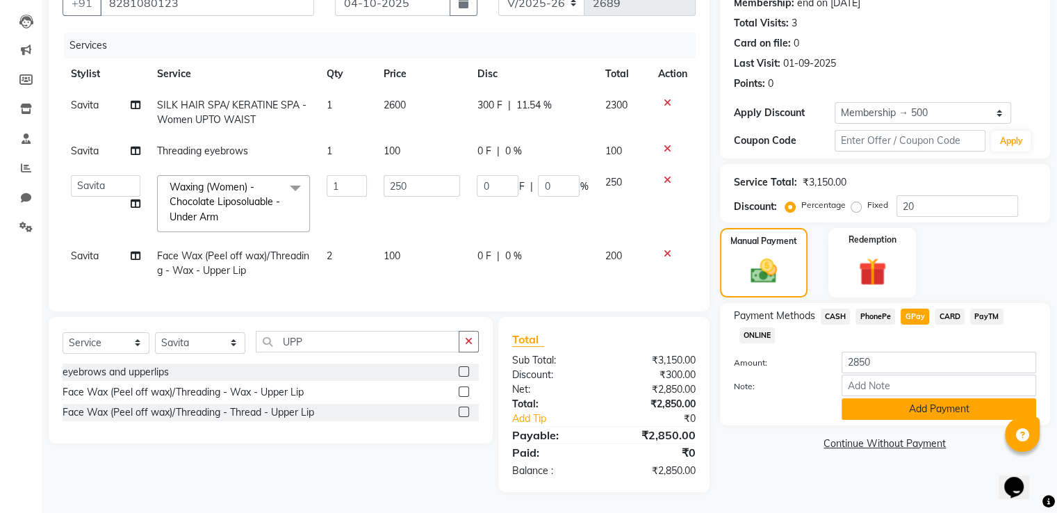
click at [726, 398] on button "Add Payment" at bounding box center [939, 409] width 195 height 22
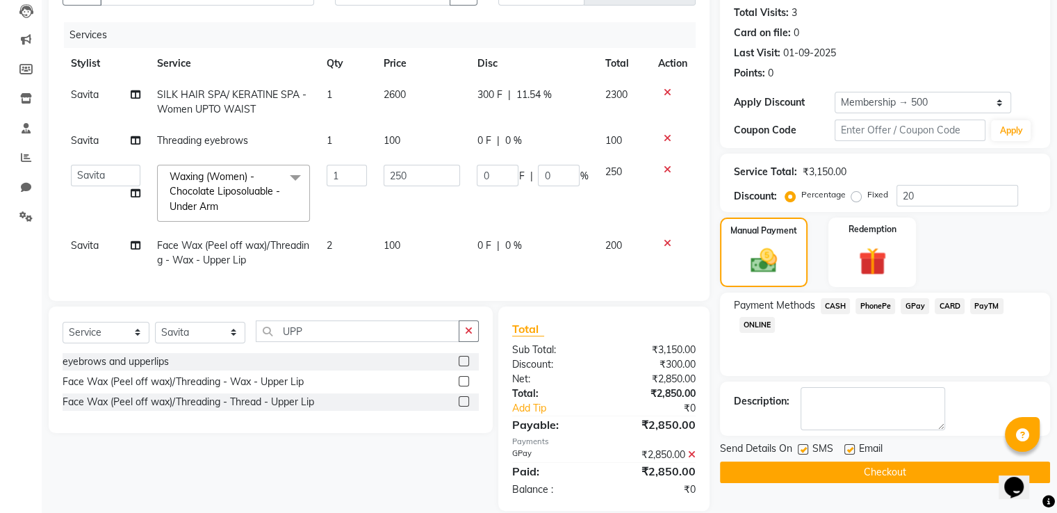
scroll to position [179, 0]
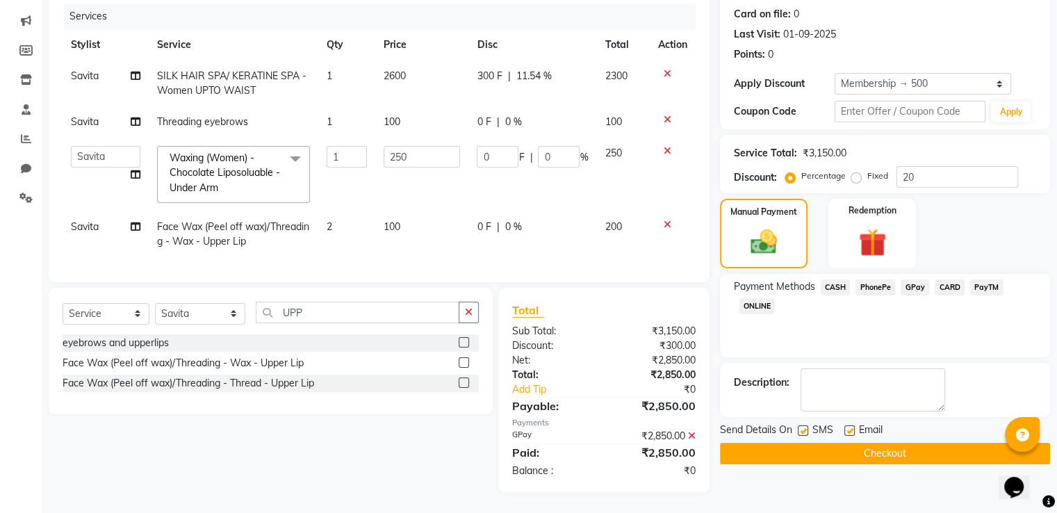
click at [726, 398] on label at bounding box center [850, 430] width 10 height 10
click at [726, 398] on input "checkbox" at bounding box center [849, 431] width 9 height 9
checkbox input "false"
click at [726, 398] on button "Checkout" at bounding box center [885, 454] width 330 height 22
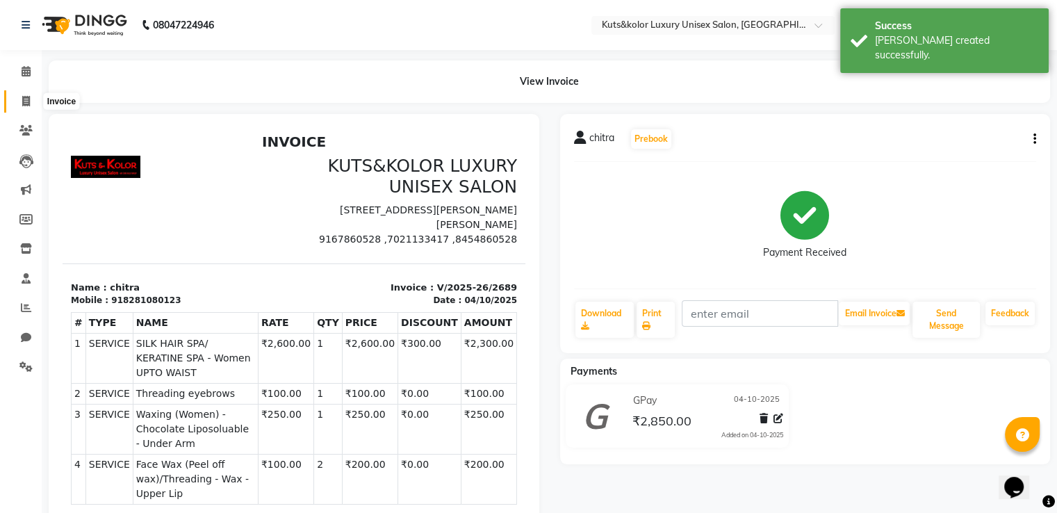
click at [27, 100] on icon at bounding box center [26, 101] width 8 height 10
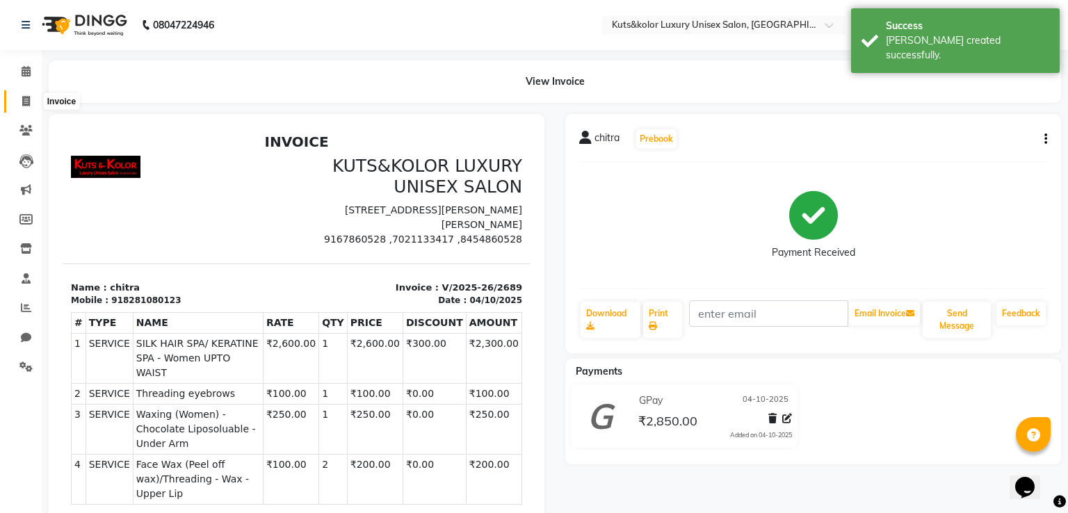
select select "service"
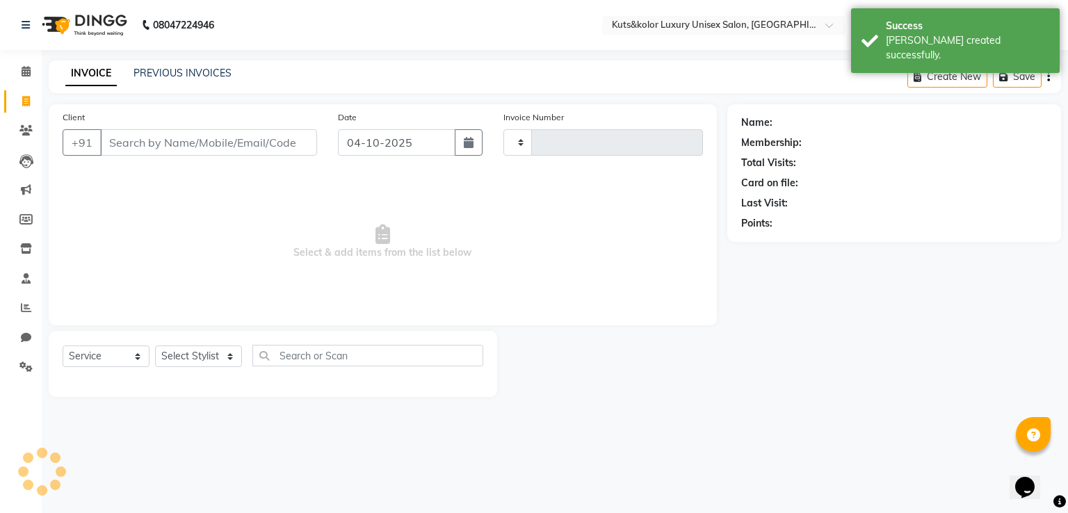
type input "2690"
select select "4172"
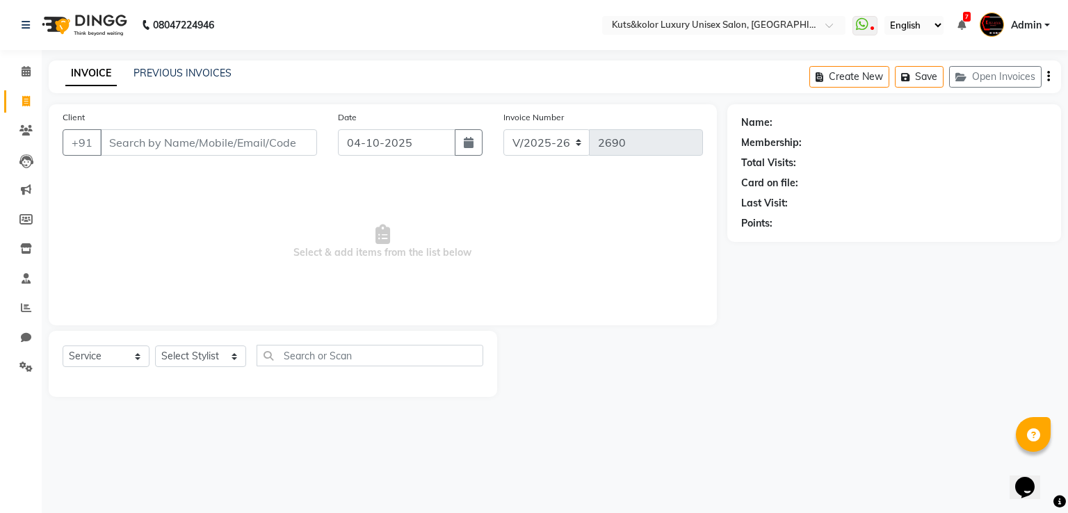
click at [128, 137] on input "Client" at bounding box center [208, 142] width 217 height 26
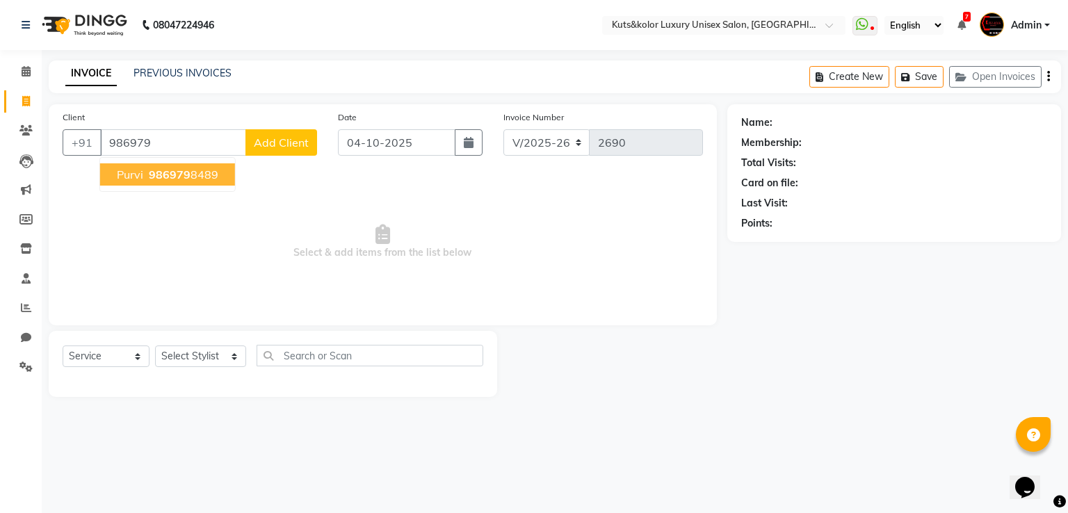
click at [163, 182] on button "Purvi 986979 8489" at bounding box center [167, 174] width 135 height 22
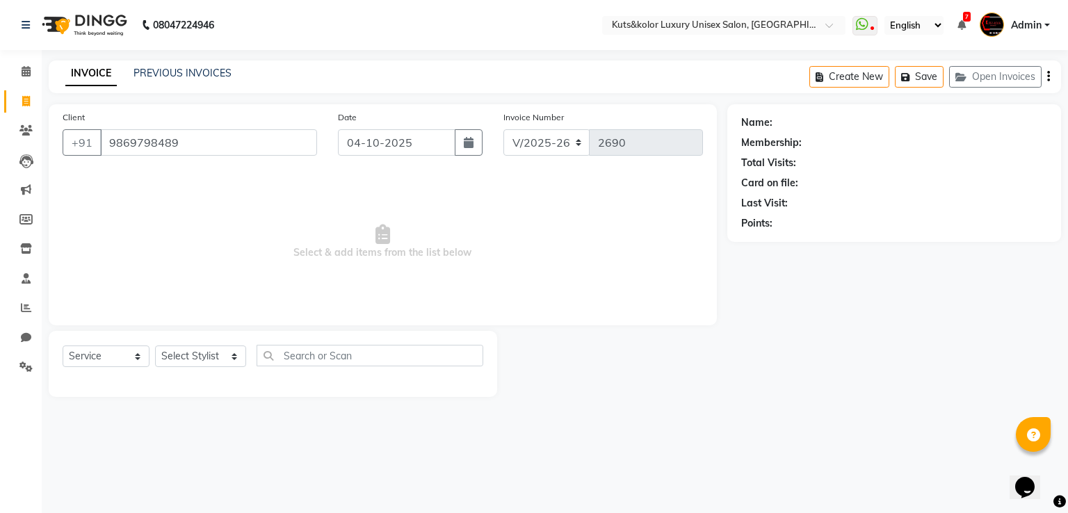
type input "9869798489"
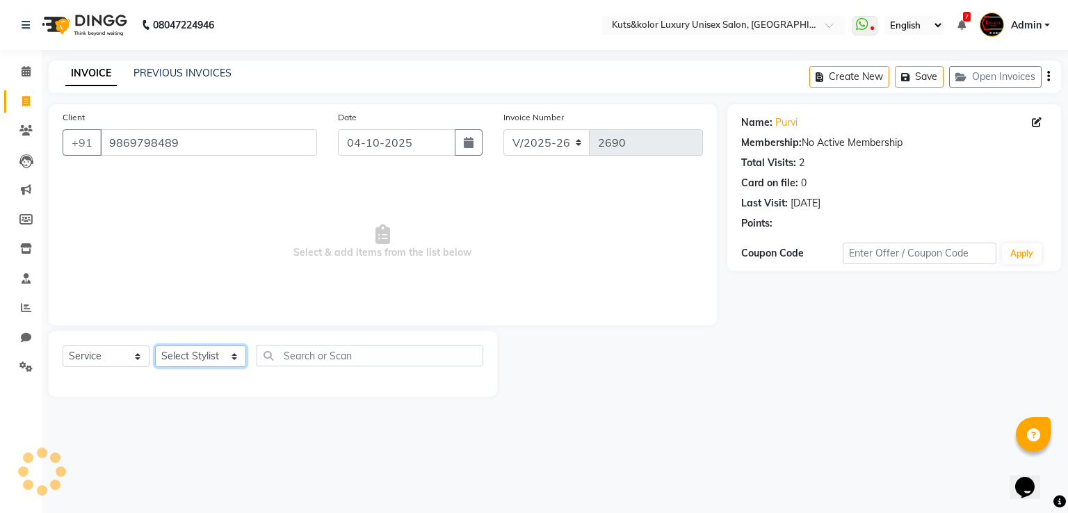
click at [204, 354] on select "Select Stylist [PERSON_NAME] [PERSON_NAME] [PERSON_NAME] [PERSON_NAME] [PERSON_…" at bounding box center [200, 356] width 91 height 22
select select "22535"
click at [155, 346] on select "Select Stylist [PERSON_NAME] [PERSON_NAME] [PERSON_NAME] [PERSON_NAME] [PERSON_…" at bounding box center [200, 356] width 91 height 22
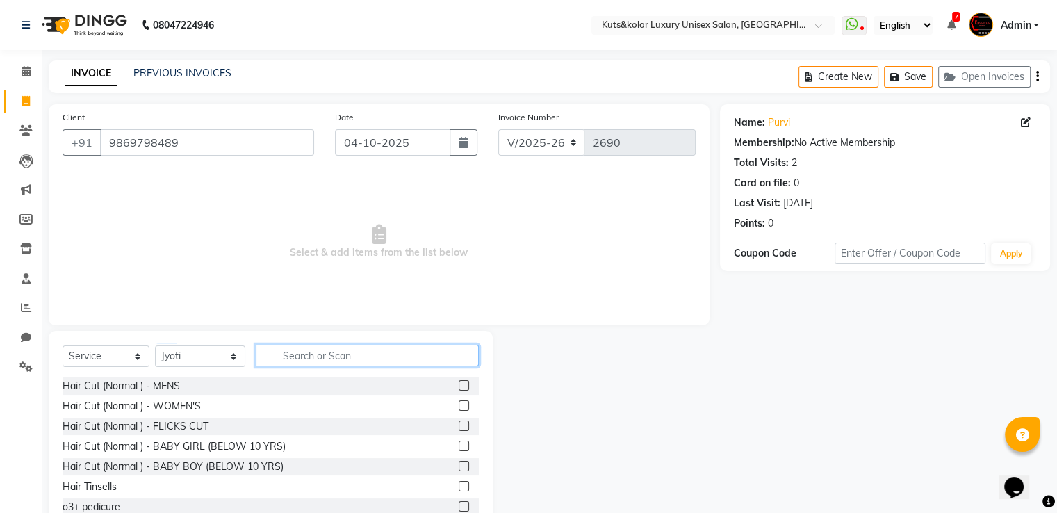
click at [325, 354] on input "text" at bounding box center [367, 356] width 223 height 22
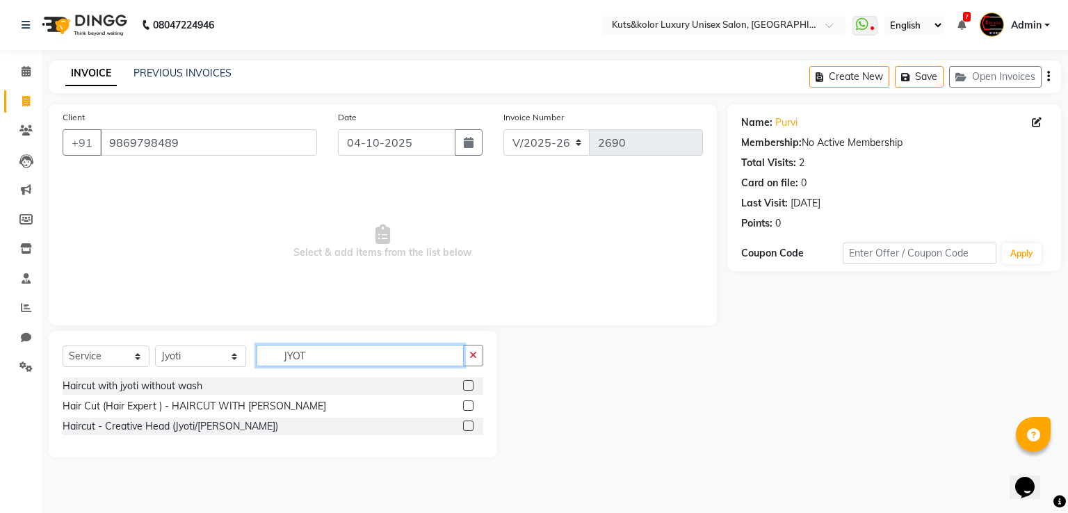
type input "JYOT"
click at [468, 384] on label at bounding box center [468, 385] width 10 height 10
click at [468, 384] on input "checkbox" at bounding box center [467, 386] width 9 height 9
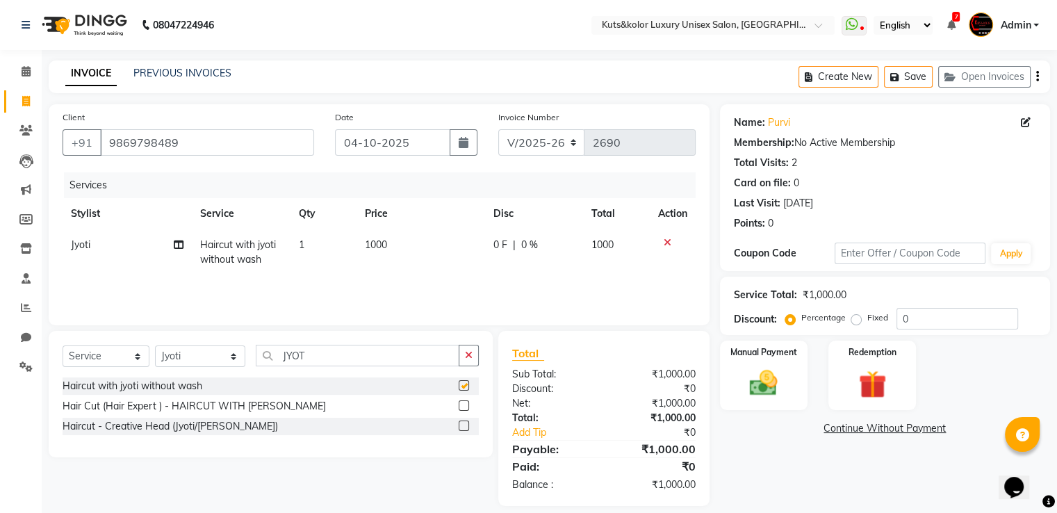
checkbox input "false"
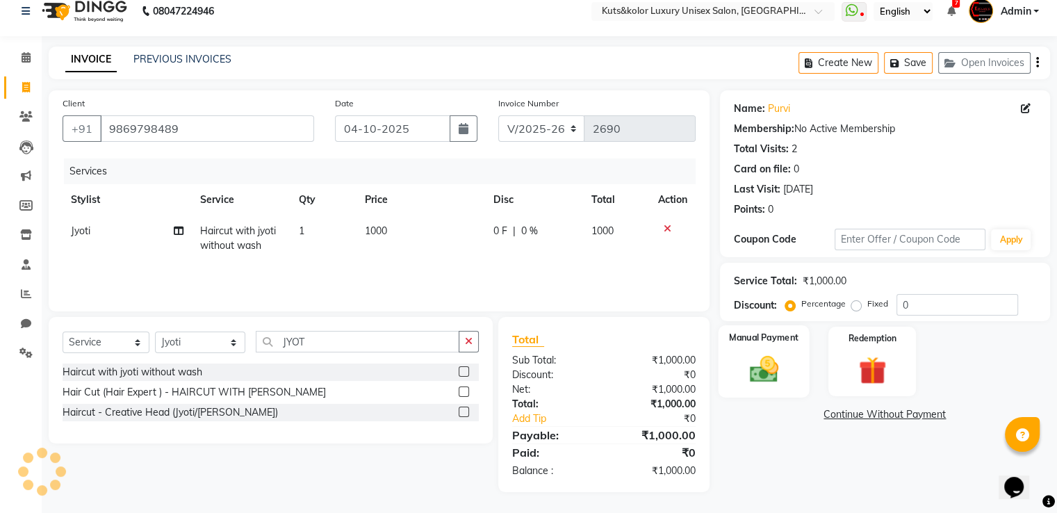
click at [726, 368] on img at bounding box center [763, 369] width 47 height 33
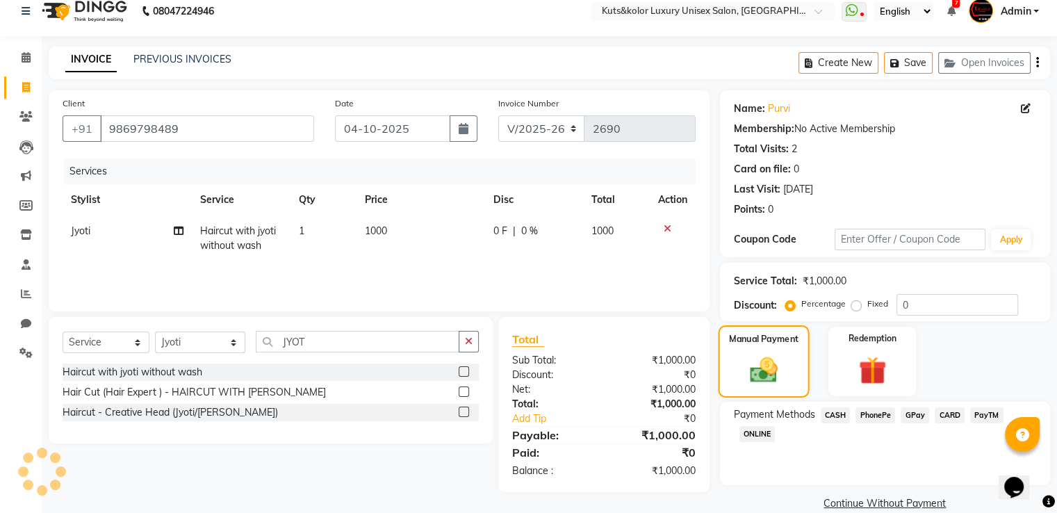
scroll to position [35, 0]
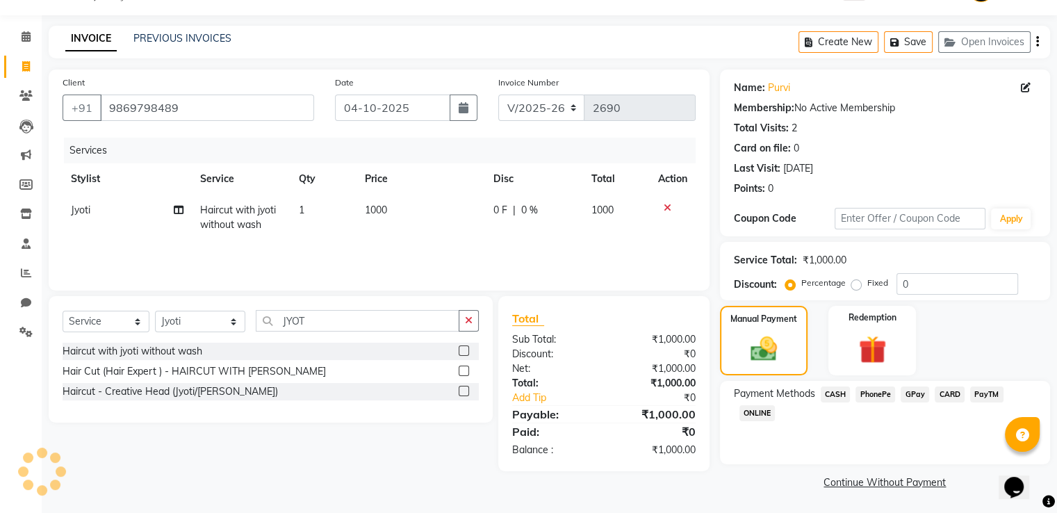
click at [726, 393] on span "CASH" at bounding box center [836, 394] width 30 height 16
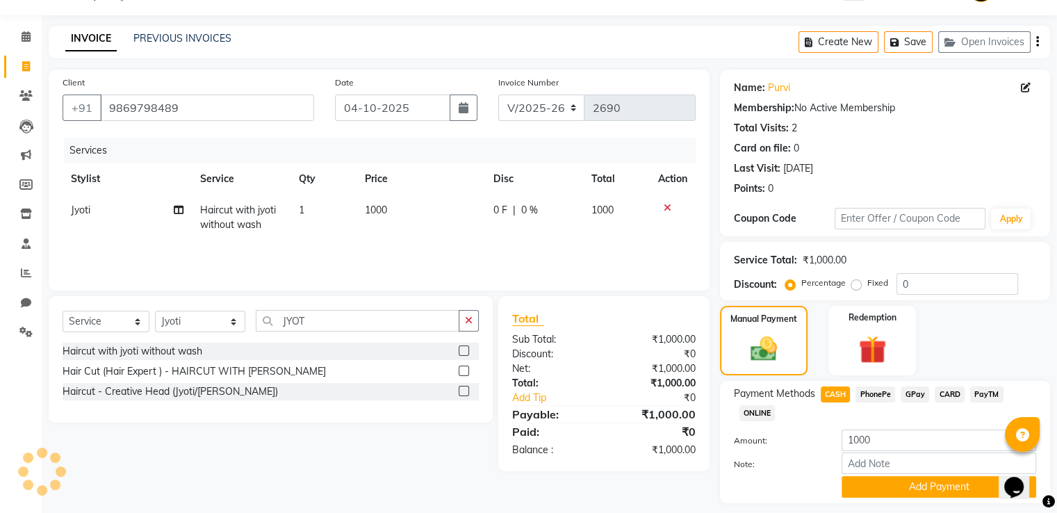
scroll to position [76, 0]
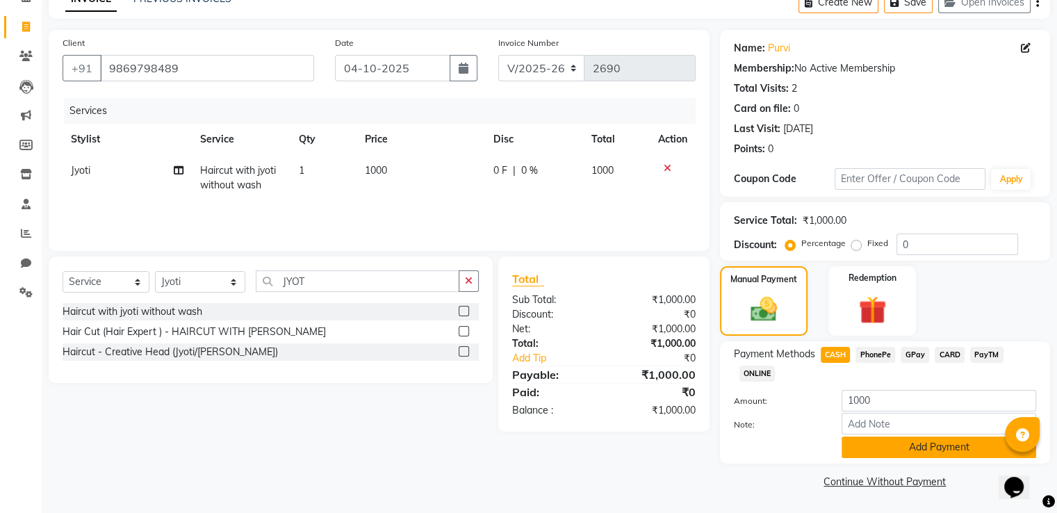
click at [726, 398] on button "Add Payment" at bounding box center [939, 448] width 195 height 22
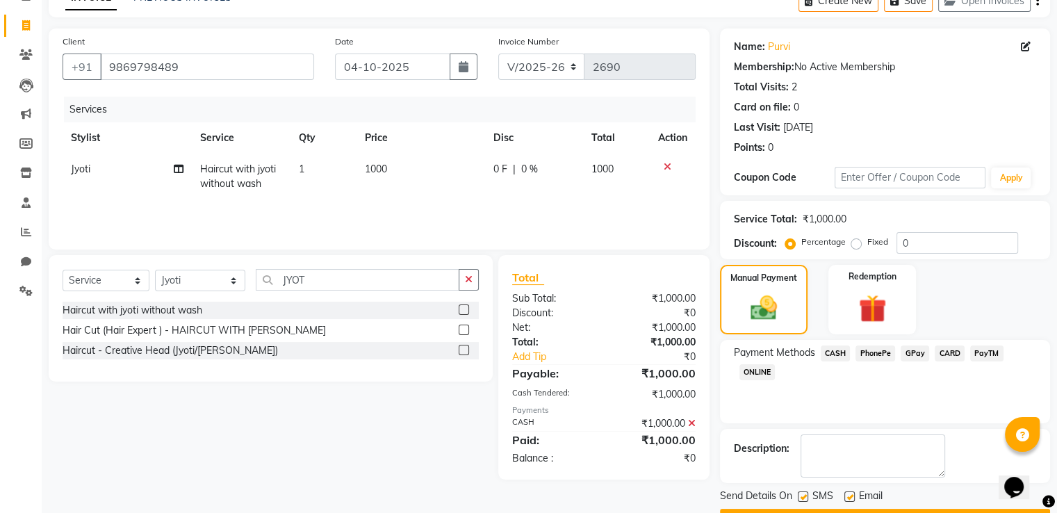
scroll to position [113, 0]
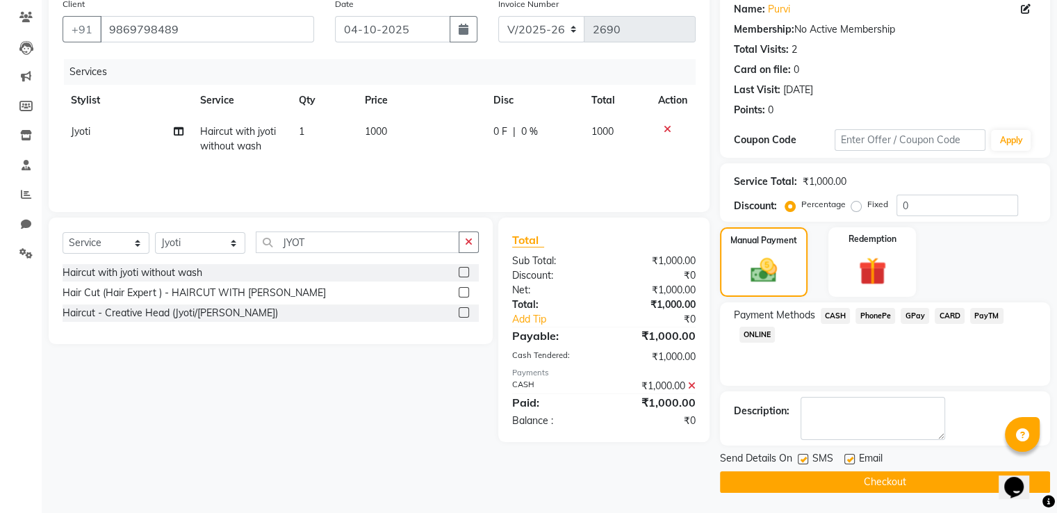
click at [726, 398] on label at bounding box center [850, 459] width 10 height 10
click at [726, 398] on input "checkbox" at bounding box center [849, 459] width 9 height 9
checkbox input "false"
click at [726, 398] on button "Checkout" at bounding box center [885, 482] width 330 height 22
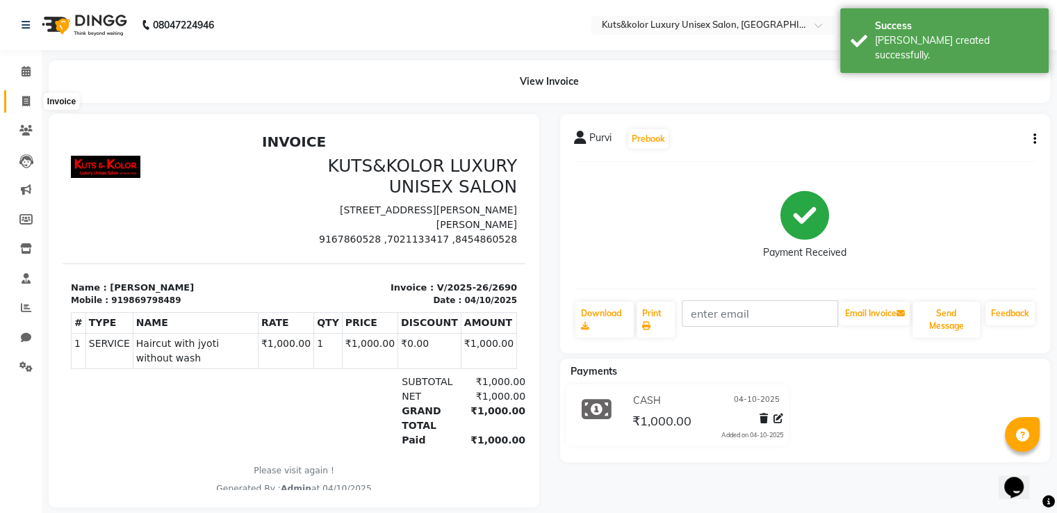
click at [26, 99] on icon at bounding box center [26, 101] width 8 height 10
select select "service"
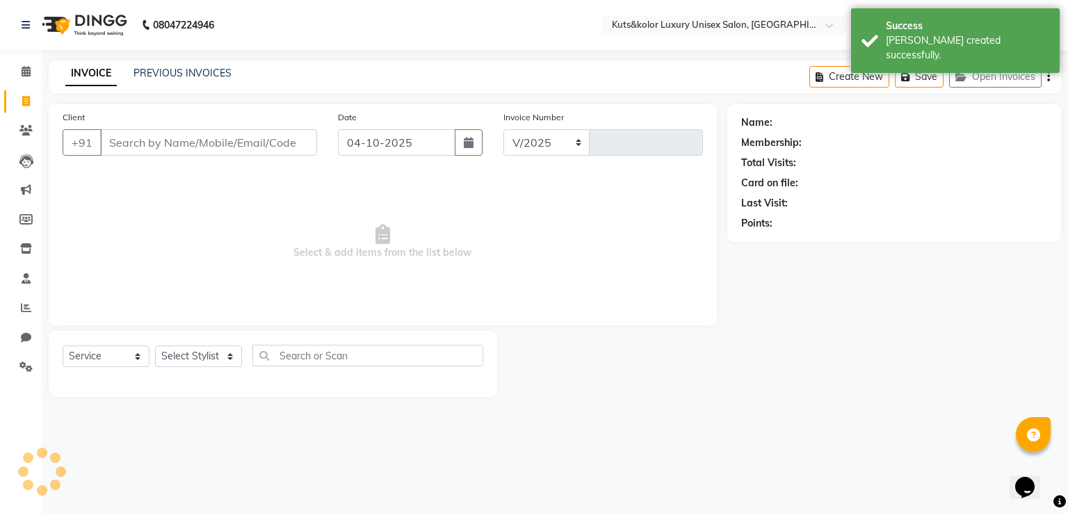
select select "4172"
type input "2691"
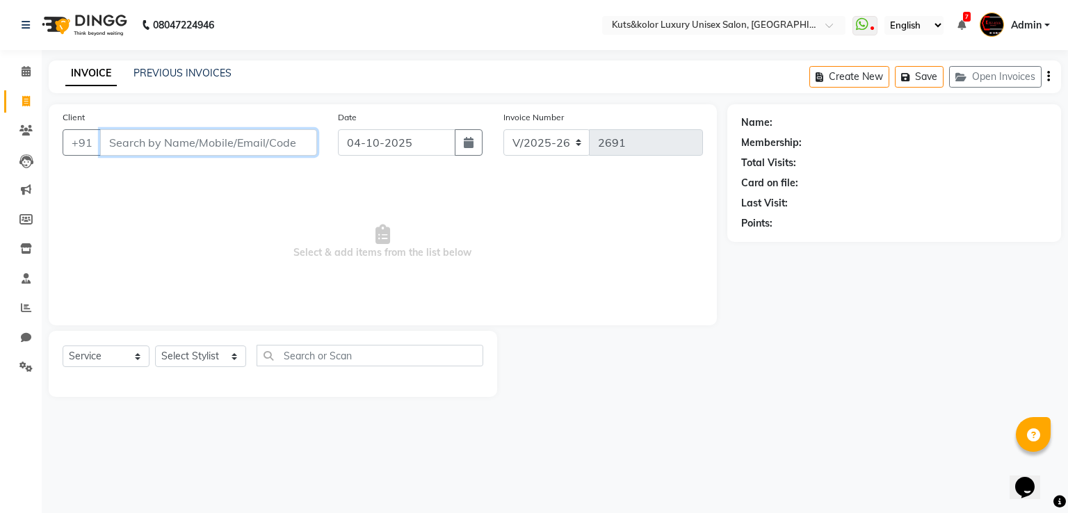
click at [272, 149] on input "Client" at bounding box center [208, 142] width 217 height 26
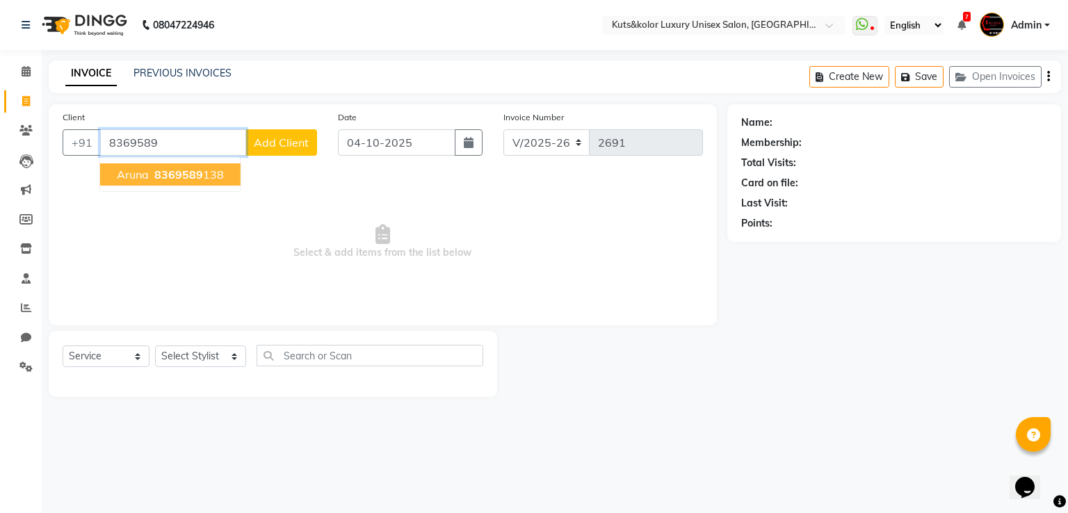
click at [196, 169] on span "8369589" at bounding box center [178, 175] width 49 height 14
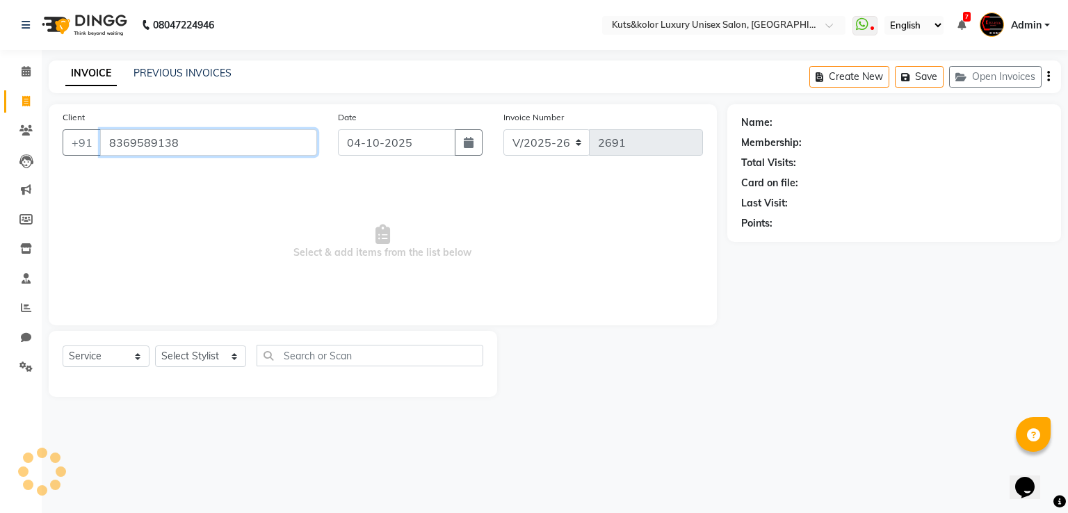
type input "8369589138"
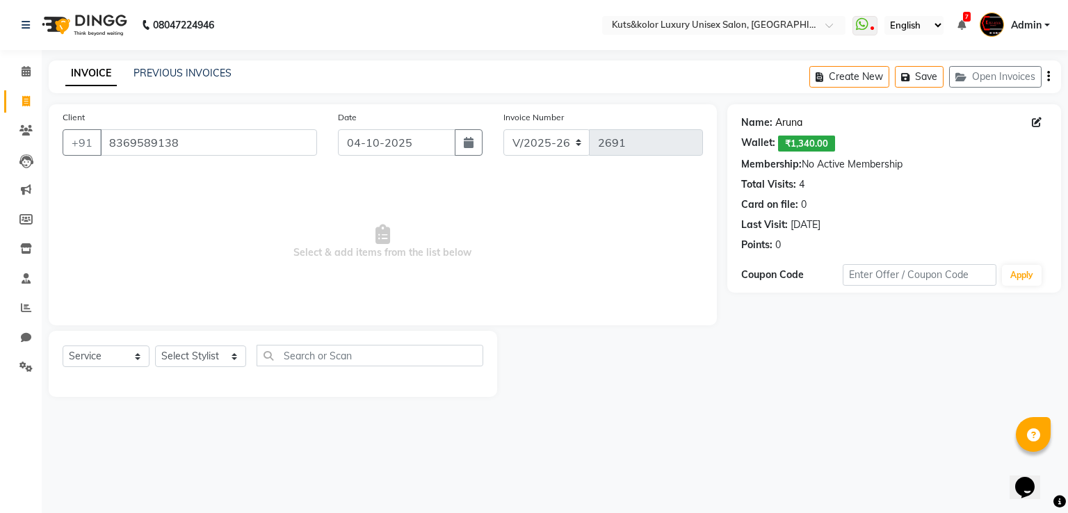
click at [726, 128] on link "Aruna" at bounding box center [788, 122] width 27 height 15
